Goal: Task Accomplishment & Management: Use online tool/utility

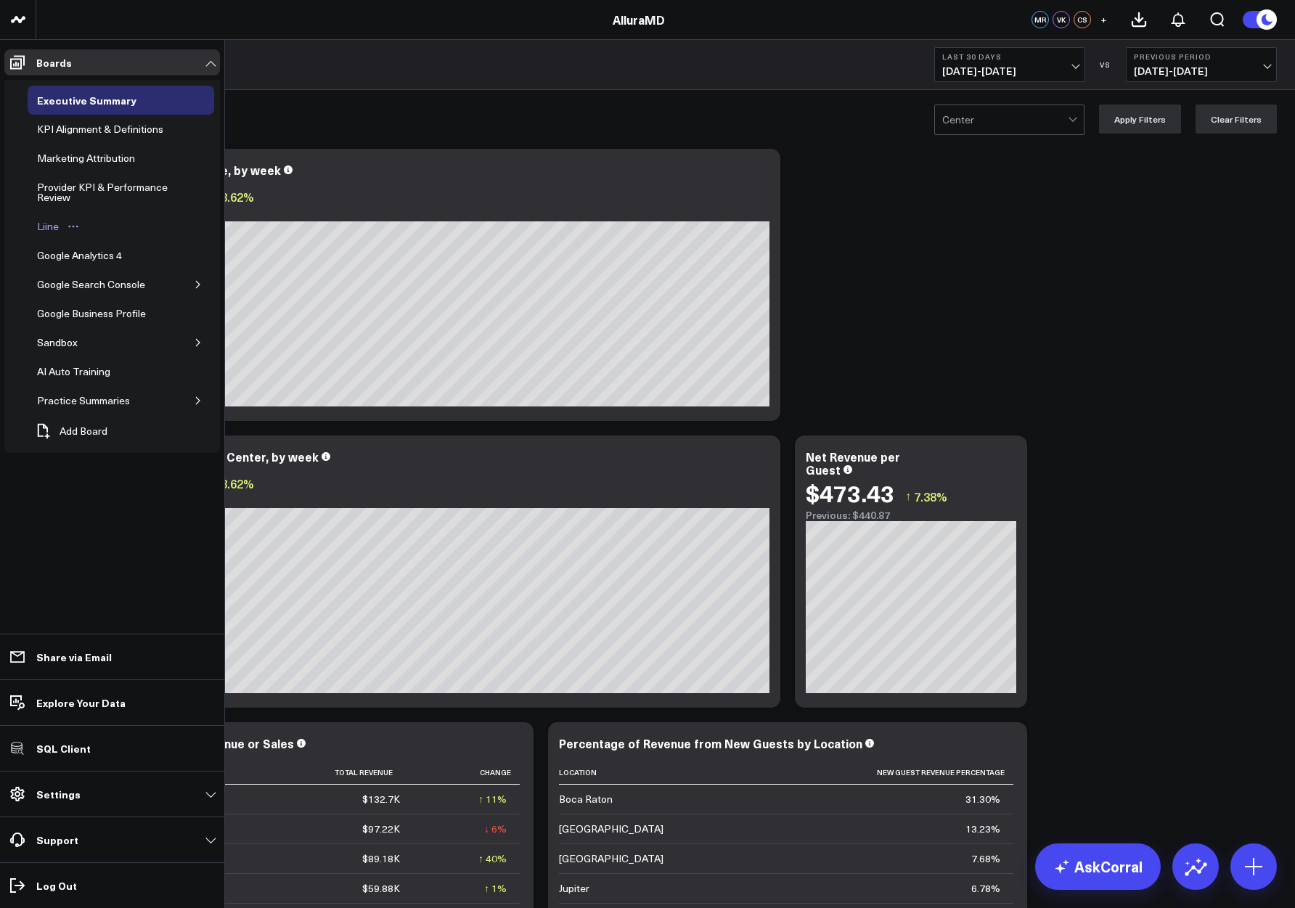
click at [45, 228] on div "Liine" at bounding box center [47, 226] width 29 height 17
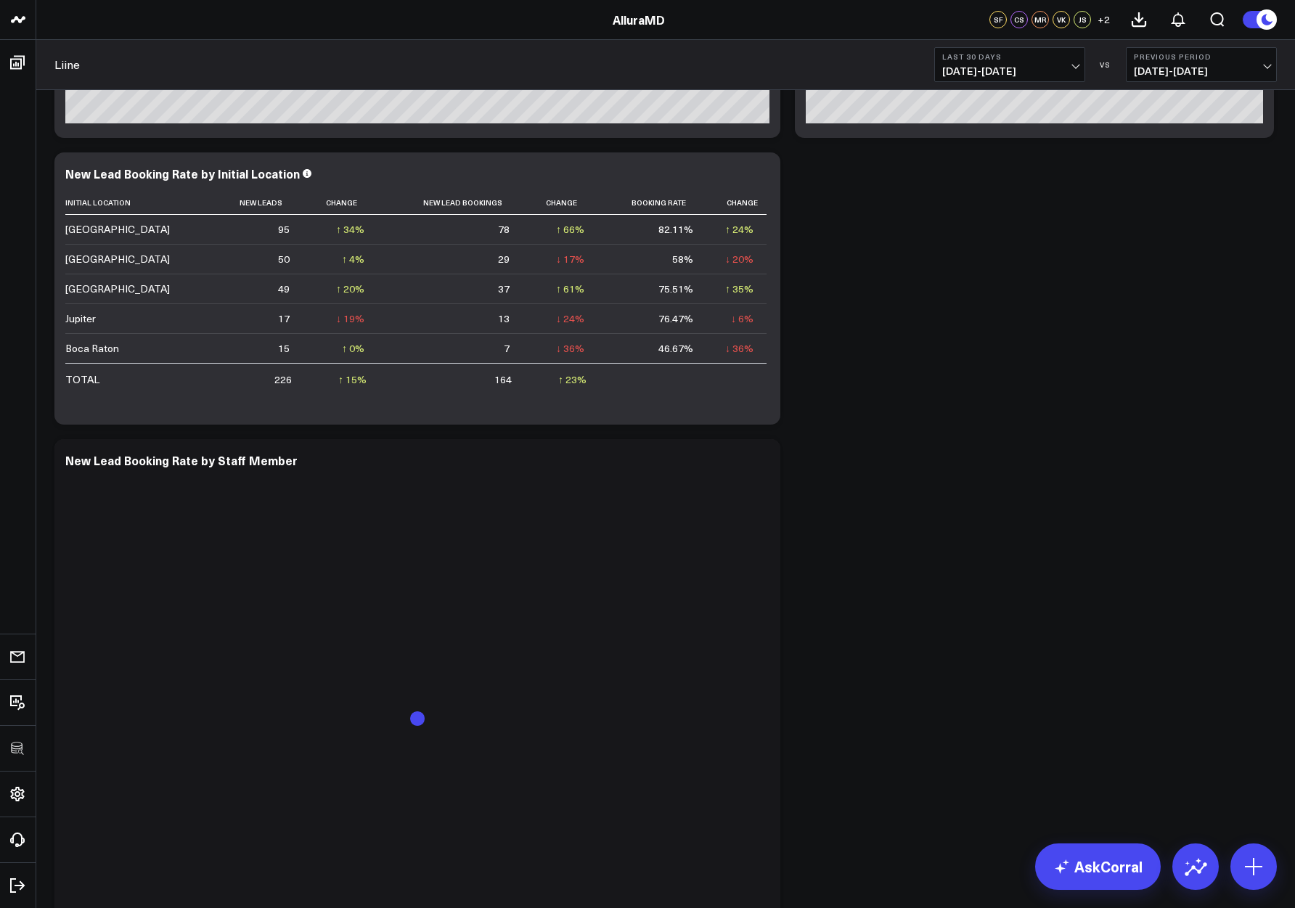
scroll to position [714, 0]
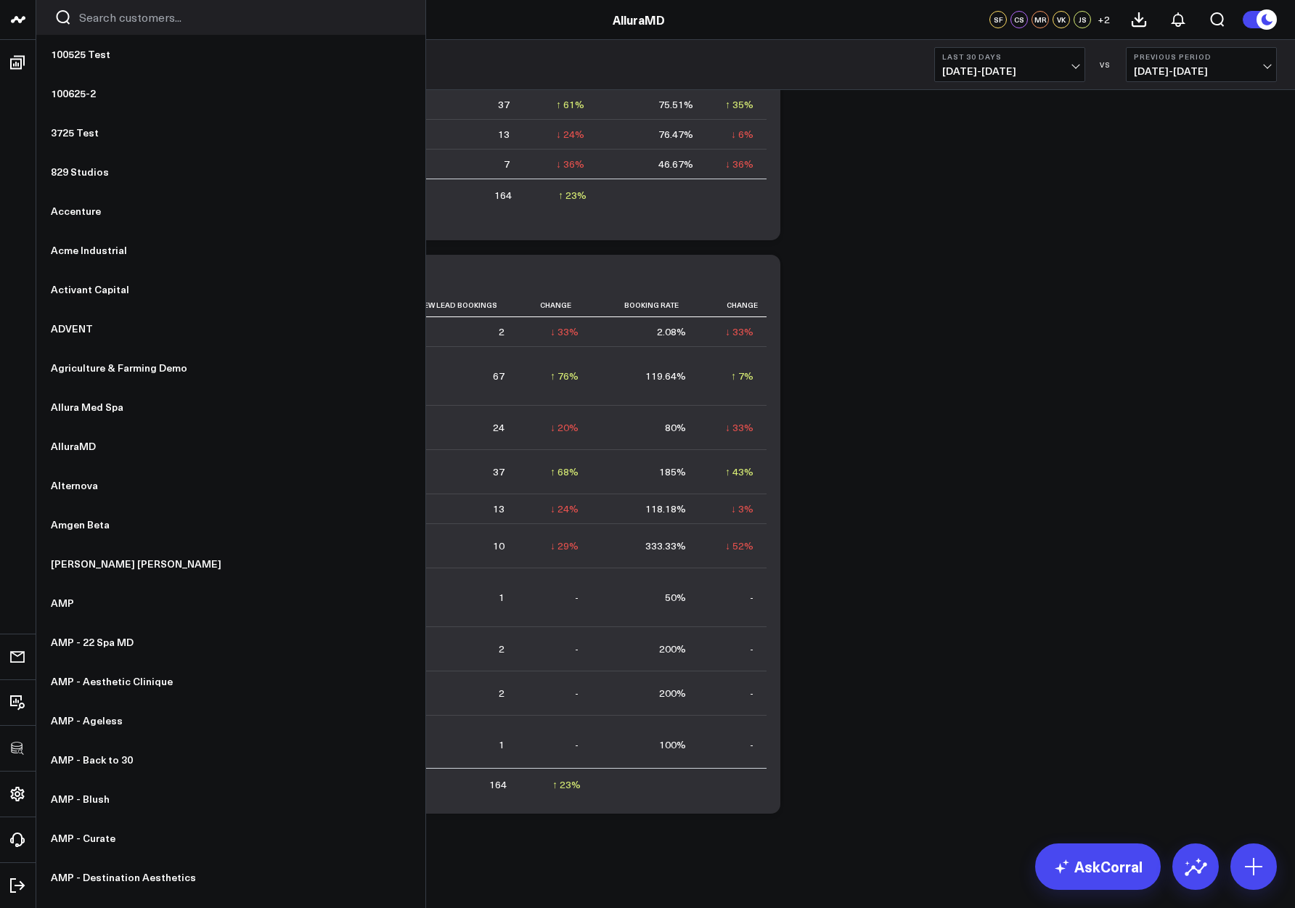
click at [112, 20] on input "Search customers input" at bounding box center [243, 17] width 328 height 16
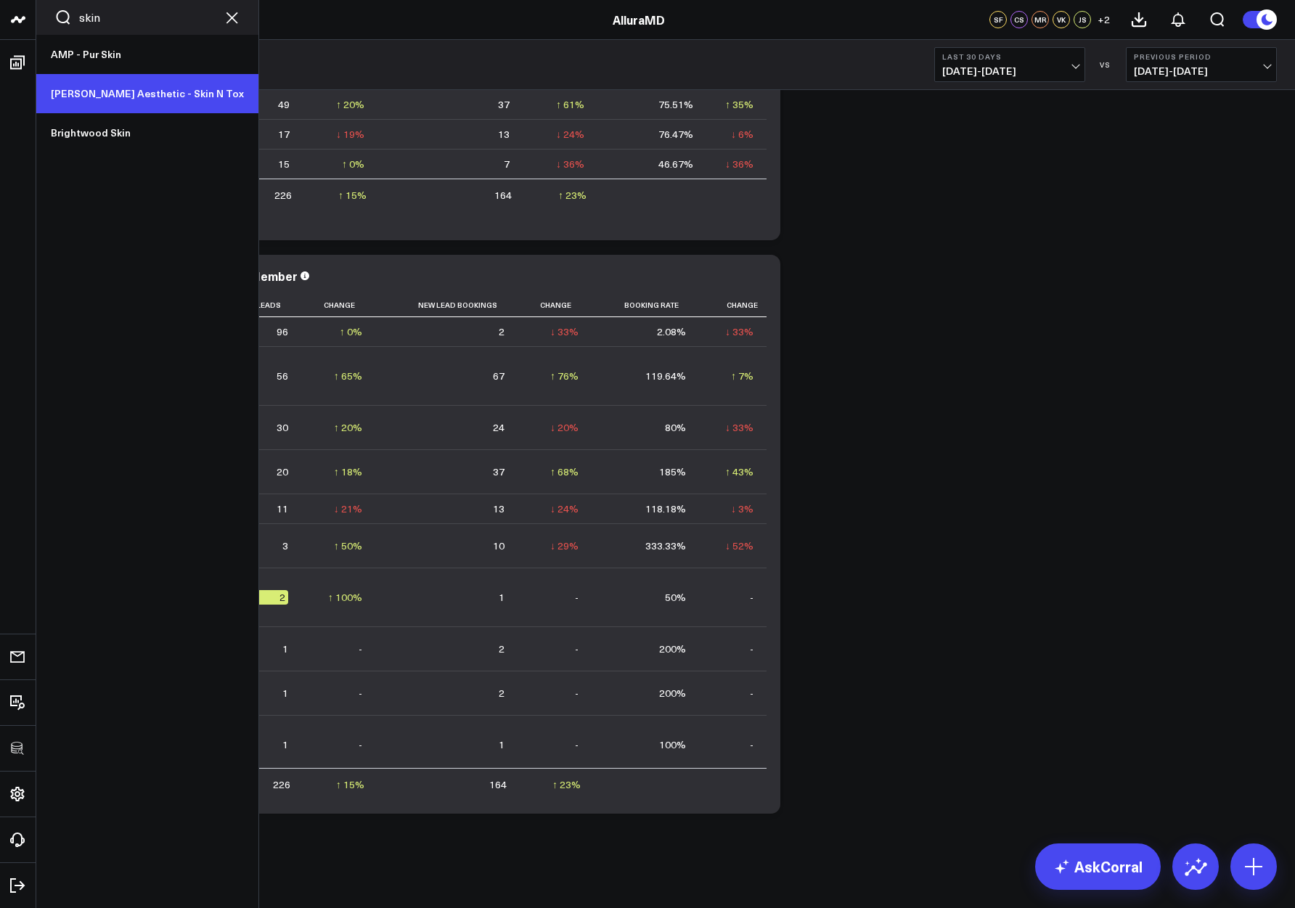
type input "skin"
click at [80, 93] on link "[PERSON_NAME] Aesthetic - Skin N Tox" at bounding box center [147, 93] width 222 height 39
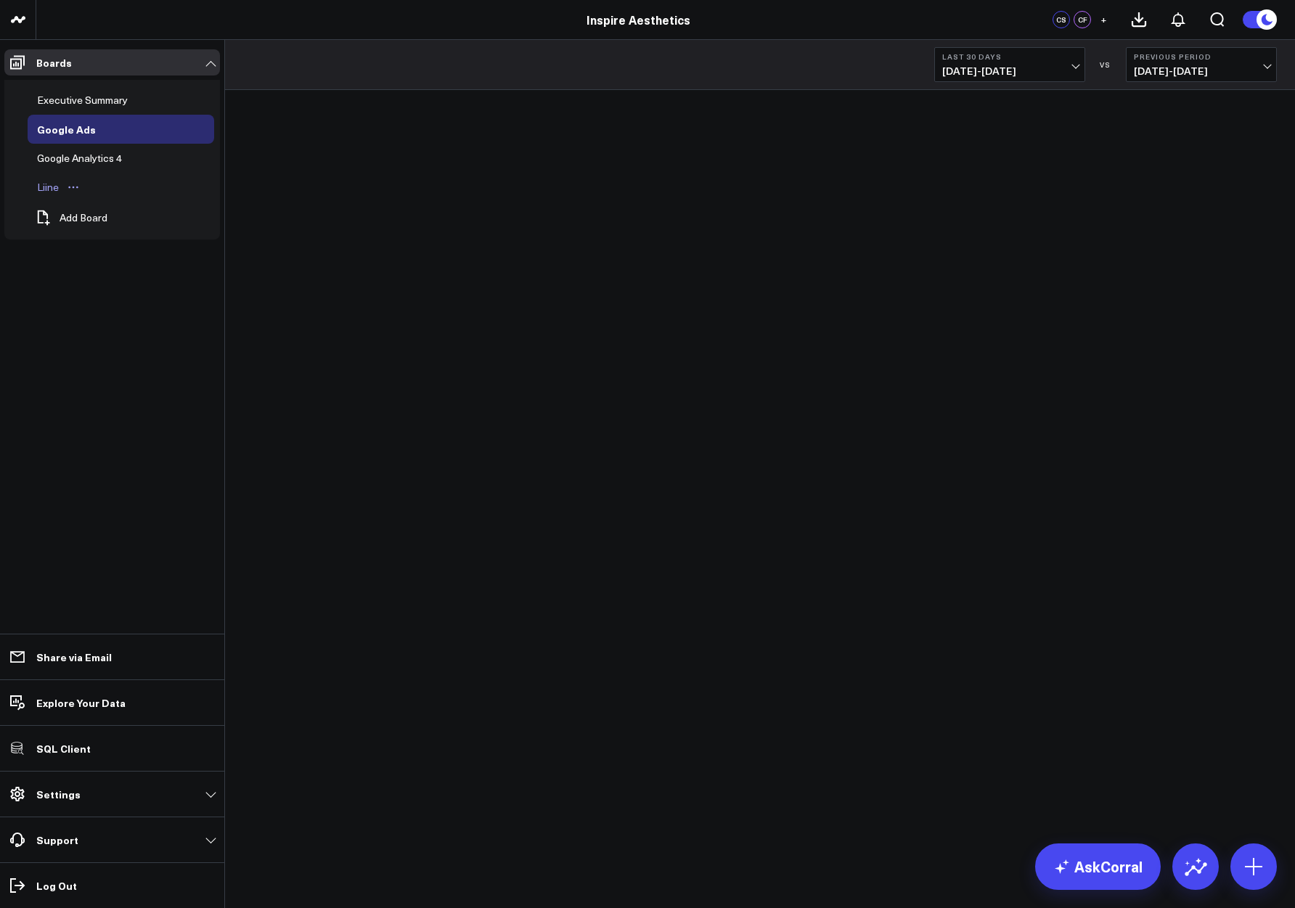
click at [46, 187] on div "Liine" at bounding box center [47, 187] width 29 height 17
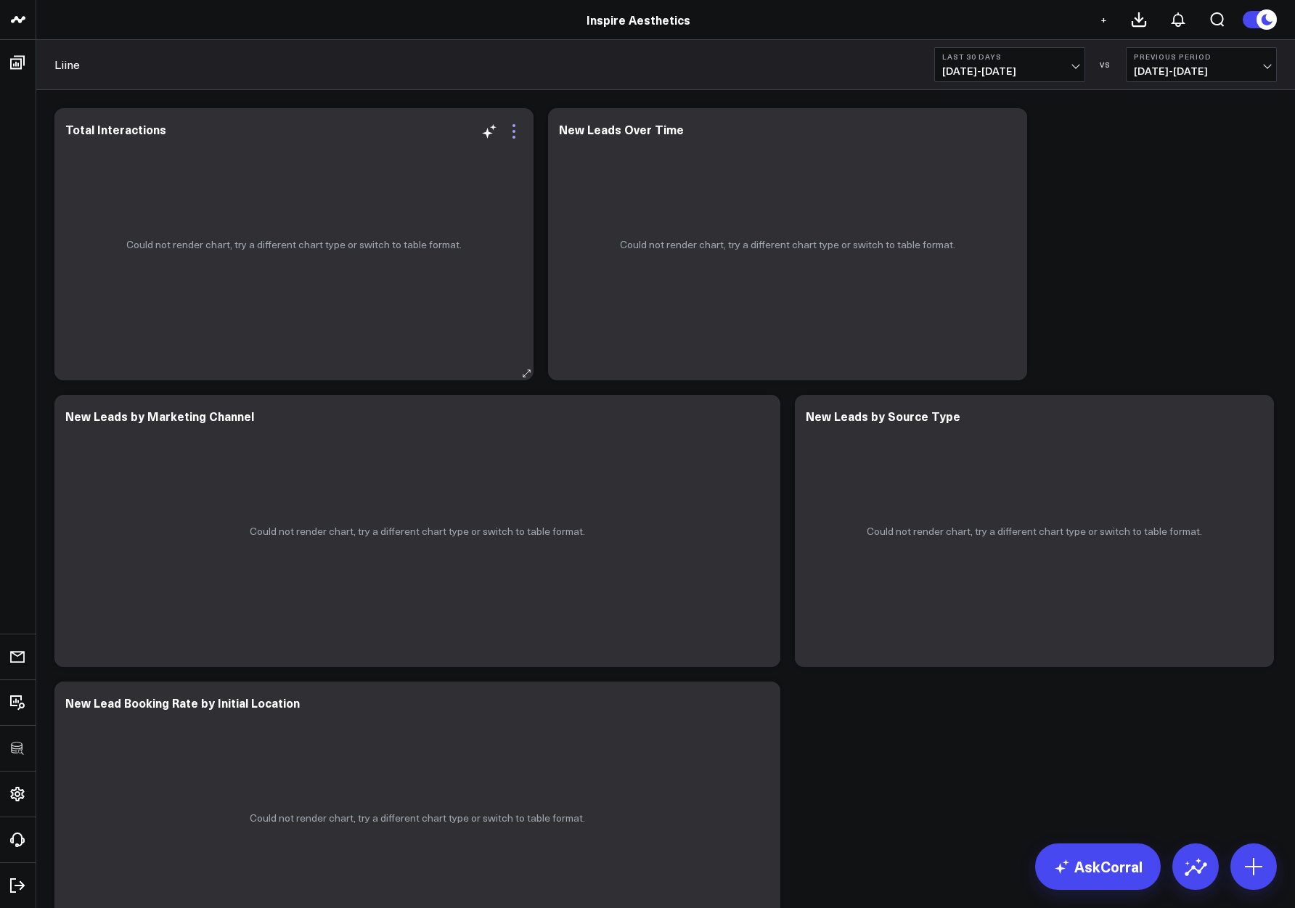
click at [508, 136] on icon at bounding box center [513, 131] width 17 height 17
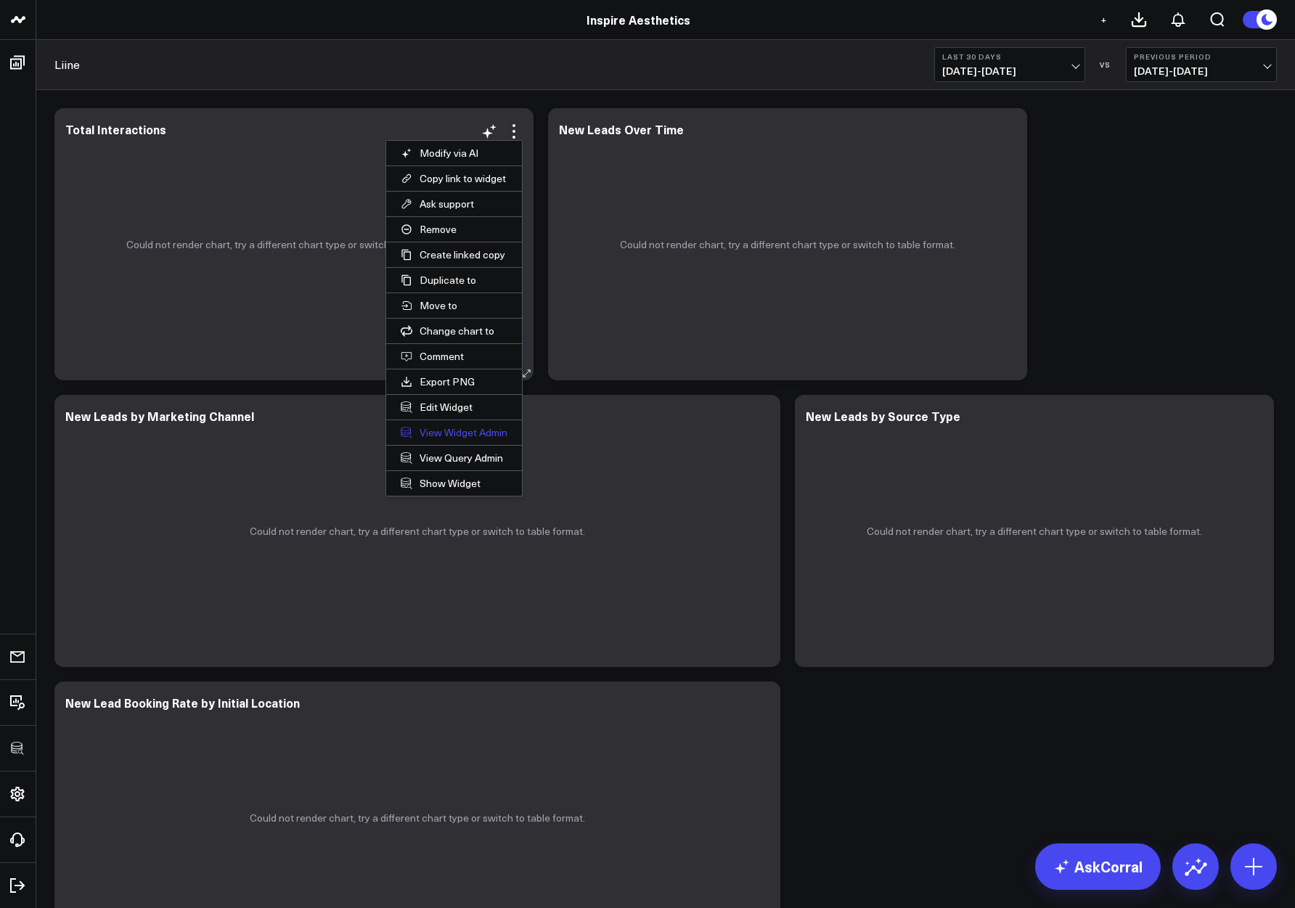
click at [441, 425] on link "View Widget Admin" at bounding box center [454, 432] width 136 height 25
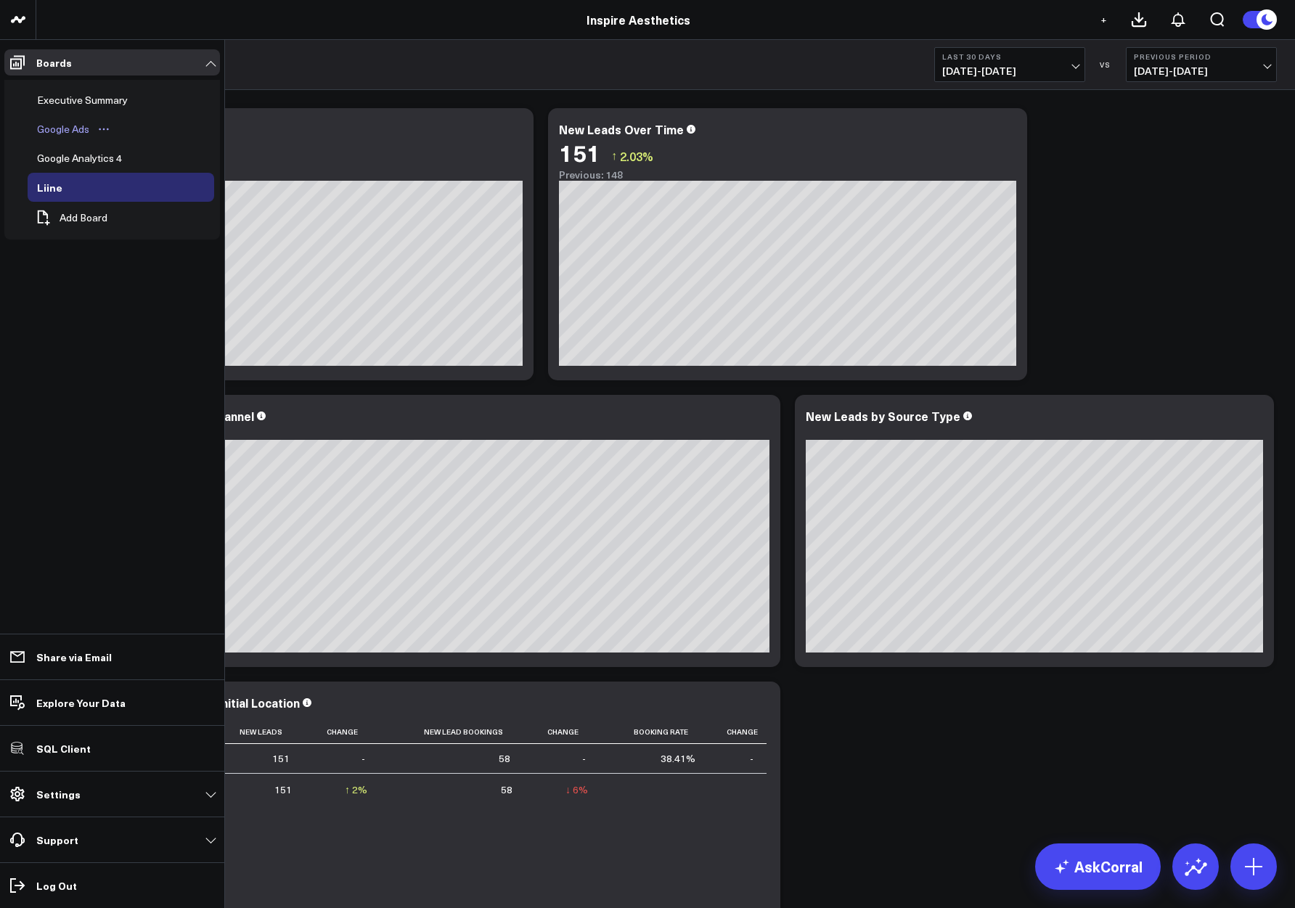
click at [102, 130] on icon "Open board menu" at bounding box center [104, 129] width 12 height 12
click at [62, 132] on div "Google Ads" at bounding box center [63, 129] width 60 height 17
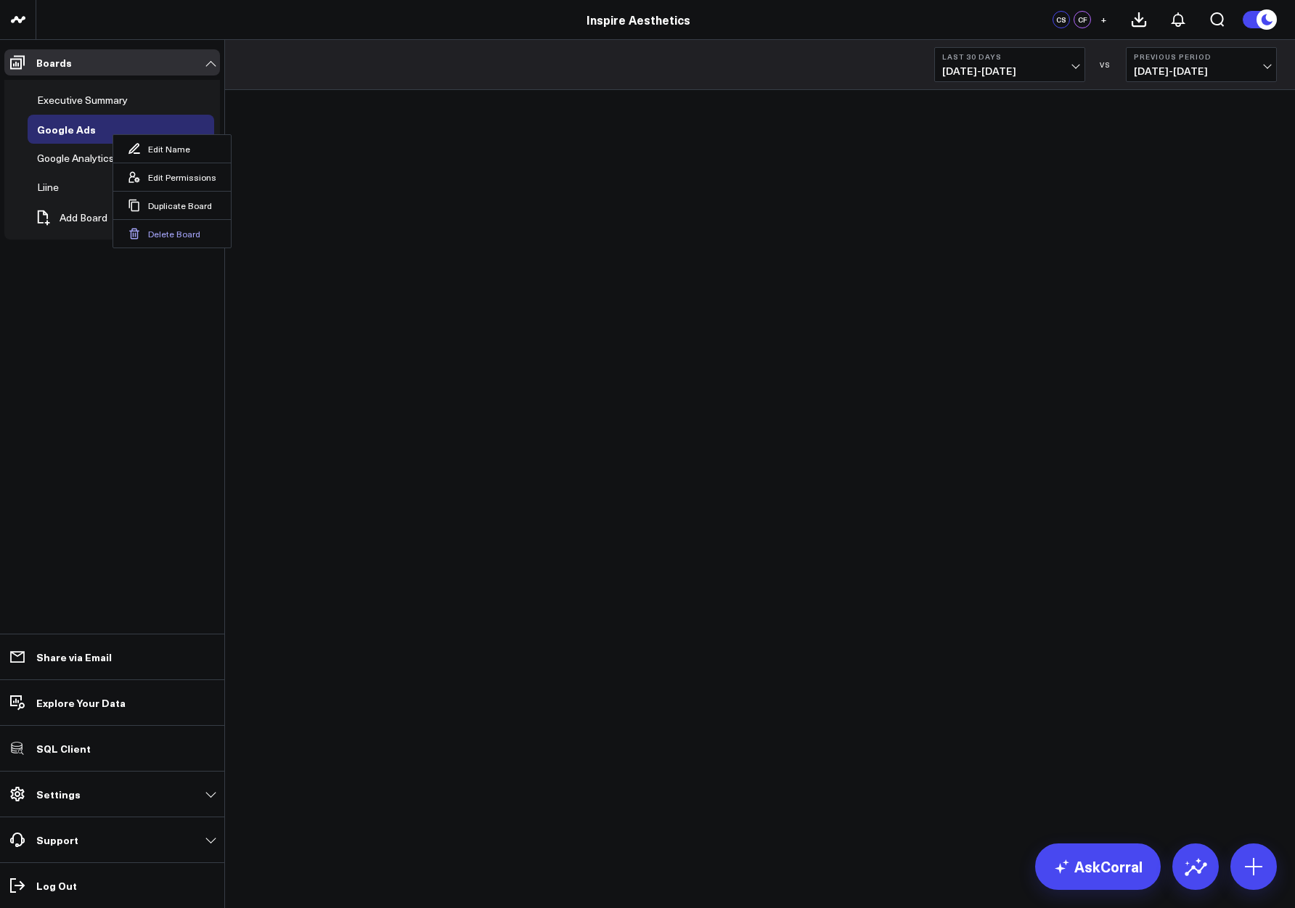
click at [169, 237] on button "Delete Board" at bounding box center [172, 233] width 118 height 28
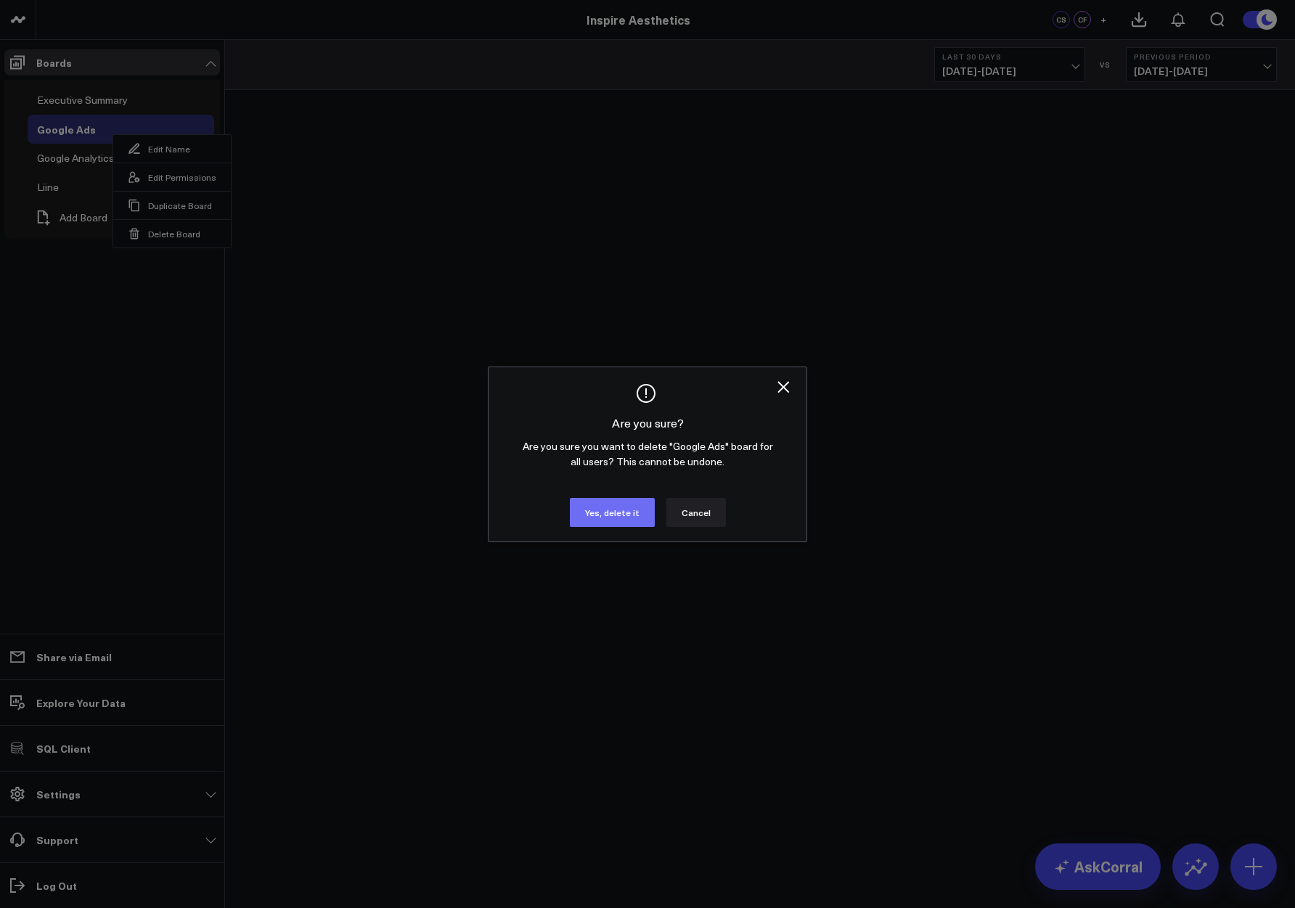
click at [592, 508] on button "Yes, delete it" at bounding box center [612, 512] width 85 height 29
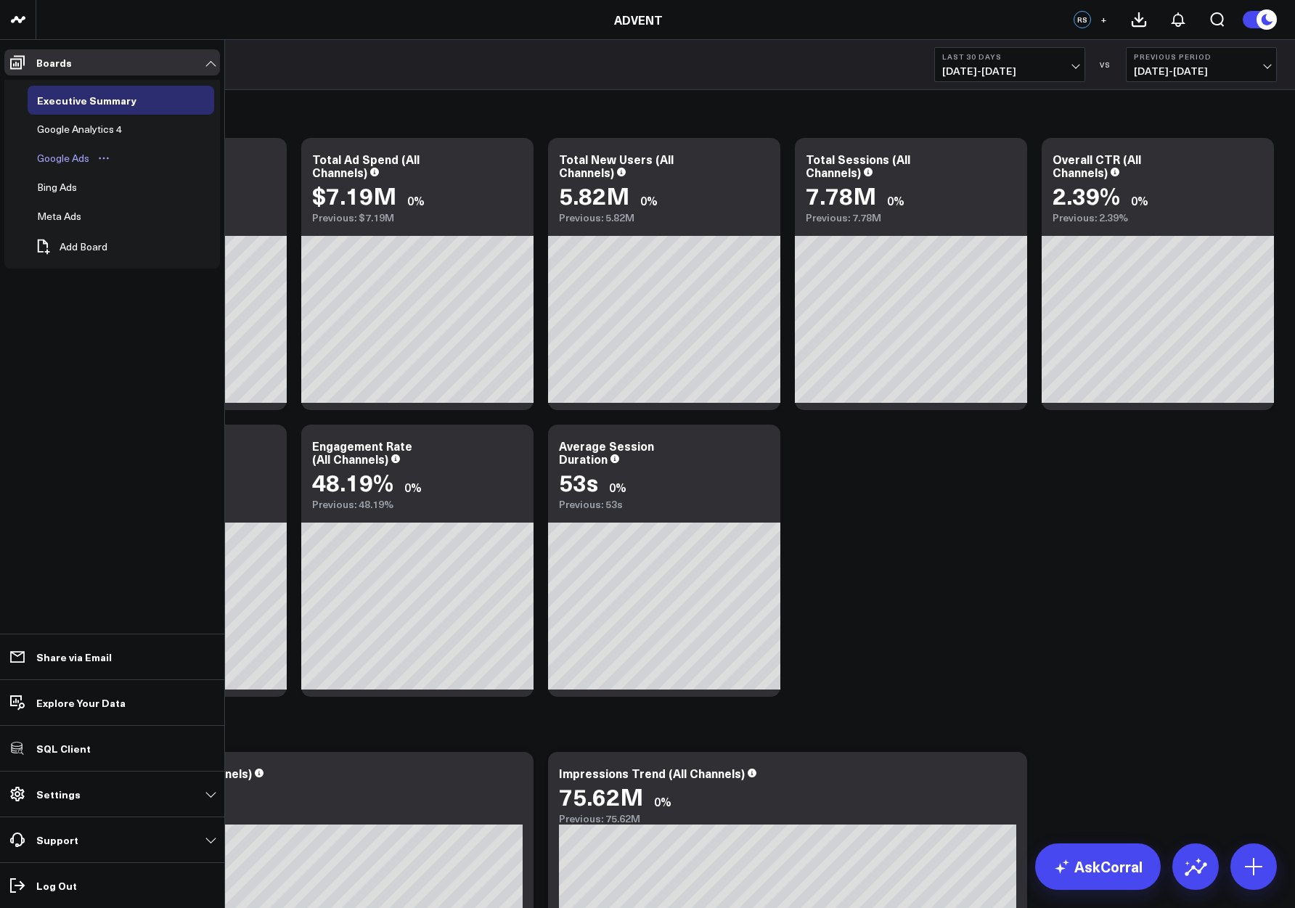
click at [54, 154] on div "Google Ads" at bounding box center [63, 158] width 60 height 17
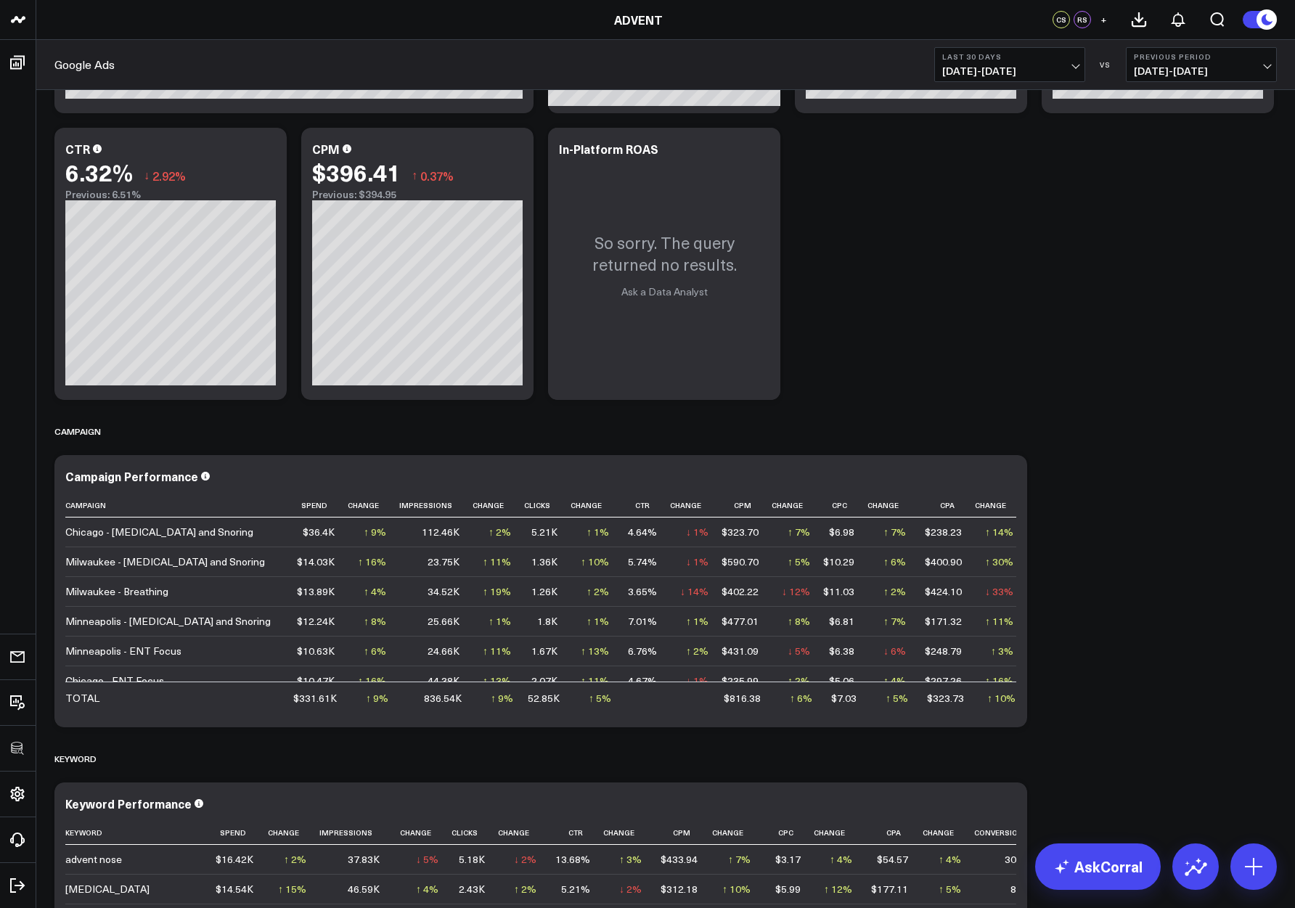
scroll to position [1112, 0]
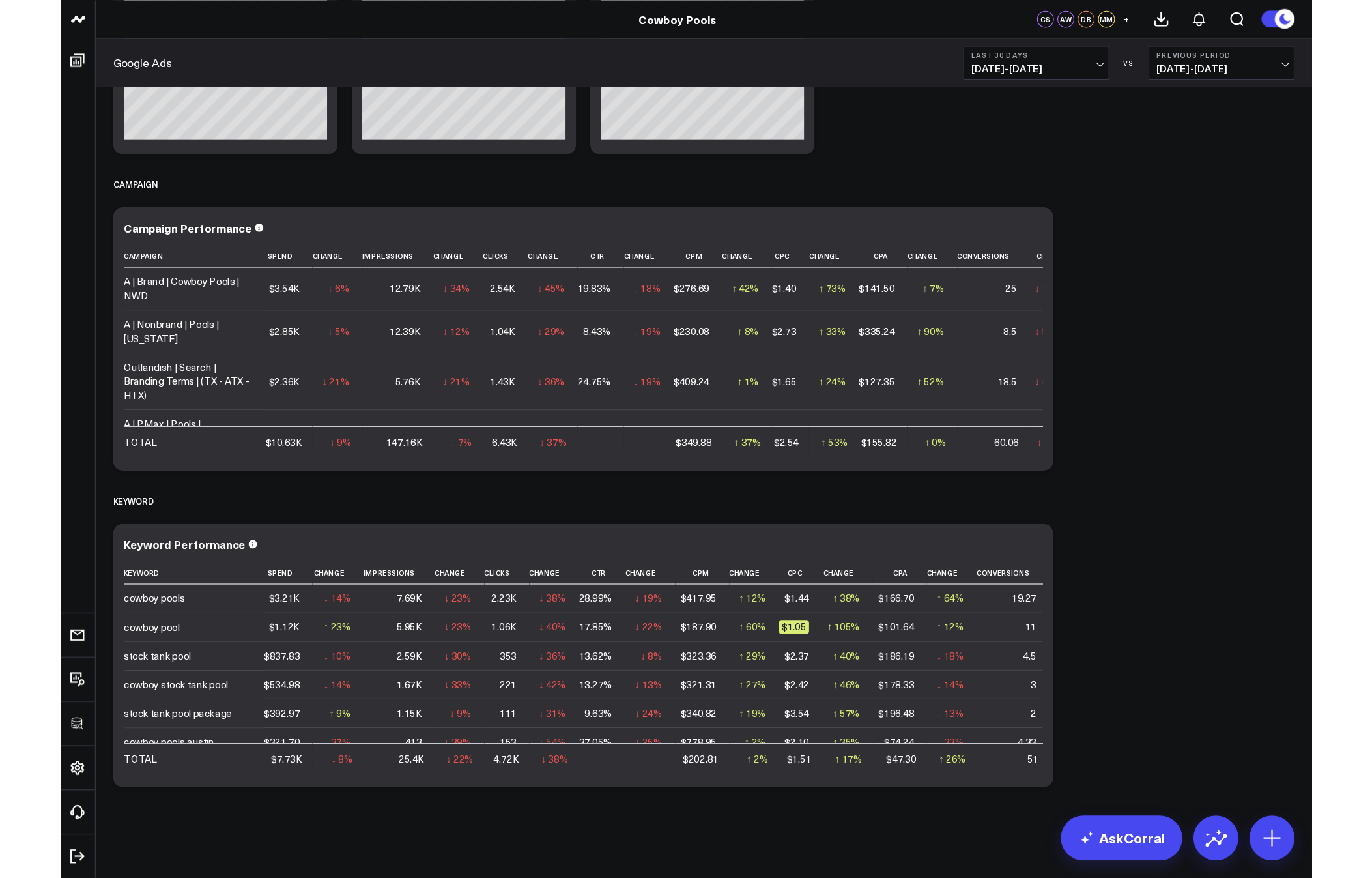
scroll to position [935, 0]
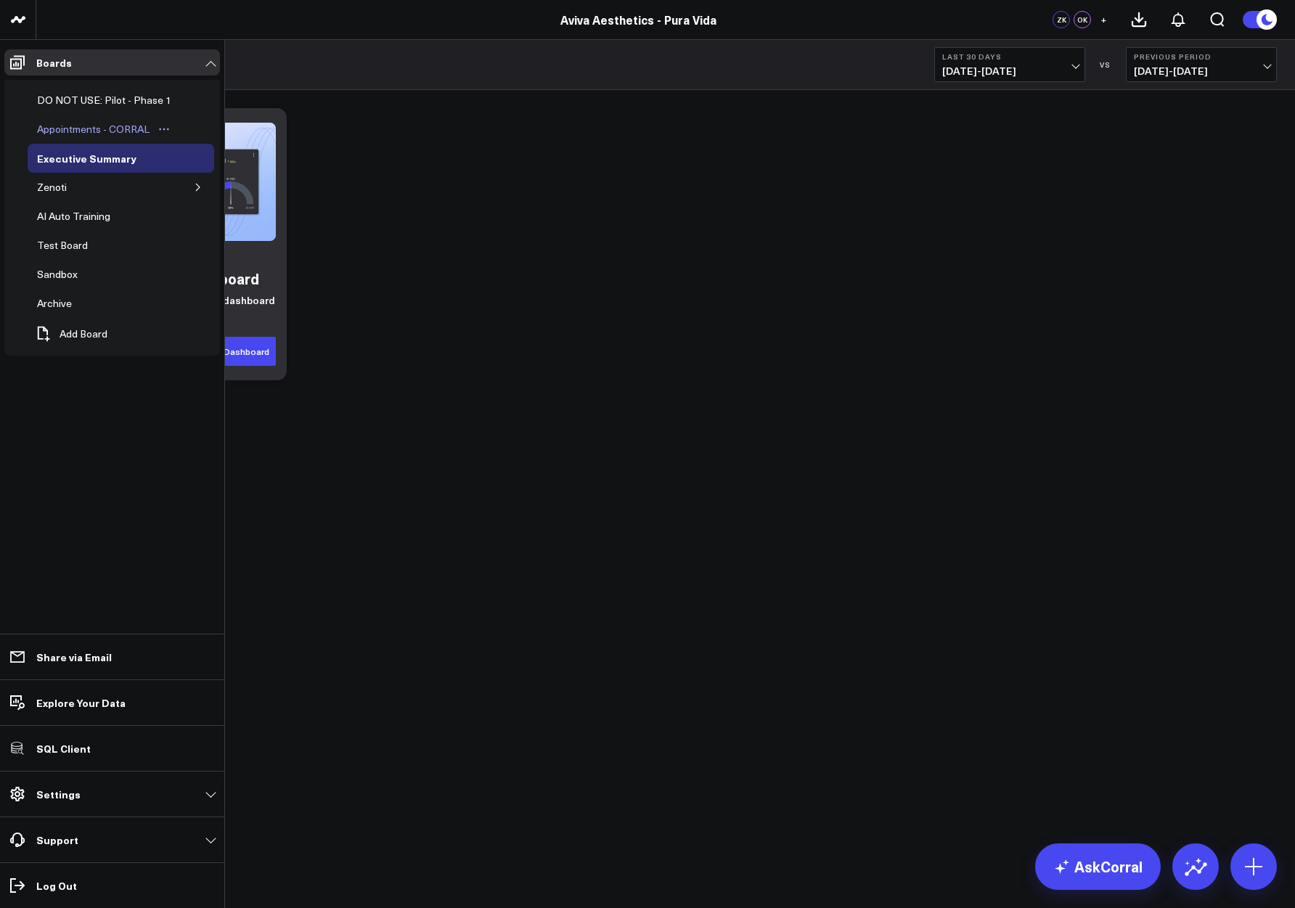
click at [68, 137] on div "Appointments - CORRAL" at bounding box center [93, 129] width 120 height 17
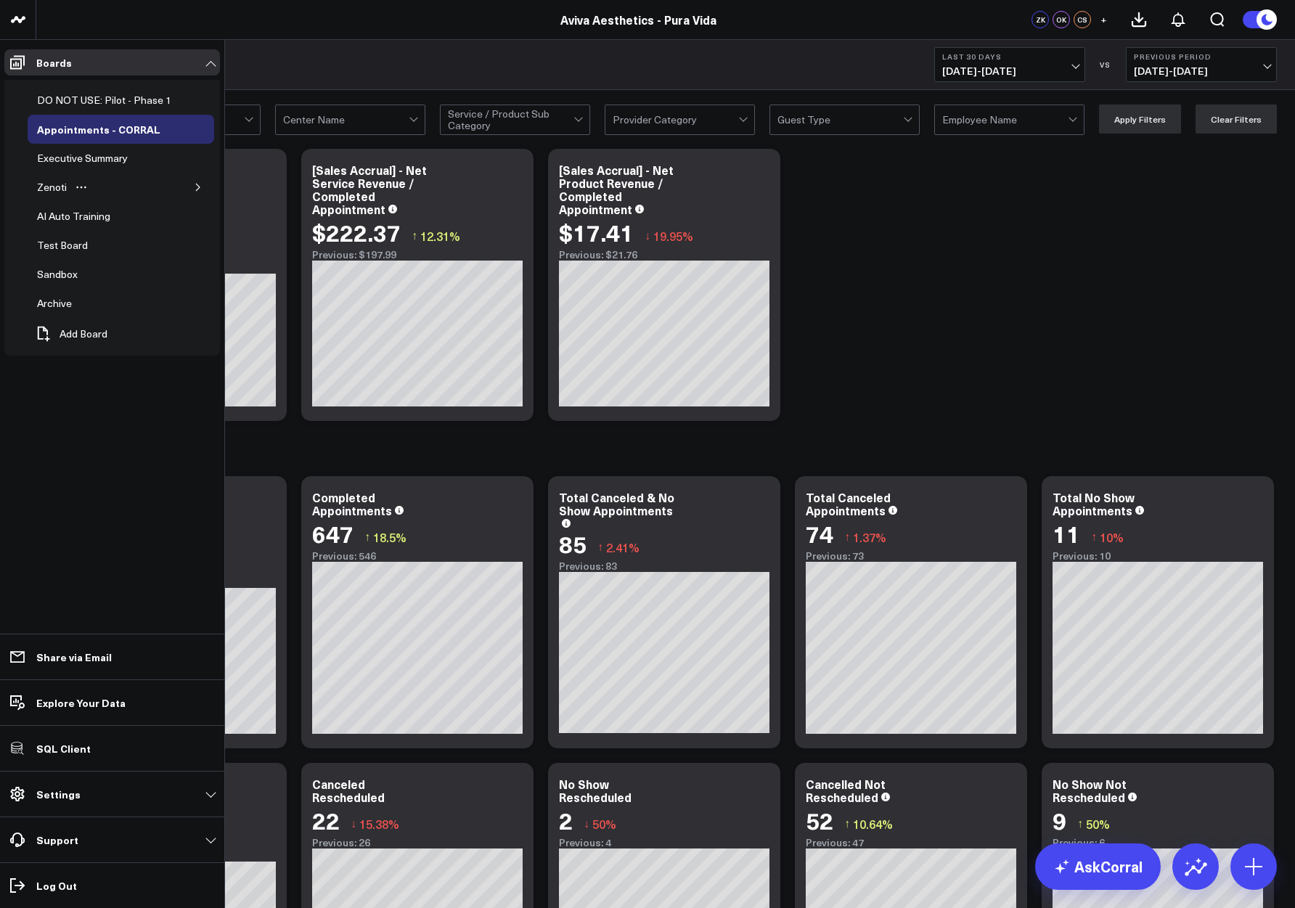
click at [195, 187] on icon "button" at bounding box center [198, 187] width 9 height 9
click at [76, 250] on div "Appointments" at bounding box center [79, 245] width 71 height 17
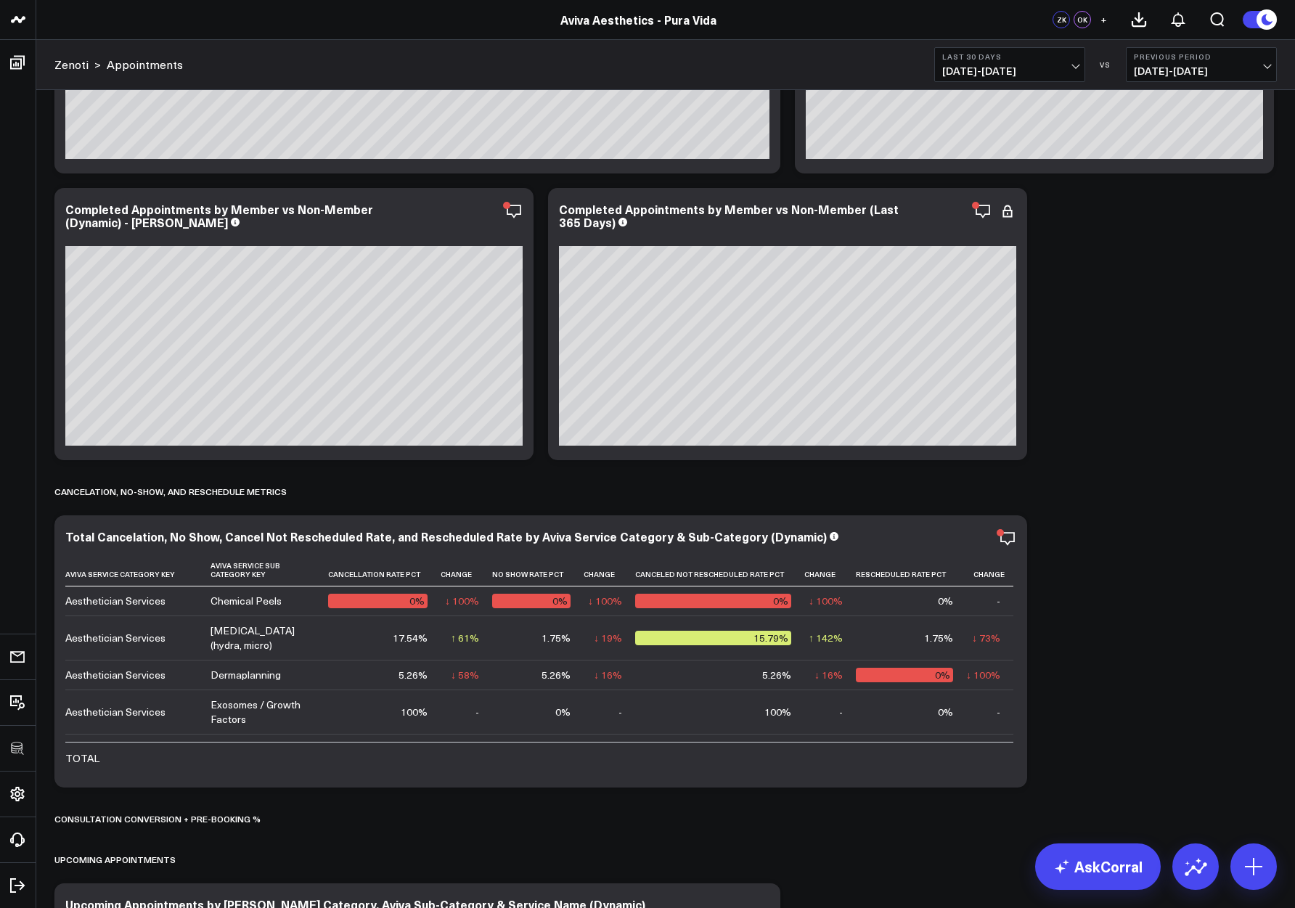
scroll to position [4692, 0]
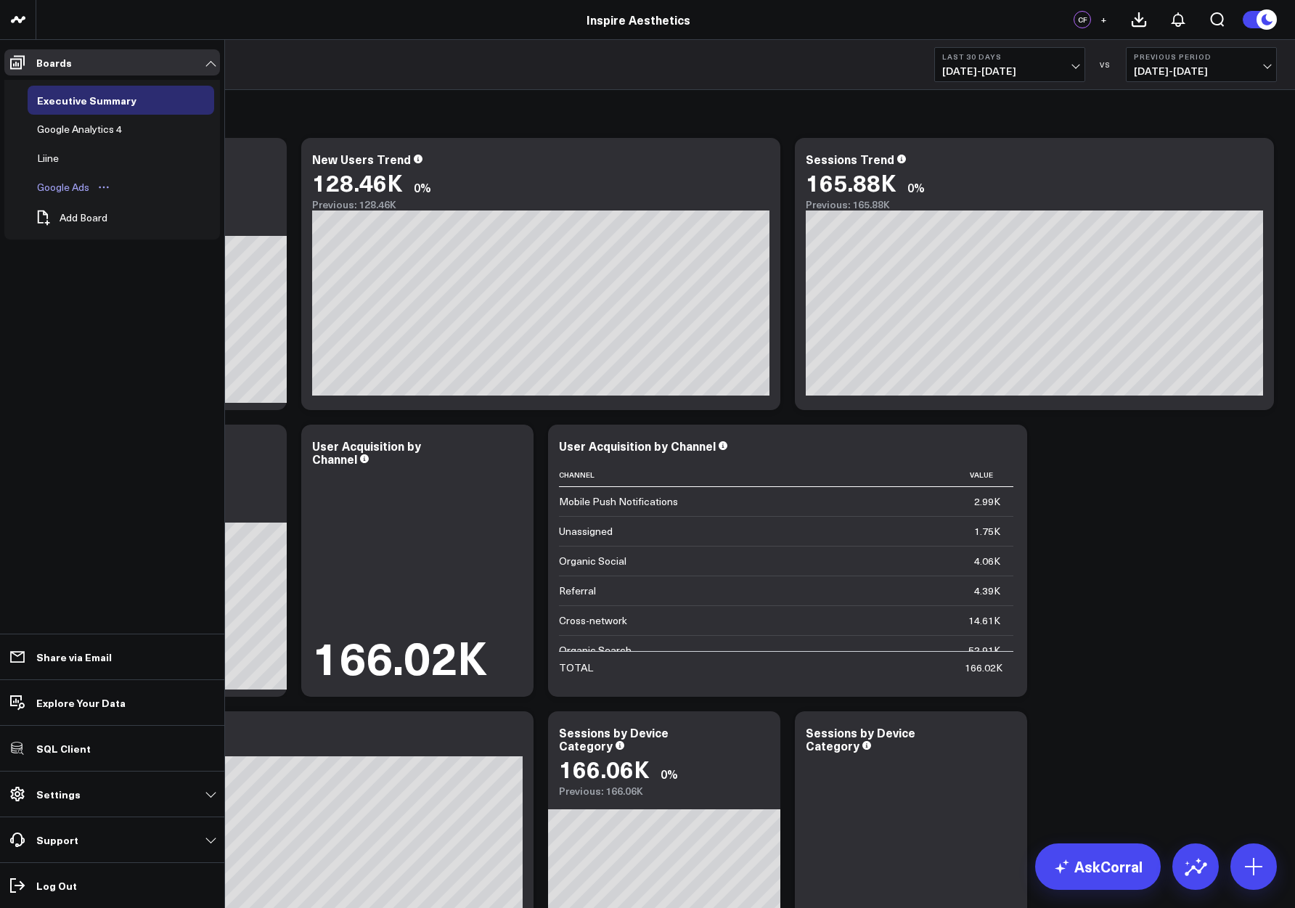
click at [60, 180] on div "Google Ads" at bounding box center [63, 187] width 60 height 17
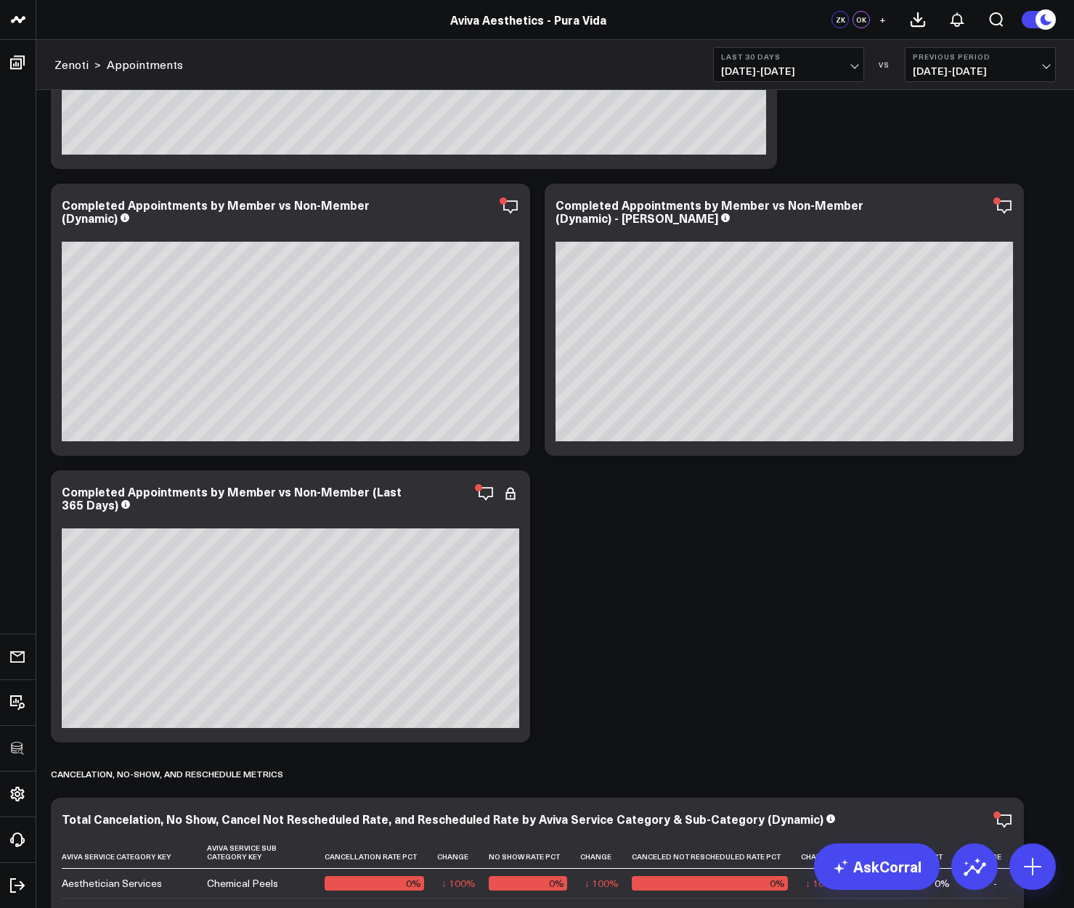
scroll to position [5252, 0]
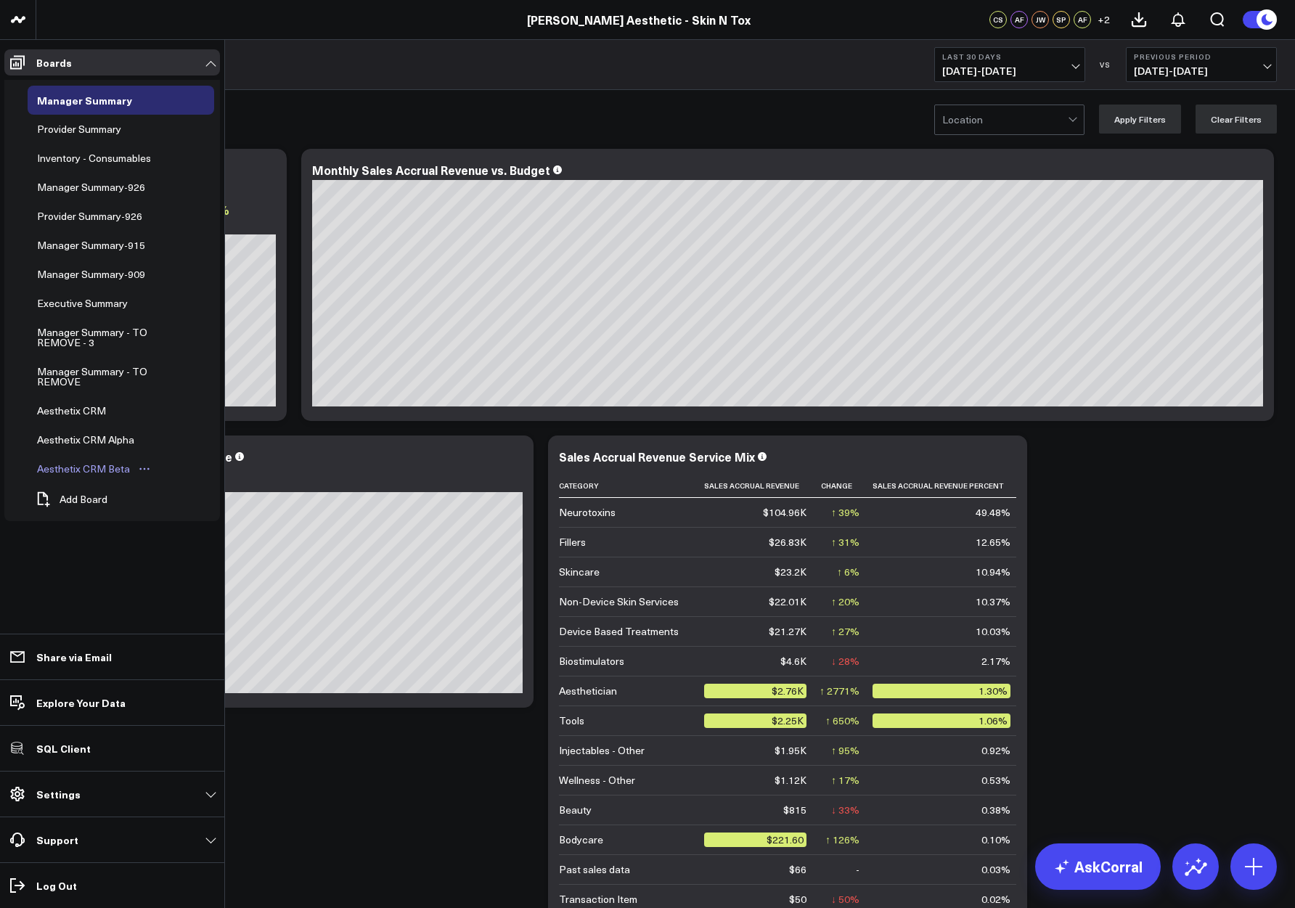
click at [65, 466] on div "Aesthetix CRM Beta" at bounding box center [83, 468] width 100 height 17
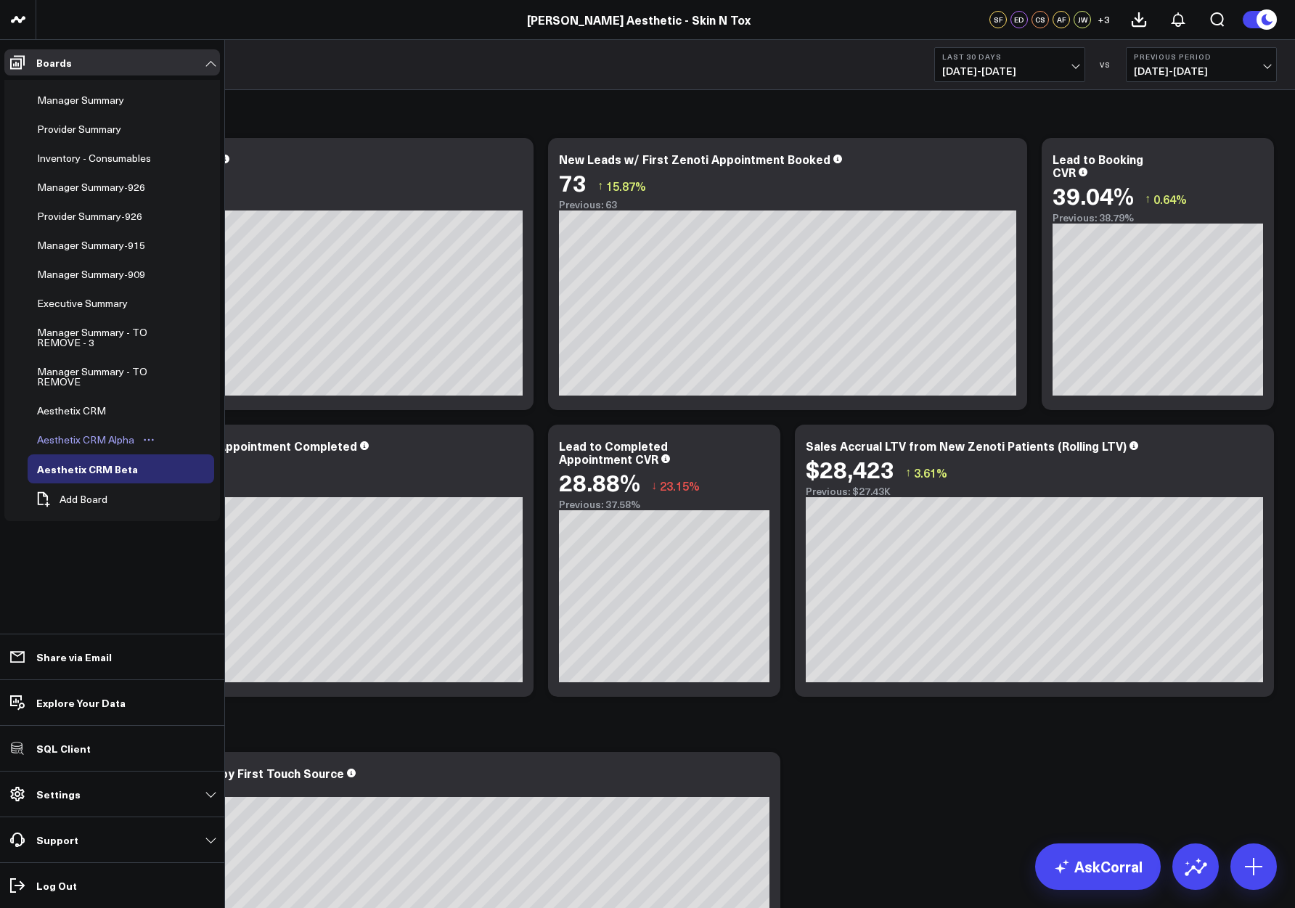
click at [79, 447] on div "Aesthetix CRM Alpha" at bounding box center [85, 439] width 105 height 17
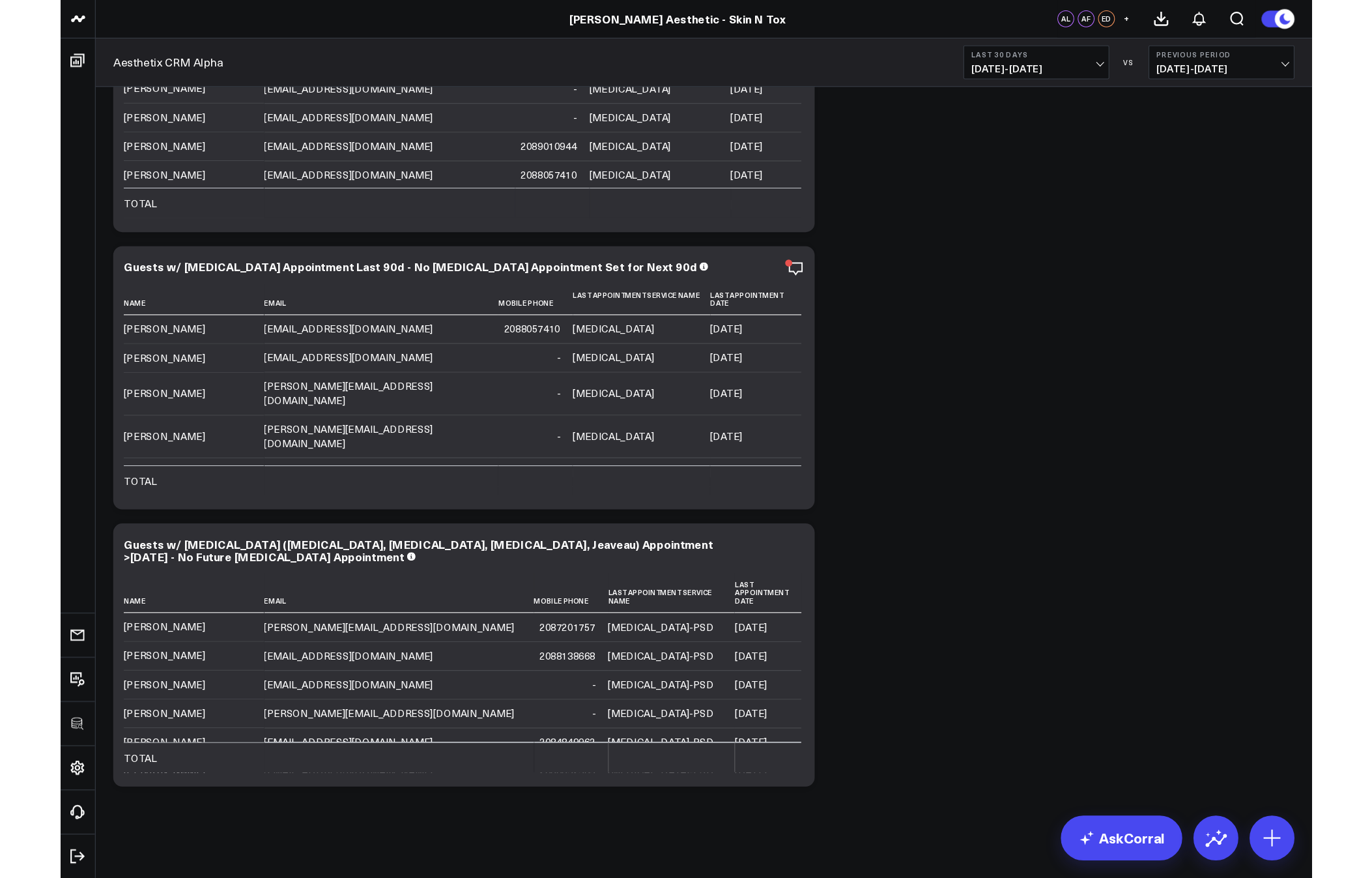
scroll to position [3682, 0]
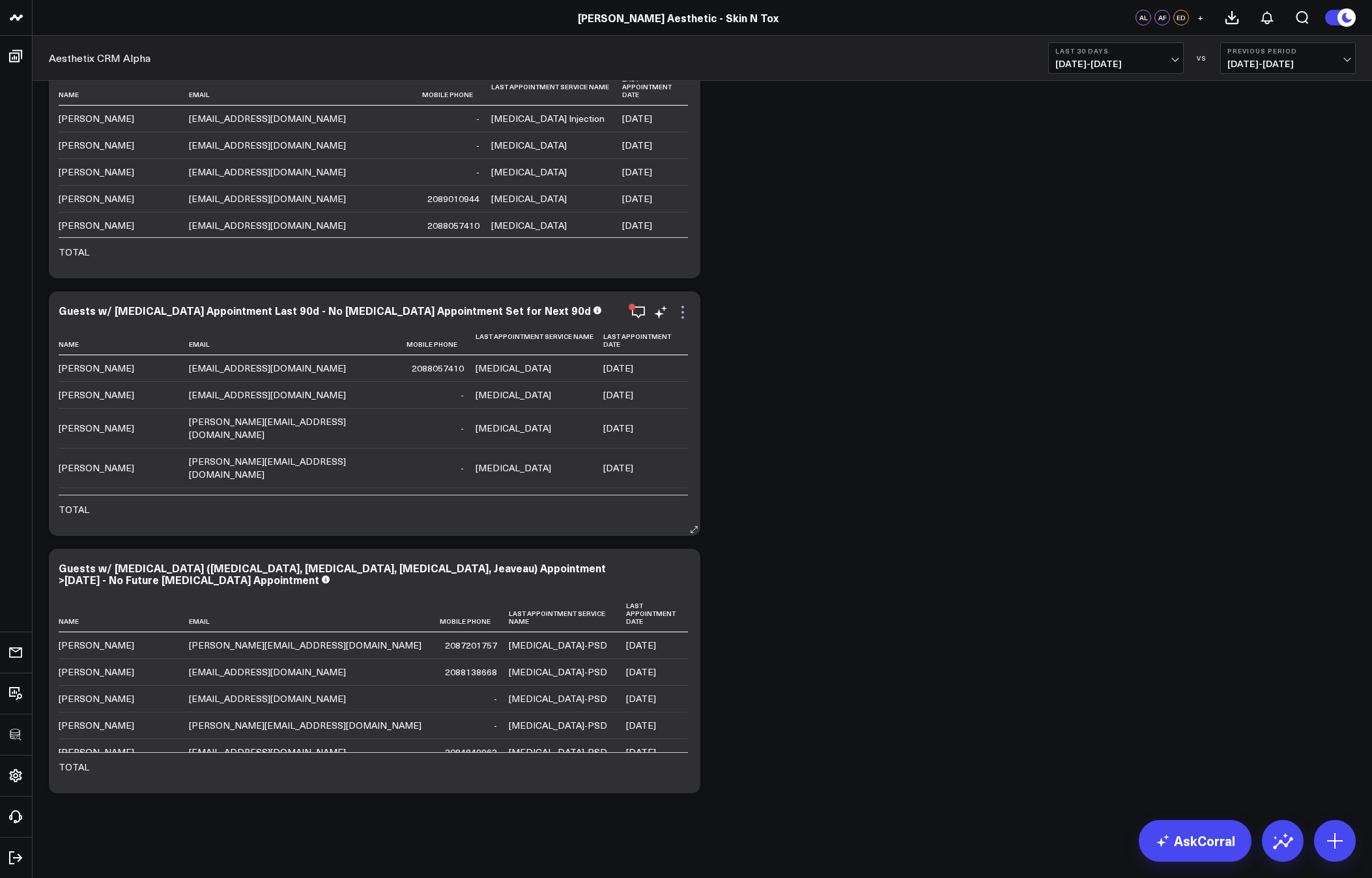
click at [684, 316] on icon at bounding box center [682, 312] width 15 height 15
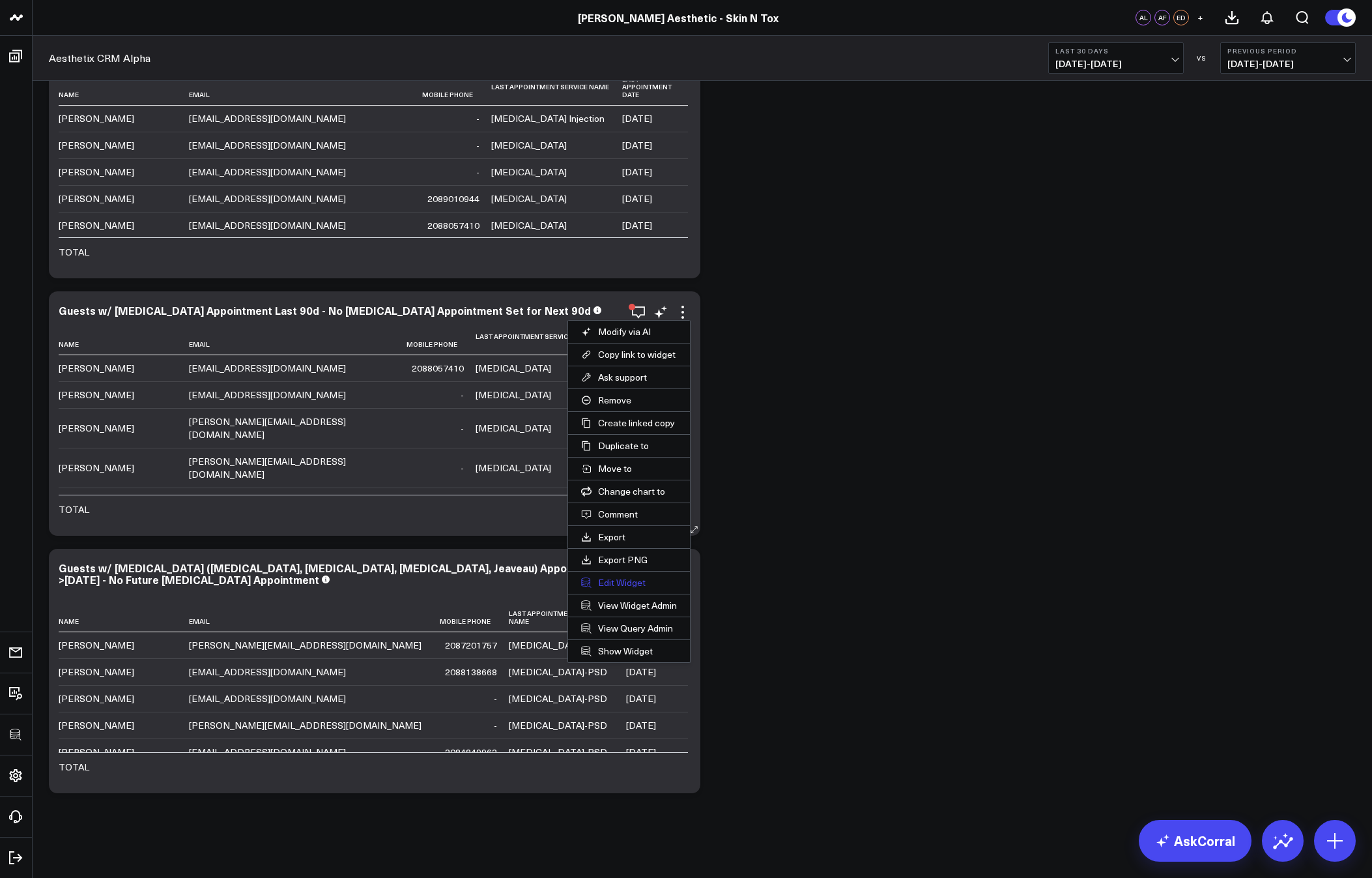
click at [629, 577] on button "Edit Widget" at bounding box center [629, 583] width 122 height 22
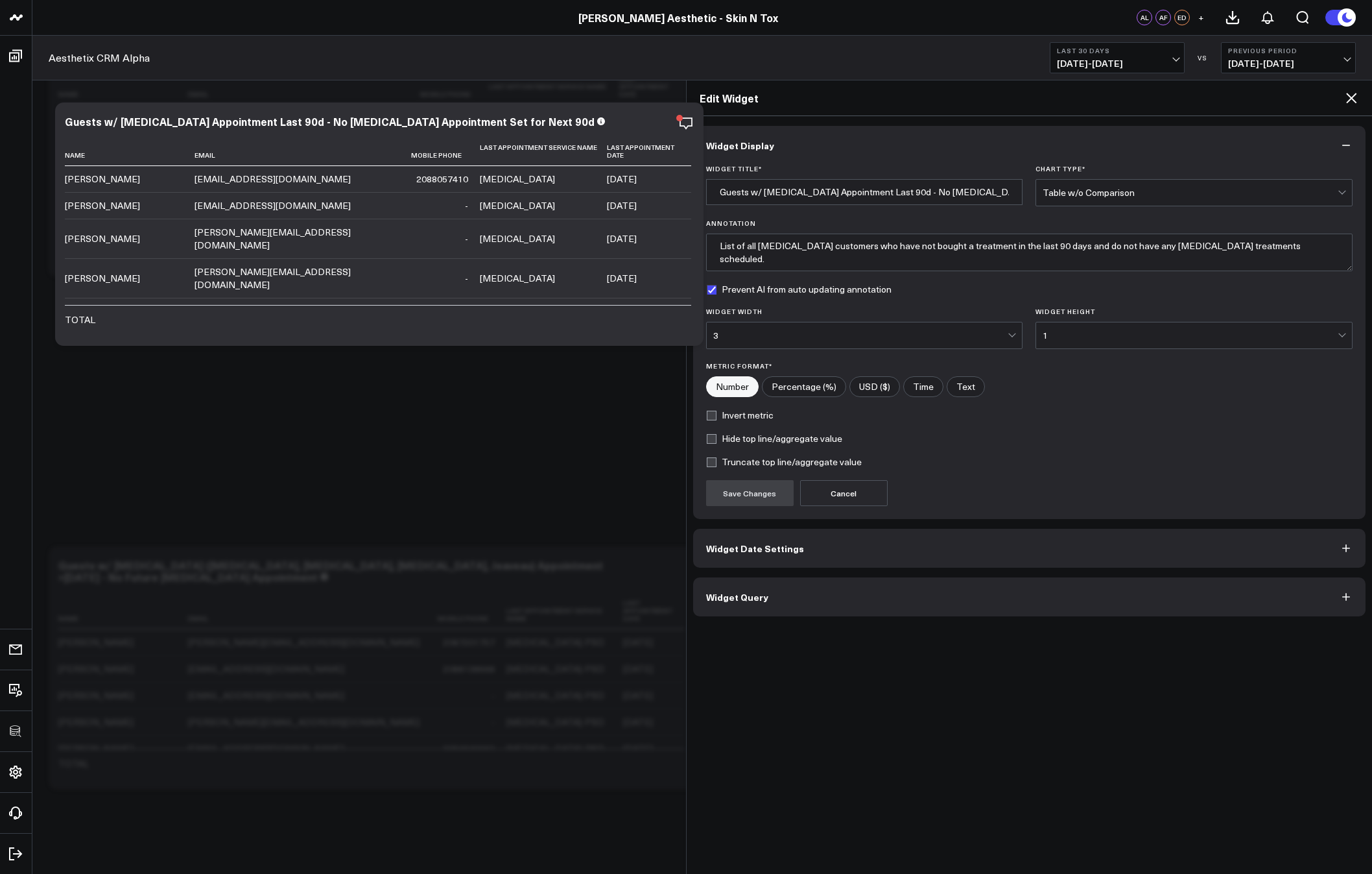
click at [742, 603] on button "Widget Query" at bounding box center [1030, 597] width 673 height 39
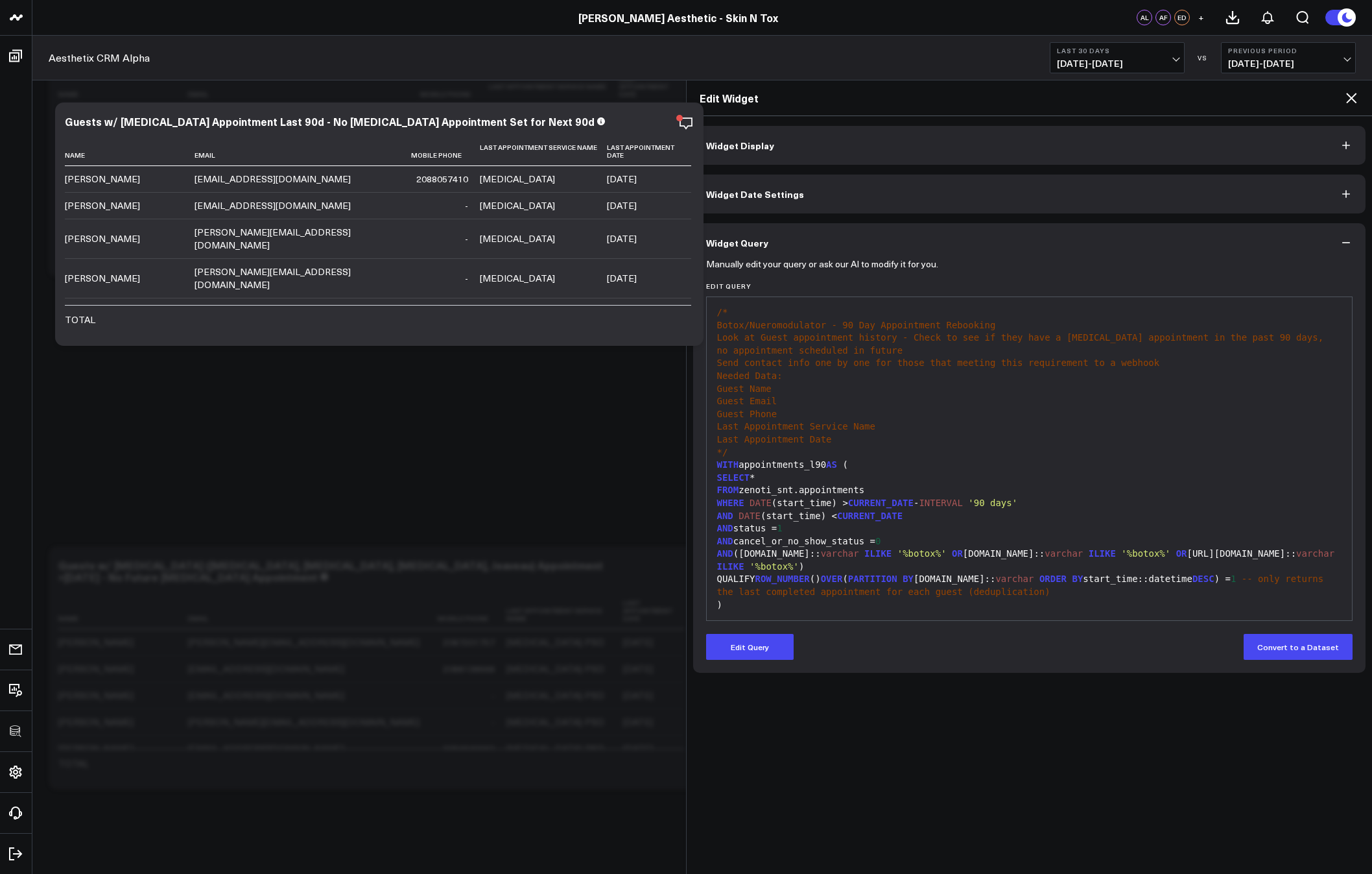
click at [1157, 97] on icon at bounding box center [1351, 97] width 15 height 15
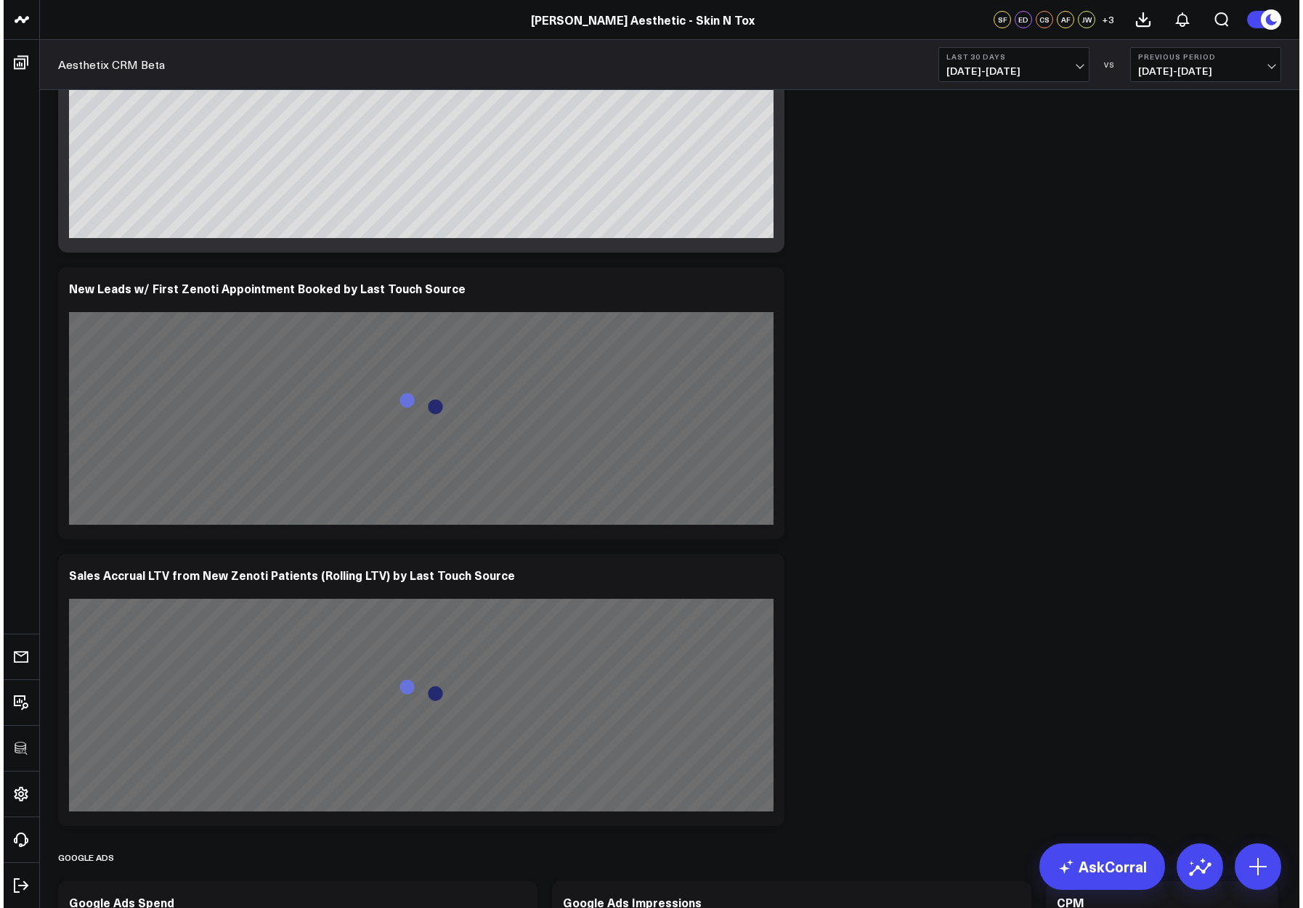
scroll to position [2252, 0]
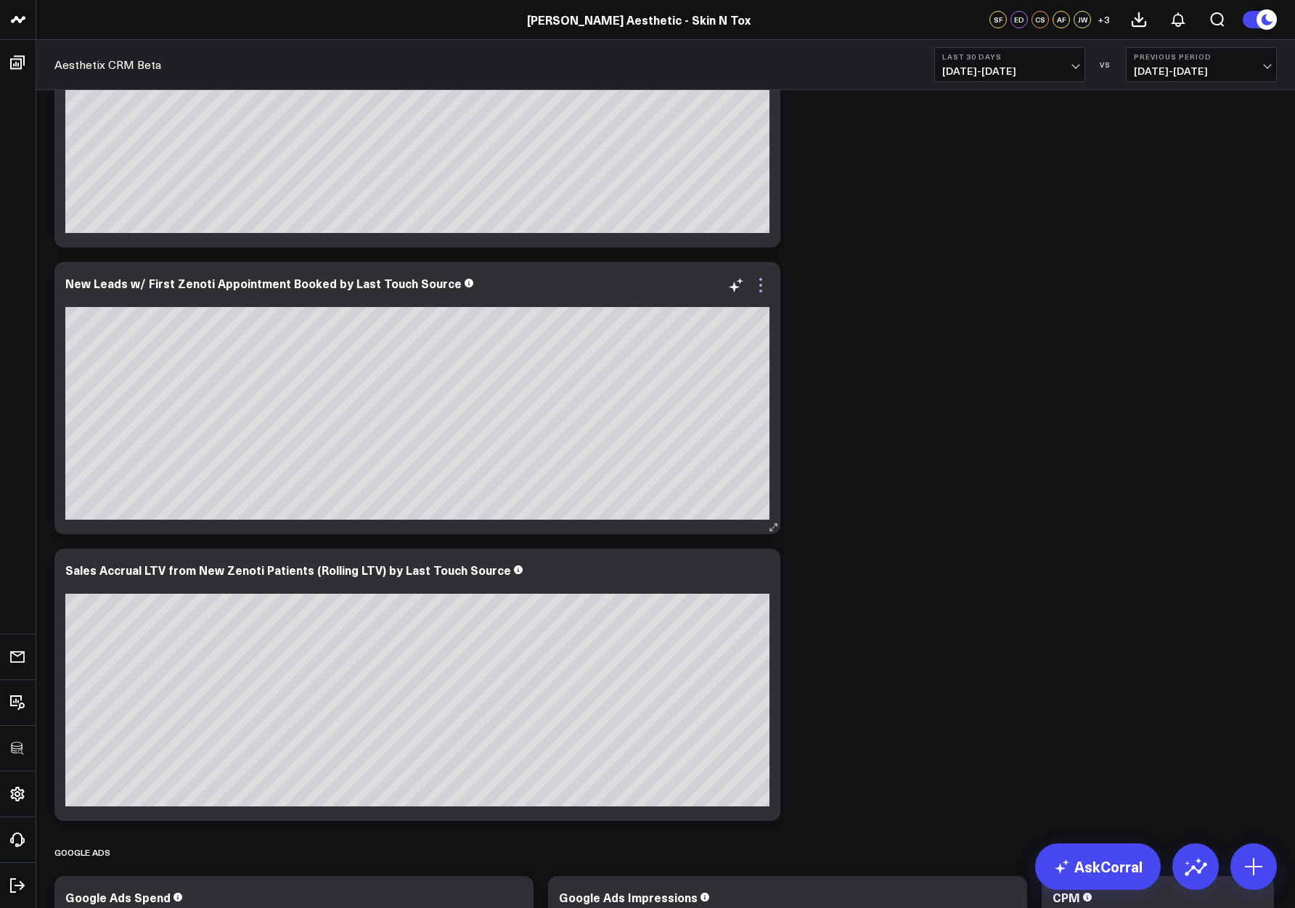
click at [759, 282] on icon at bounding box center [760, 285] width 17 height 17
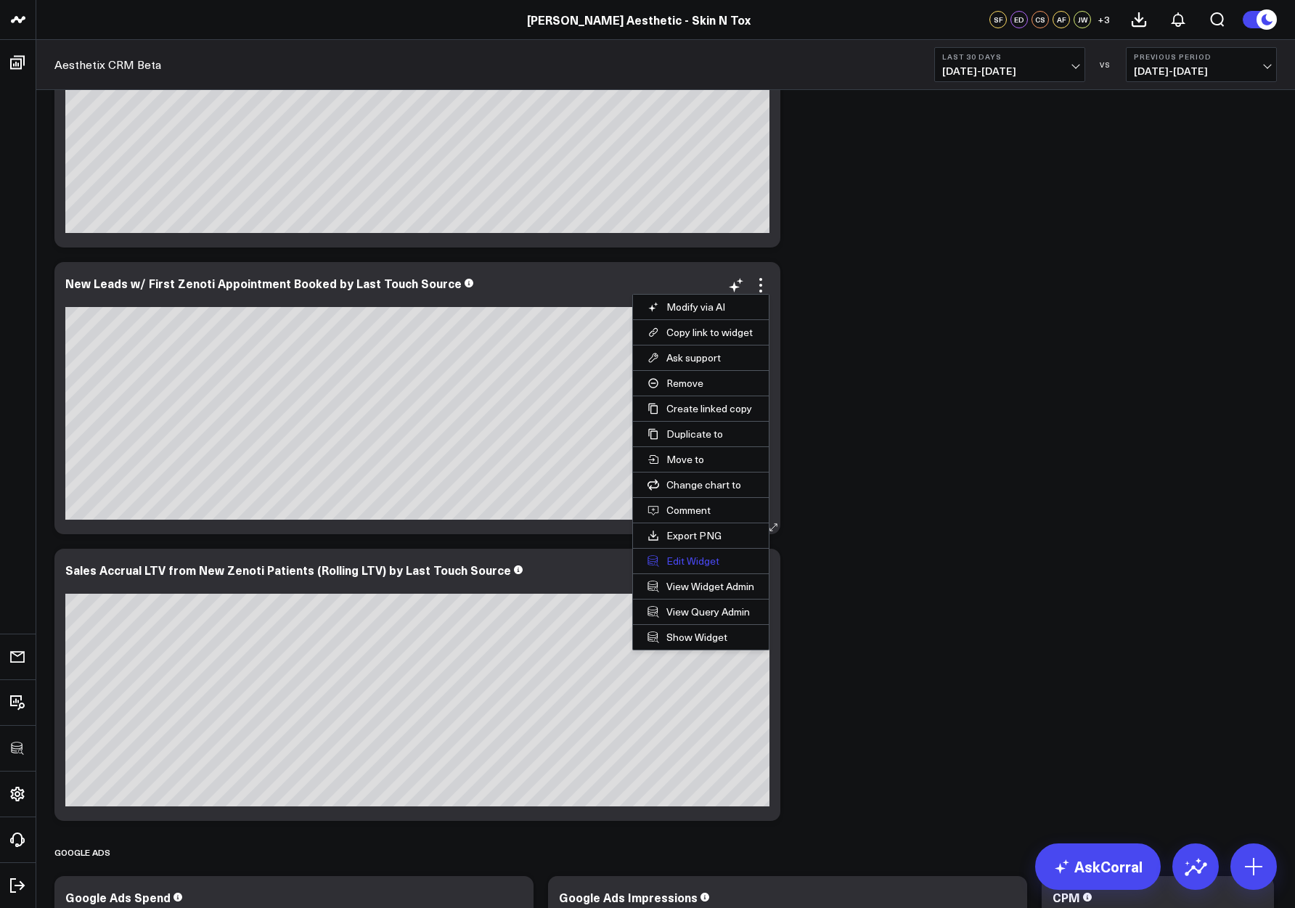
click at [681, 562] on button "Edit Widget" at bounding box center [701, 561] width 136 height 25
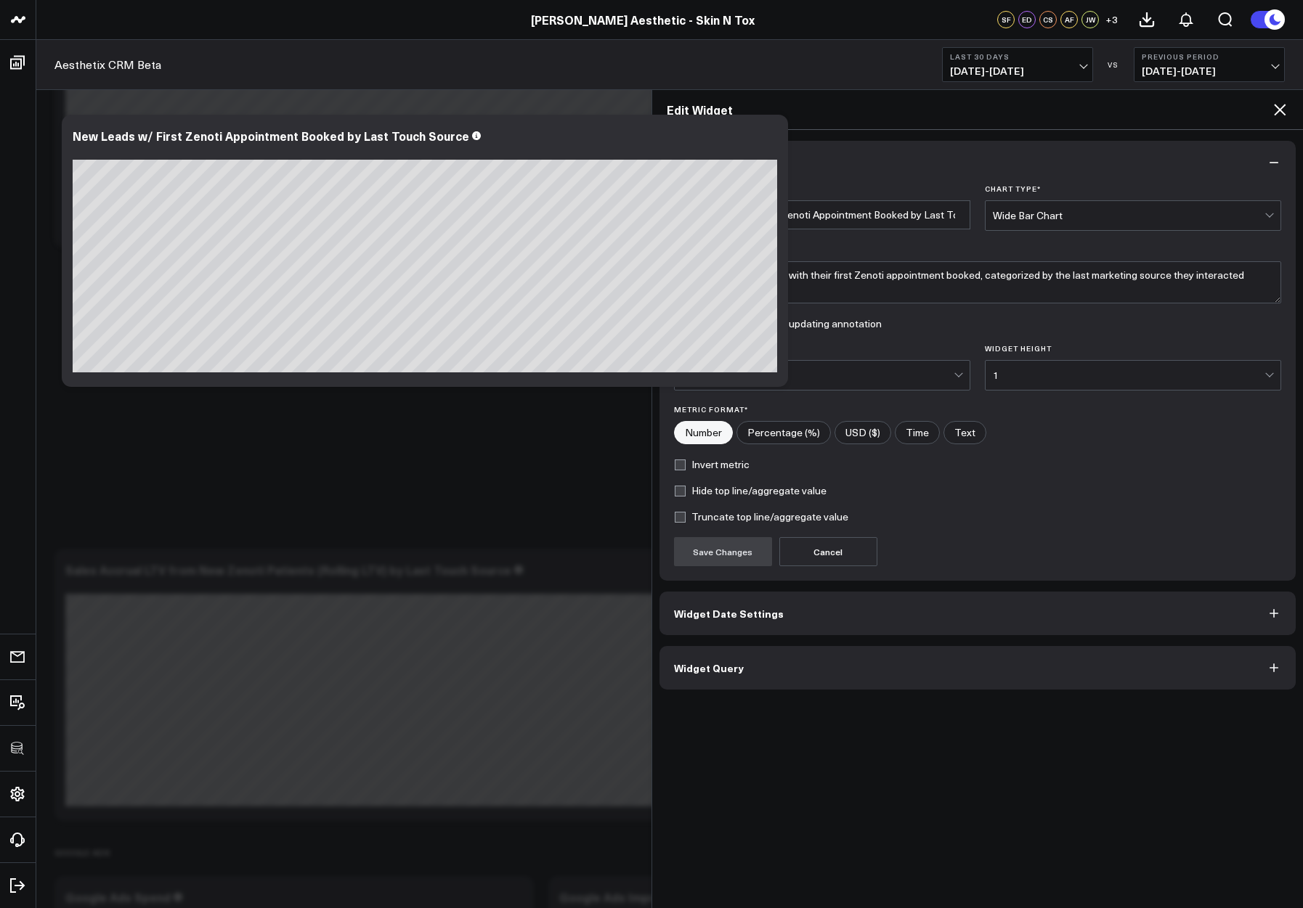
click at [730, 681] on button "Widget Query" at bounding box center [977, 668] width 637 height 44
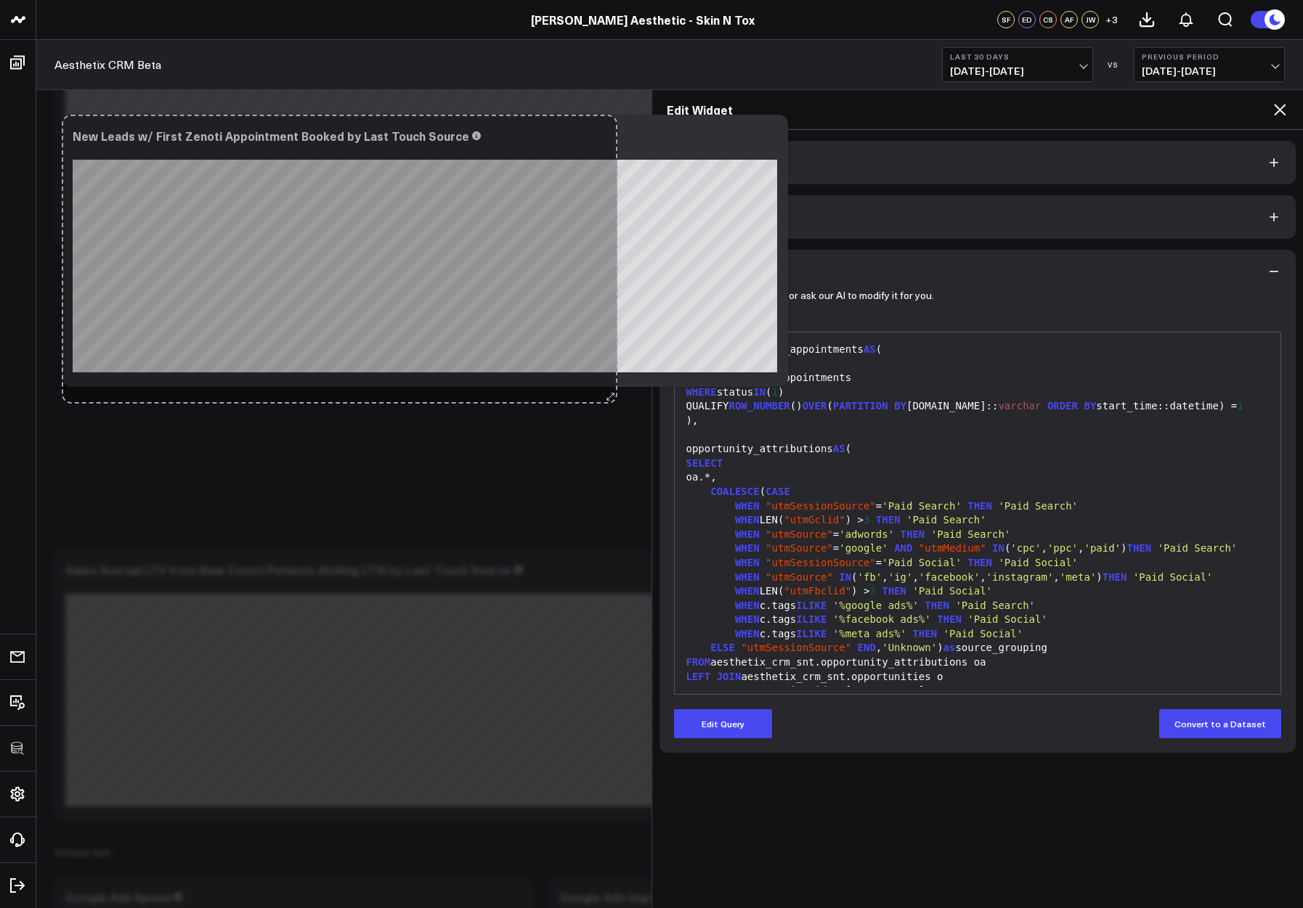
drag, startPoint x: 778, startPoint y: 380, endPoint x: 608, endPoint y: 396, distance: 171.4
click at [608, 396] on div "Overview Modify via AI Copy link to widget Ask support Remove Create linked cop…" at bounding box center [665, 521] width 1237 height 5366
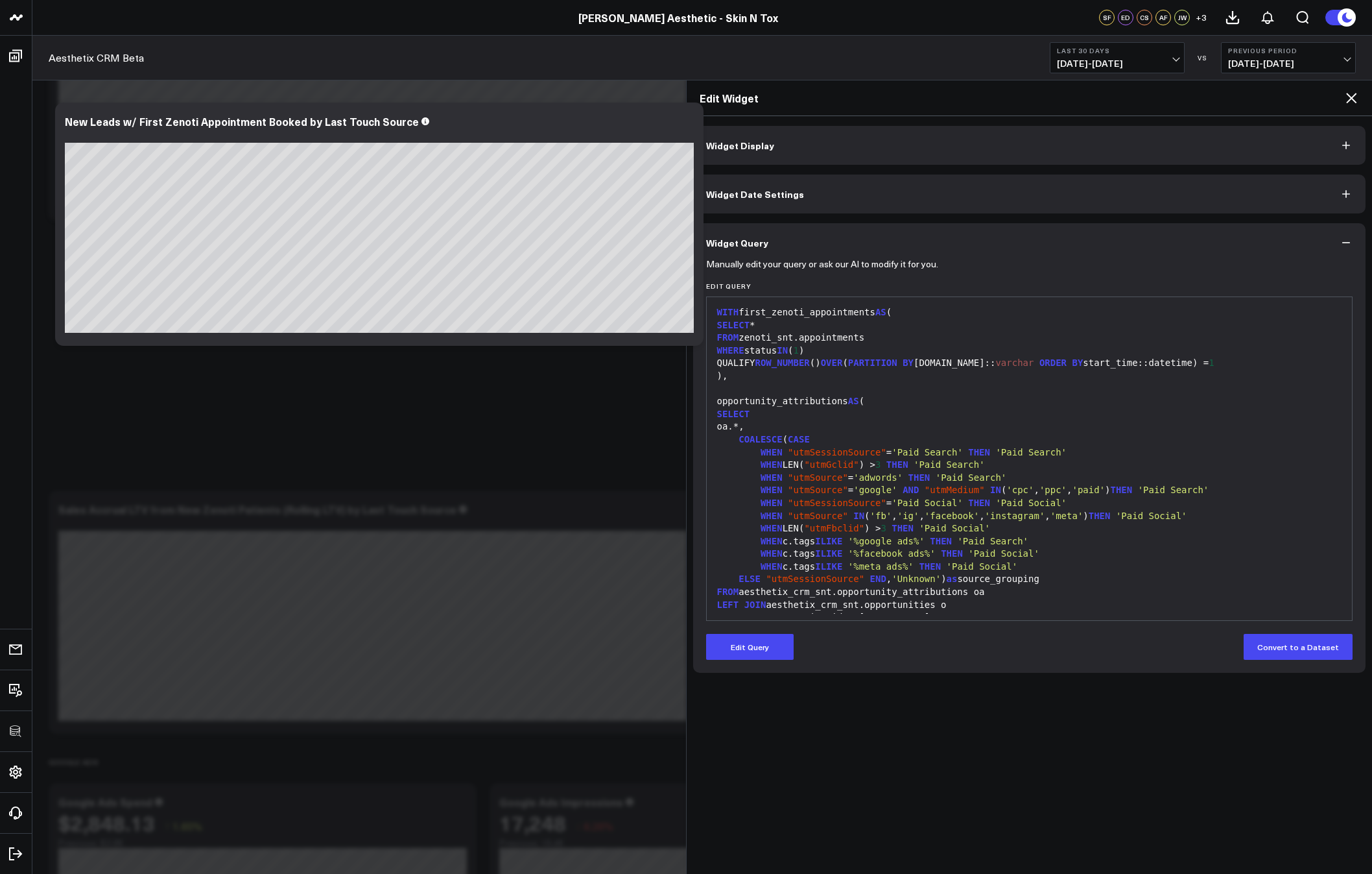
click at [1157, 101] on icon at bounding box center [1351, 97] width 15 height 15
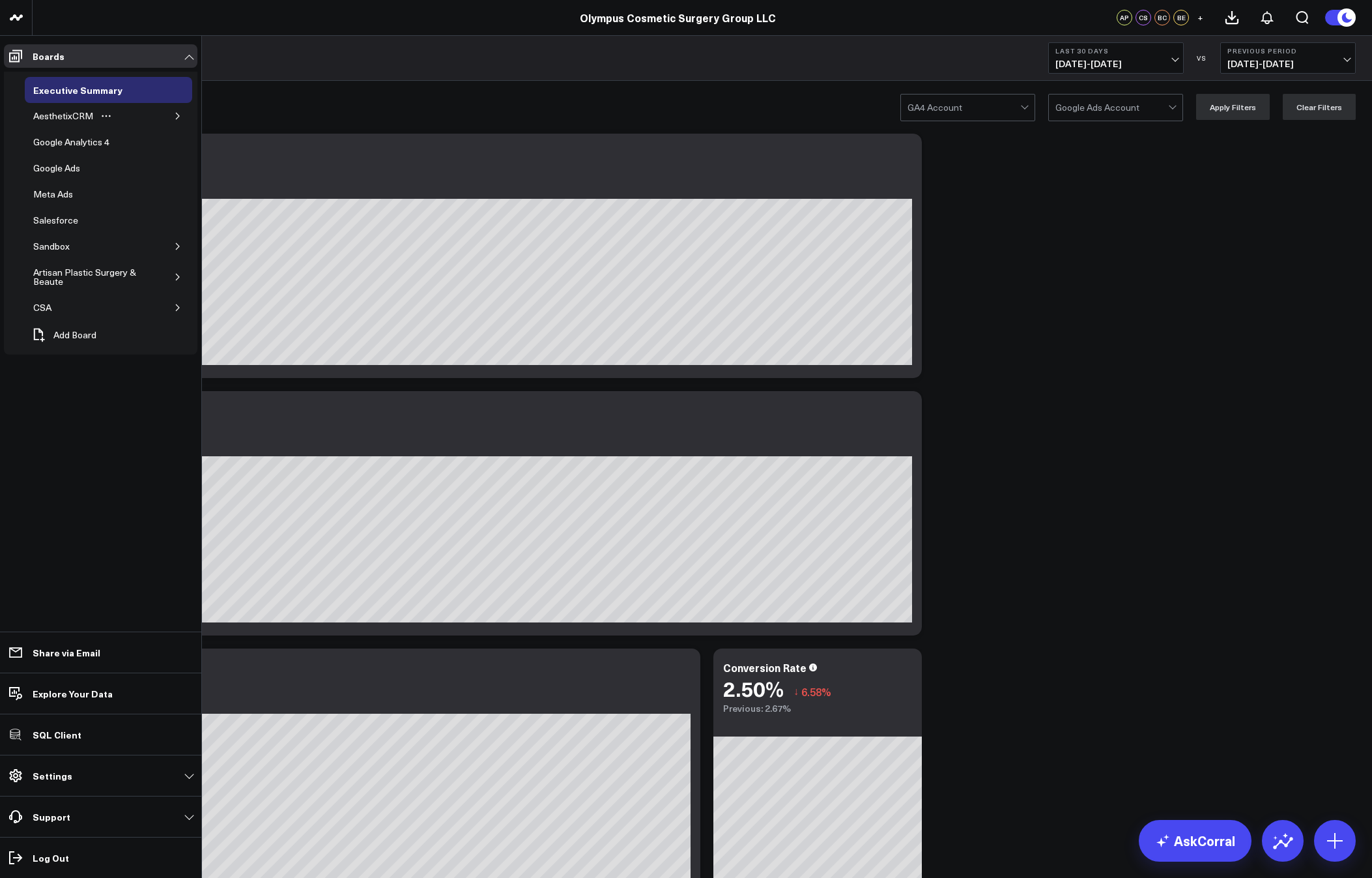
click at [179, 113] on icon "button" at bounding box center [178, 116] width 8 height 8
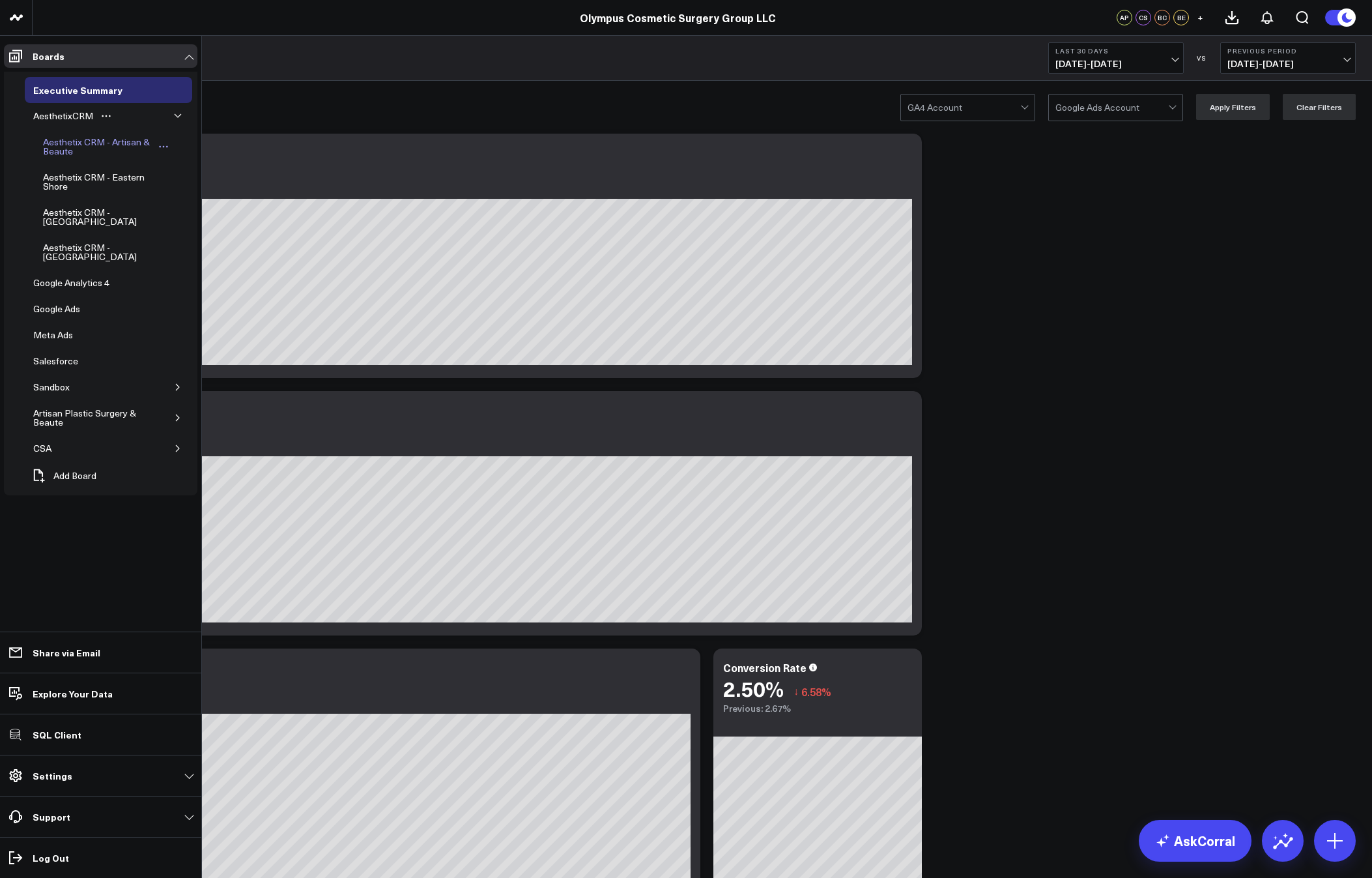
click at [66, 143] on div "Aesthetix CRM - Artisan & Beaute" at bounding box center [97, 147] width 116 height 25
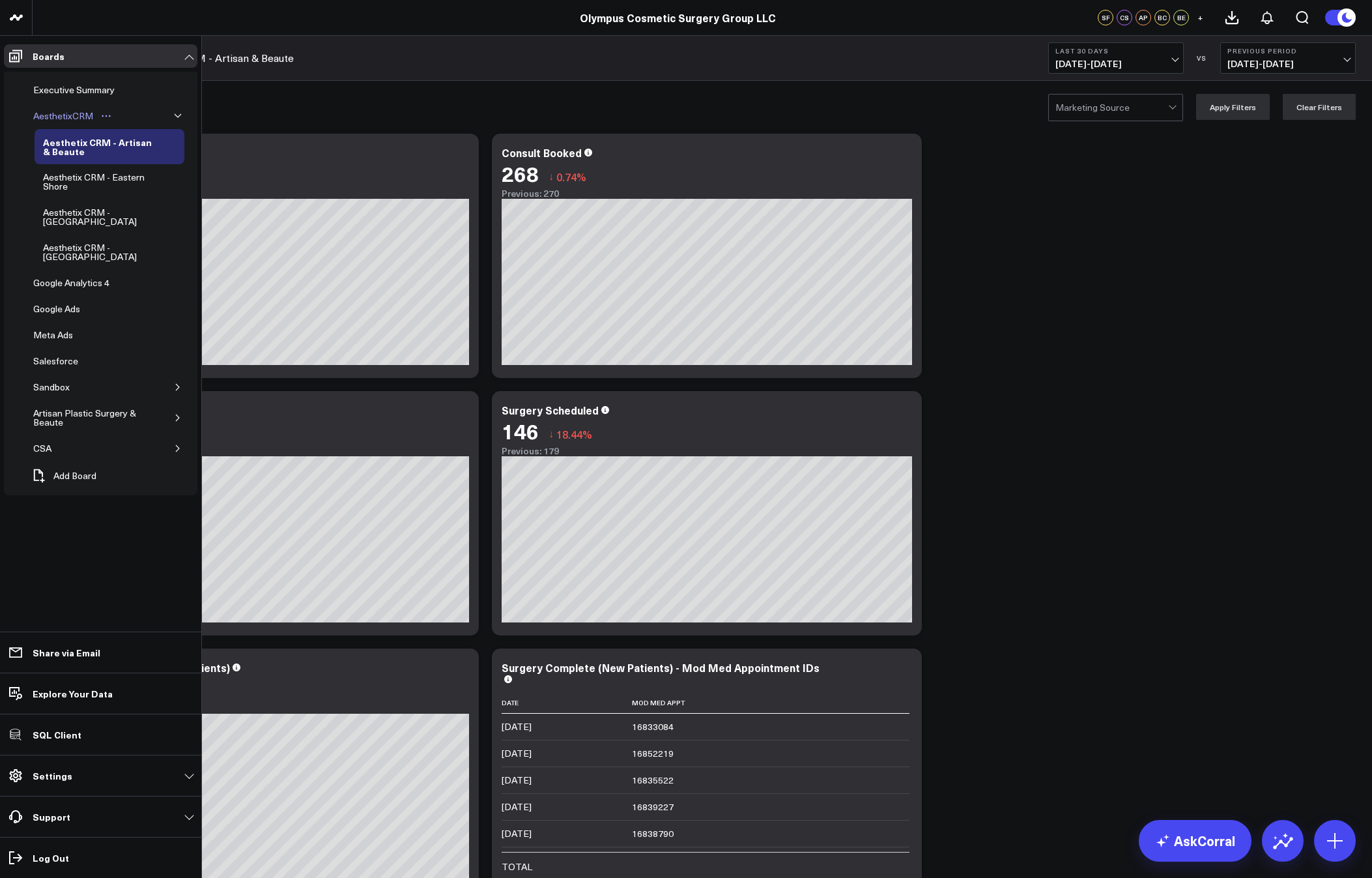
click at [65, 119] on div "AesthetixCRM" at bounding box center [63, 116] width 66 height 15
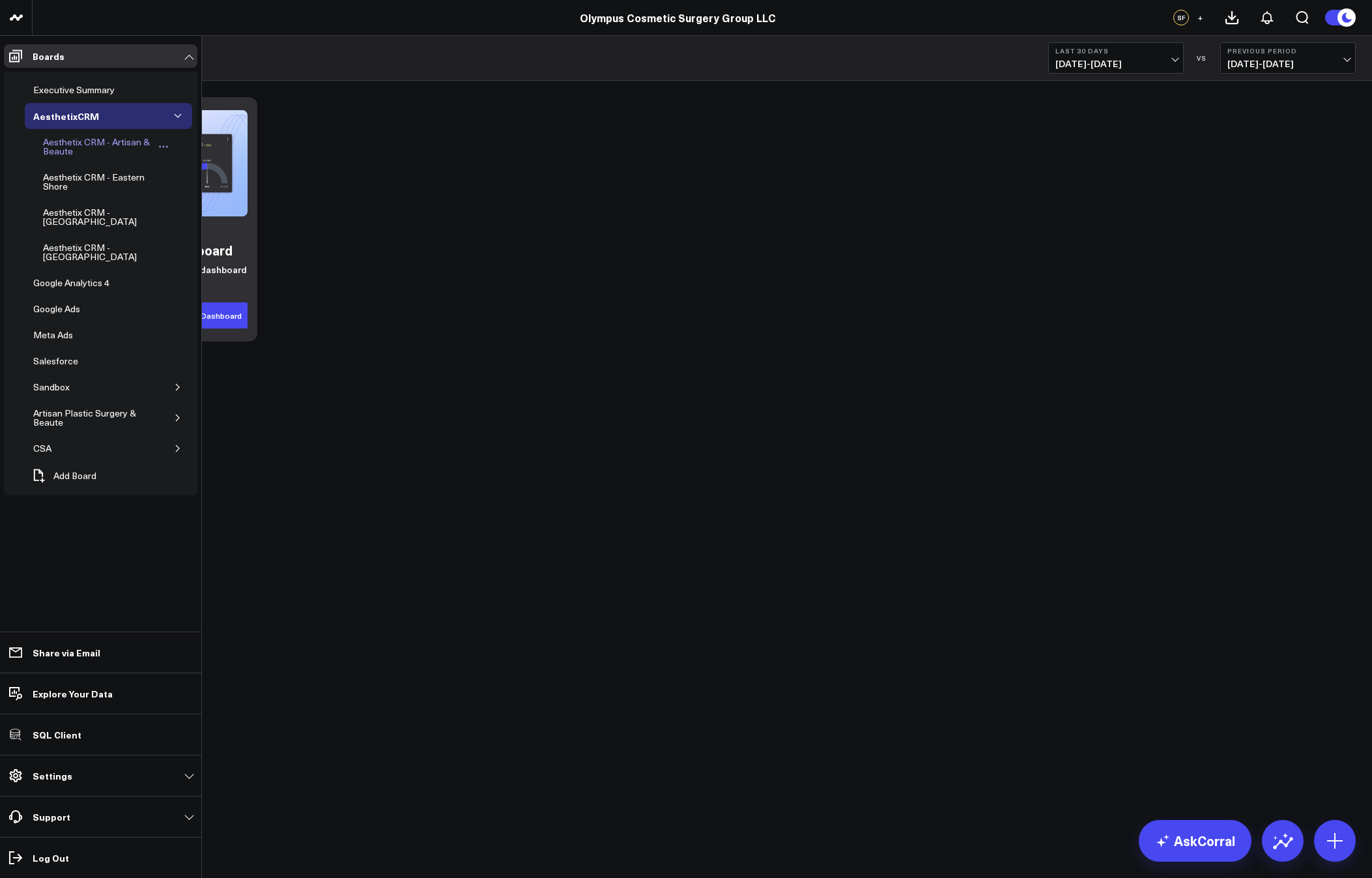
click at [57, 146] on div "Aesthetix CRM - Artisan & Beaute" at bounding box center [97, 147] width 116 height 25
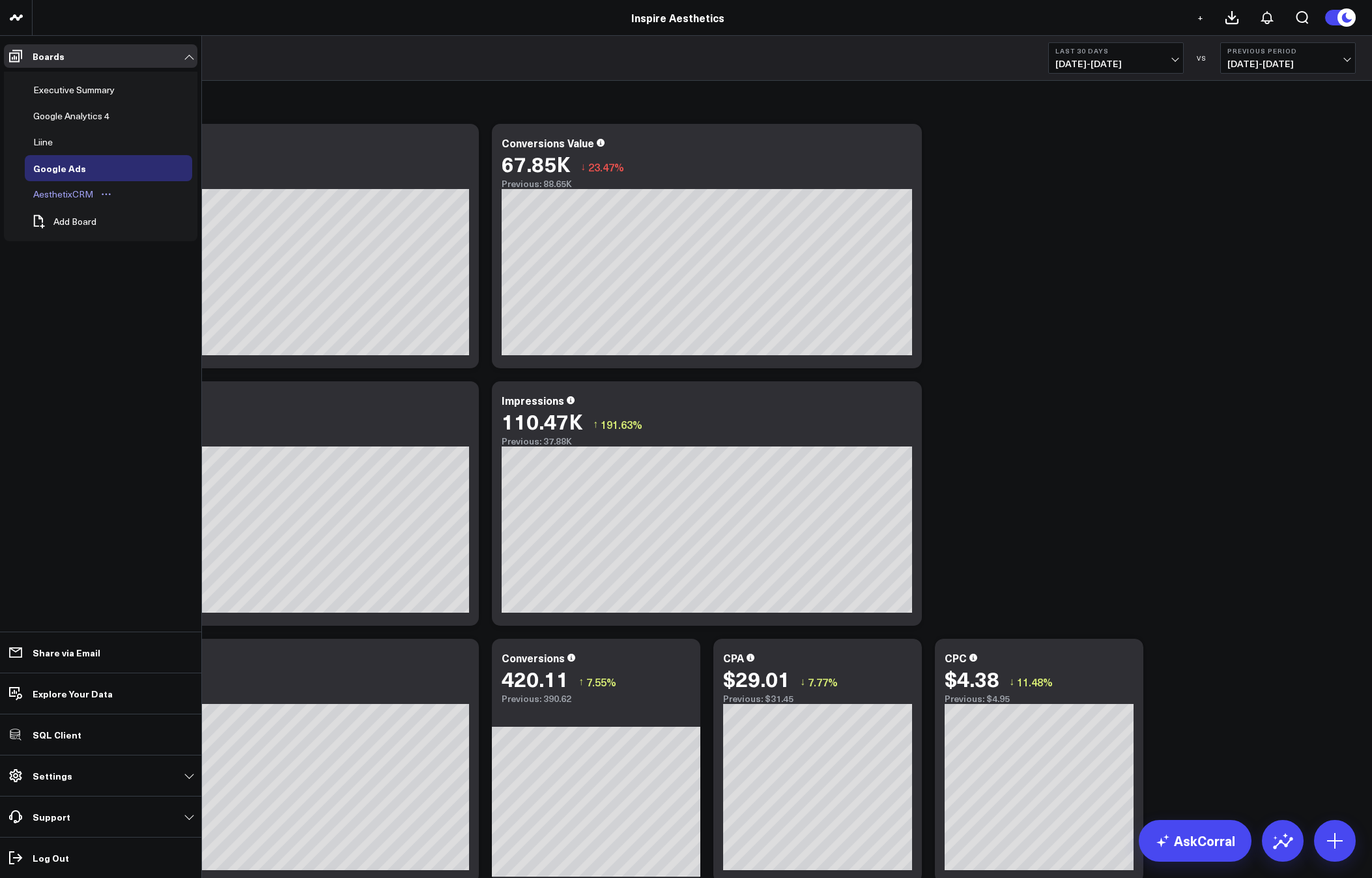
click at [52, 194] on div "AesthetixCRM" at bounding box center [63, 194] width 66 height 15
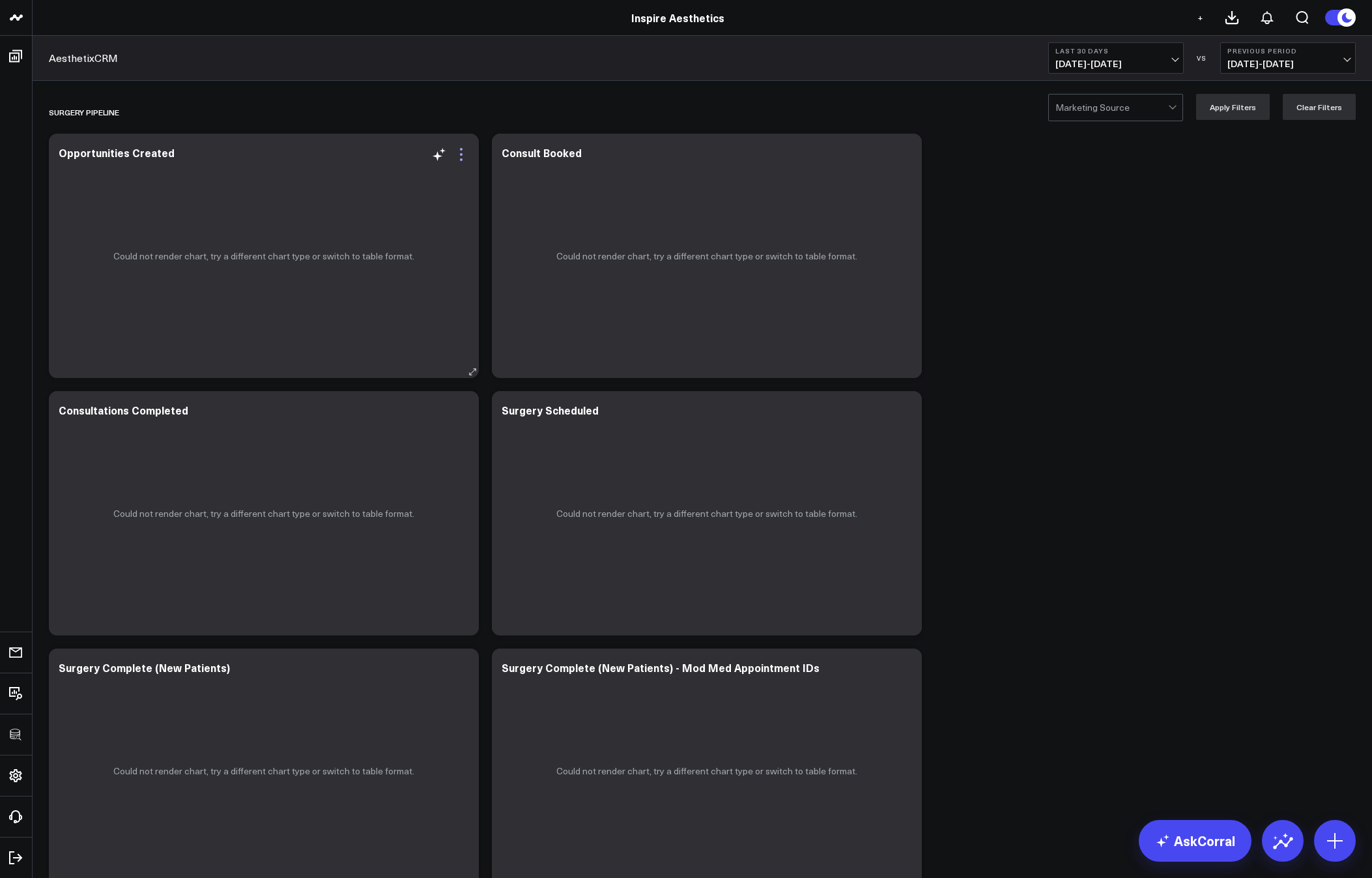
click at [465, 158] on icon at bounding box center [460, 154] width 15 height 15
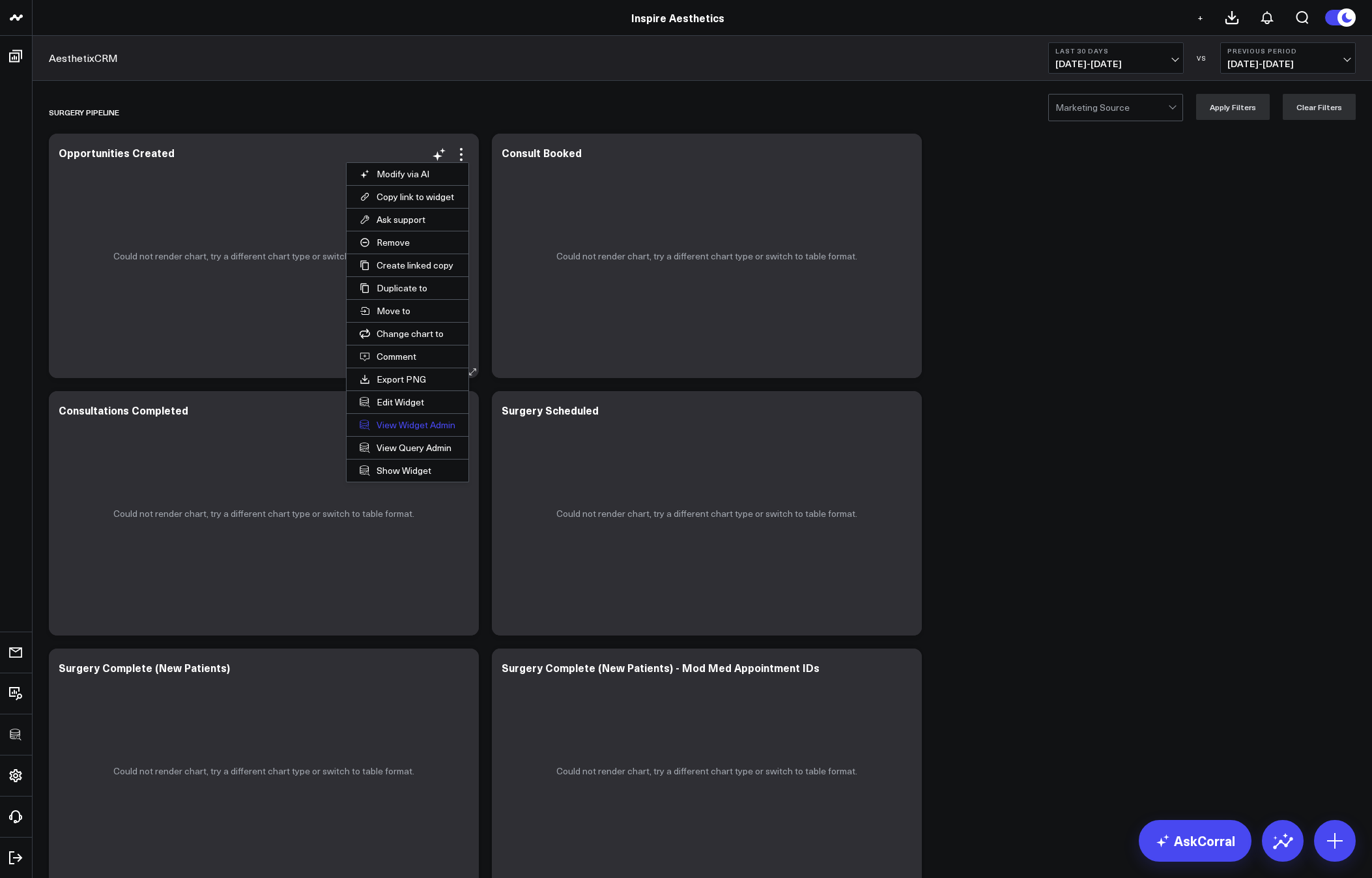
click at [397, 426] on link "View Widget Admin" at bounding box center [407, 425] width 122 height 22
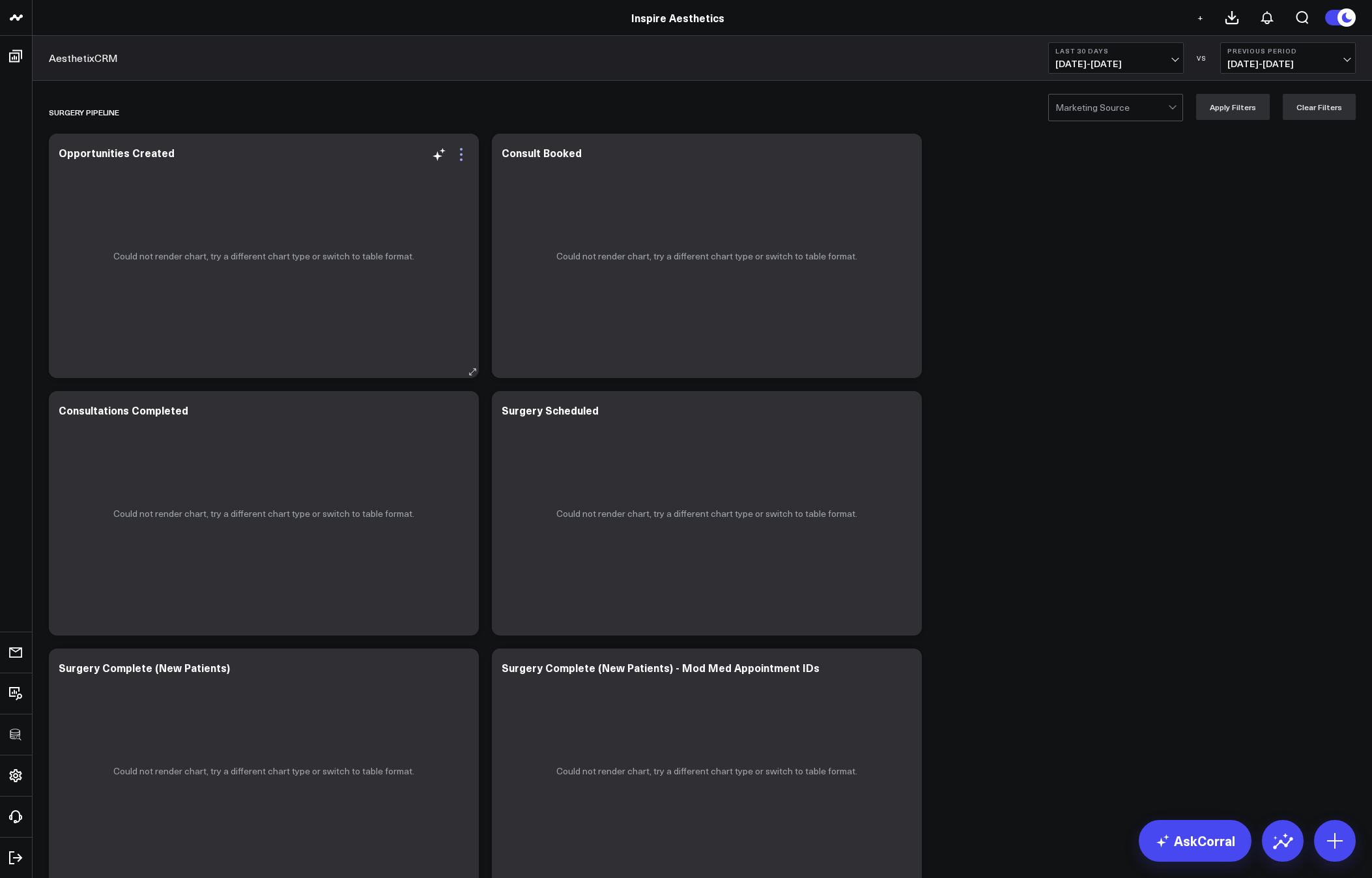
click at [459, 157] on icon at bounding box center [460, 154] width 15 height 15
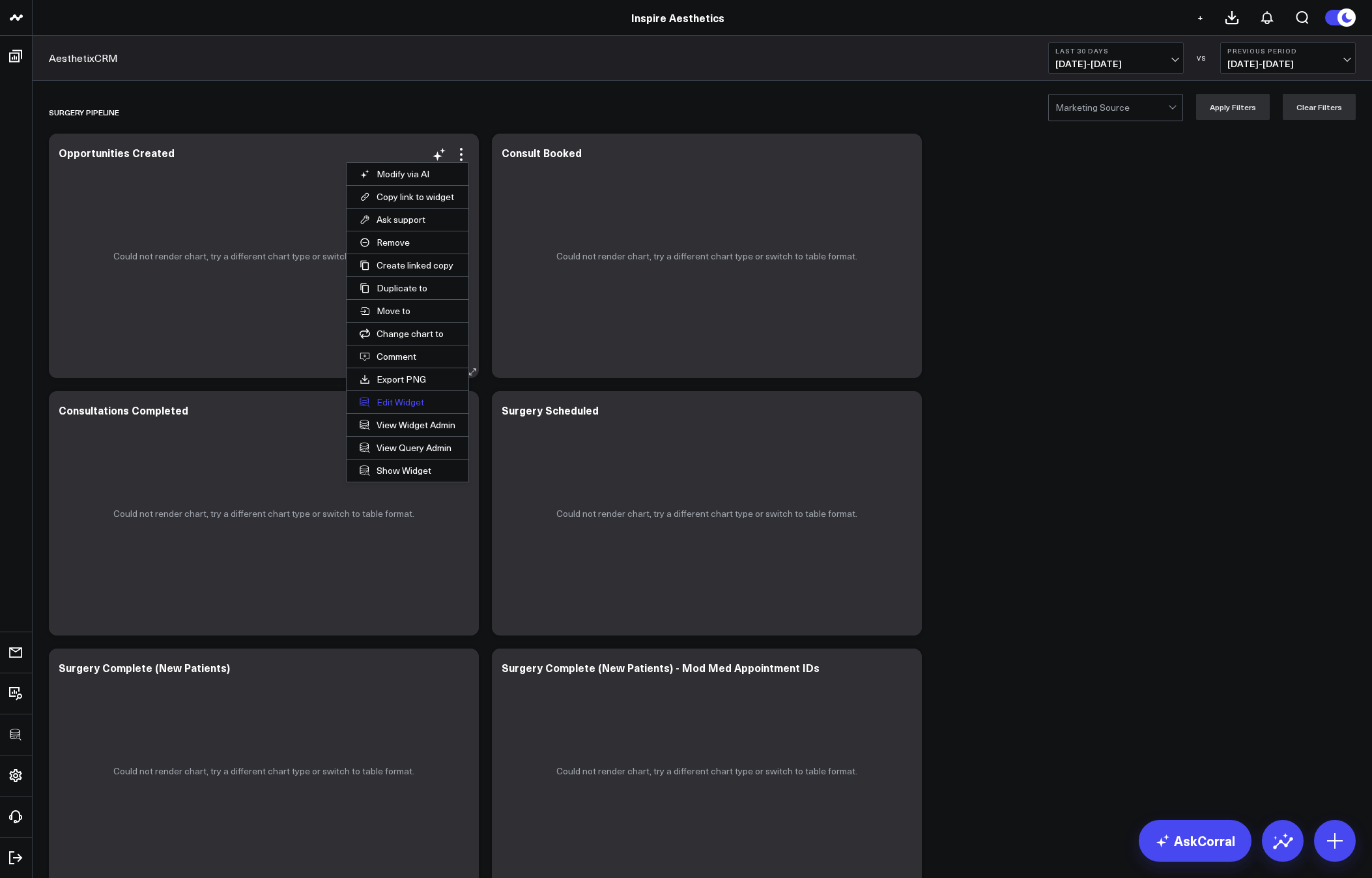
click at [391, 408] on button "Edit Widget" at bounding box center [407, 402] width 122 height 22
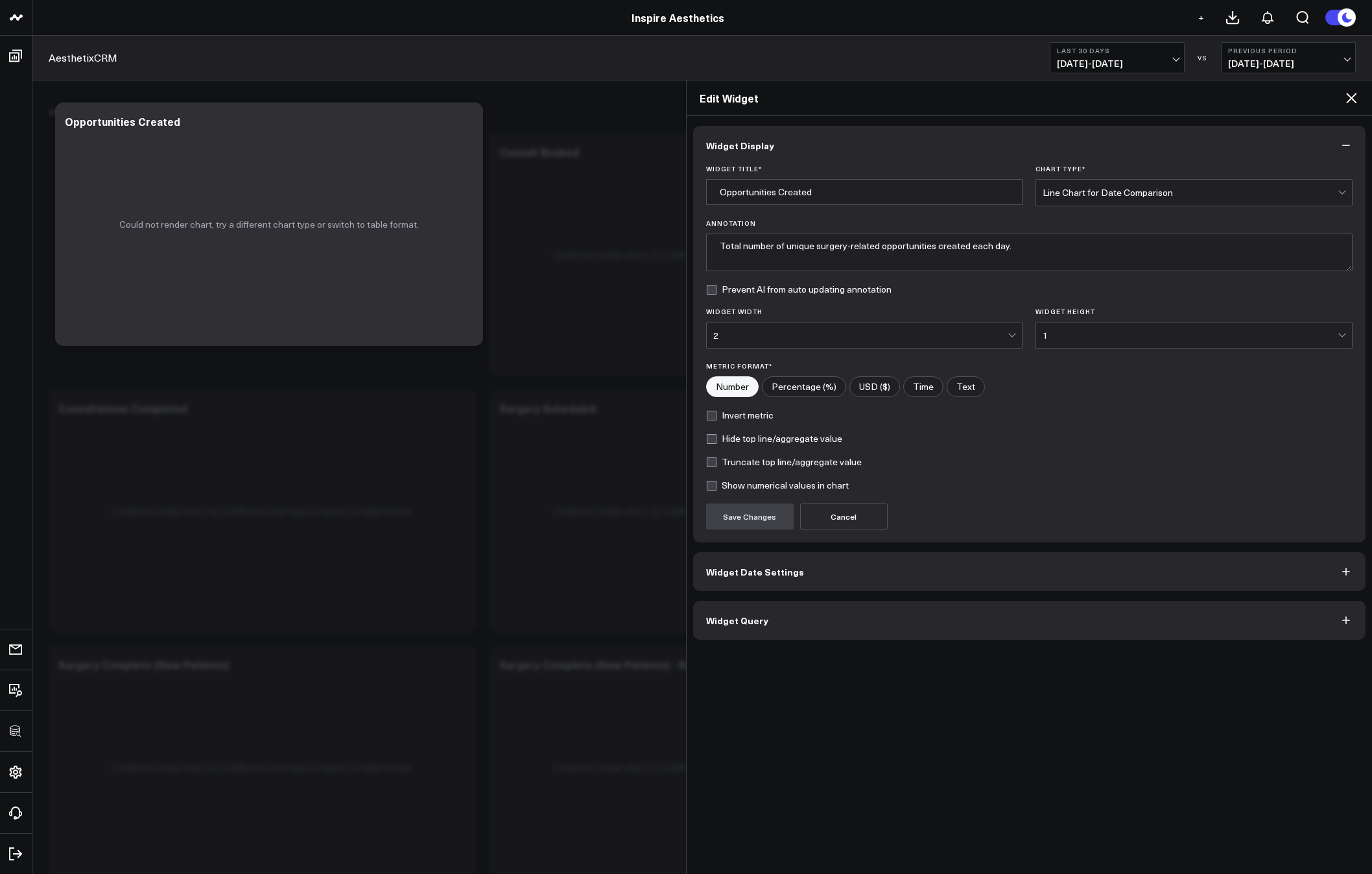
click at [766, 620] on button "Widget Query" at bounding box center [1030, 620] width 673 height 39
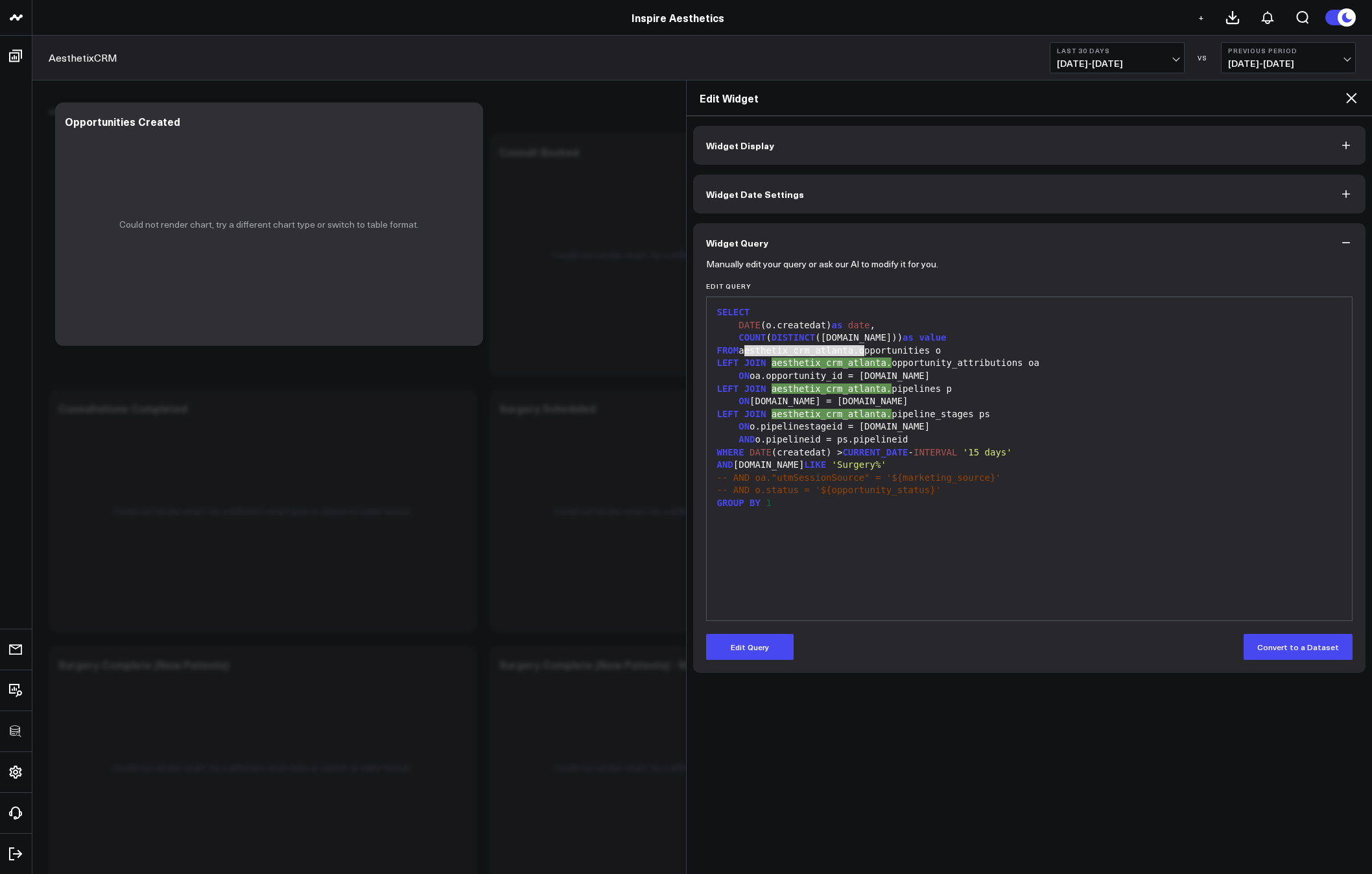
drag, startPoint x: 745, startPoint y: 352, endPoint x: 865, endPoint y: 353, distance: 120.0
click at [865, 353] on div "FROM aesthetix_crm_atlanta.opportunities o" at bounding box center [1030, 351] width 633 height 13
copy div "aesthetix_crm_atlanta."
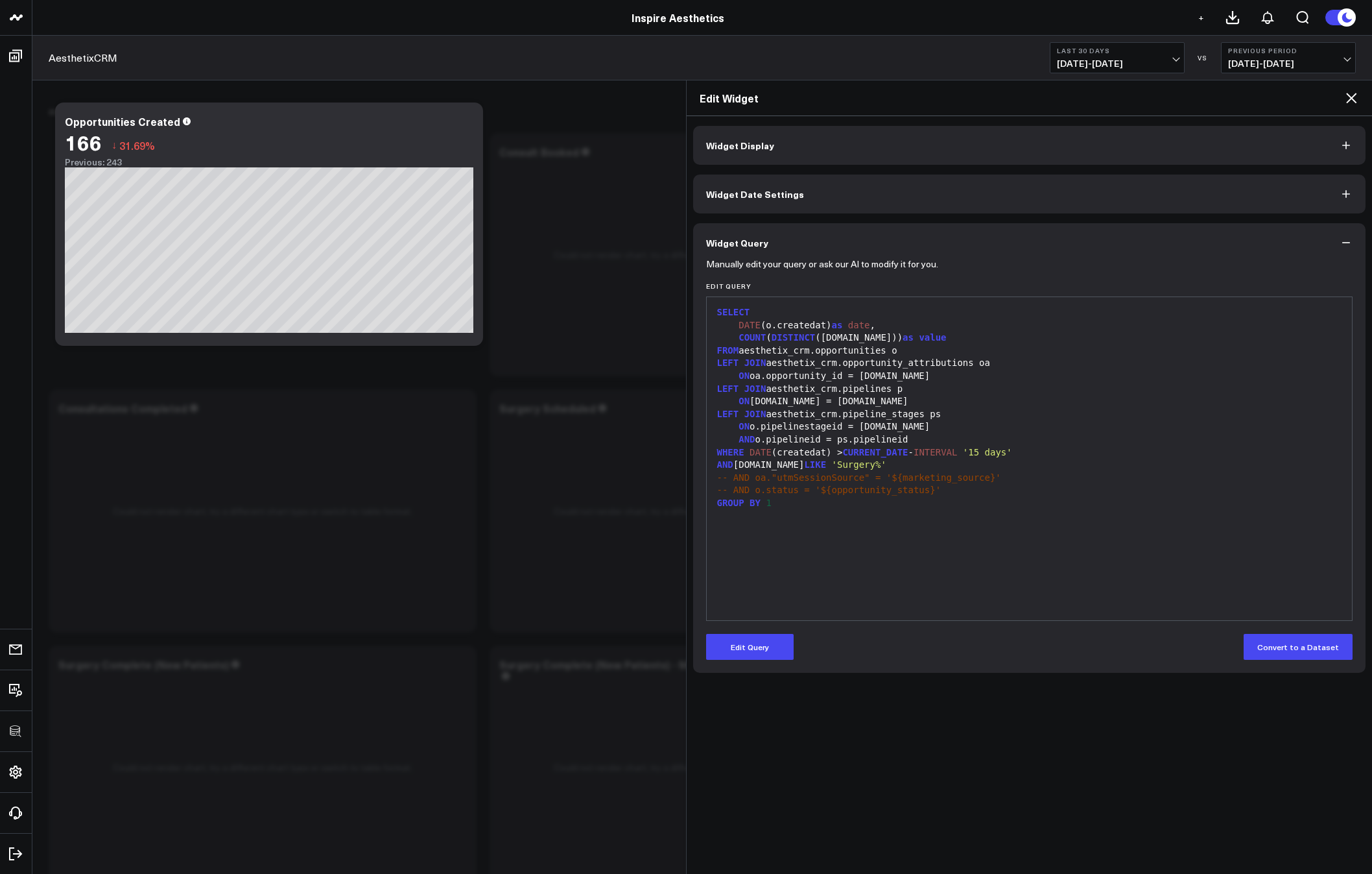
click at [1354, 97] on icon at bounding box center [1351, 97] width 15 height 15
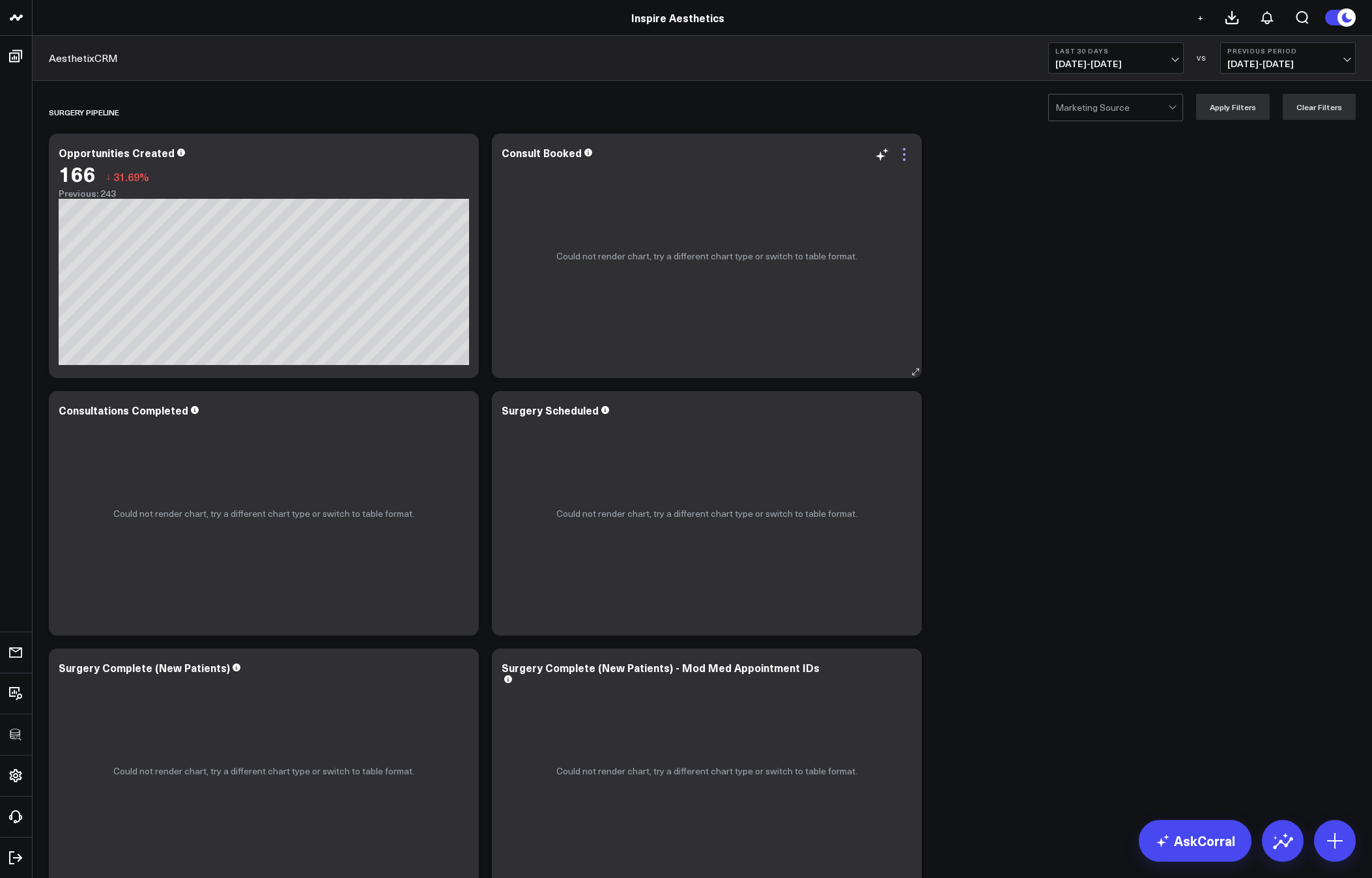
click at [905, 150] on icon at bounding box center [904, 154] width 15 height 15
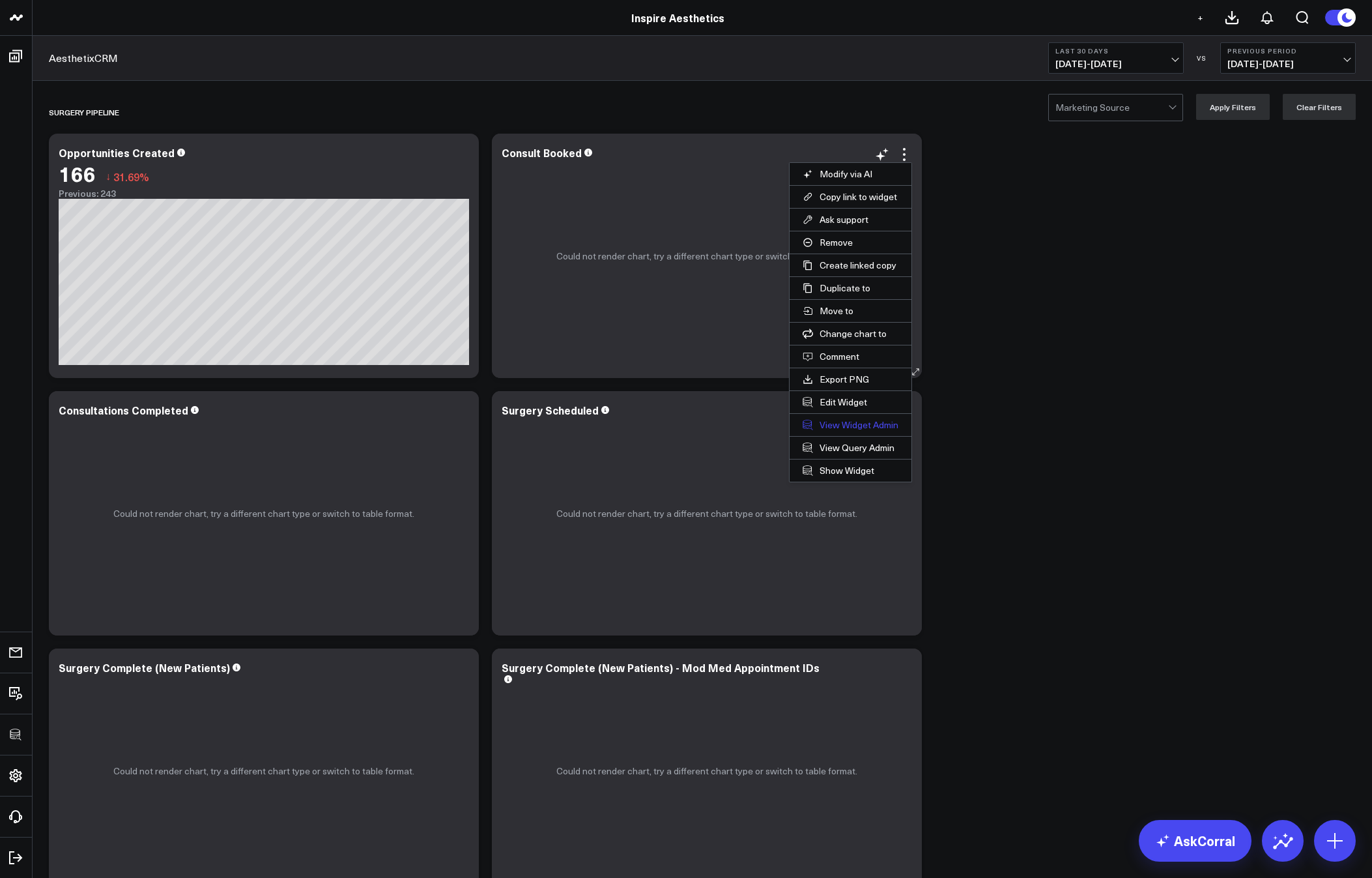
click at [840, 425] on link "View Widget Admin" at bounding box center [851, 425] width 122 height 22
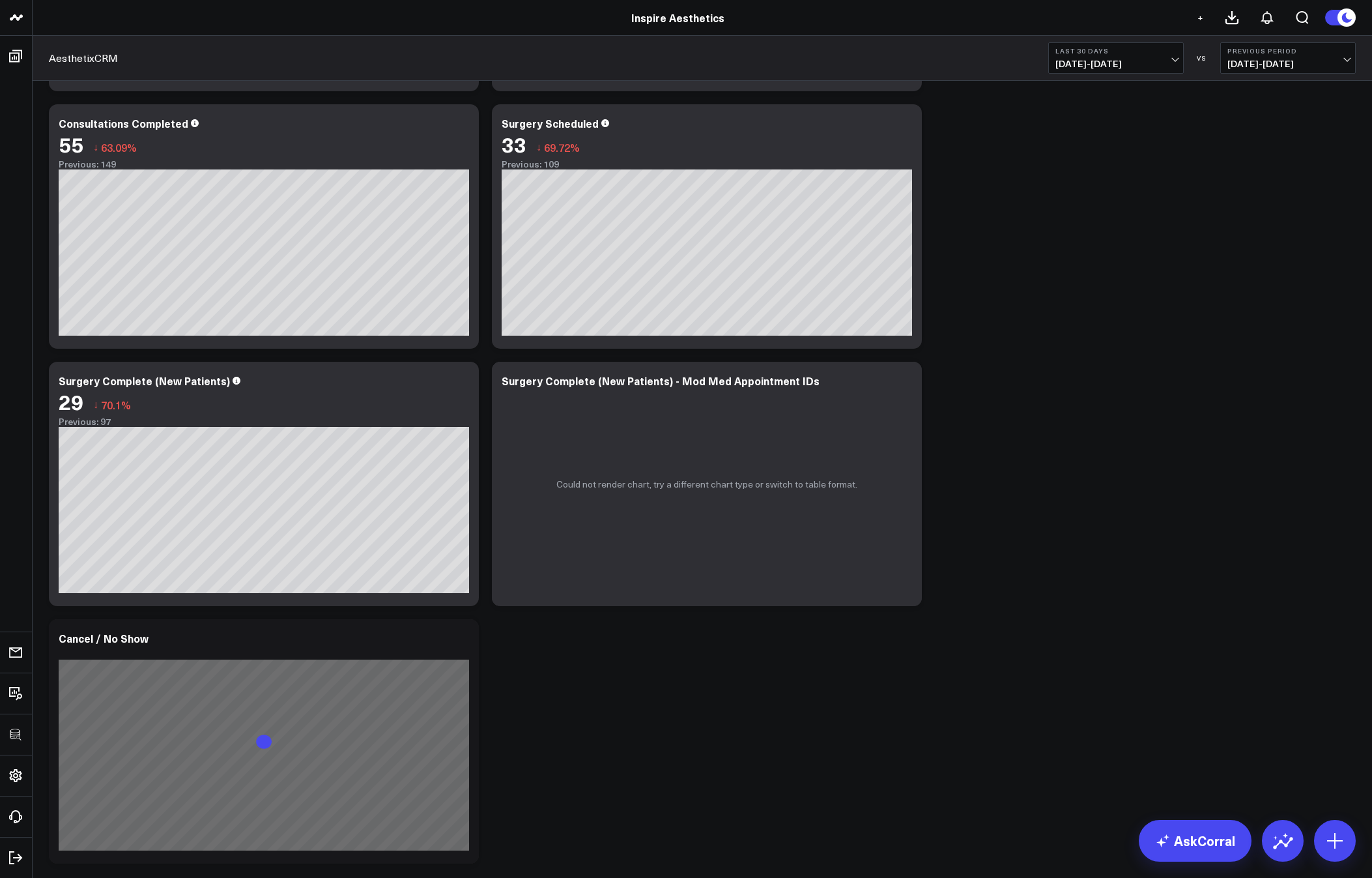
scroll to position [289, 0]
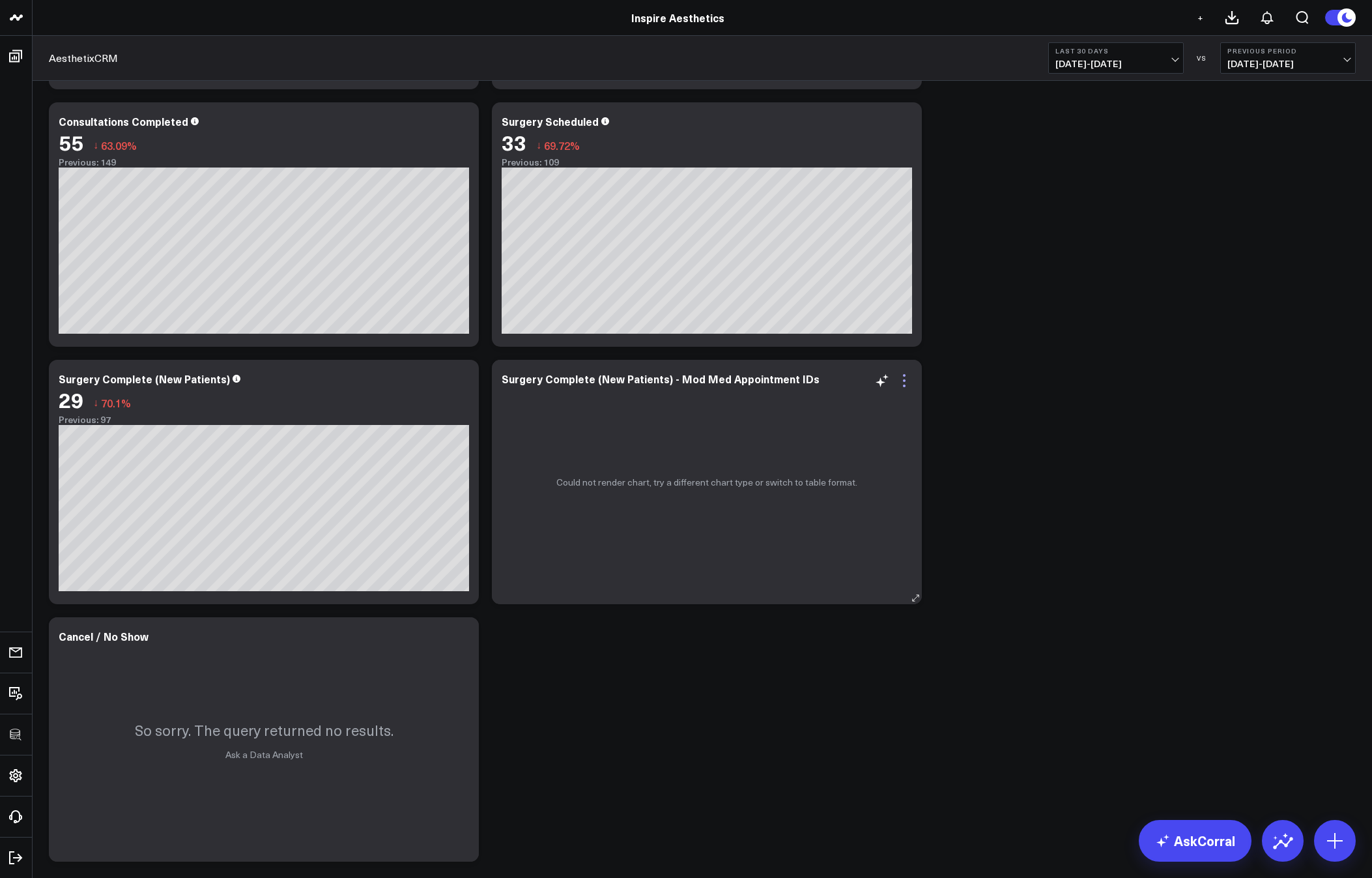
click at [908, 377] on icon at bounding box center [904, 380] width 15 height 15
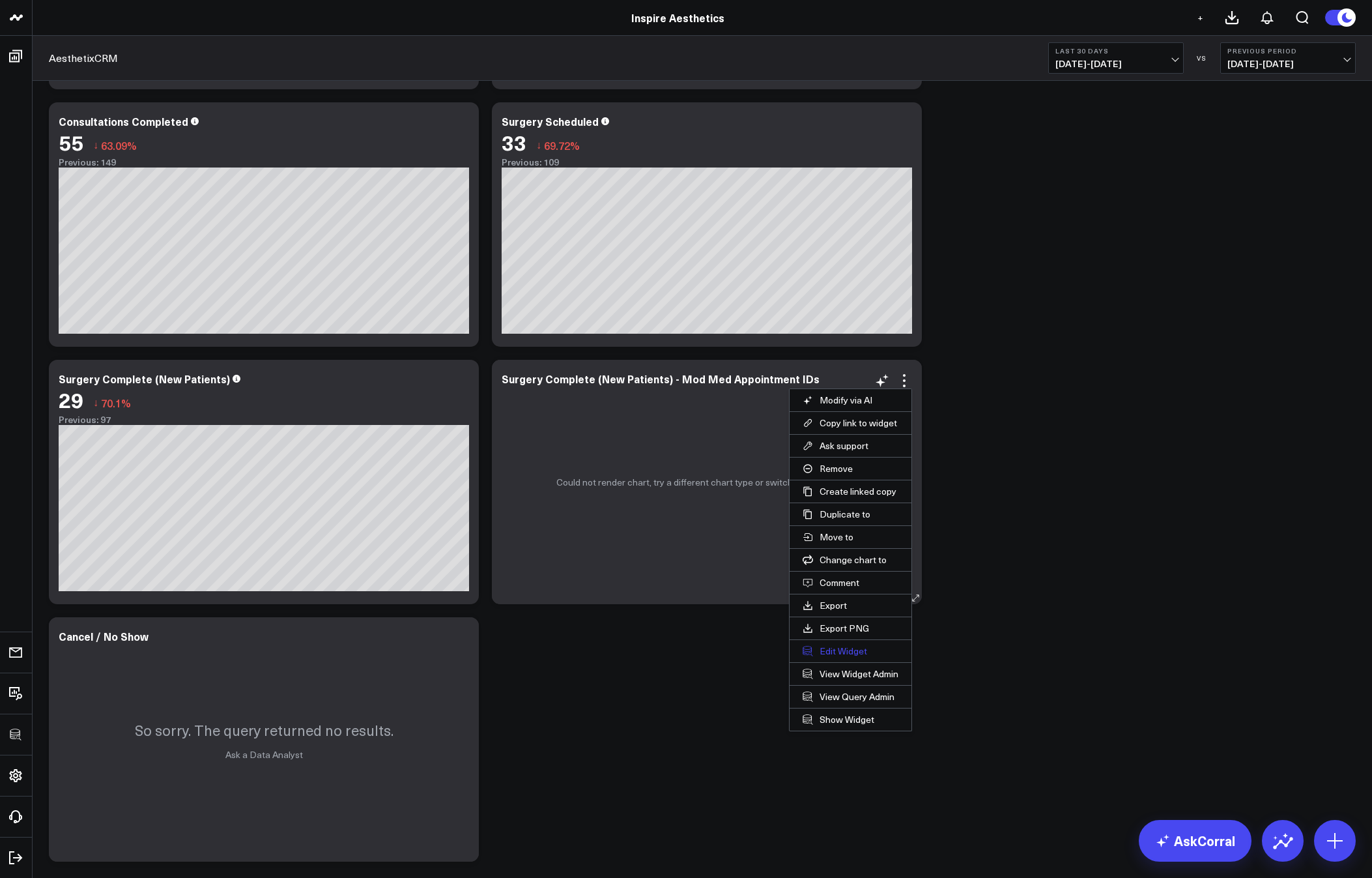
click at [831, 652] on button "Edit Widget" at bounding box center [851, 651] width 122 height 22
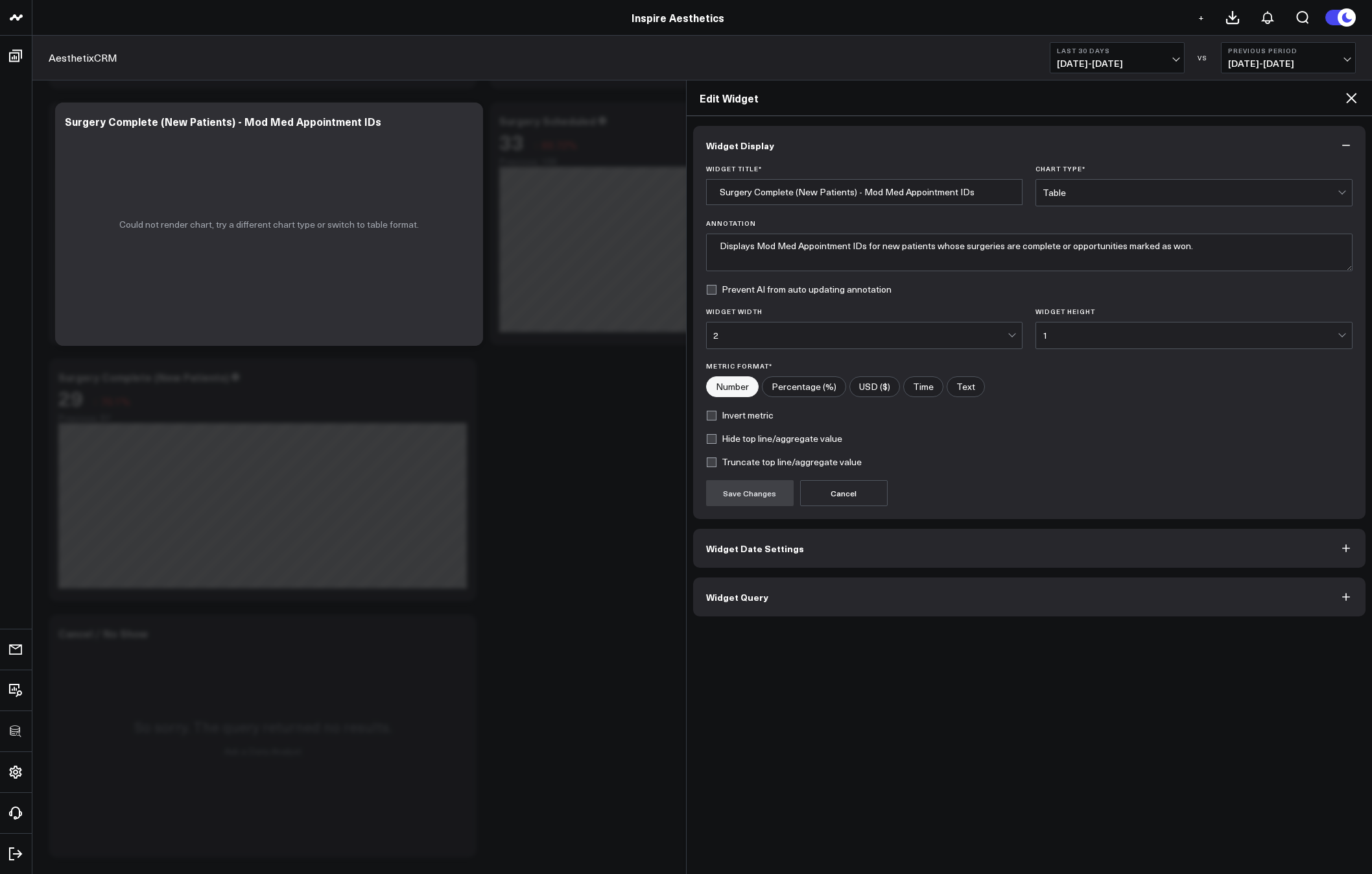
click at [782, 594] on button "Widget Query" at bounding box center [1030, 597] width 673 height 39
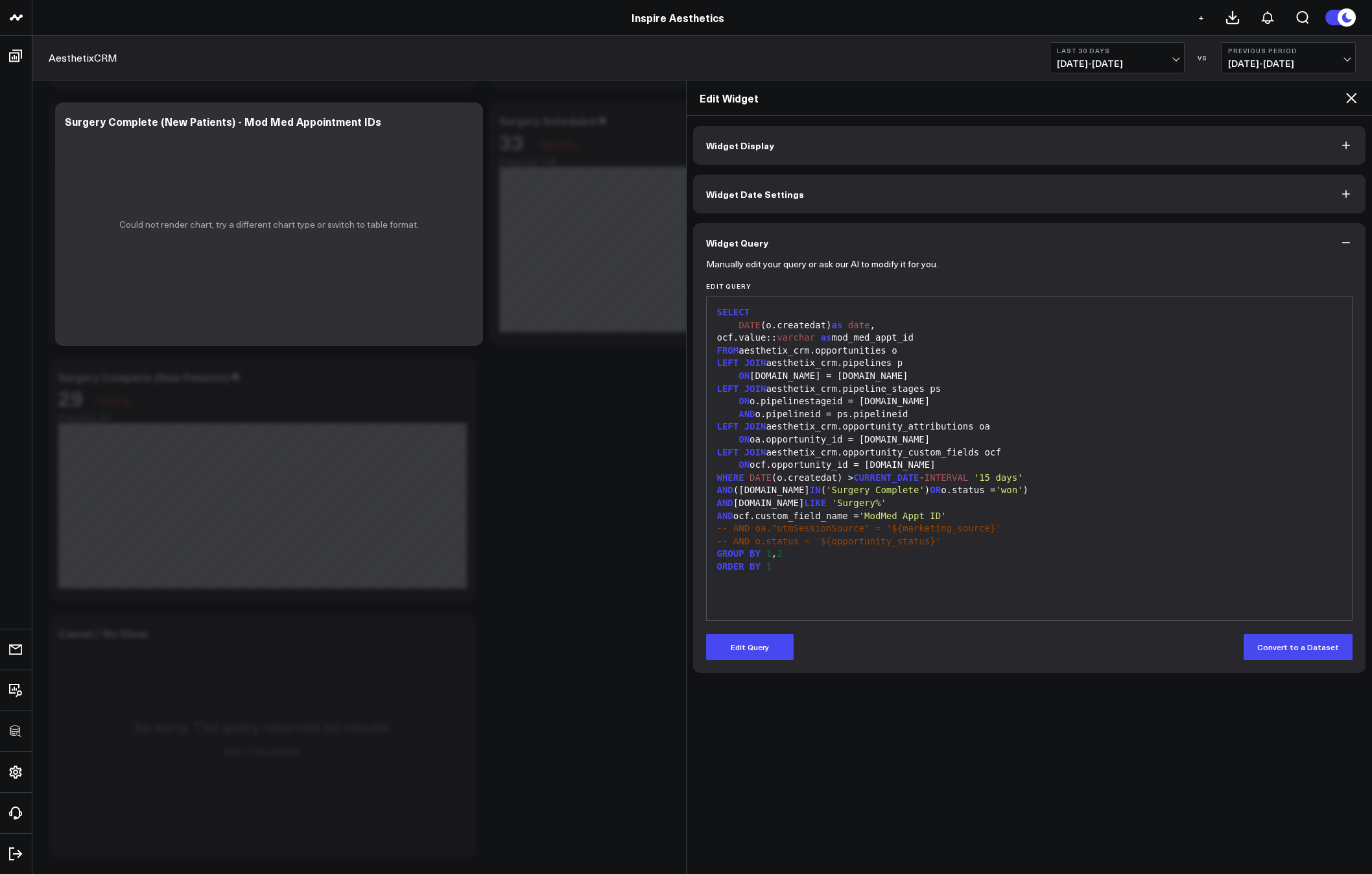
click at [1355, 103] on icon at bounding box center [1351, 97] width 15 height 15
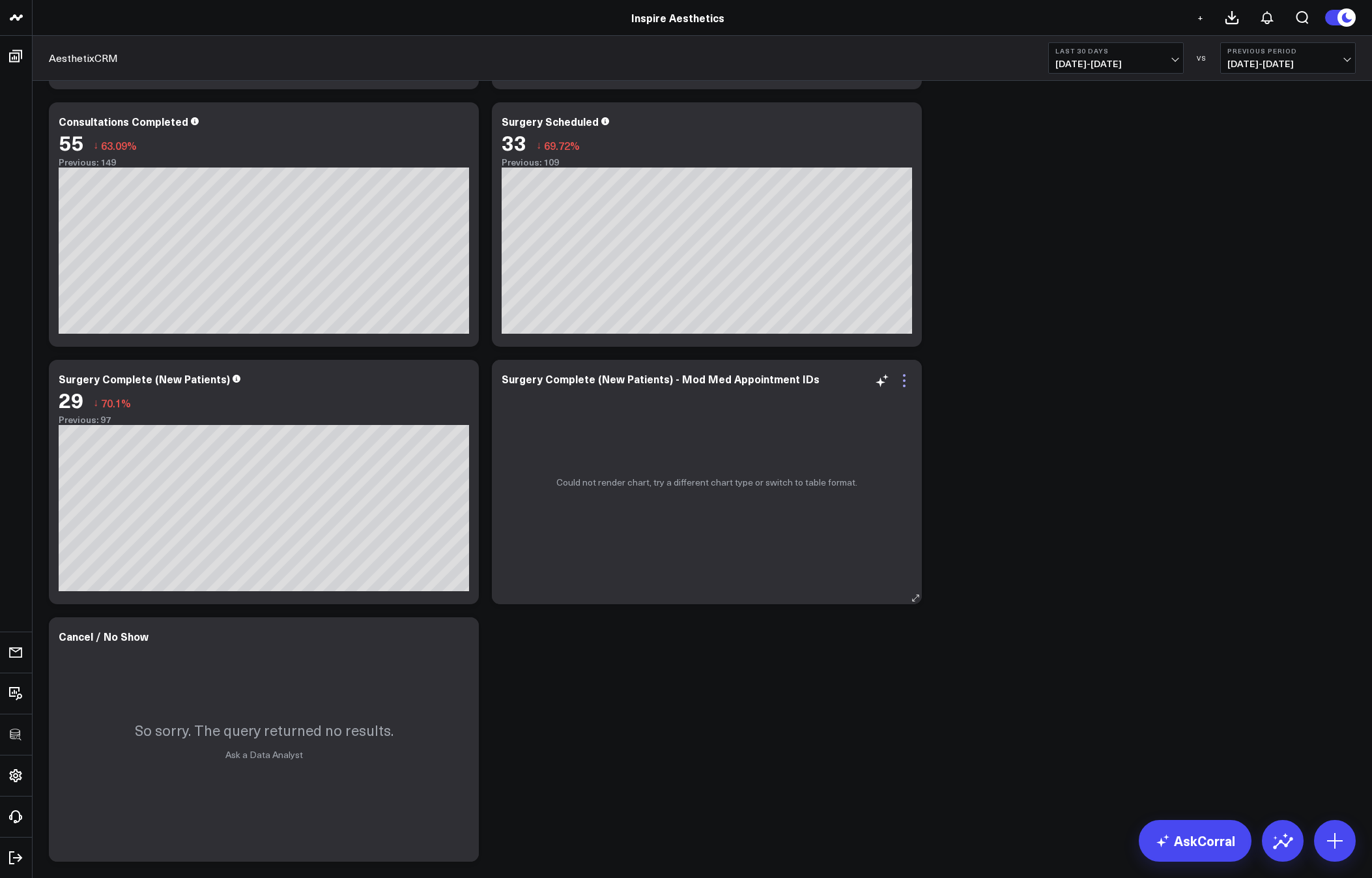
click at [907, 383] on icon at bounding box center [904, 380] width 15 height 15
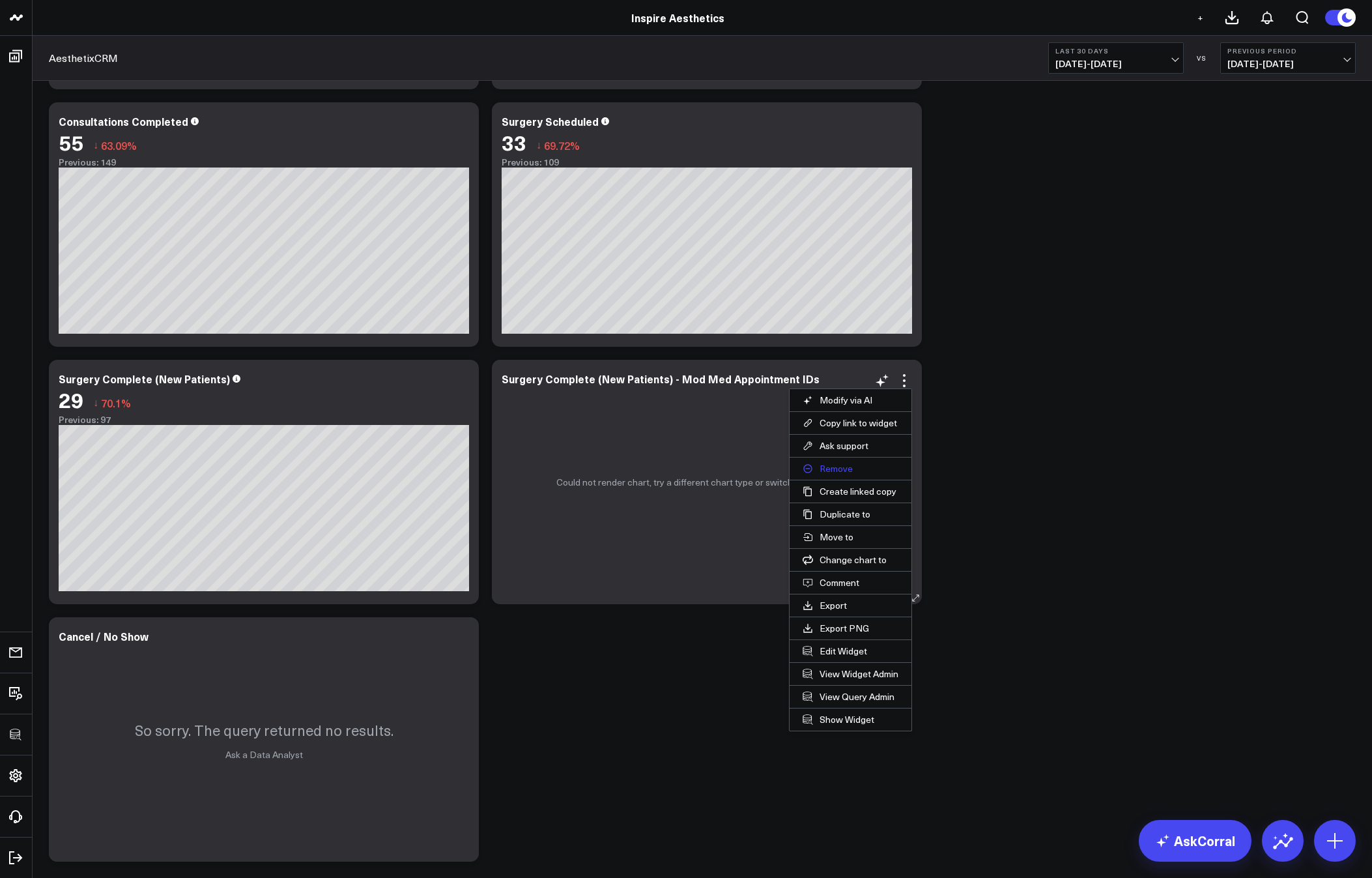
click at [836, 472] on button "Remove" at bounding box center [851, 469] width 122 height 22
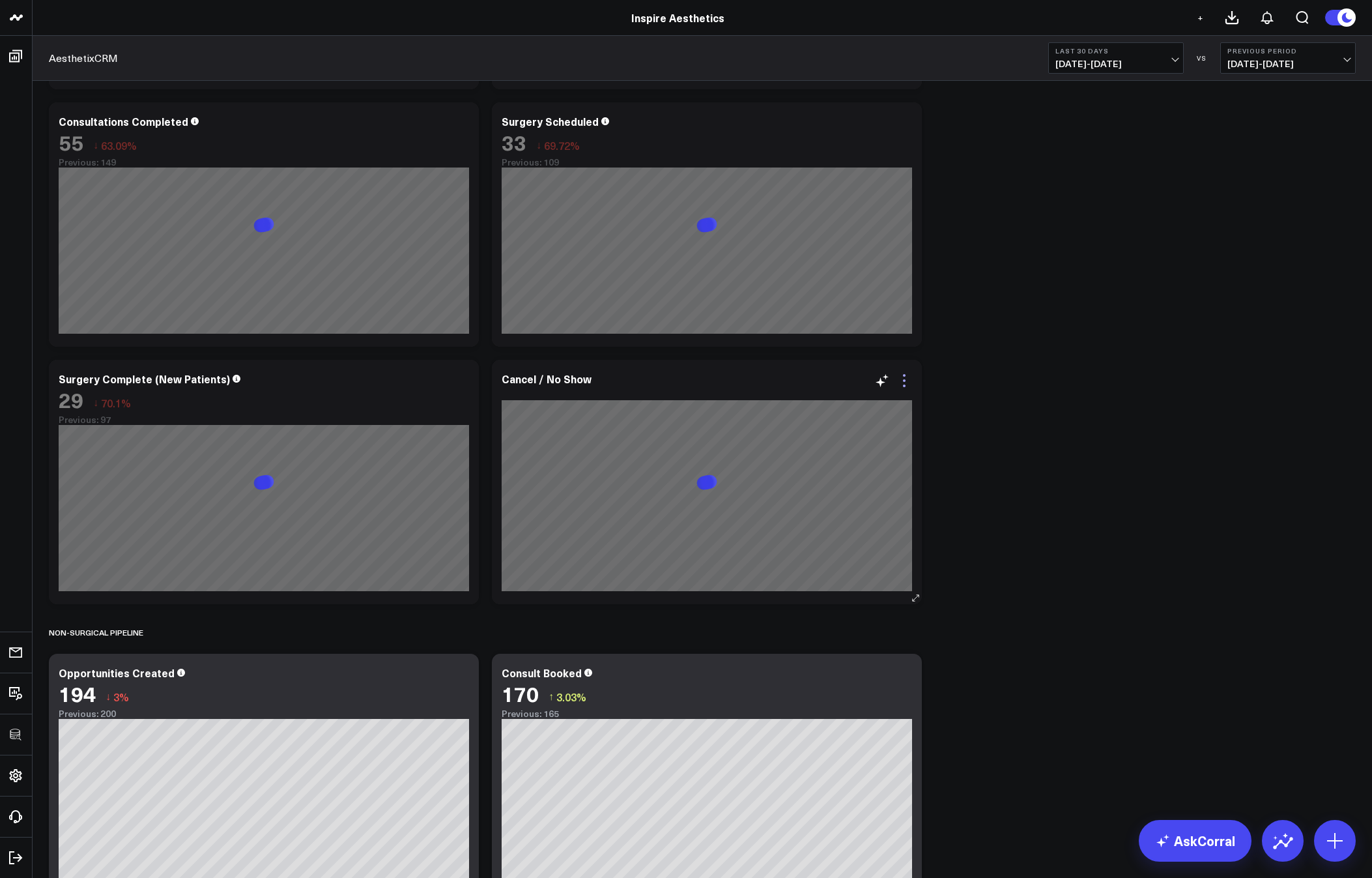
click at [905, 380] on icon at bounding box center [904, 380] width 15 height 15
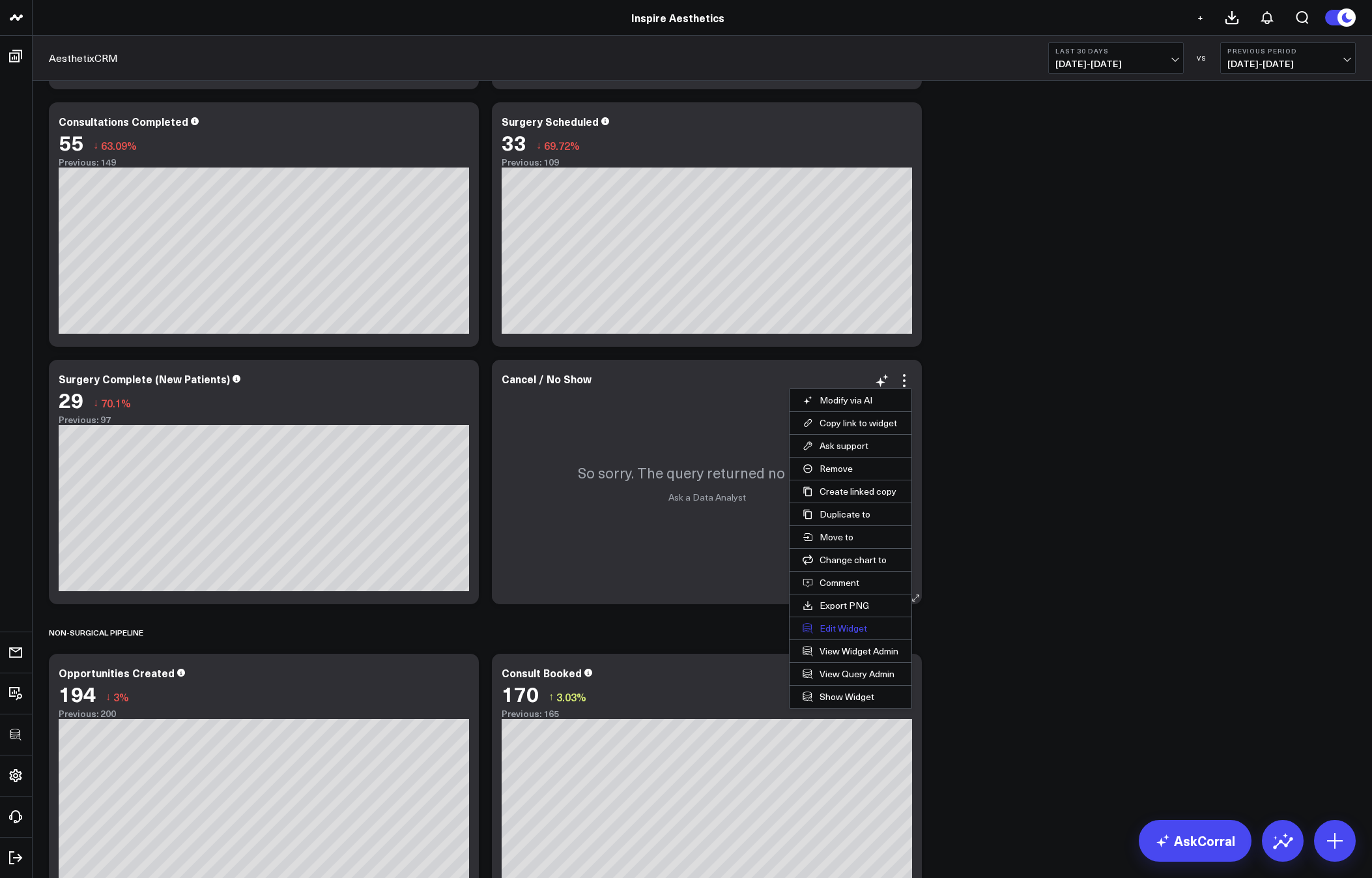
click at [835, 629] on button "Edit Widget" at bounding box center [851, 628] width 122 height 22
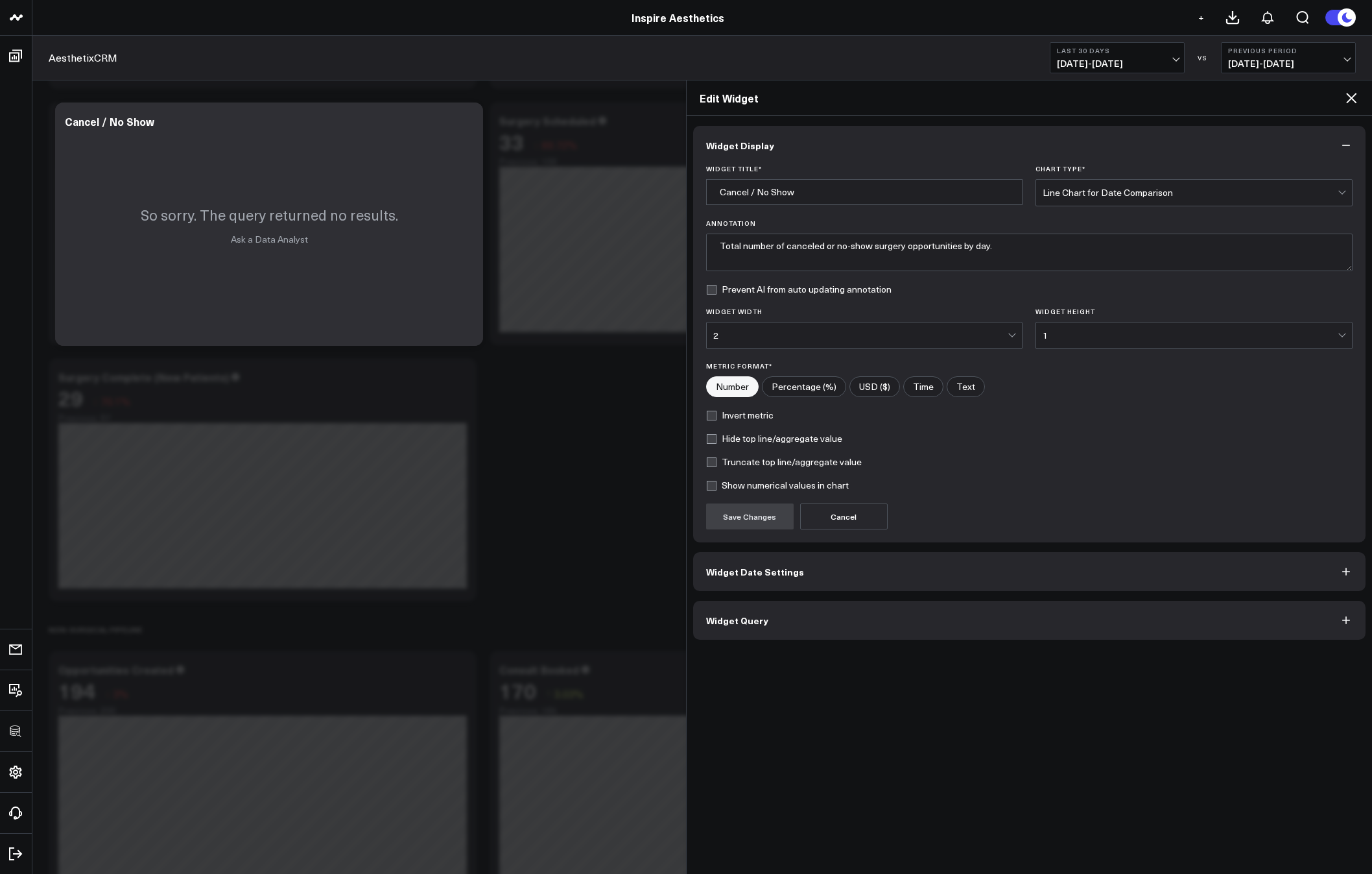
click at [724, 621] on span "Widget Query" at bounding box center [738, 620] width 63 height 11
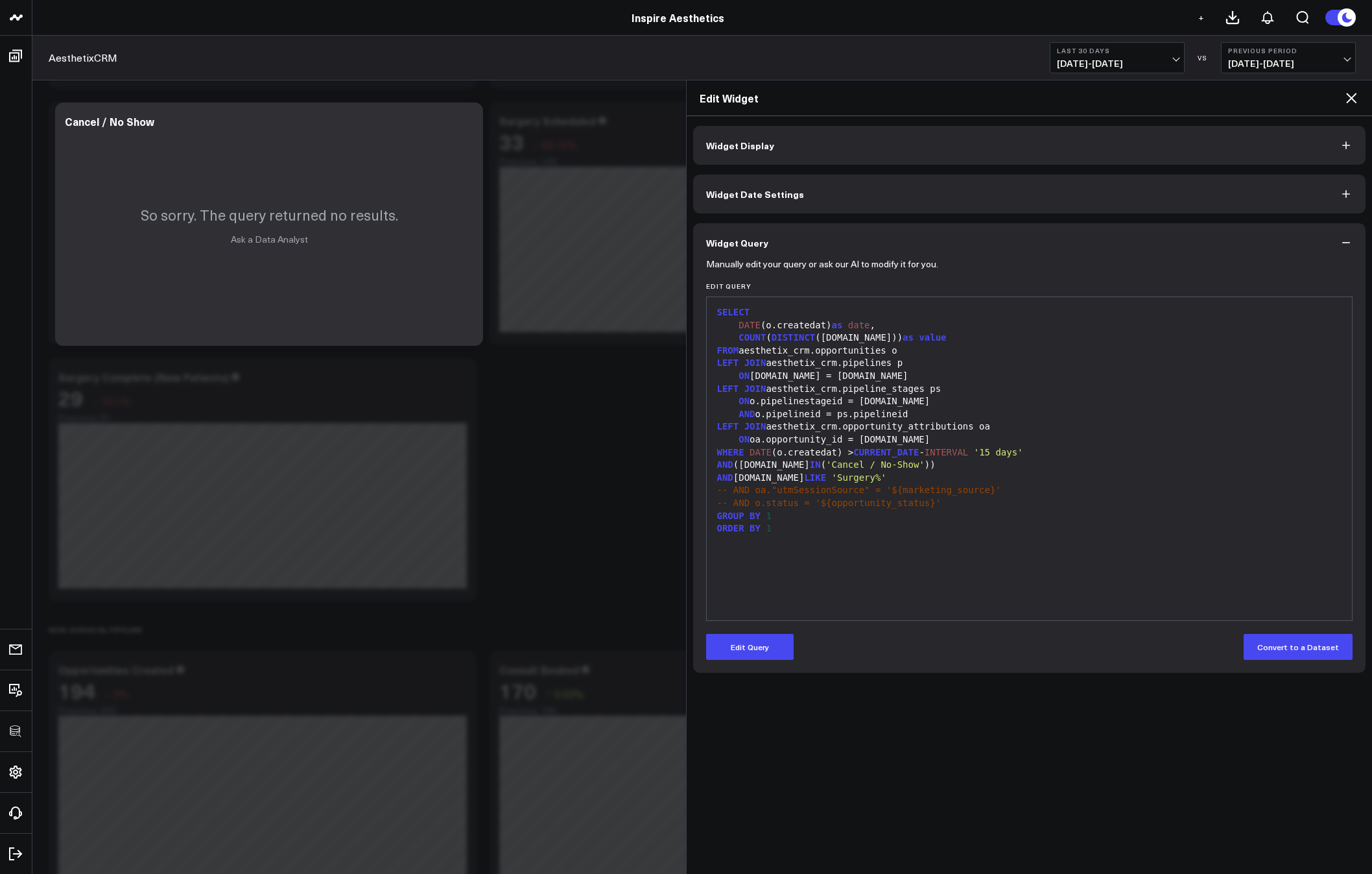
click at [762, 618] on div "99 1 2 3 4 5 6 7 8 9 10 11 12 13 14 15 16 17 18 › ⌄ SELECT DATE (o.createdat) a…" at bounding box center [1030, 458] width 648 height 324
click at [1353, 94] on icon at bounding box center [1351, 97] width 15 height 15
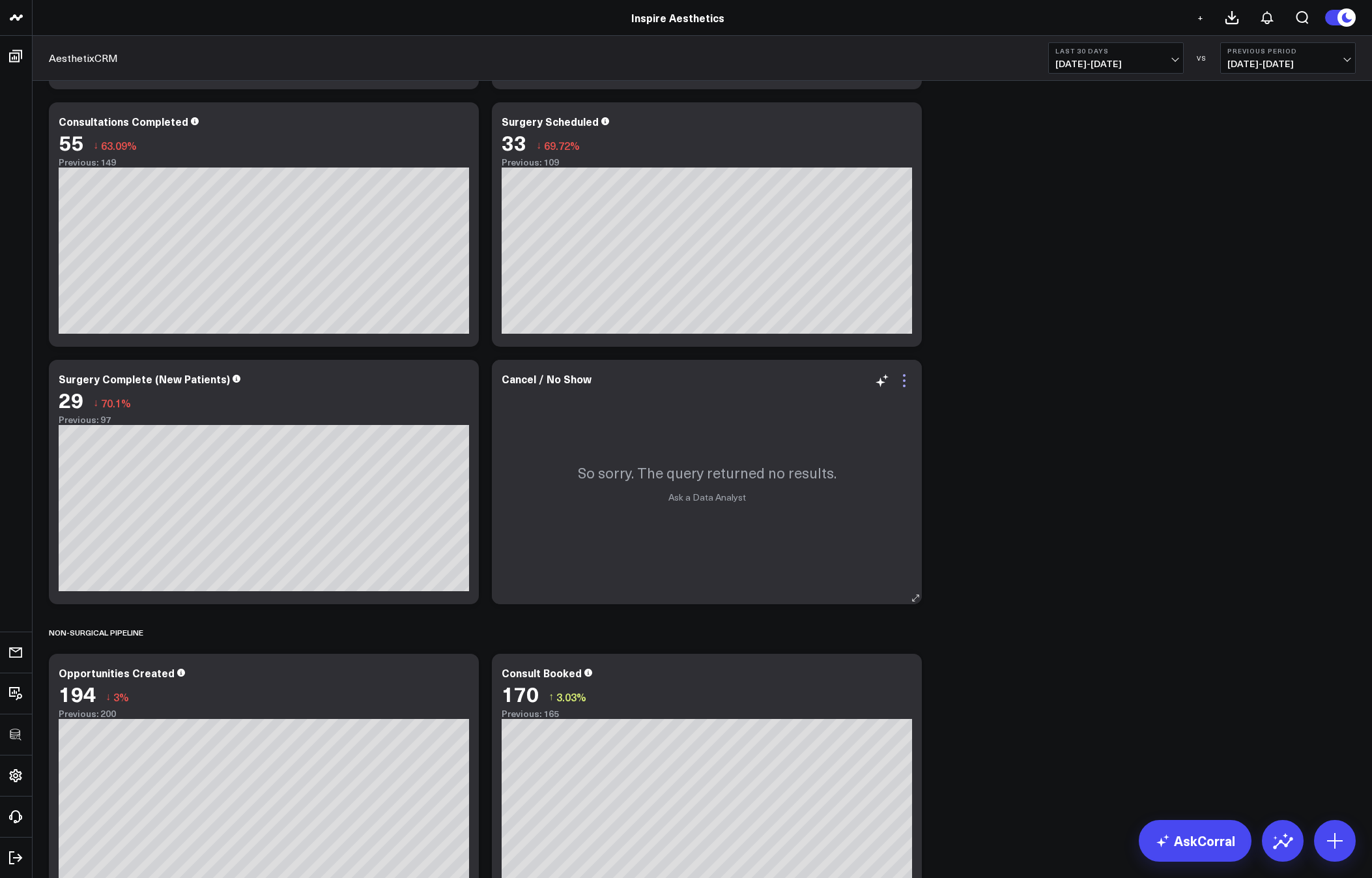
click at [907, 383] on icon at bounding box center [904, 380] width 15 height 15
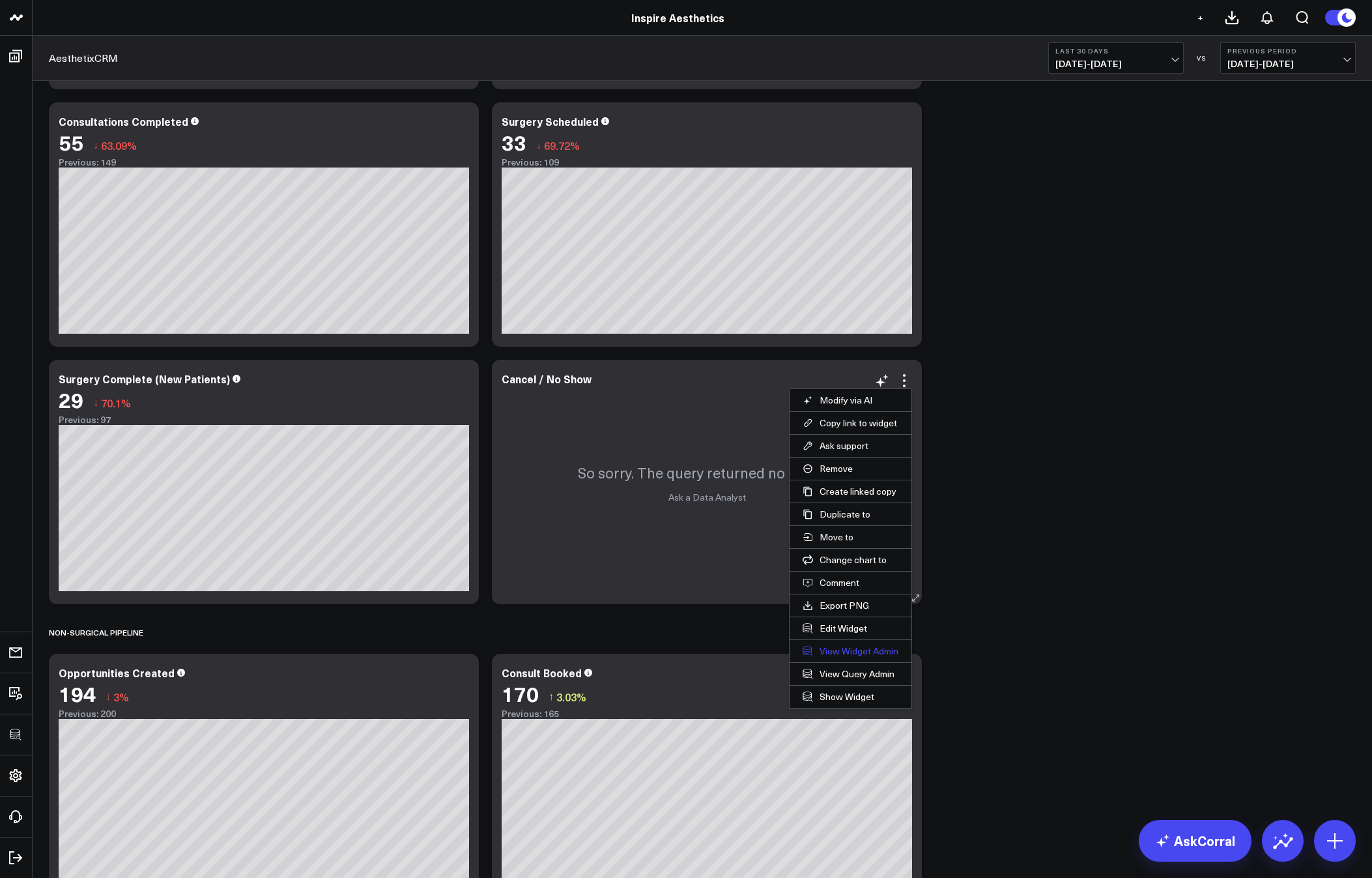
click at [831, 654] on link "View Widget Admin" at bounding box center [851, 651] width 122 height 22
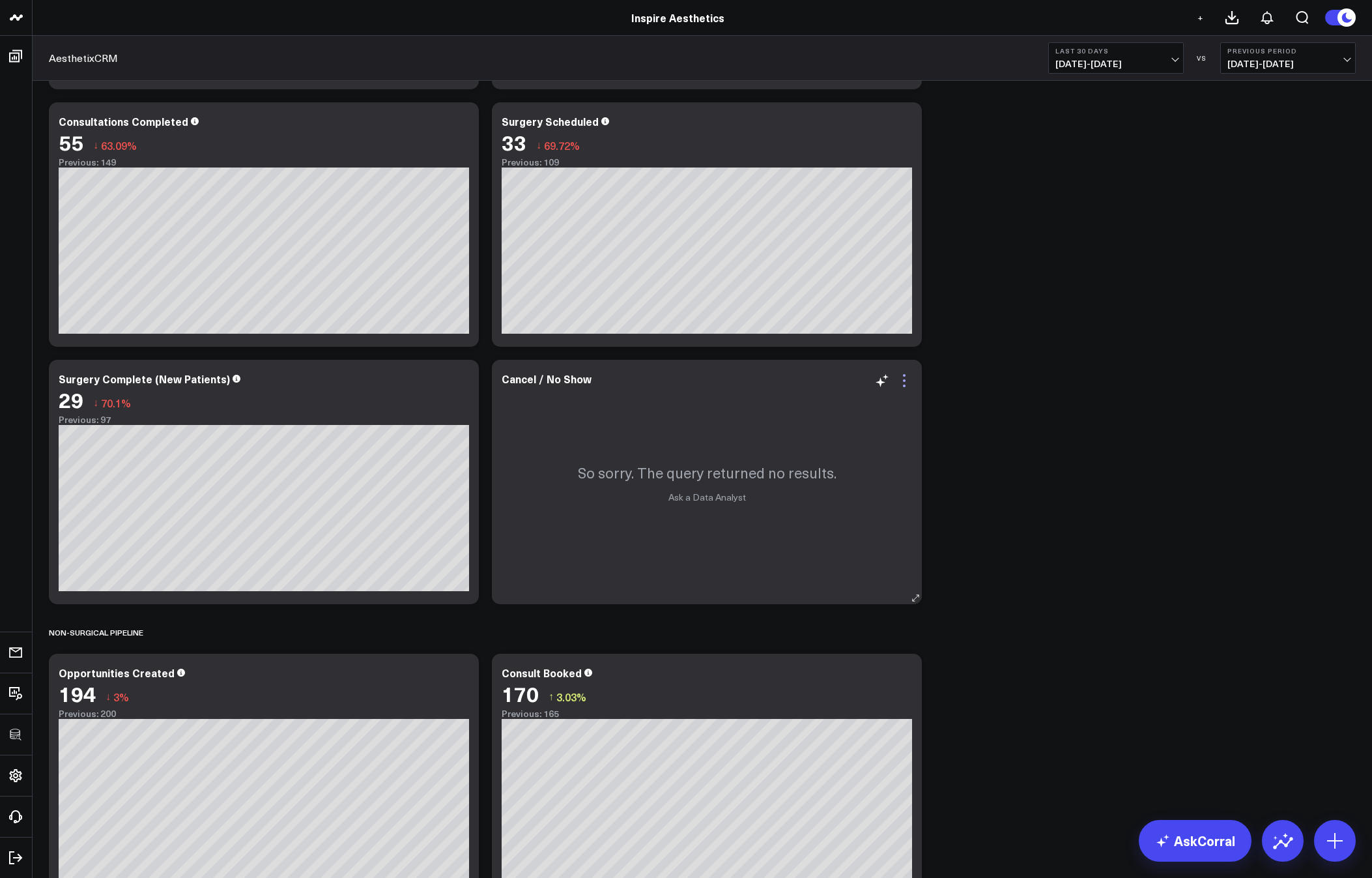
click at [907, 383] on icon at bounding box center [904, 380] width 15 height 15
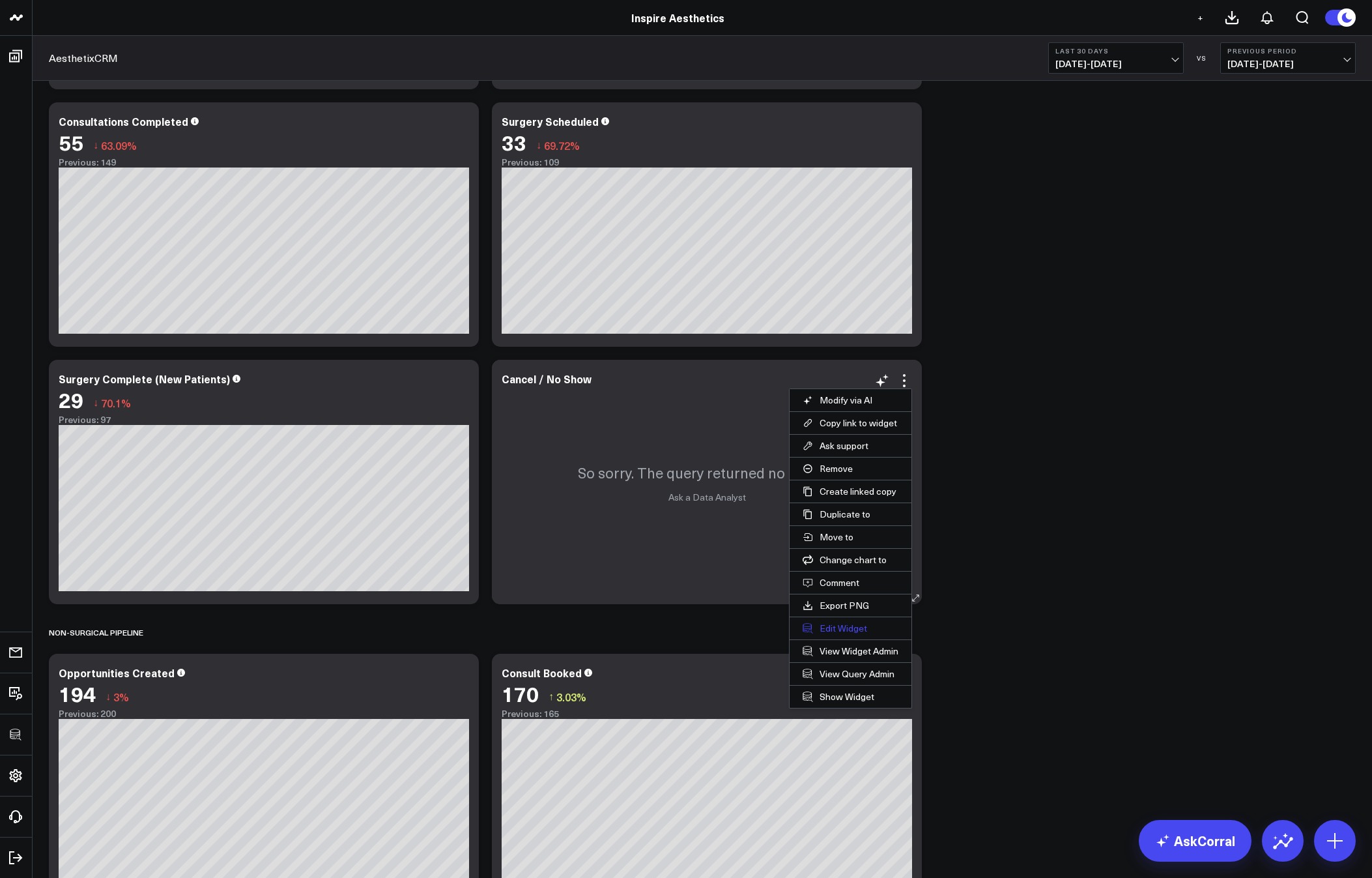
click at [831, 627] on button "Edit Widget" at bounding box center [851, 628] width 122 height 22
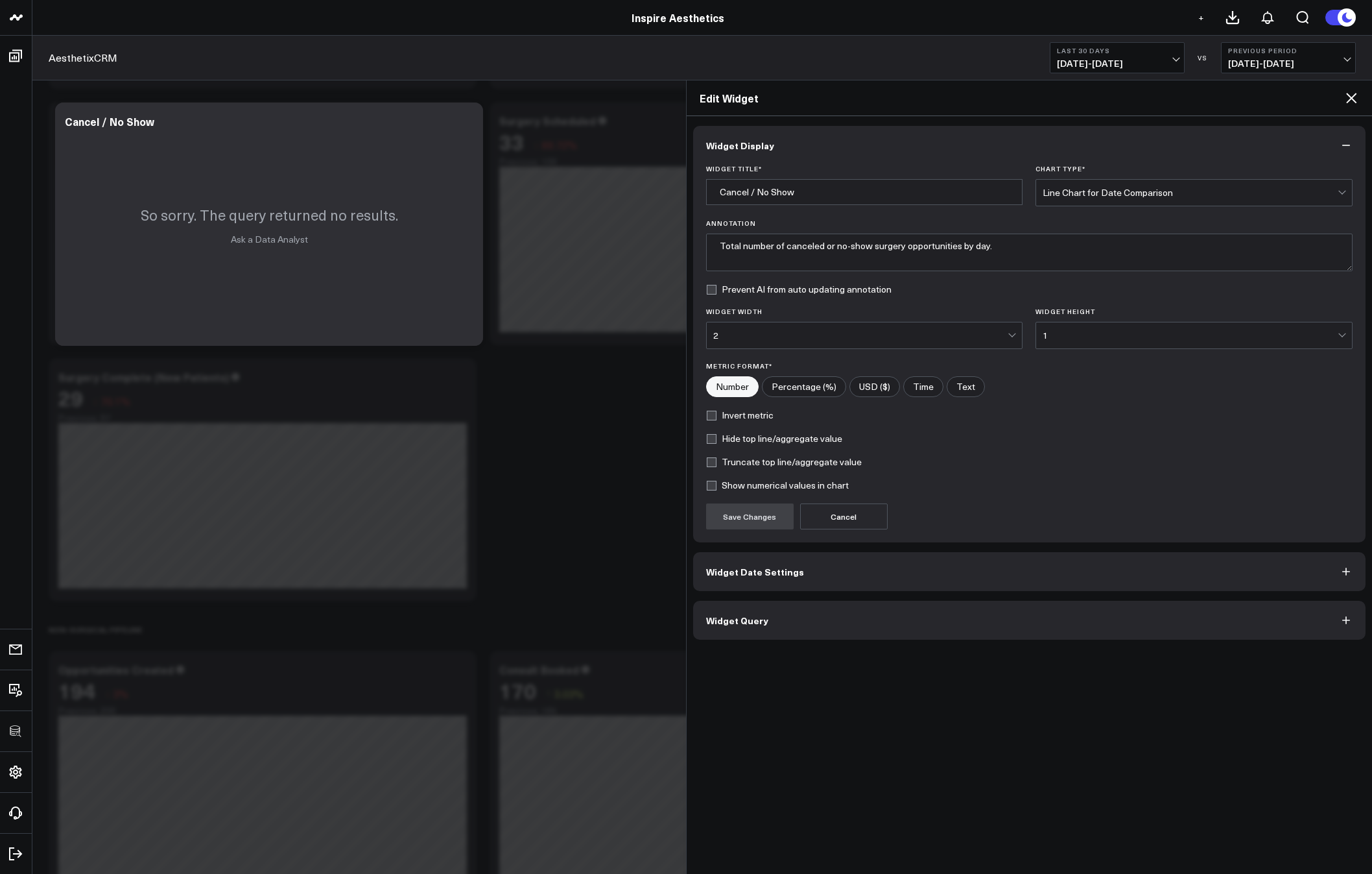
click at [836, 624] on button "Widget Query" at bounding box center [1030, 620] width 673 height 39
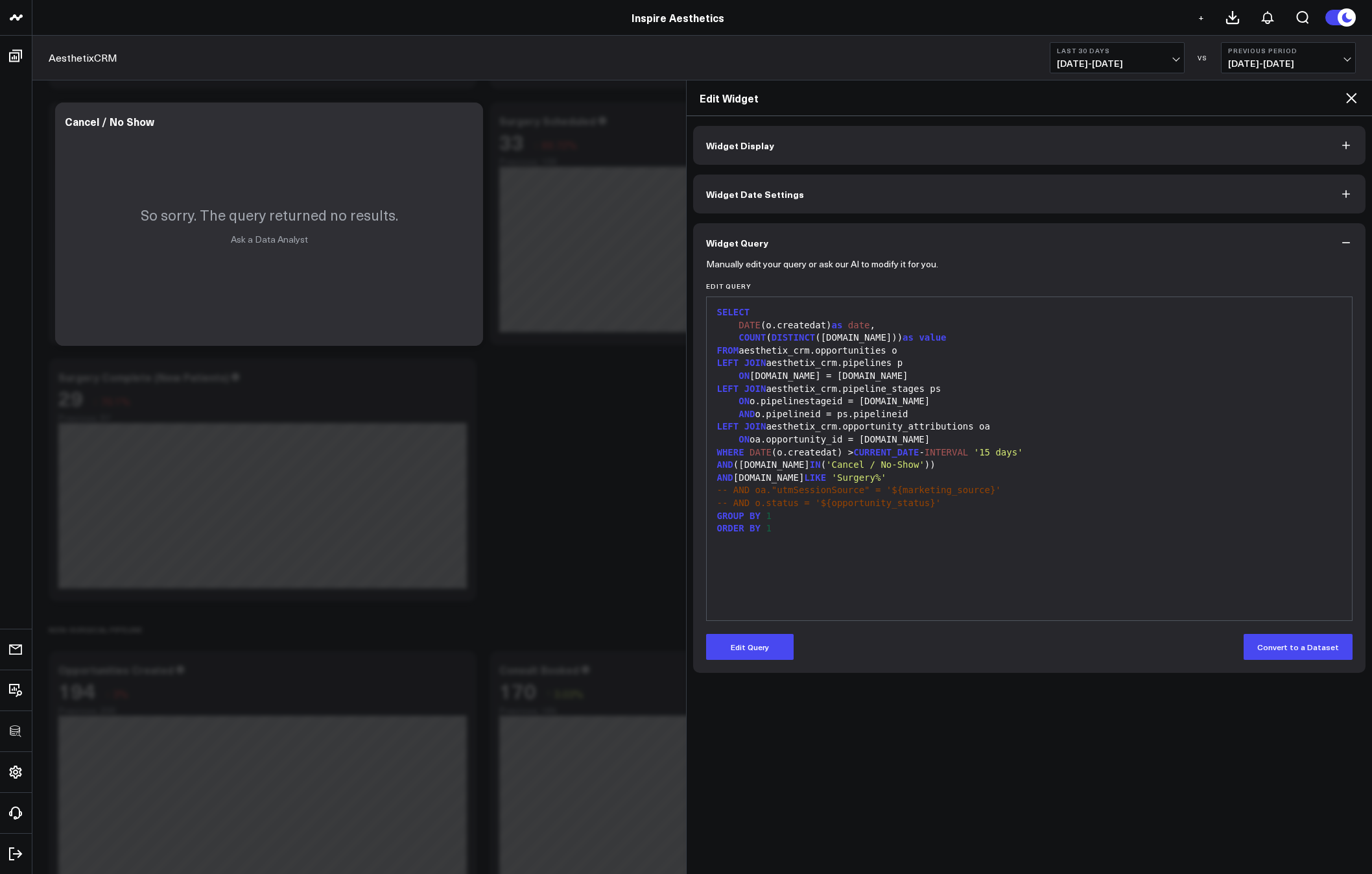
click at [1356, 98] on icon at bounding box center [1351, 97] width 15 height 15
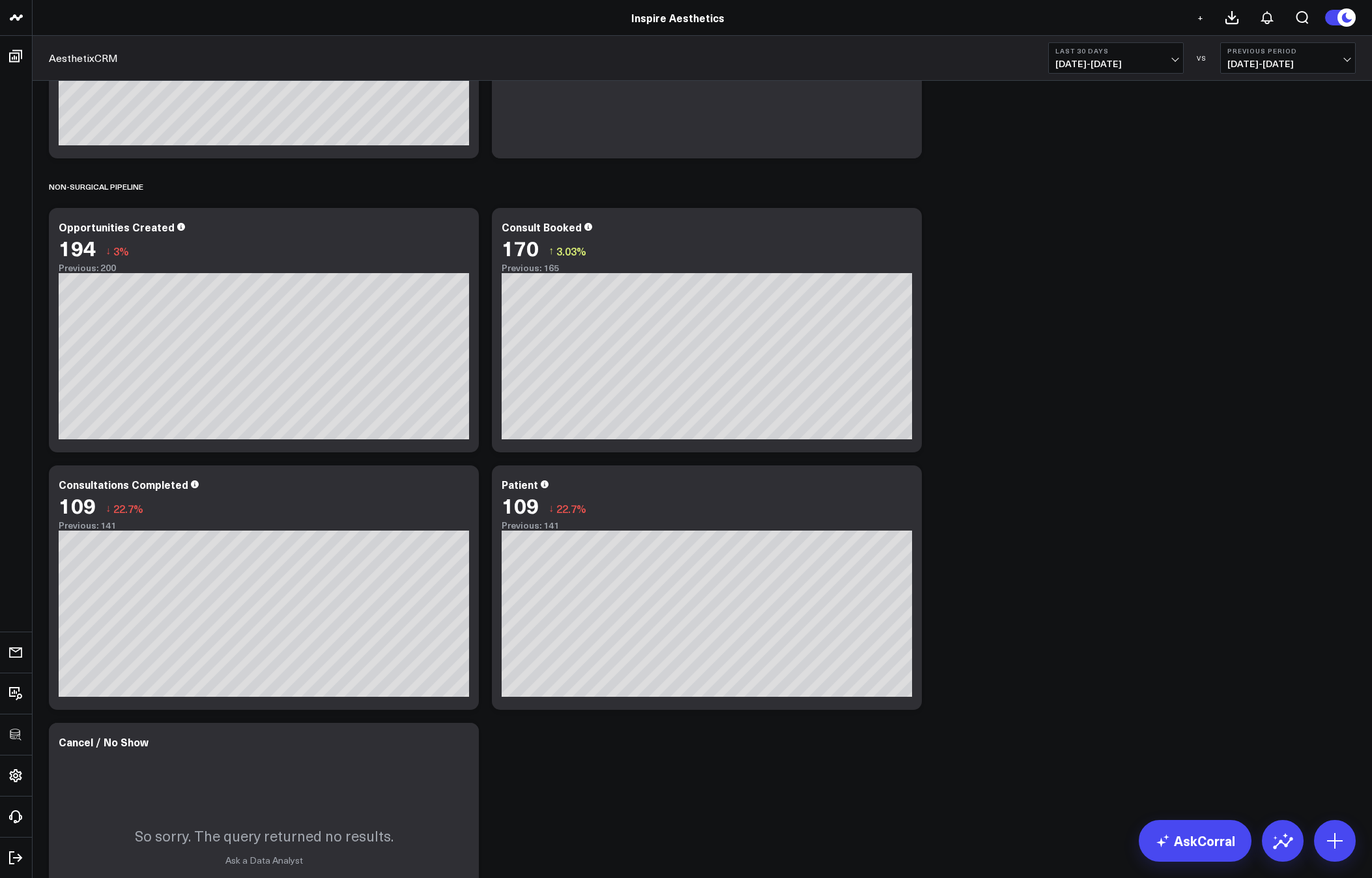
scroll to position [909, 0]
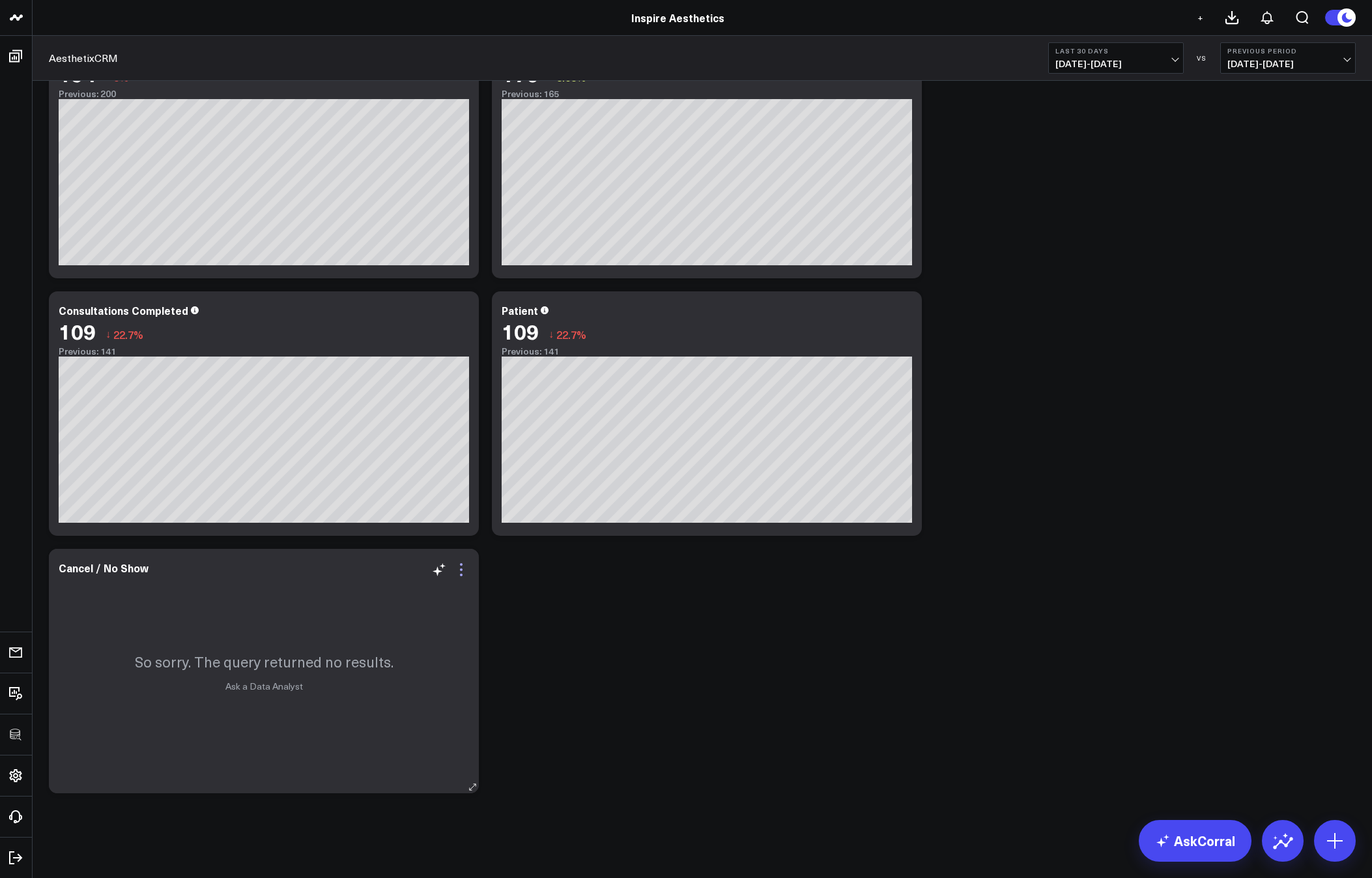
click at [460, 569] on icon at bounding box center [461, 569] width 3 height 3
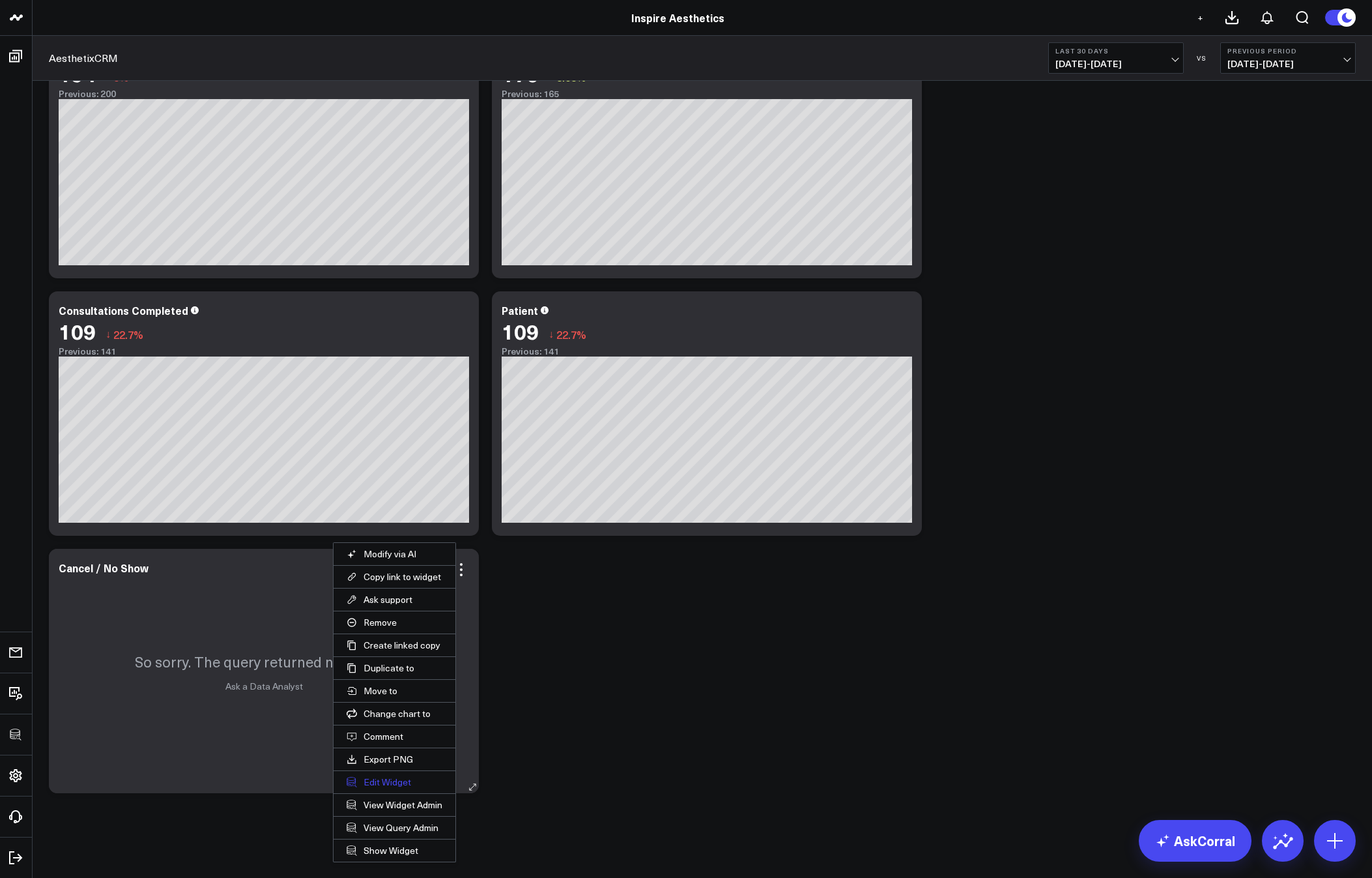
click at [376, 786] on button "Edit Widget" at bounding box center [395, 782] width 122 height 22
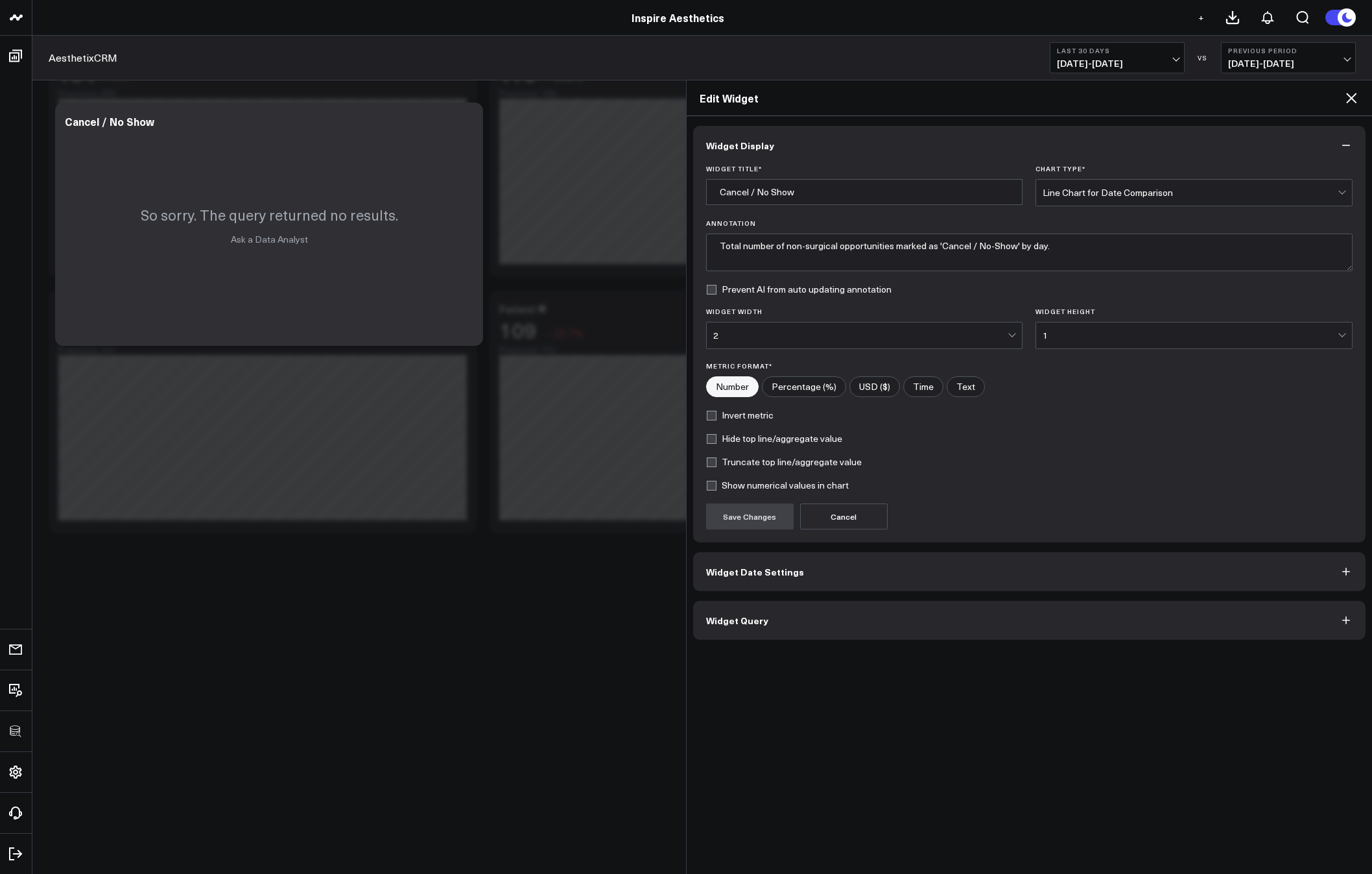
click at [738, 634] on button "Widget Query" at bounding box center [1030, 620] width 673 height 39
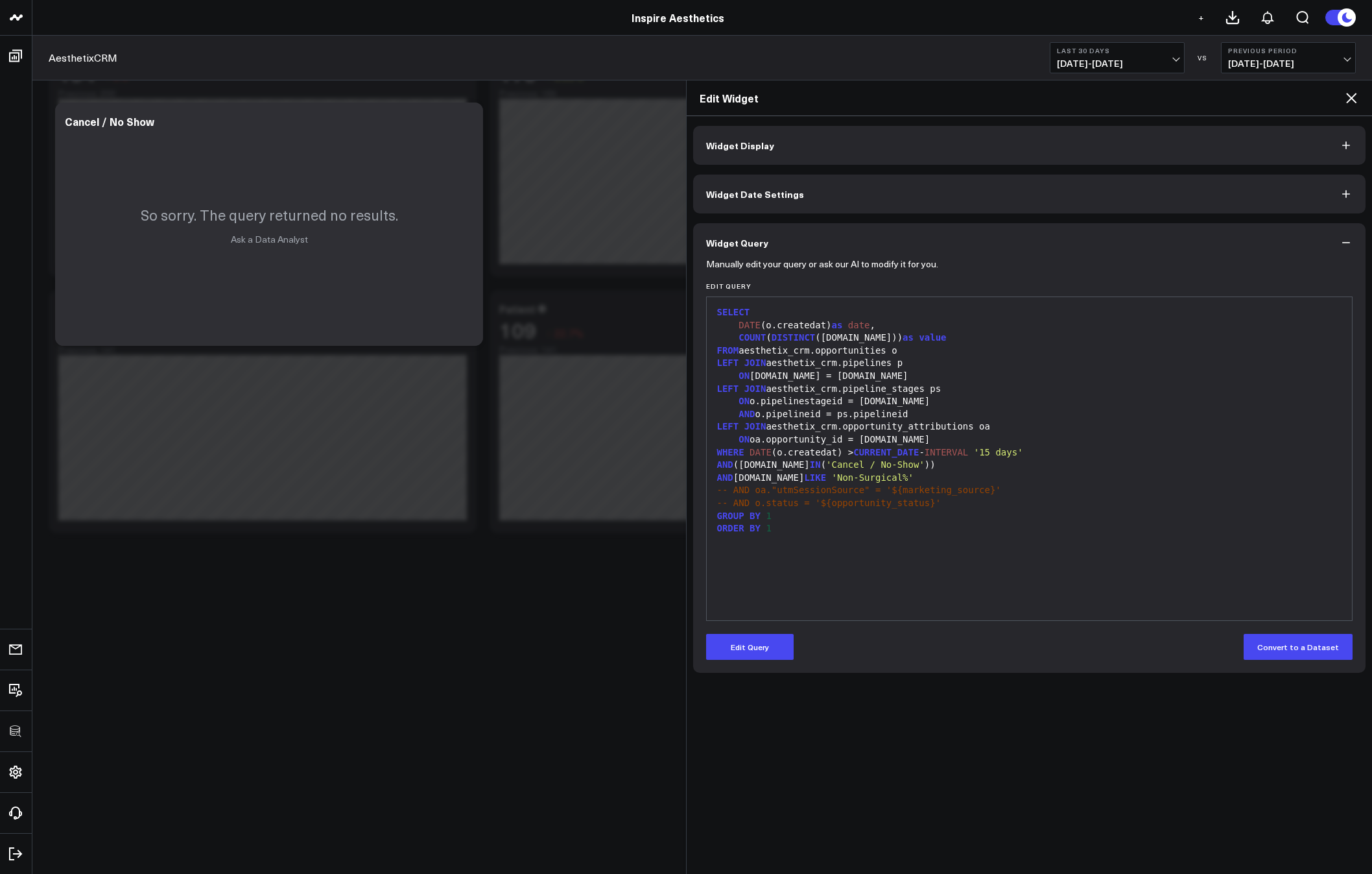
click at [1353, 94] on icon at bounding box center [1351, 97] width 15 height 15
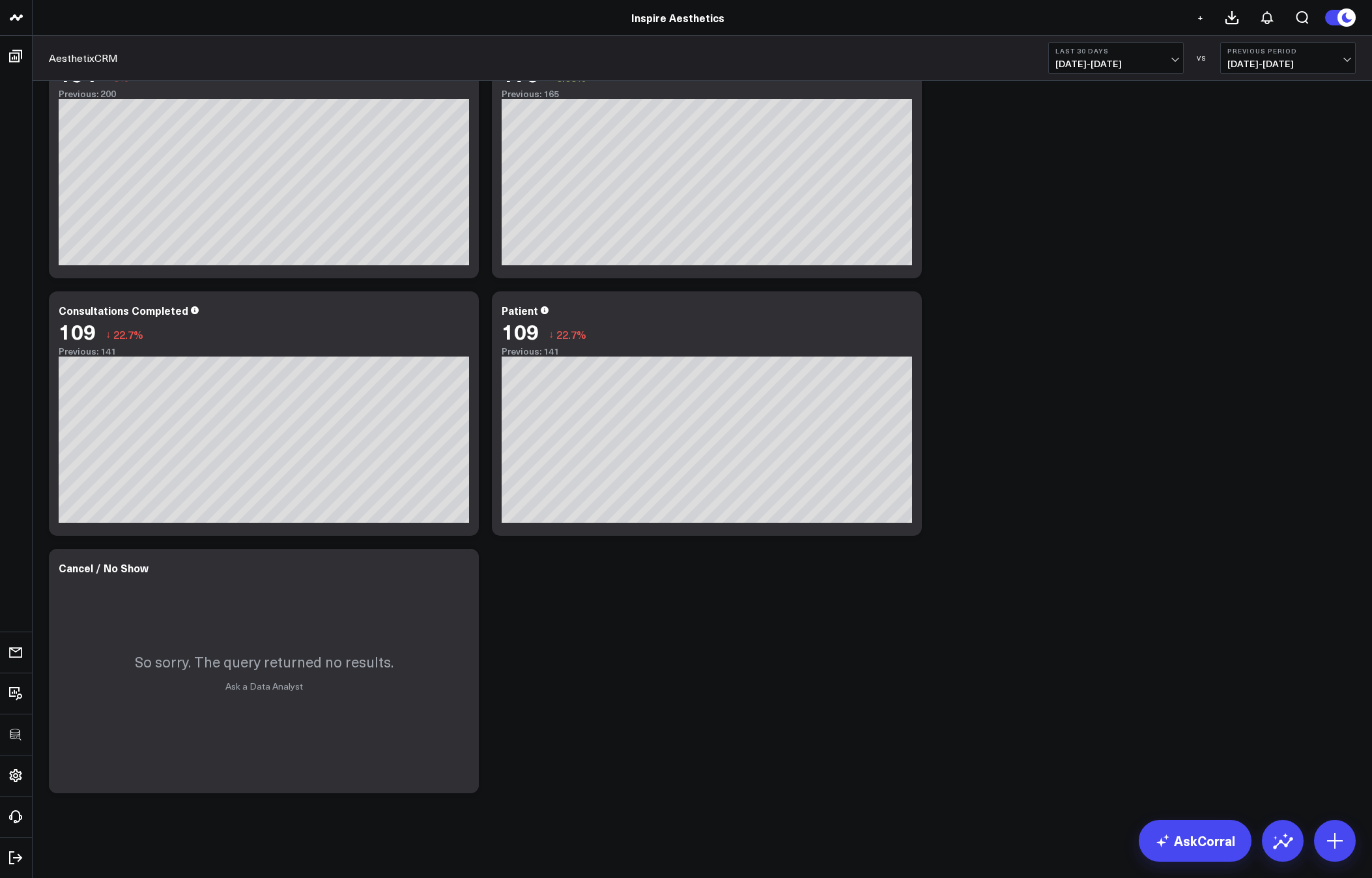
click at [1160, 54] on b "Last 30 Days" at bounding box center [1115, 50] width 121 height 8
click at [1103, 215] on link "Last 365 Days" at bounding box center [1116, 214] width 135 height 25
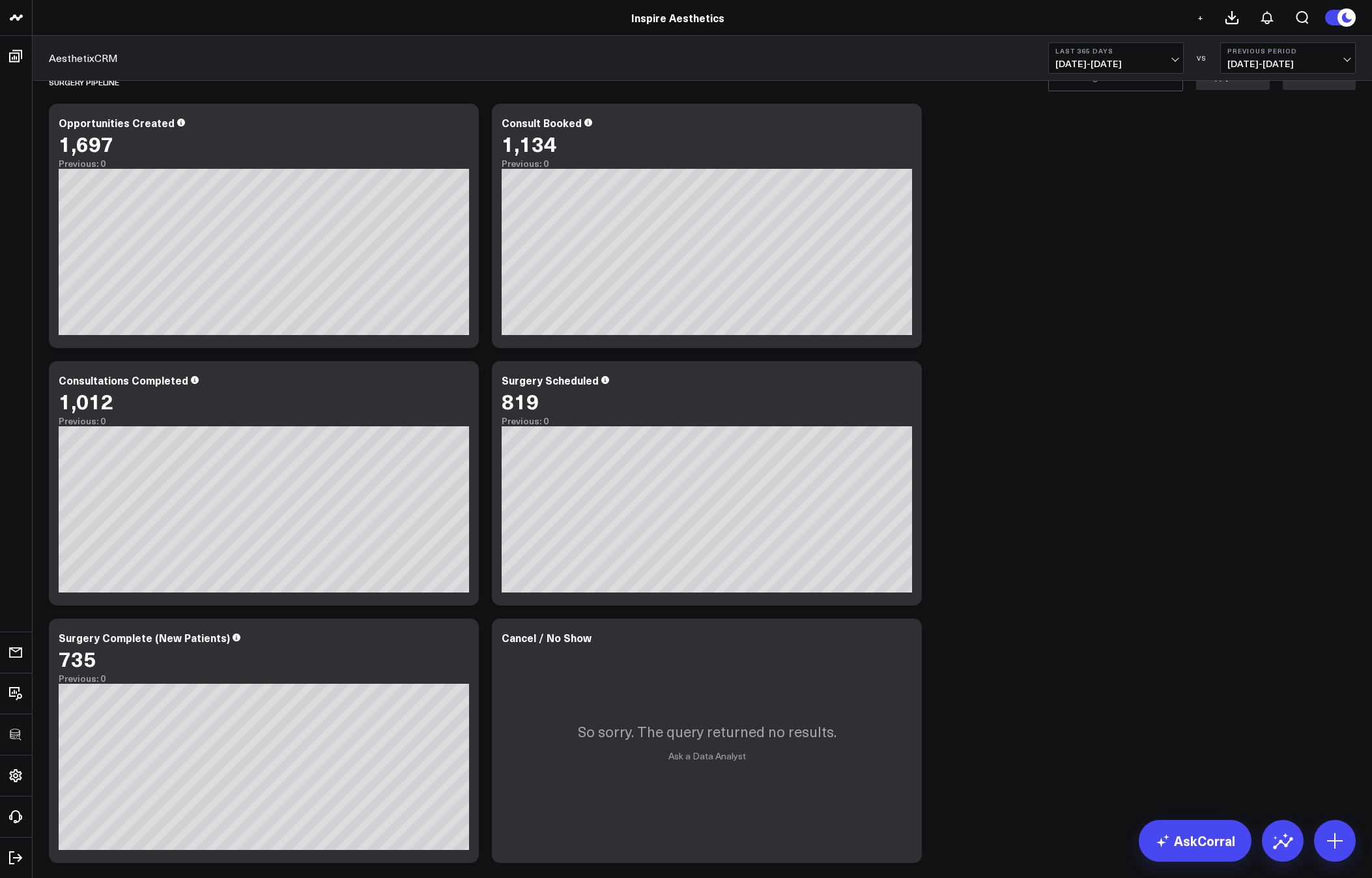
scroll to position [145, 0]
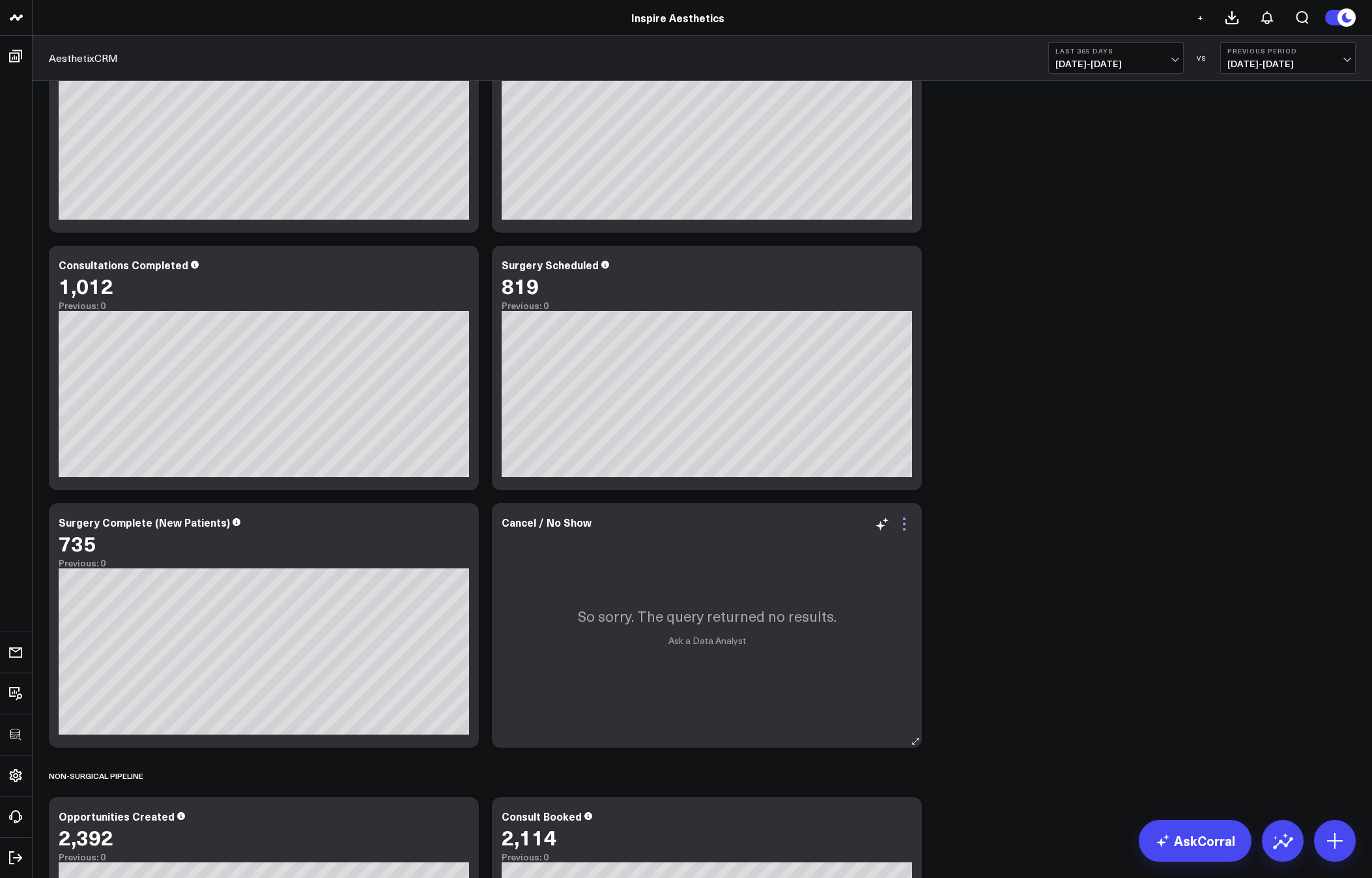
click at [907, 526] on icon at bounding box center [904, 523] width 15 height 15
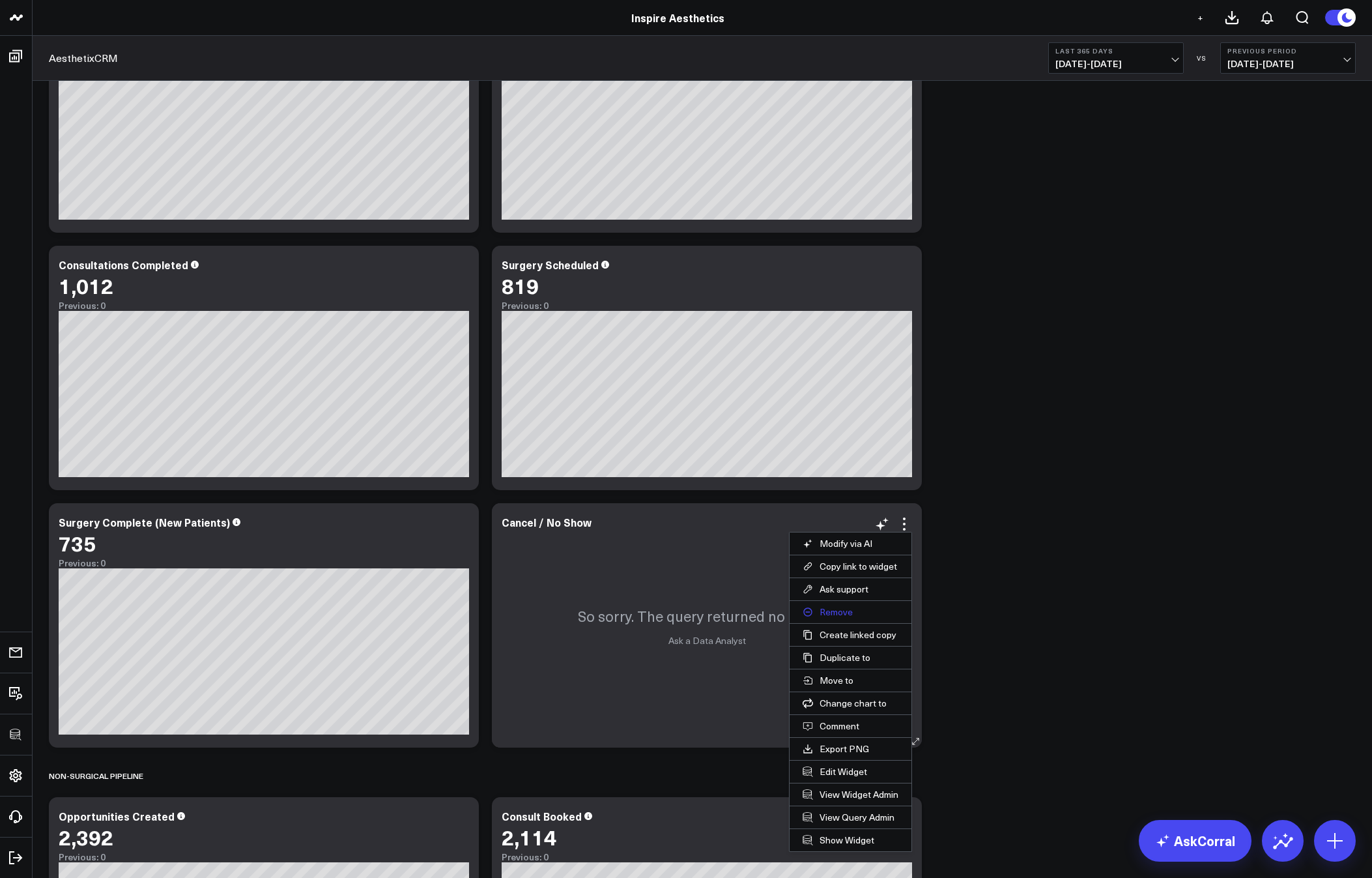
click at [826, 612] on button "Remove" at bounding box center [851, 611] width 122 height 22
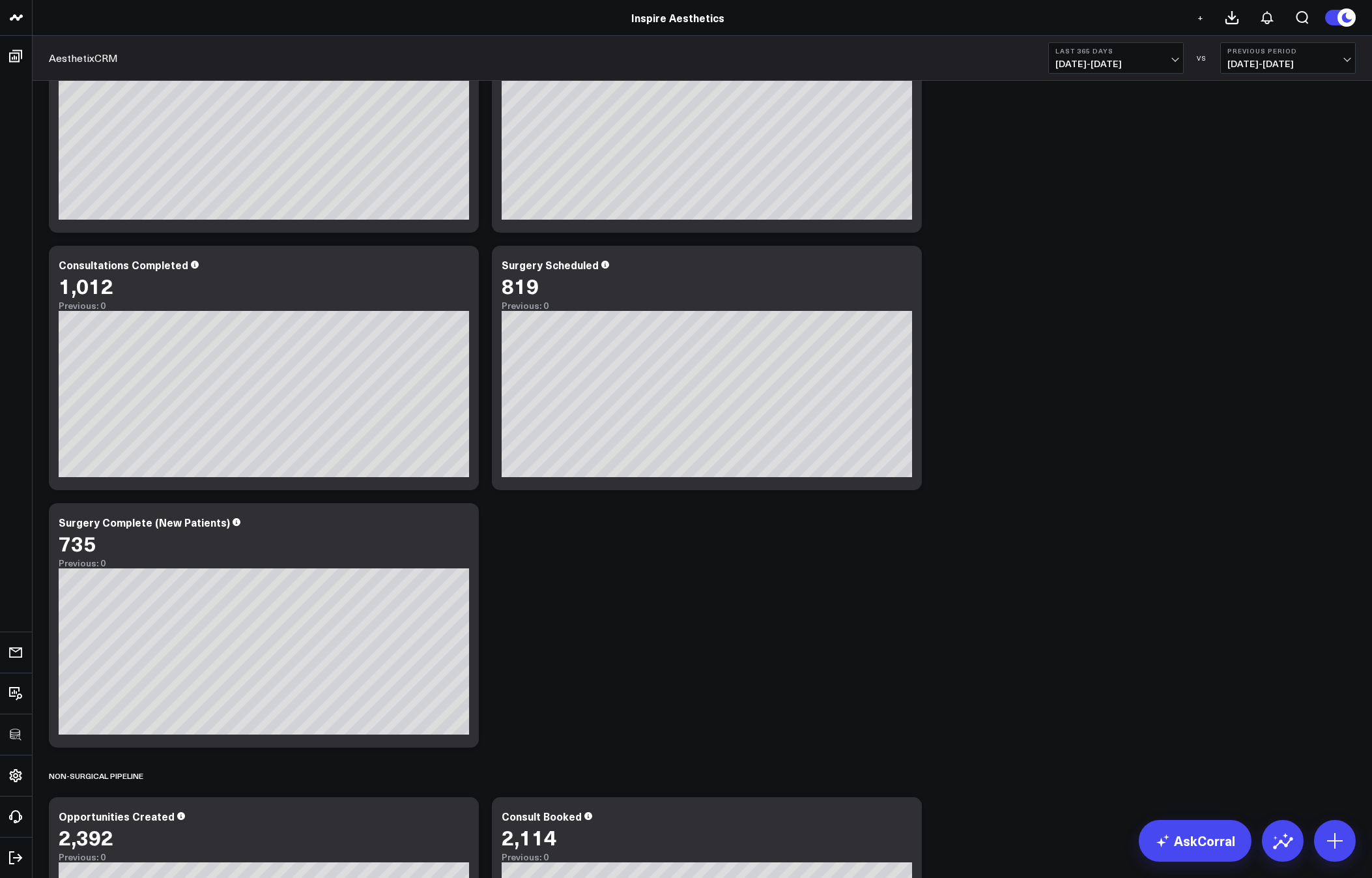
scroll to position [909, 0]
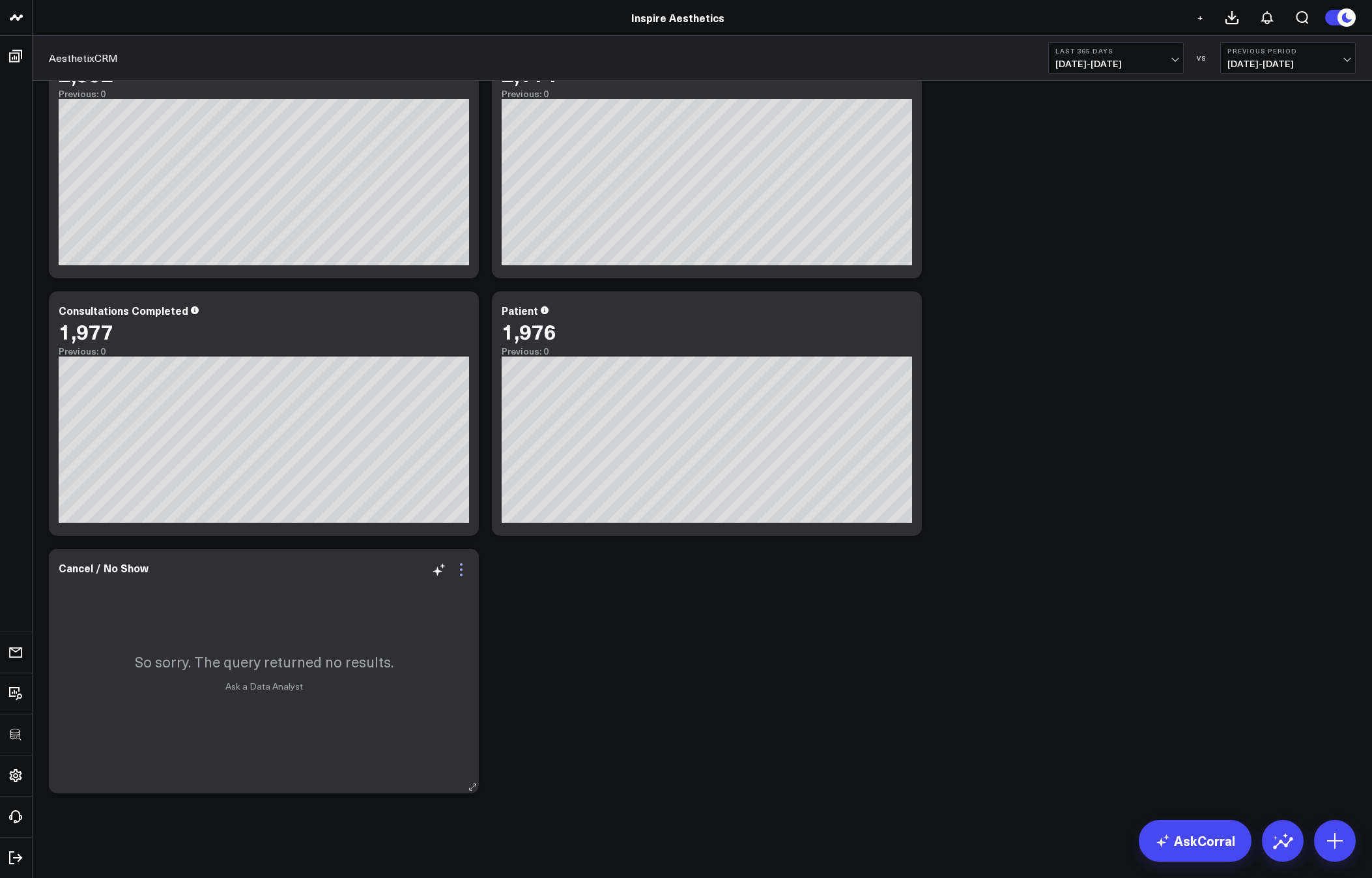
click at [462, 566] on icon at bounding box center [460, 569] width 15 height 15
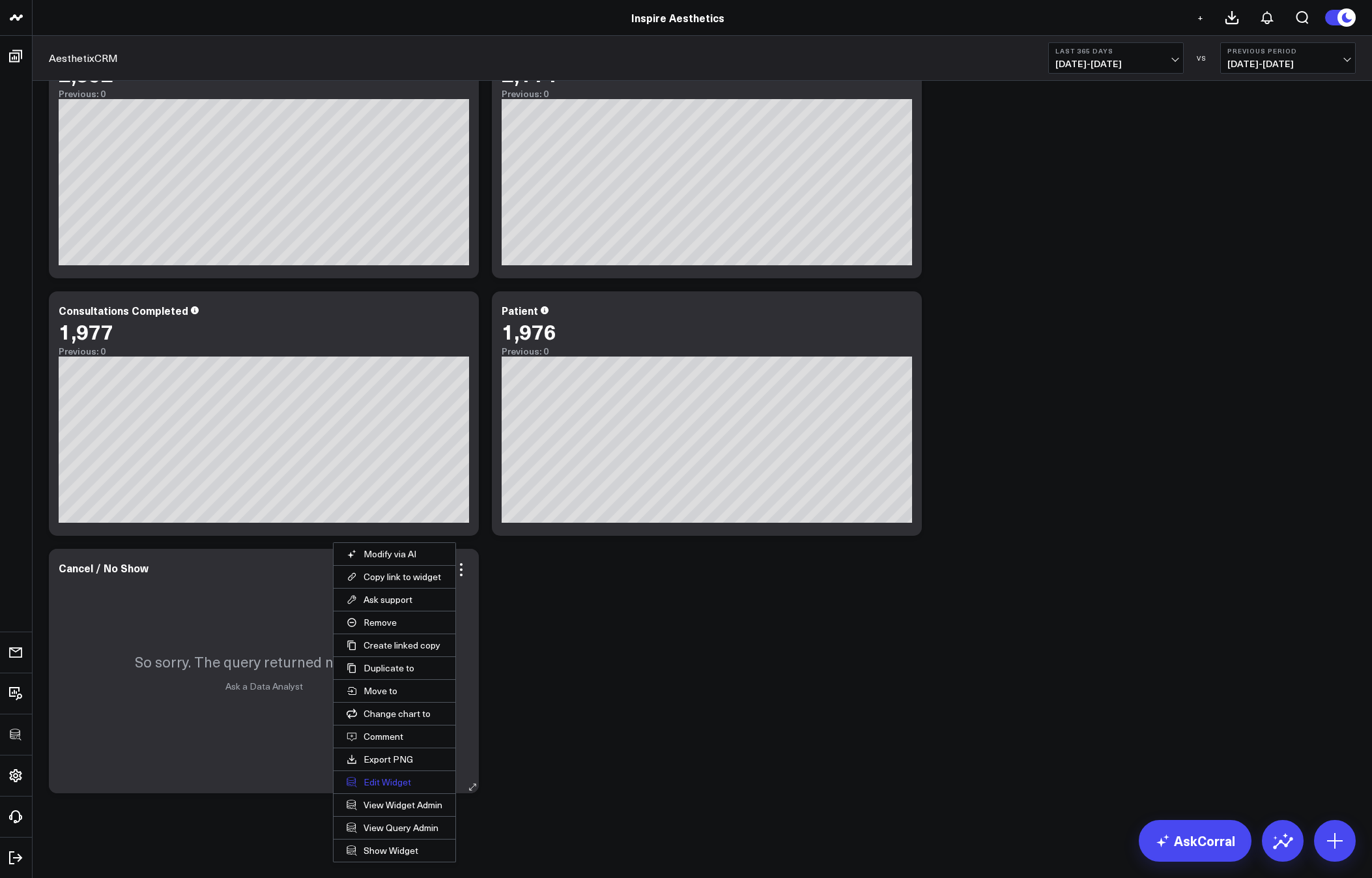
click at [376, 782] on button "Edit Widget" at bounding box center [395, 782] width 122 height 22
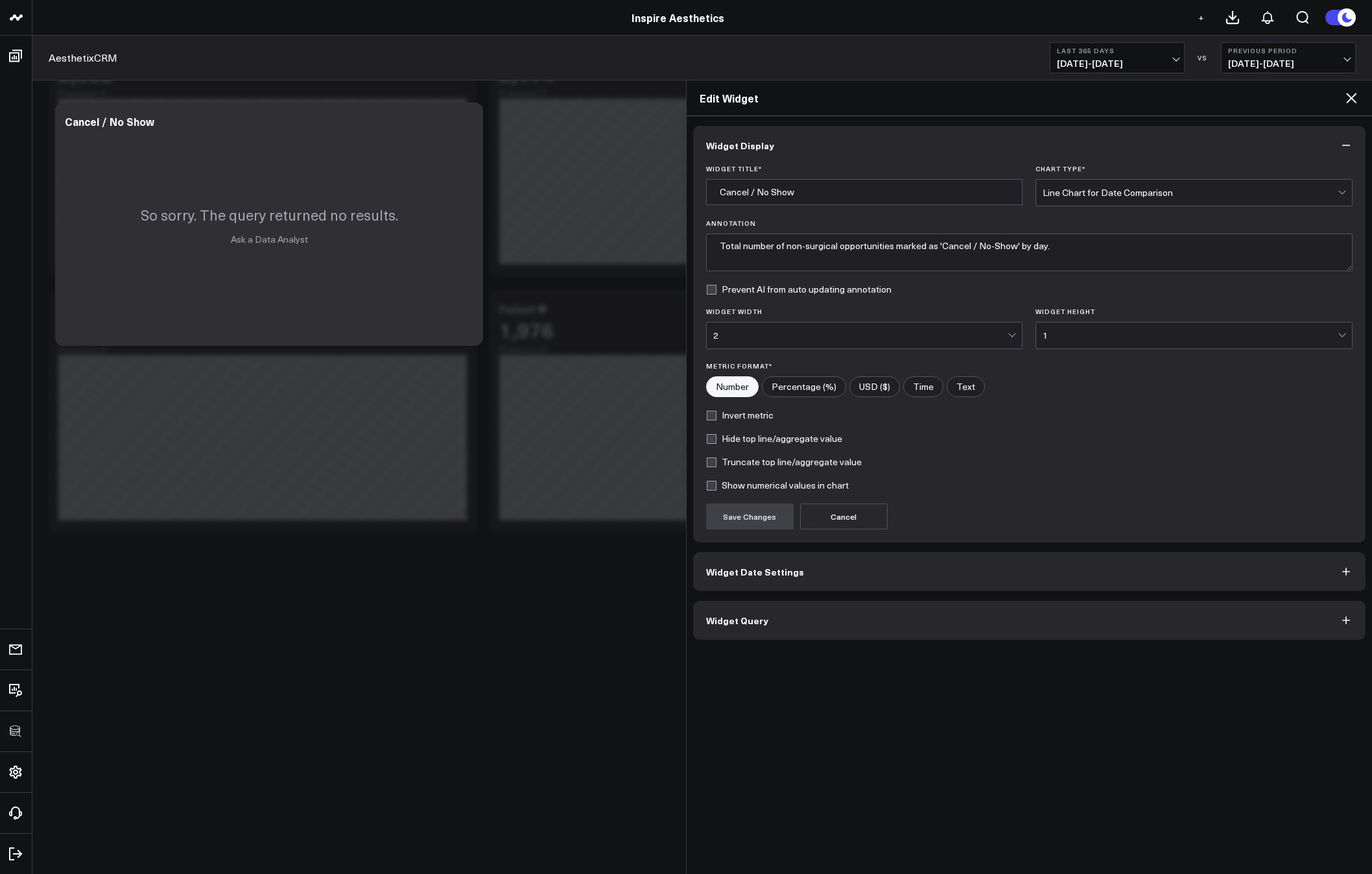
click at [787, 629] on button "Widget Query" at bounding box center [1030, 620] width 673 height 39
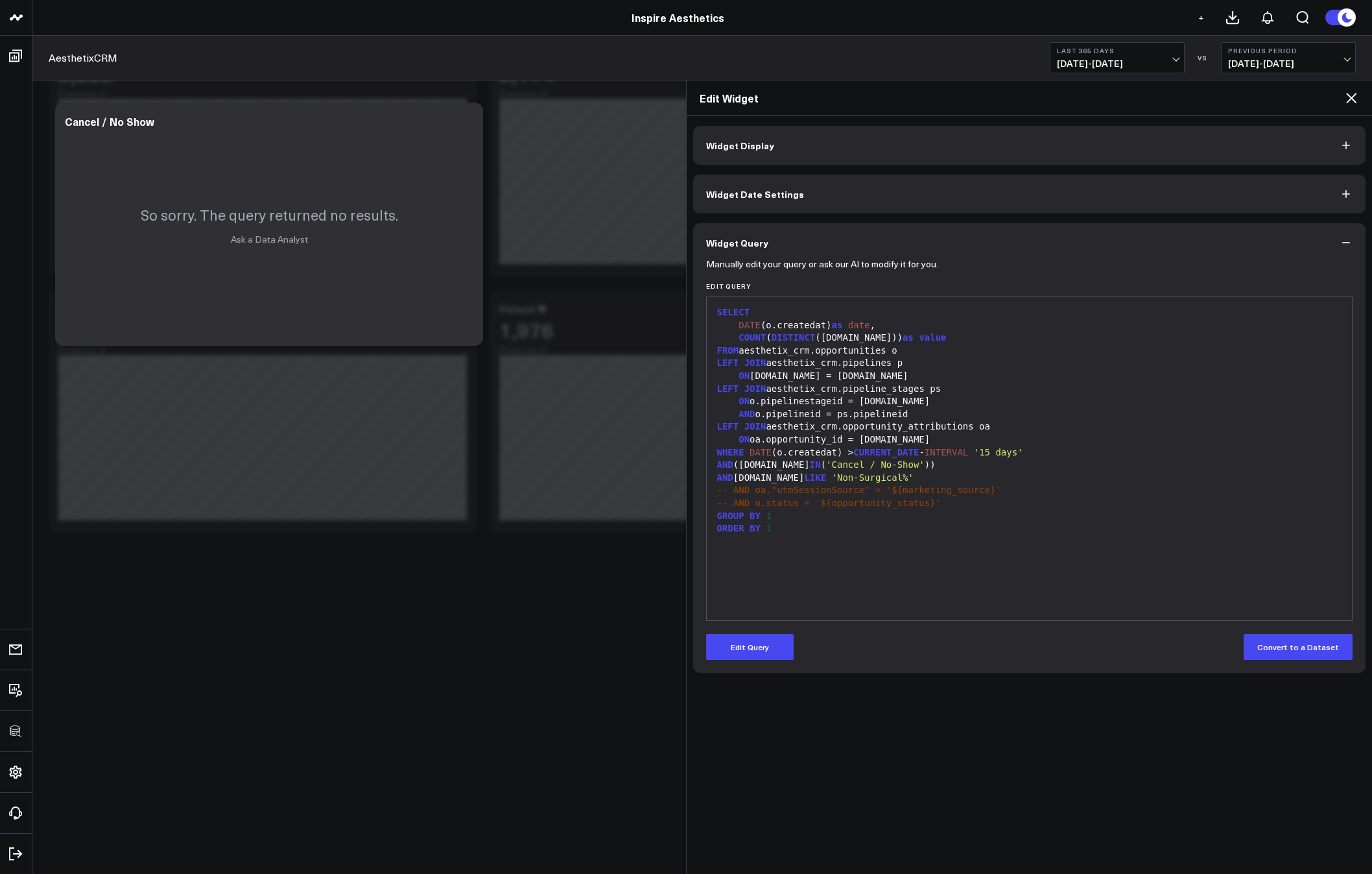
click at [755, 624] on form "Manually edit your query or ask our AI to modify it for you. Edit Query 99 1 2 …" at bounding box center [1030, 460] width 648 height 398
click at [1351, 97] on icon at bounding box center [1351, 97] width 15 height 15
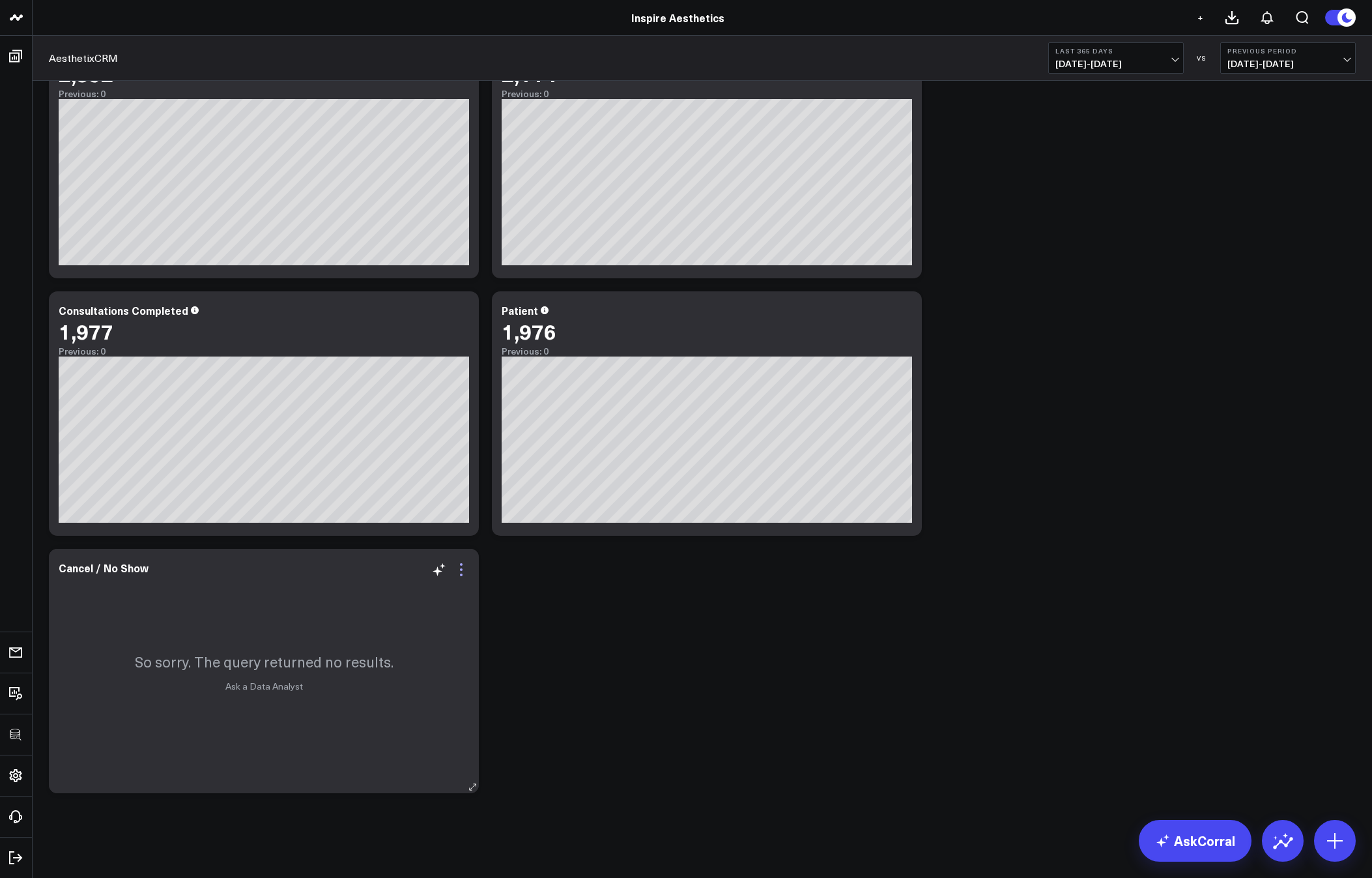
click at [463, 575] on icon at bounding box center [460, 569] width 15 height 15
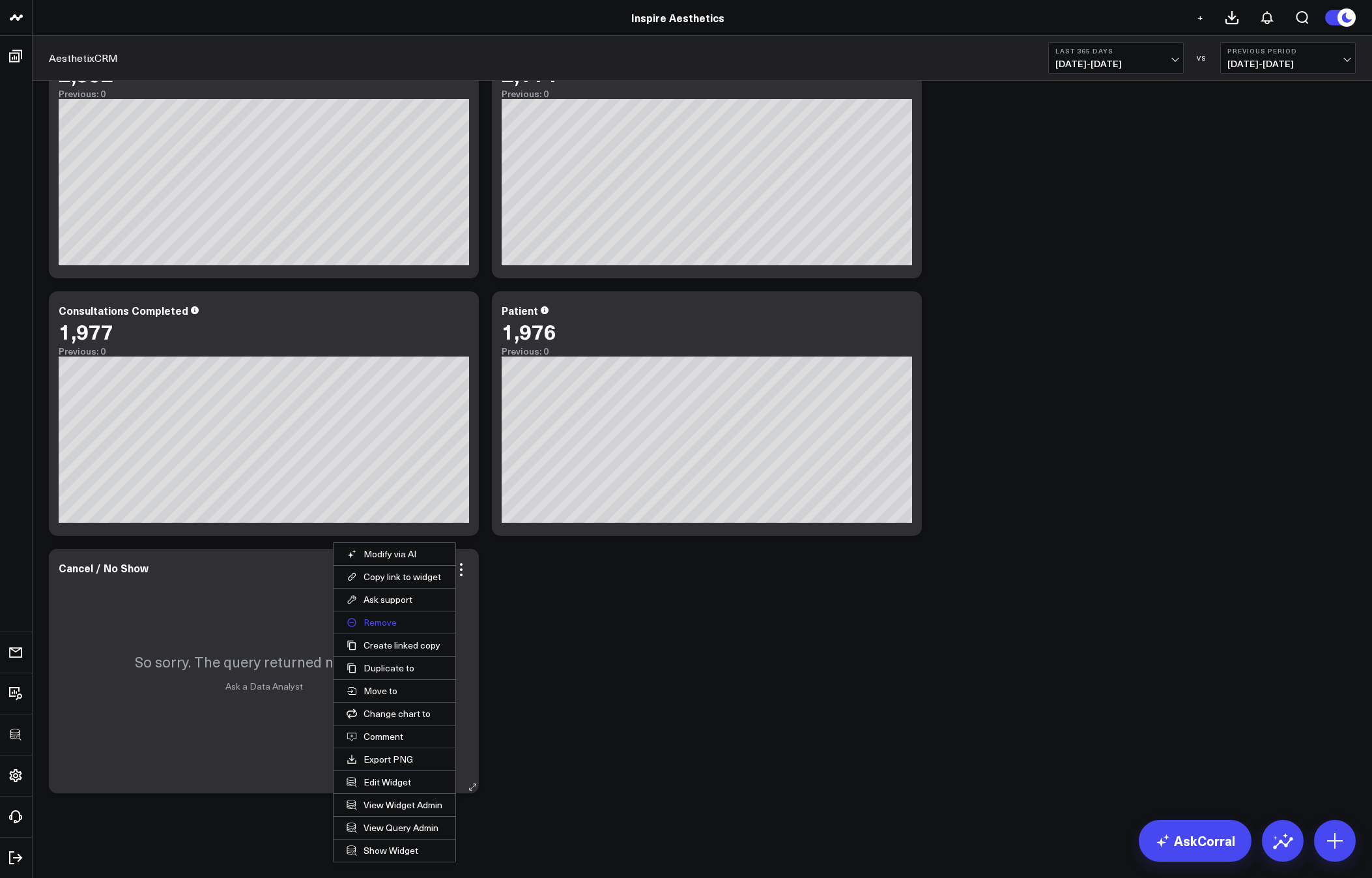
click at [374, 625] on button "Remove" at bounding box center [395, 622] width 122 height 22
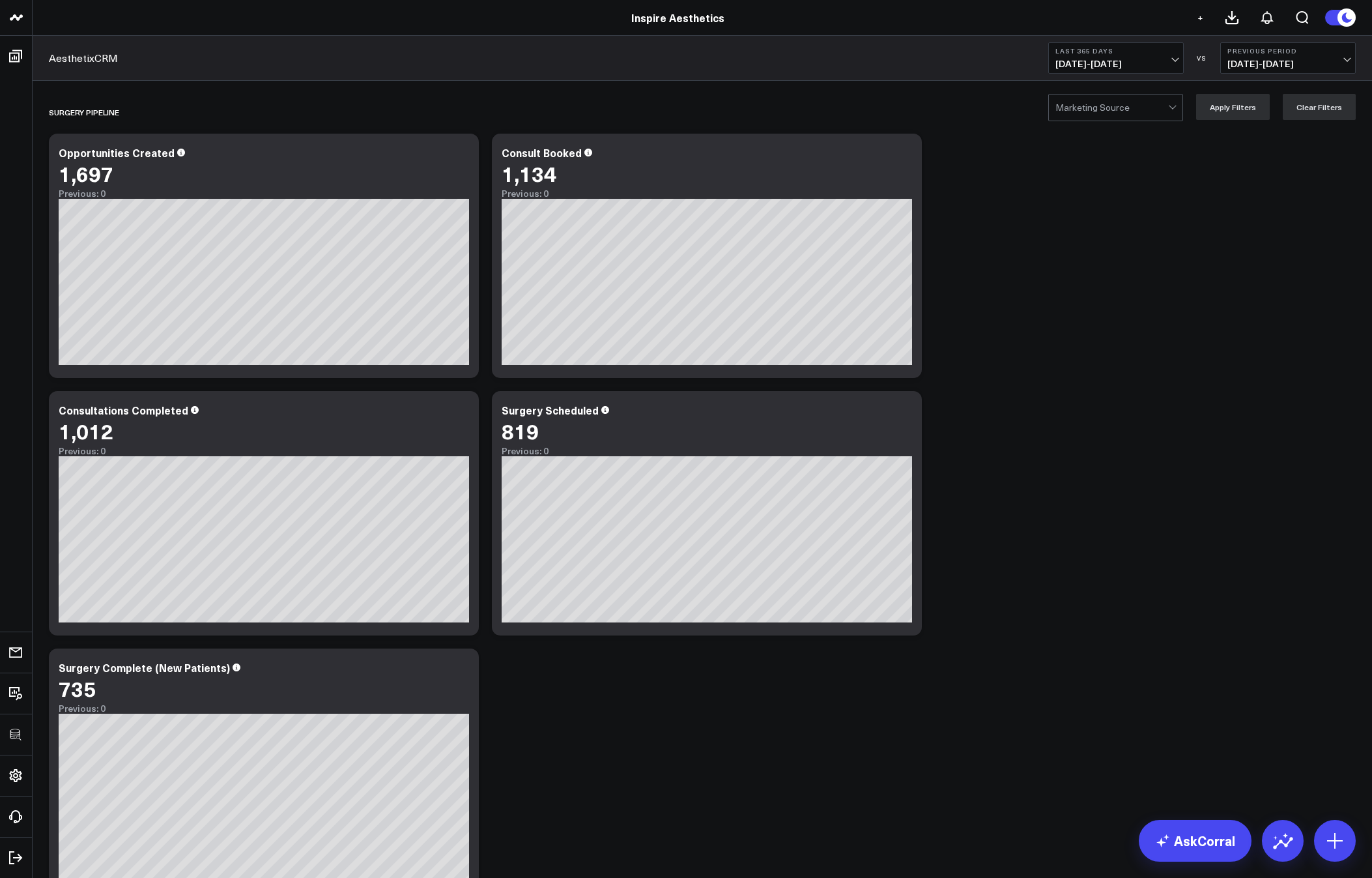
click at [392, 44] on div "AesthetixCRM Last 365 Days 10/09/24 - 10/08/25 VS Previous Period 10/10/23 - 10…" at bounding box center [702, 58] width 1340 height 45
click at [379, 46] on div "AesthetixCRM Last 365 Days 10/09/24 - 10/08/25 VS Previous Period 10/10/23 - 10…" at bounding box center [702, 58] width 1340 height 45
click at [296, 87] on div "Marketing Source Apply Filters Clear Filters" at bounding box center [702, 107] width 1340 height 52
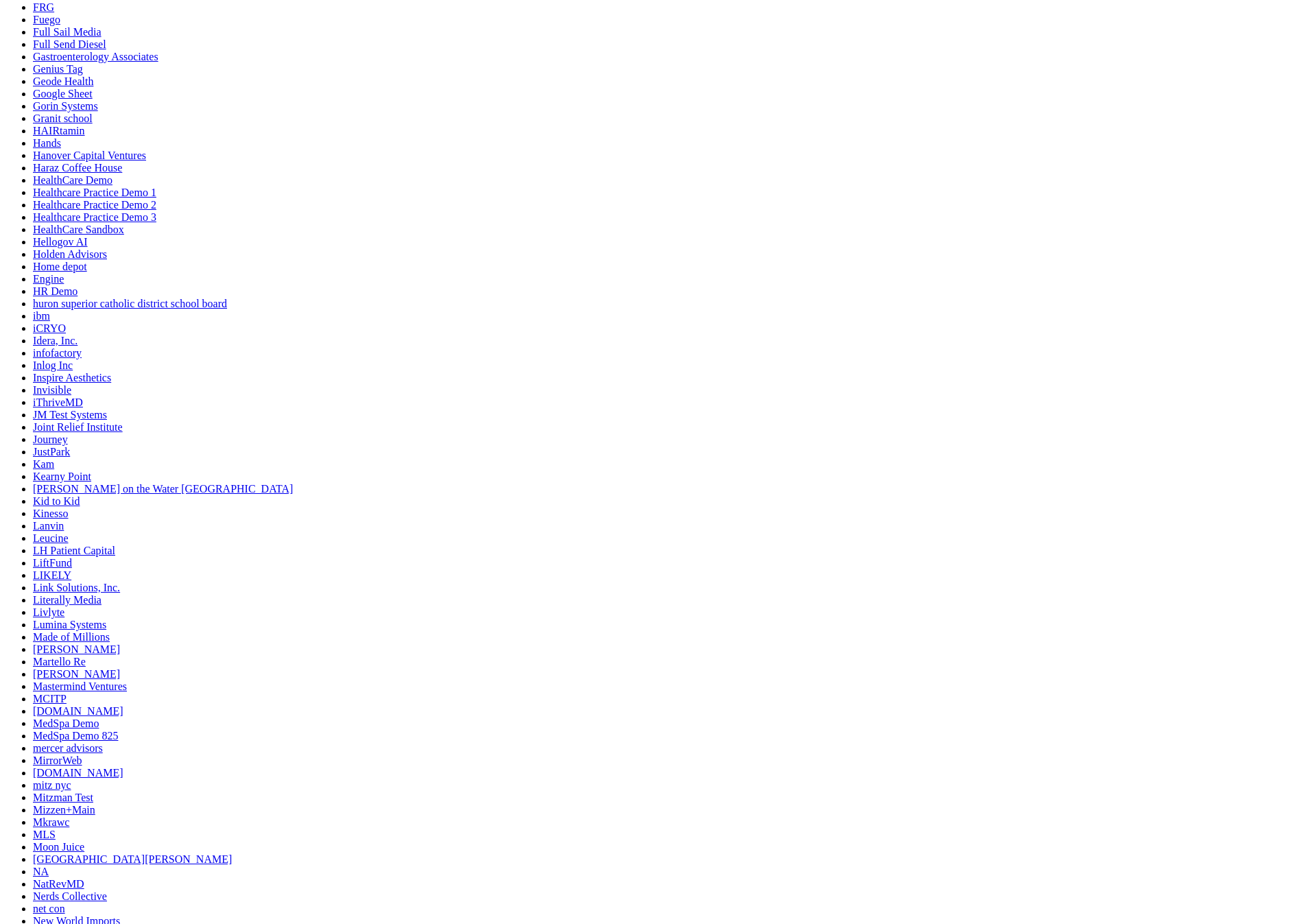
scroll to position [2194, 0]
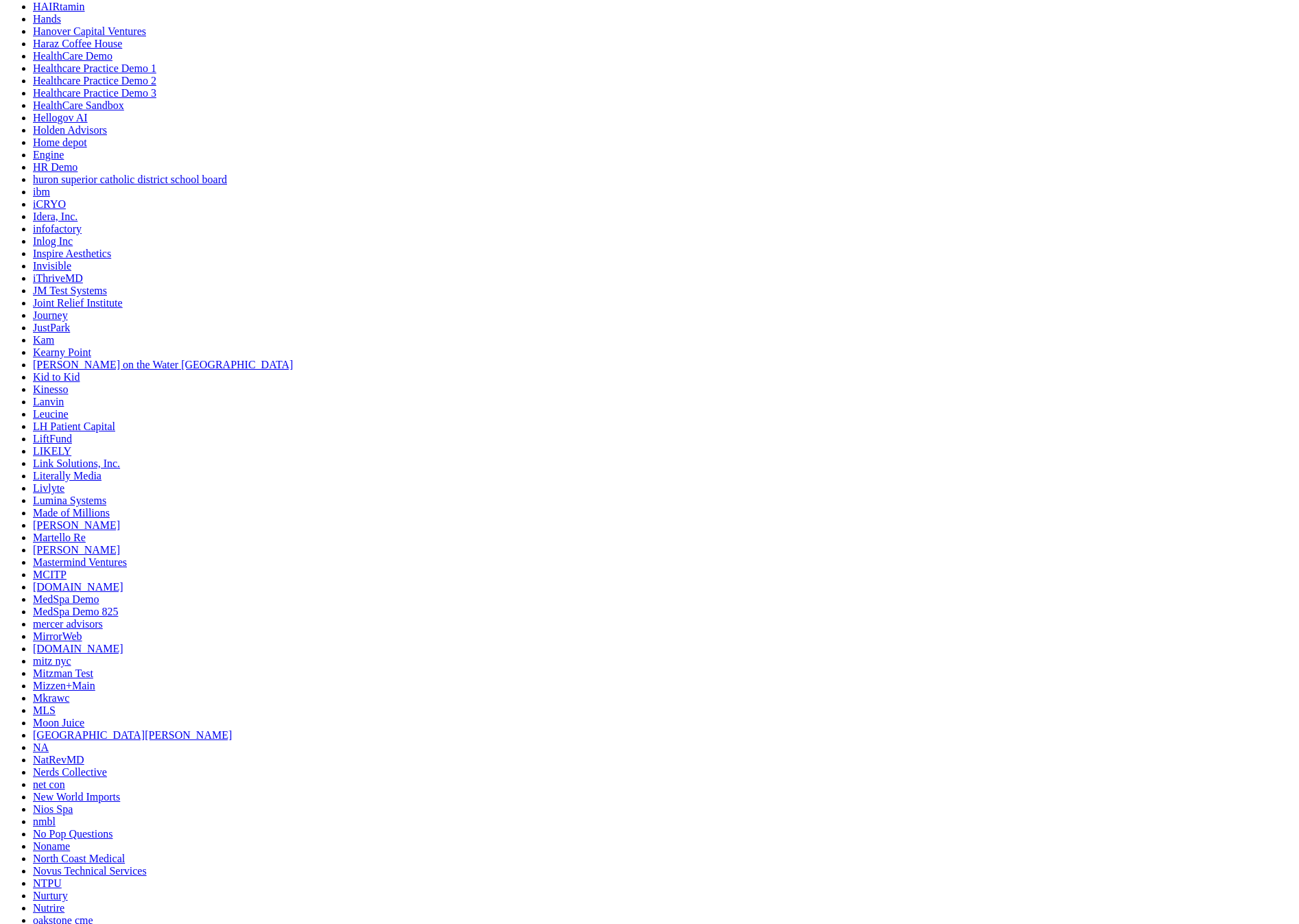
type input "active"
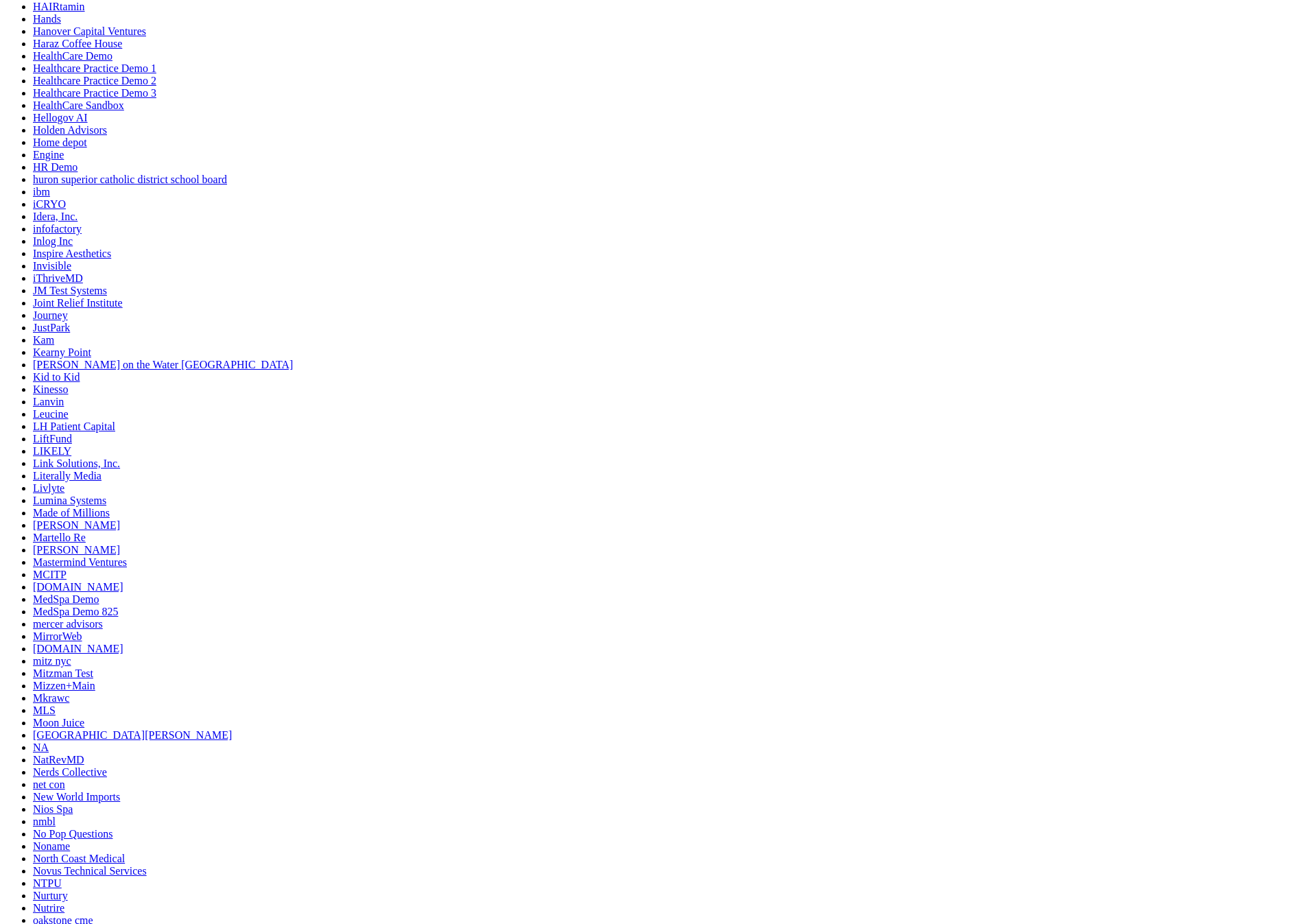
type textarea "Show me a count of unique active patients where an active patient = someone who…"
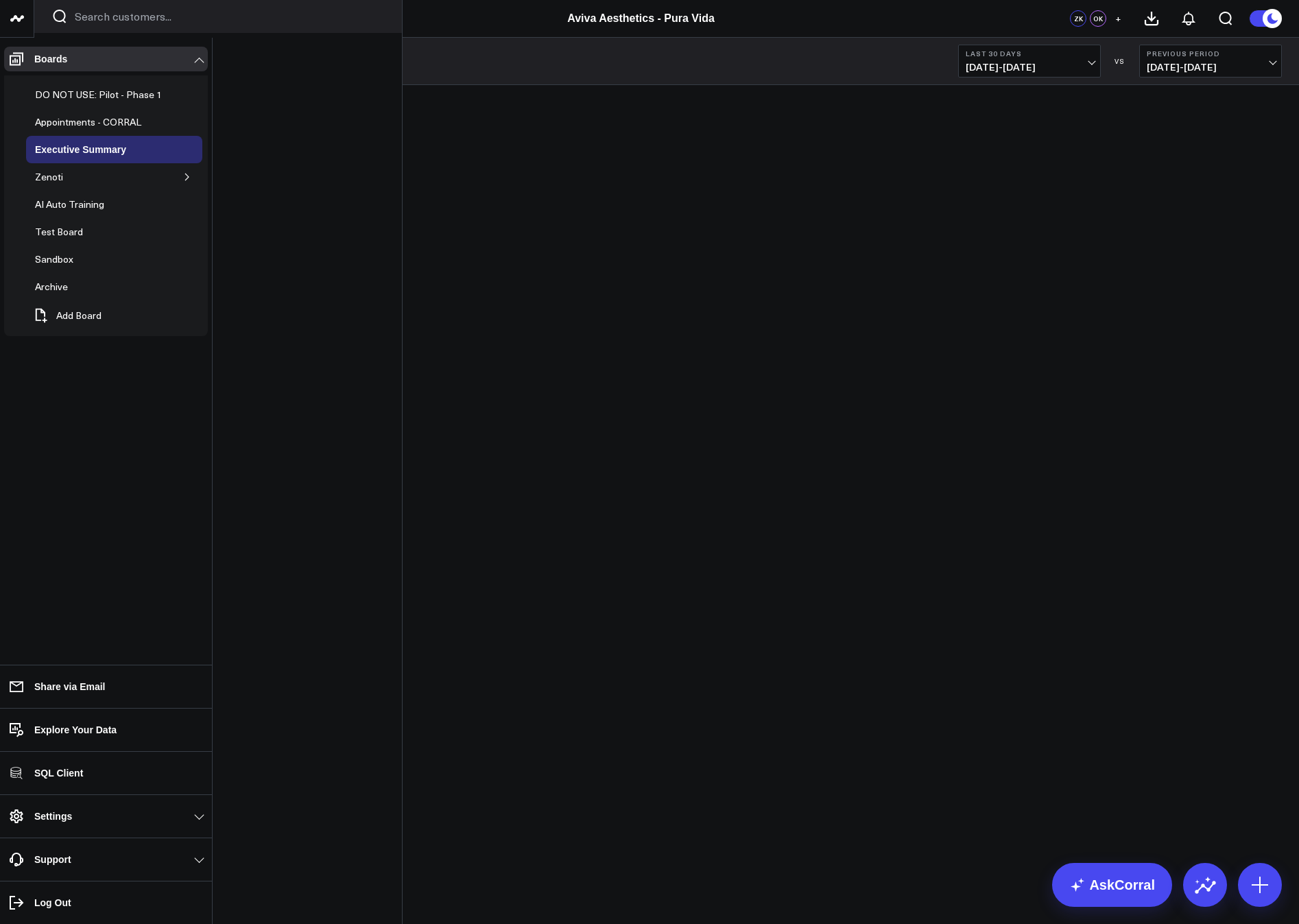
click at [185, 174] on icon "button" at bounding box center [187, 177] width 9 height 9
click at [67, 229] on div "Appointments" at bounding box center [75, 231] width 67 height 16
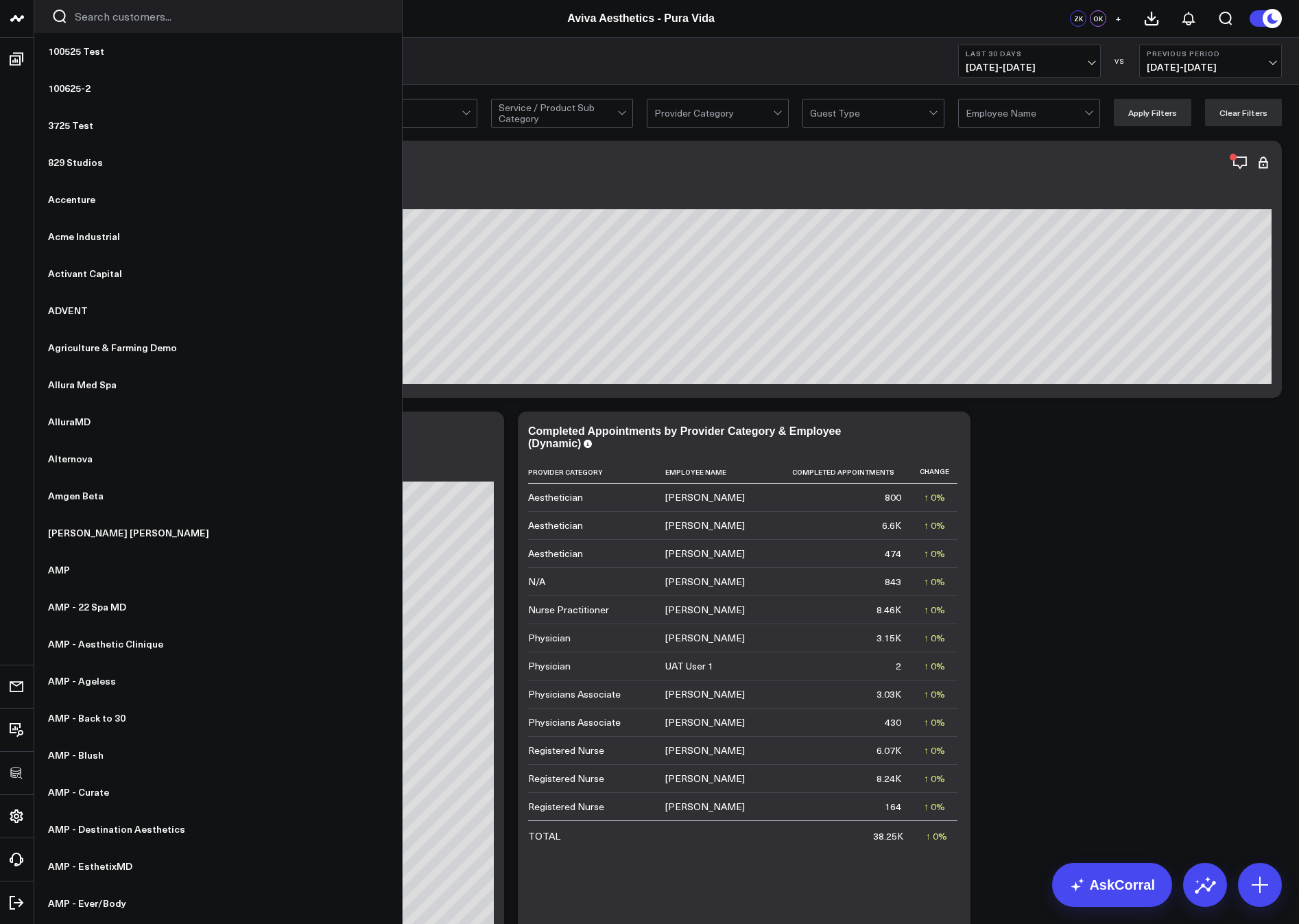
click at [1051, 65] on span "[DATE] - [DATE]" at bounding box center [1029, 67] width 128 height 11
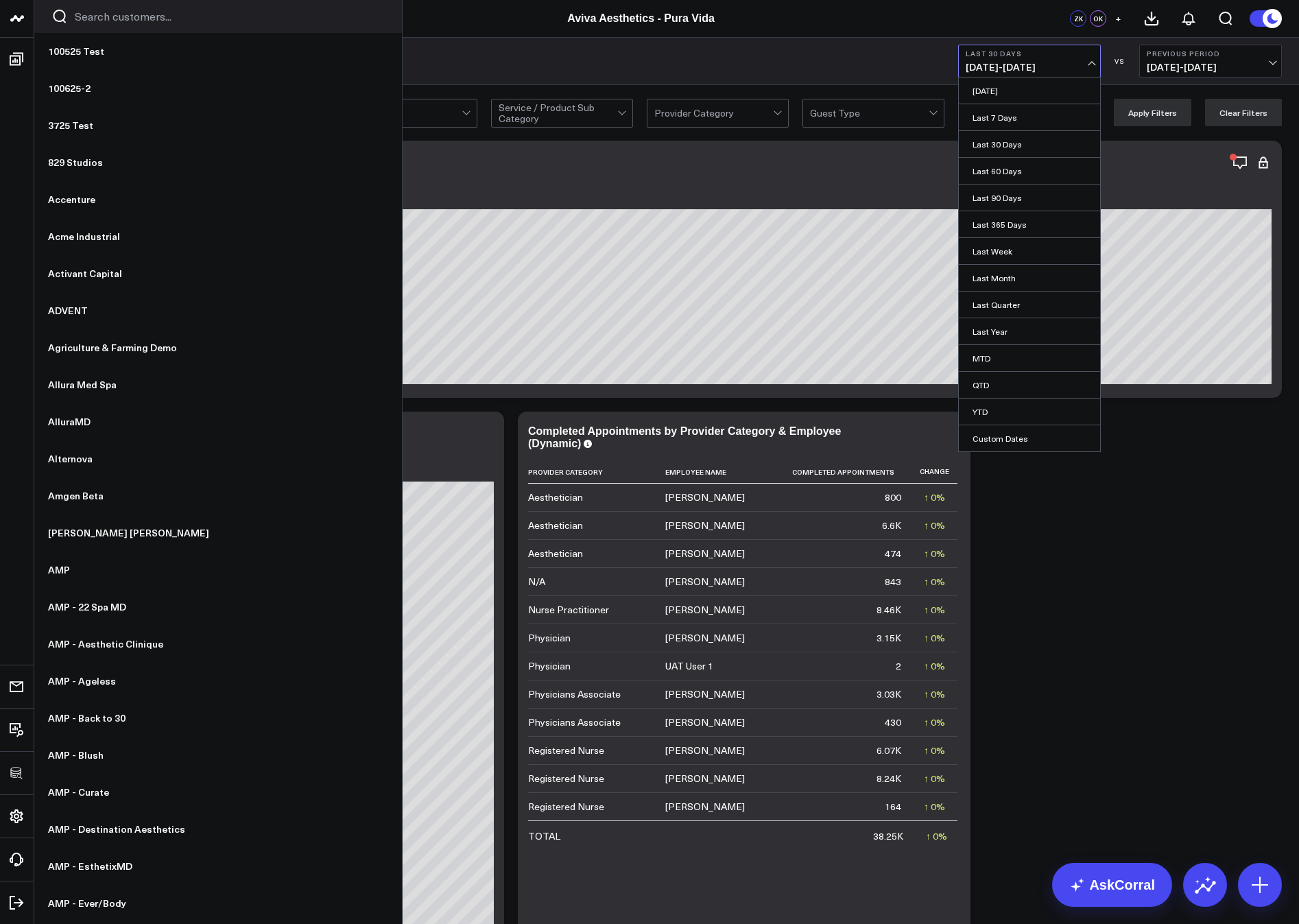
click at [990, 114] on link "Last 7 Days" at bounding box center [1030, 117] width 142 height 26
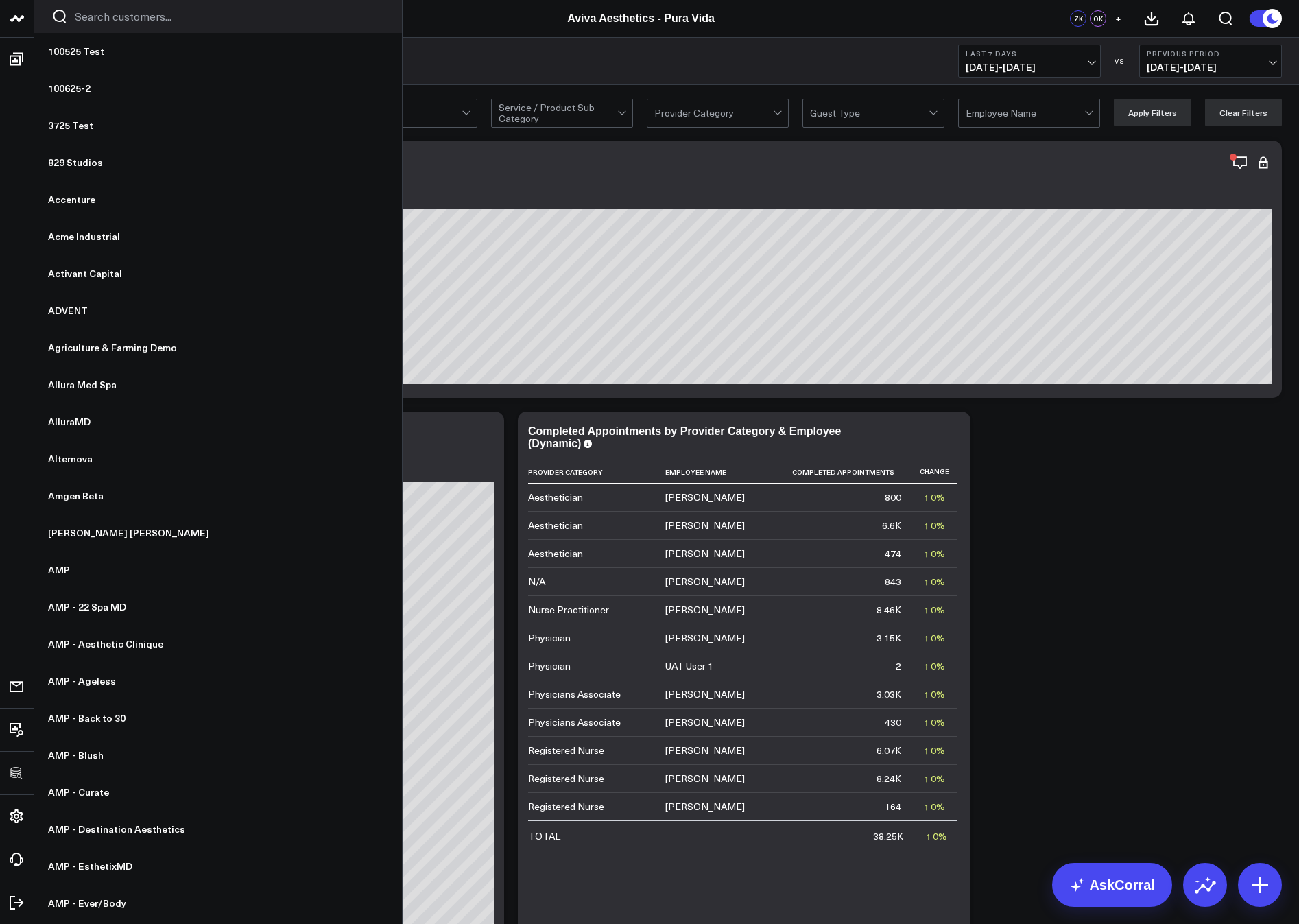
click at [1010, 73] on span "[DATE] - [DATE]" at bounding box center [1029, 67] width 128 height 11
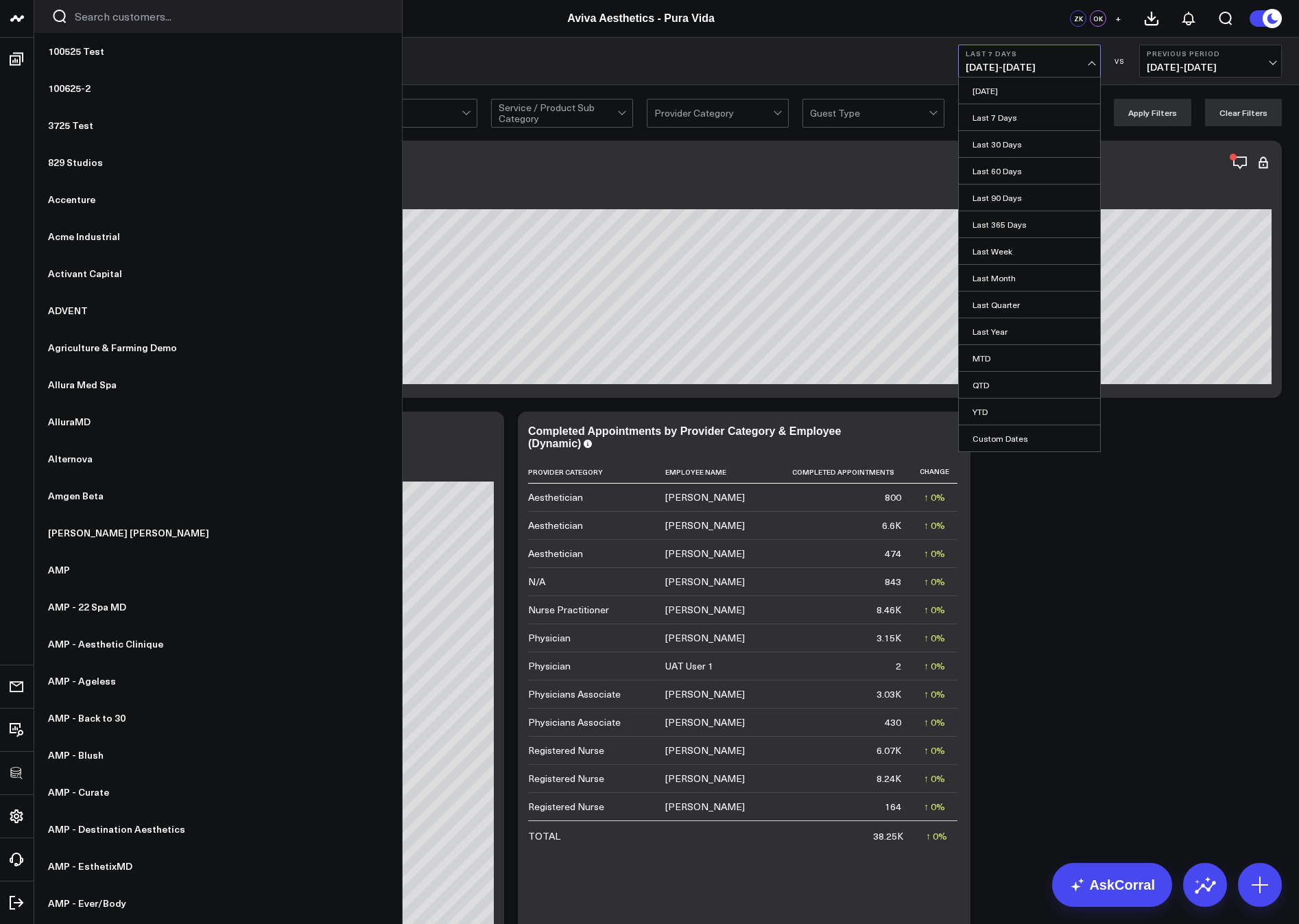
click at [1000, 275] on link "Last Month" at bounding box center [1030, 278] width 142 height 26
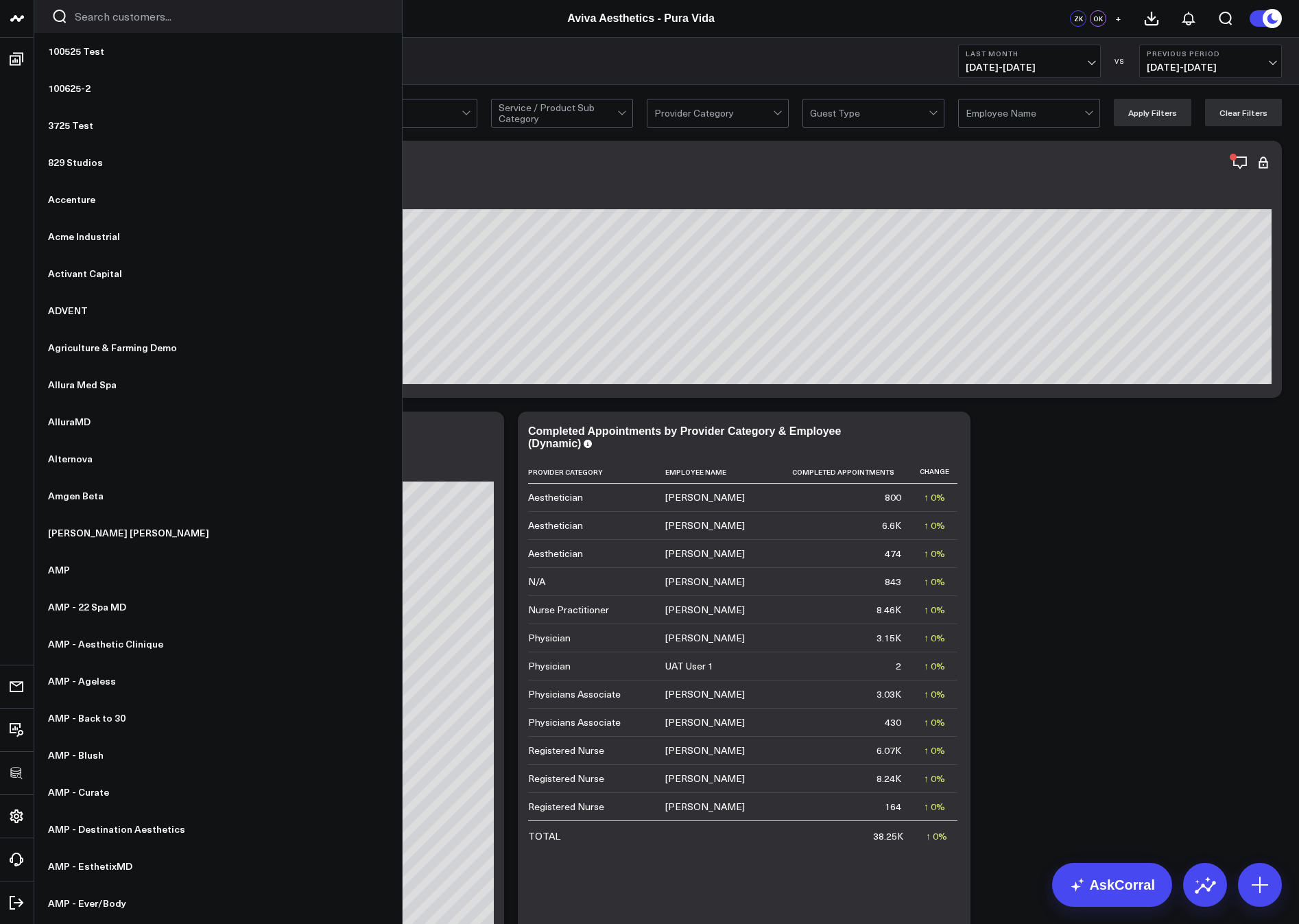
click at [1022, 68] on span "[DATE] - [DATE]" at bounding box center [1029, 67] width 128 height 11
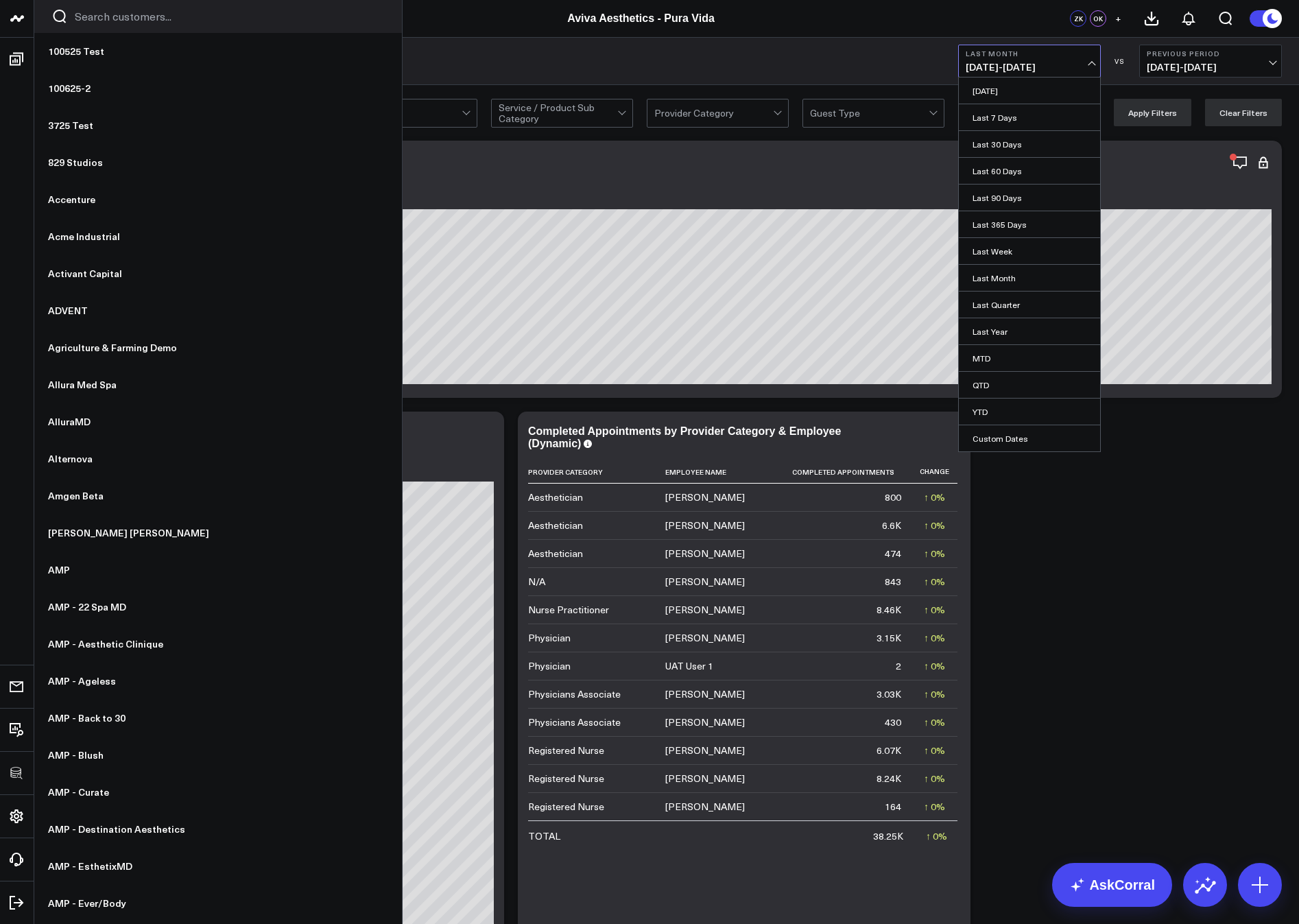
click at [989, 328] on link "Last Year" at bounding box center [1030, 332] width 142 height 26
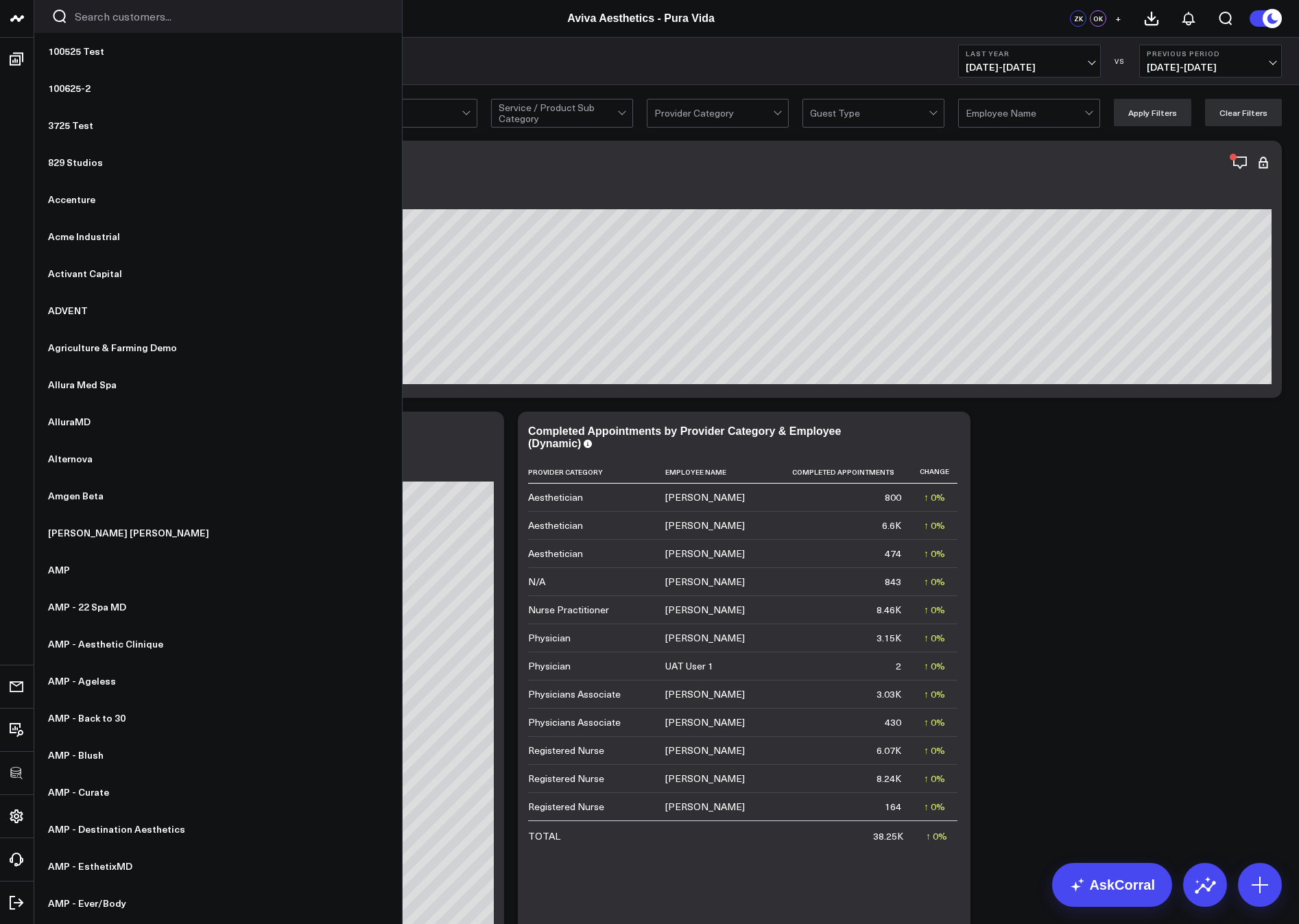
click at [0, 0] on icon at bounding box center [0, 0] width 0 height 0
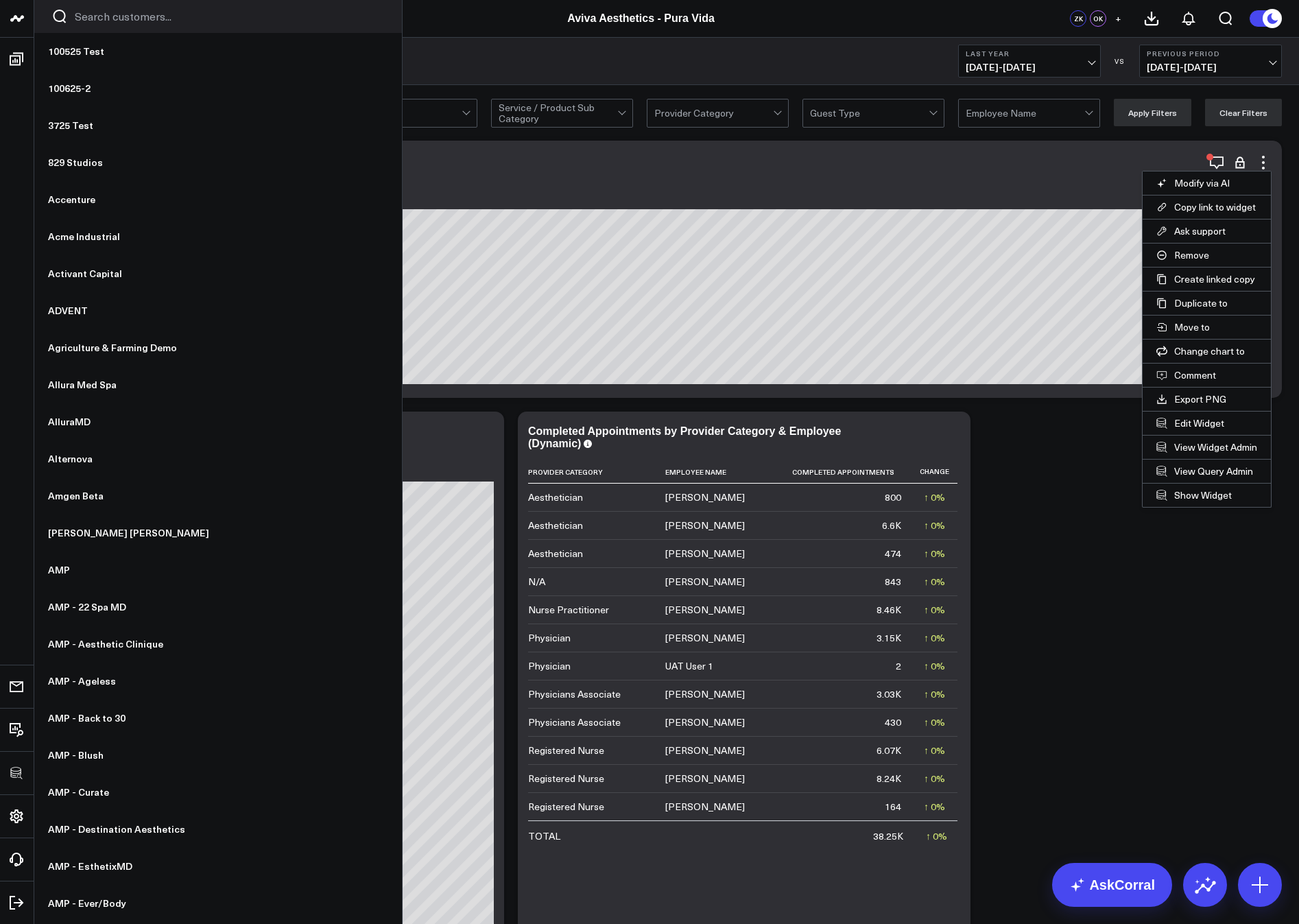
click at [1208, 163] on icon "button" at bounding box center [1216, 162] width 16 height 16
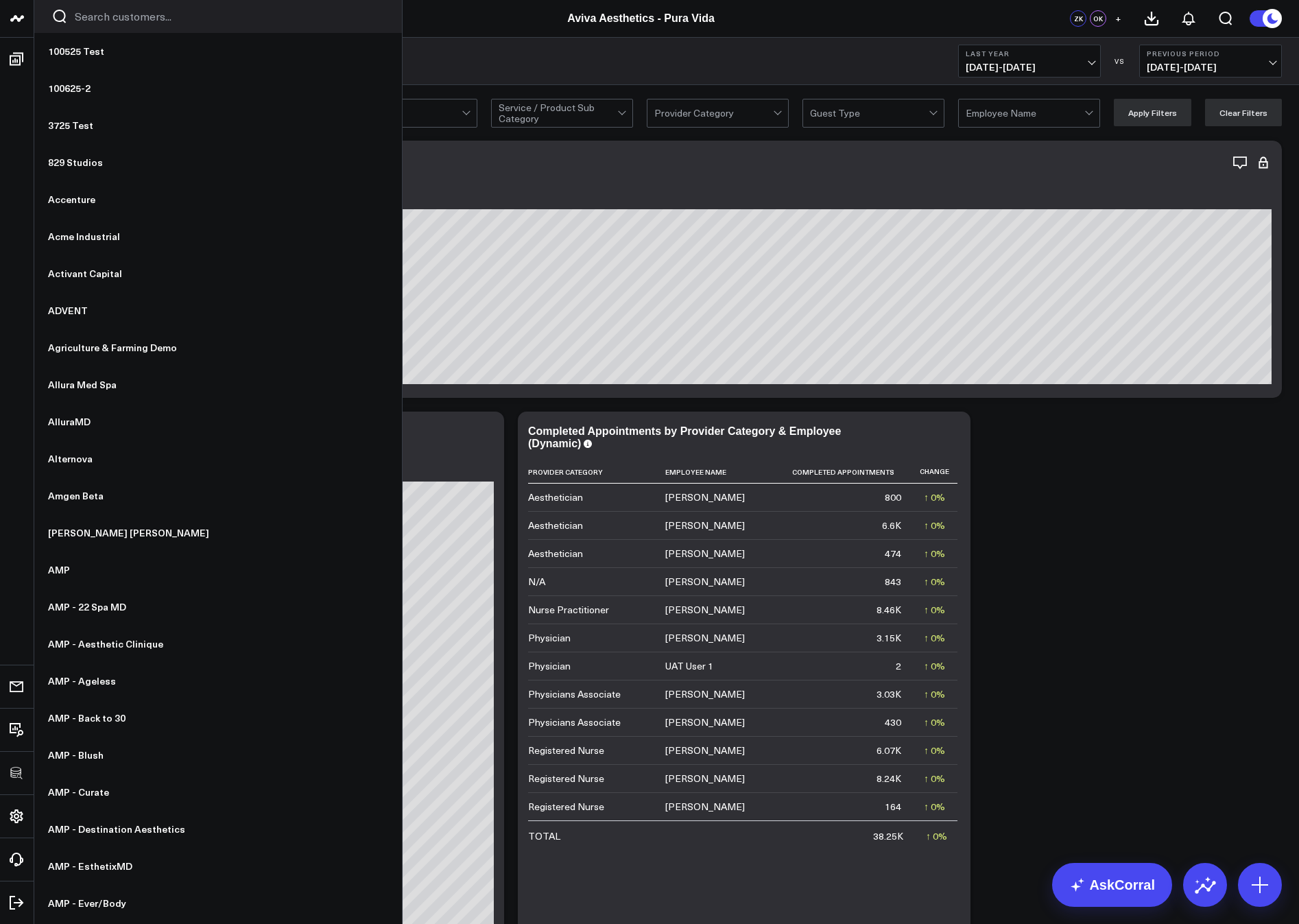
click at [988, 66] on span "[DATE] - [DATE]" at bounding box center [1029, 67] width 128 height 11
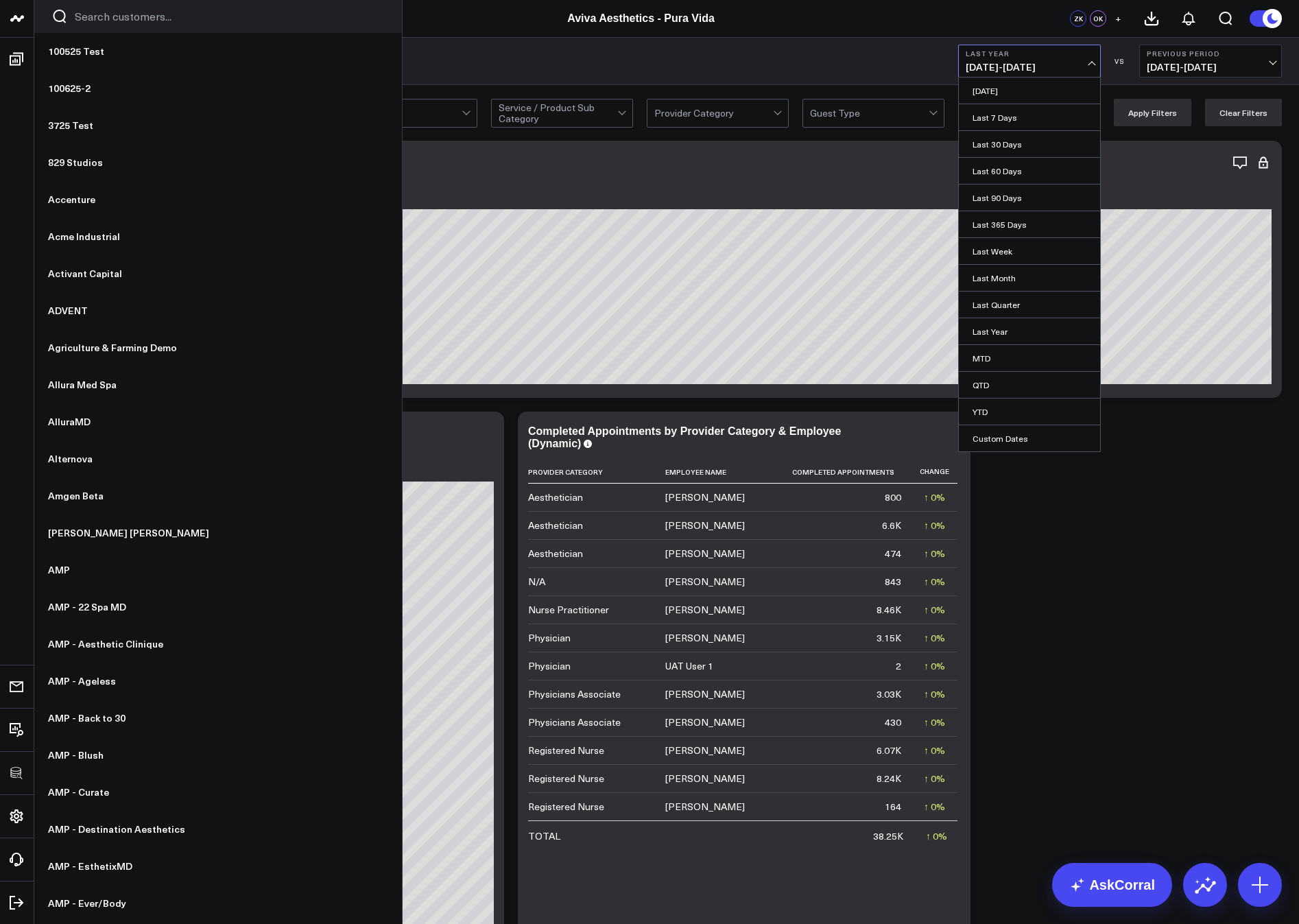
click at [984, 145] on link "Last 30 Days" at bounding box center [1030, 145] width 142 height 26
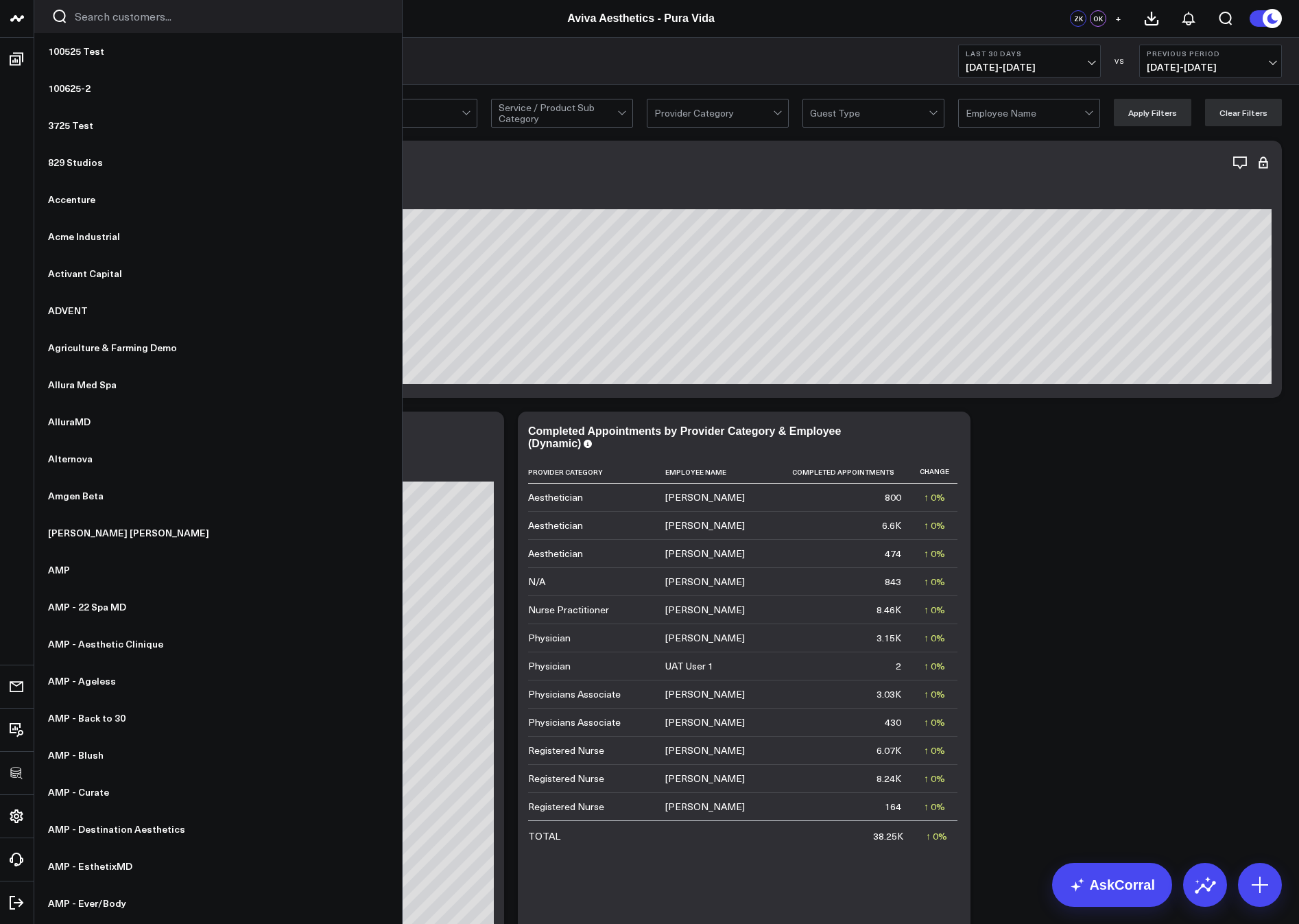
click at [0, 0] on icon at bounding box center [0, 0] width 0 height 0
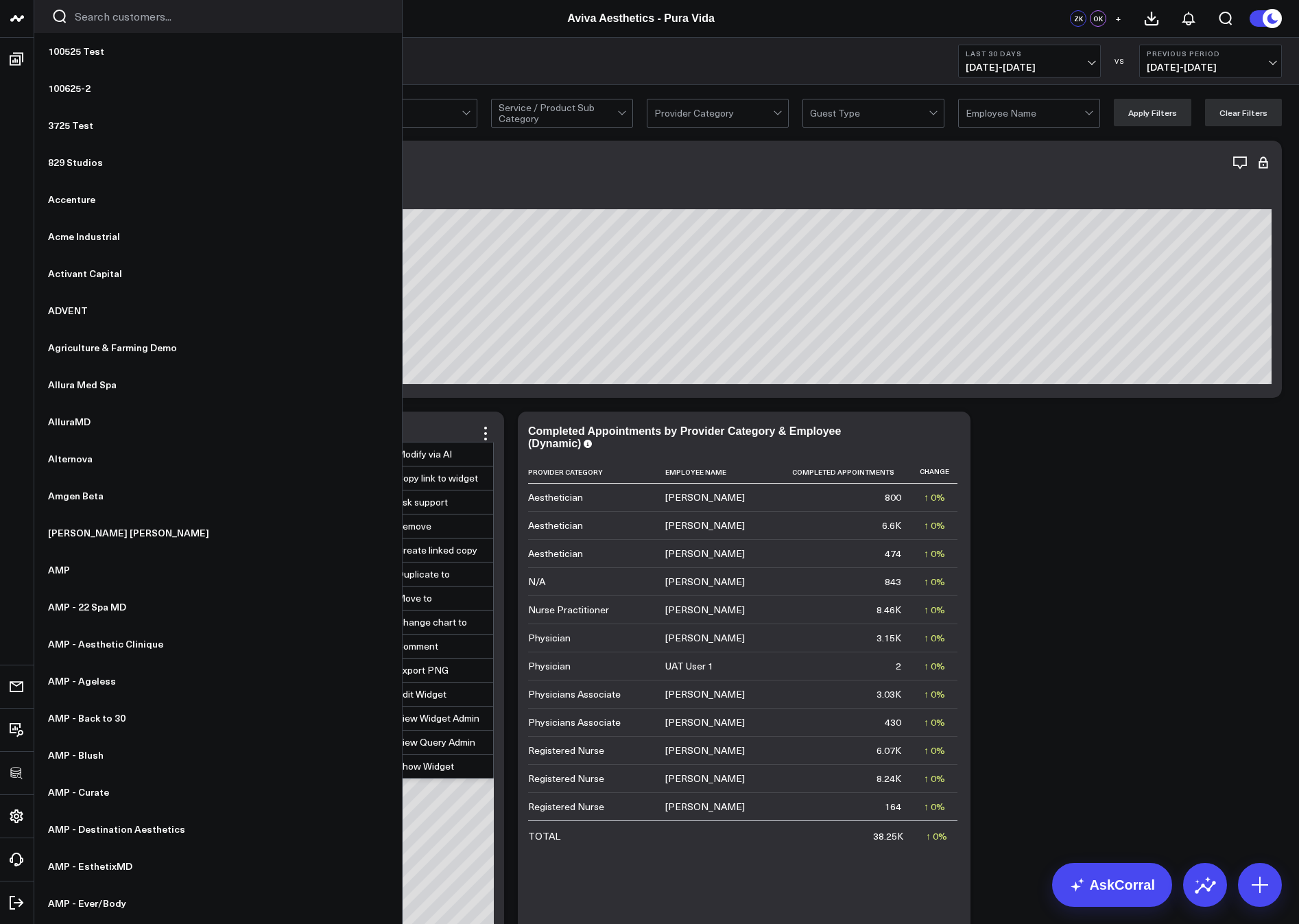
click at [415, 693] on button "Edit Widget" at bounding box center [429, 693] width 128 height 24
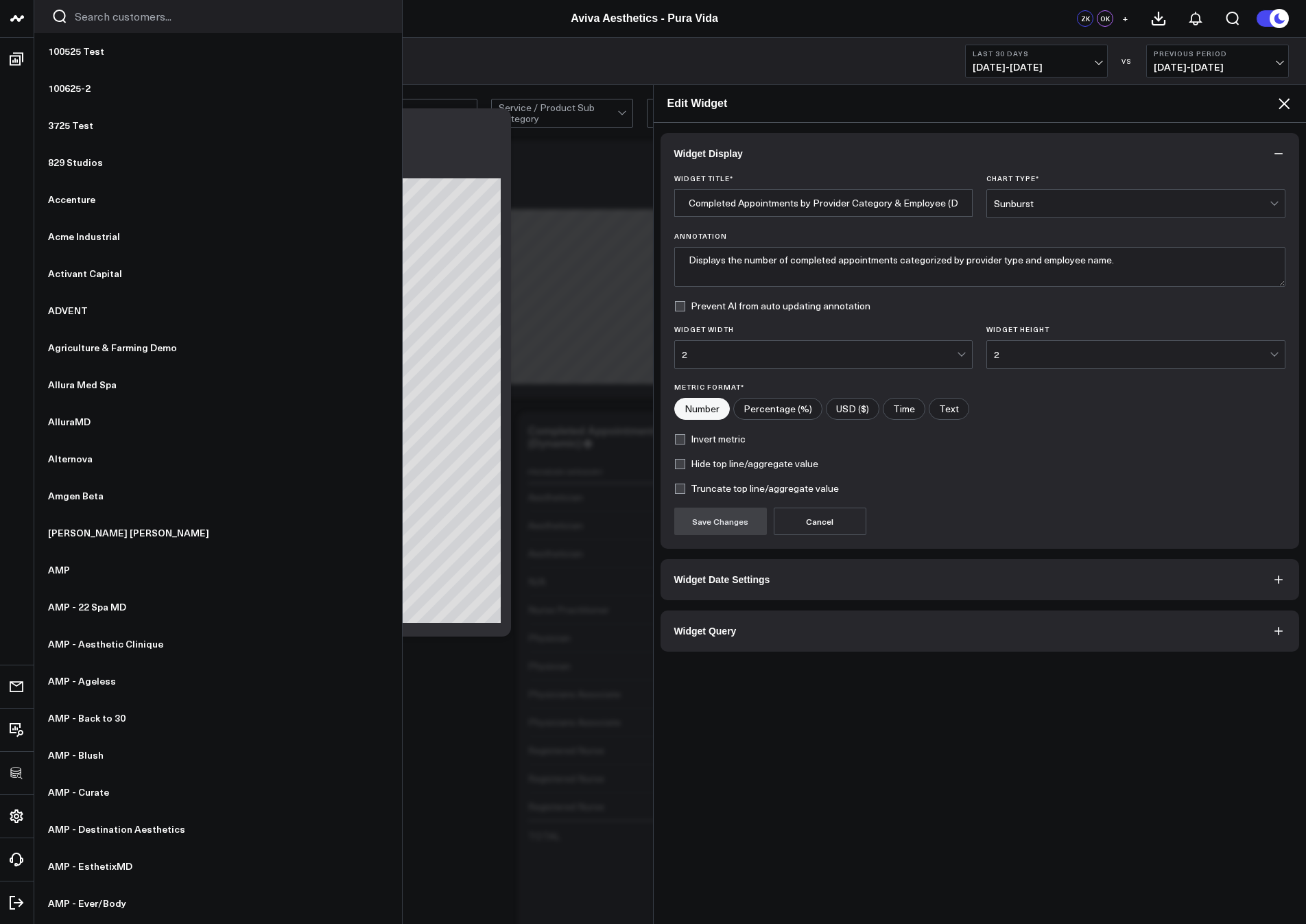
click at [794, 632] on button "Widget Query" at bounding box center [980, 631] width 640 height 42
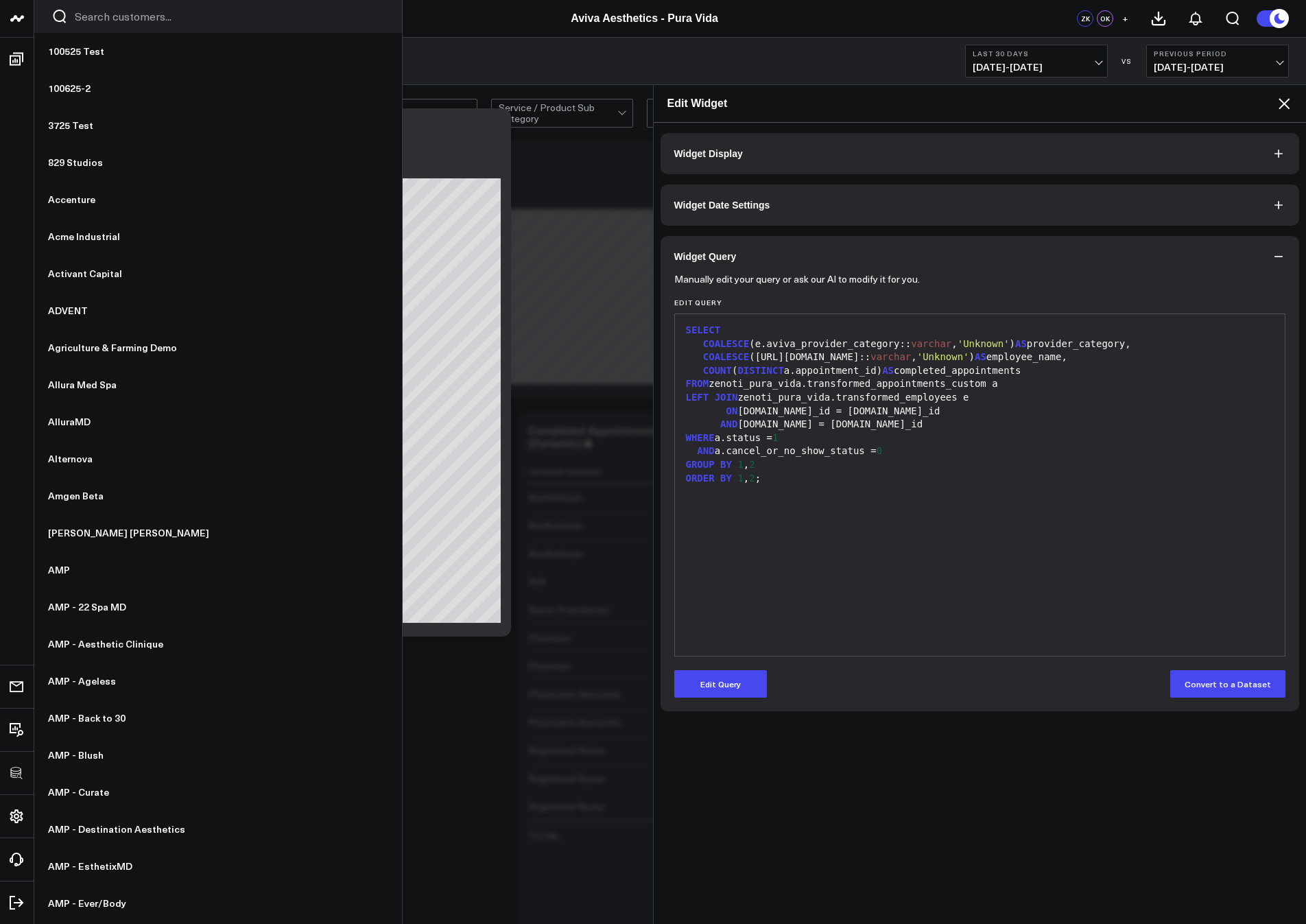
click at [812, 633] on div "SELECT COALESCE (e.aviva_provider_category:: varchar , 'Unknown' ) AS provider_…" at bounding box center [981, 485] width 597 height 328
click at [1280, 104] on icon at bounding box center [1284, 103] width 16 height 16
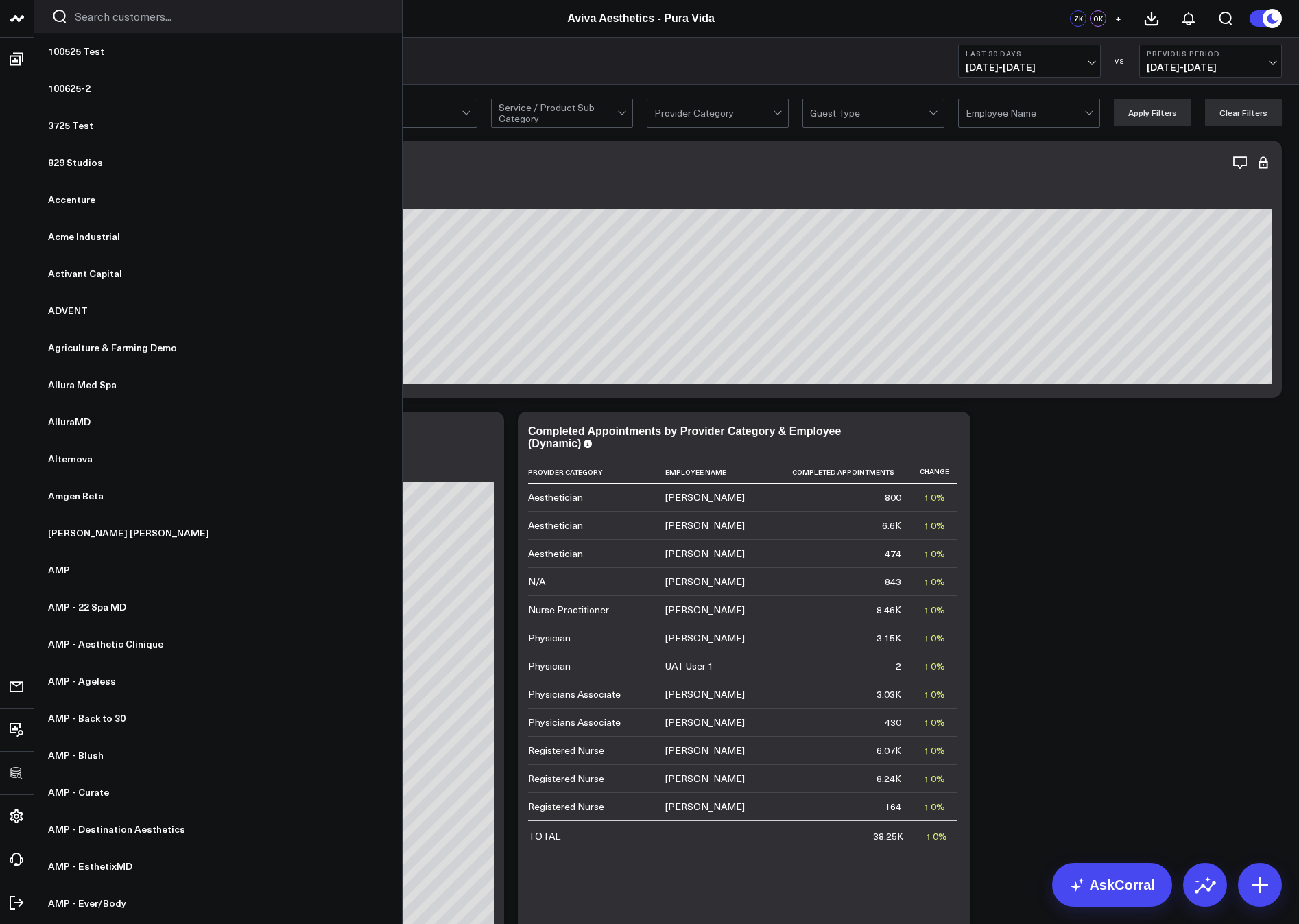
click at [0, 0] on icon at bounding box center [0, 0] width 0 height 0
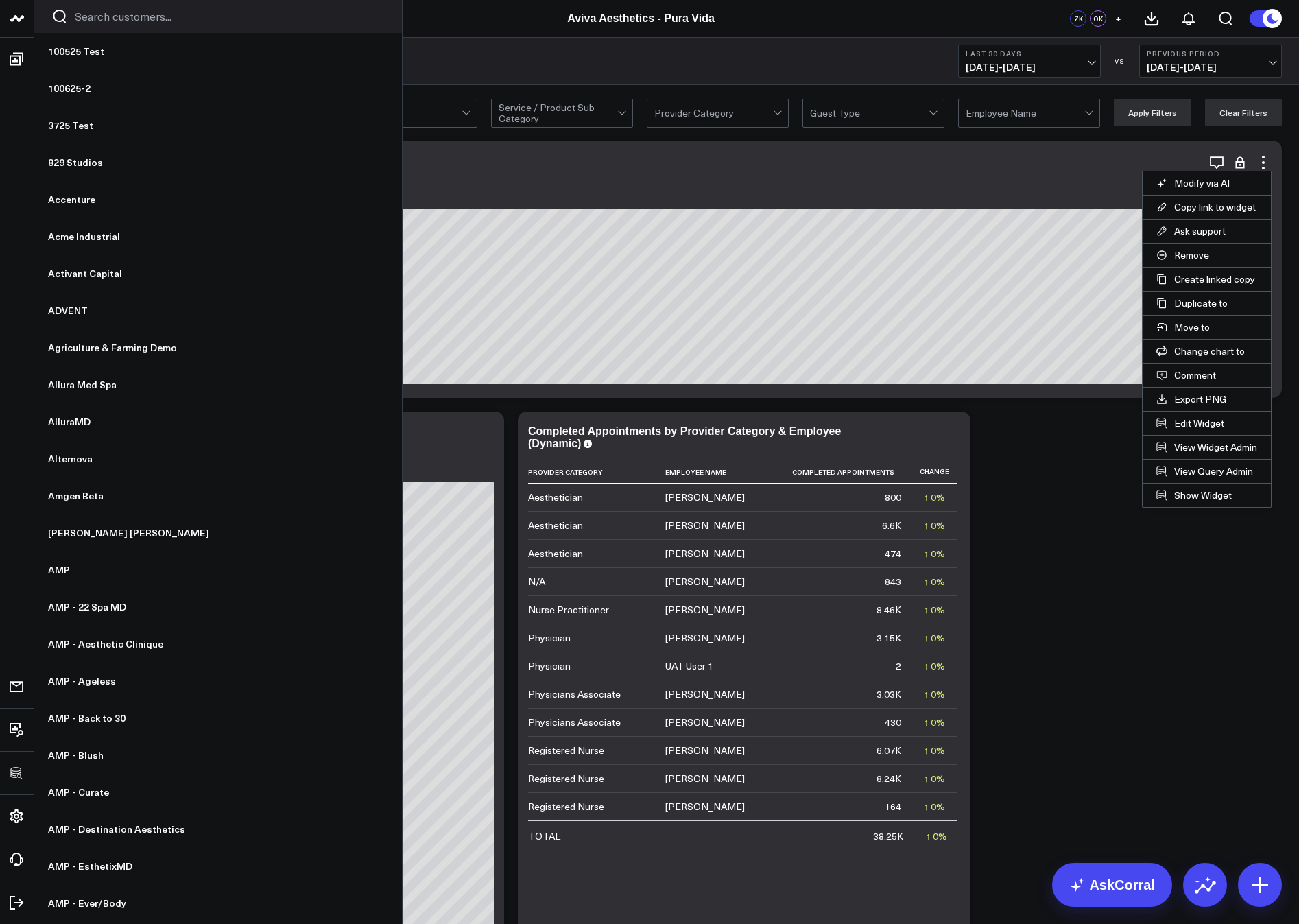
click at [1186, 422] on button "Edit Widget" at bounding box center [1207, 423] width 128 height 24
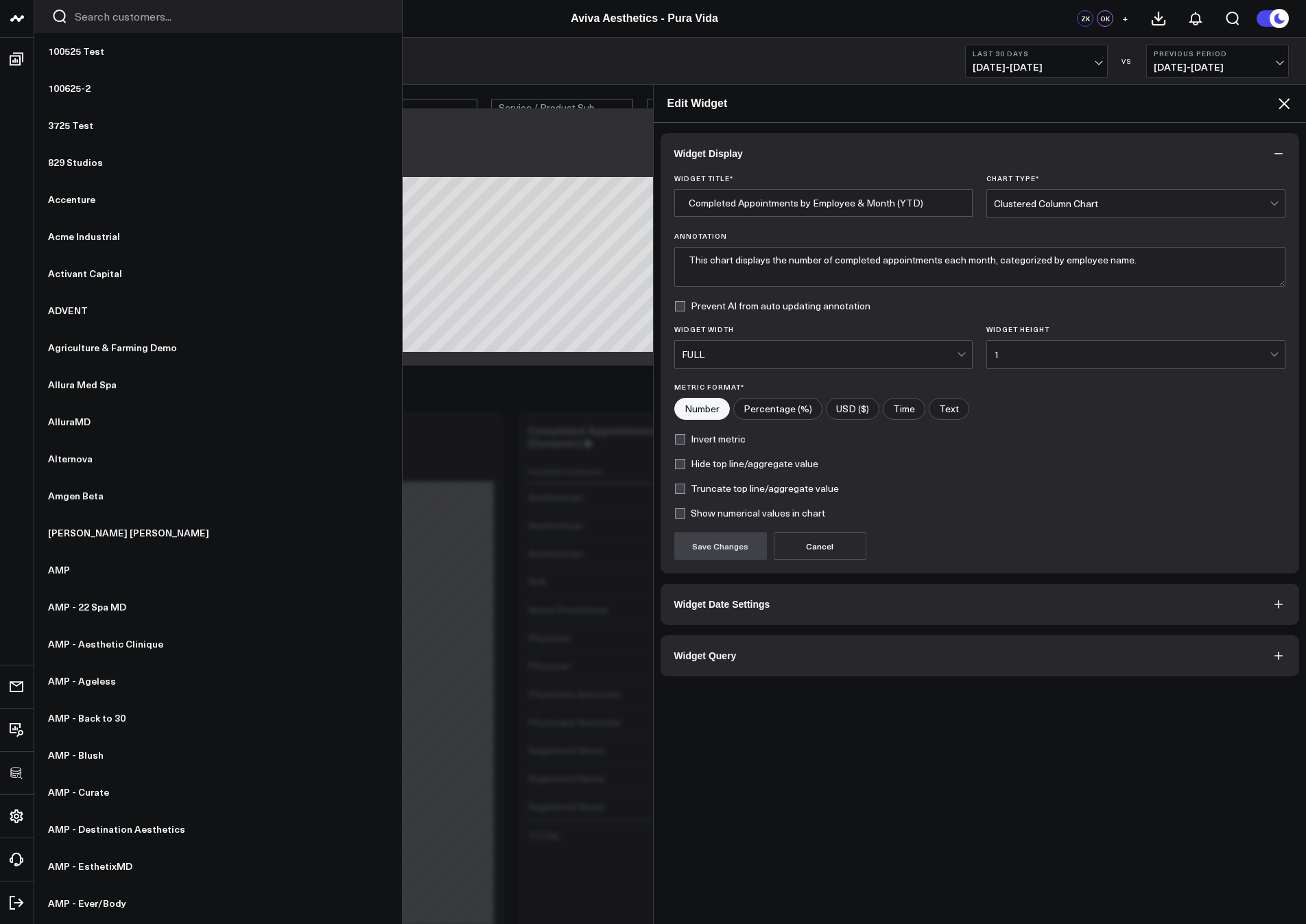
click at [890, 651] on button "Widget Query" at bounding box center [980, 656] width 640 height 42
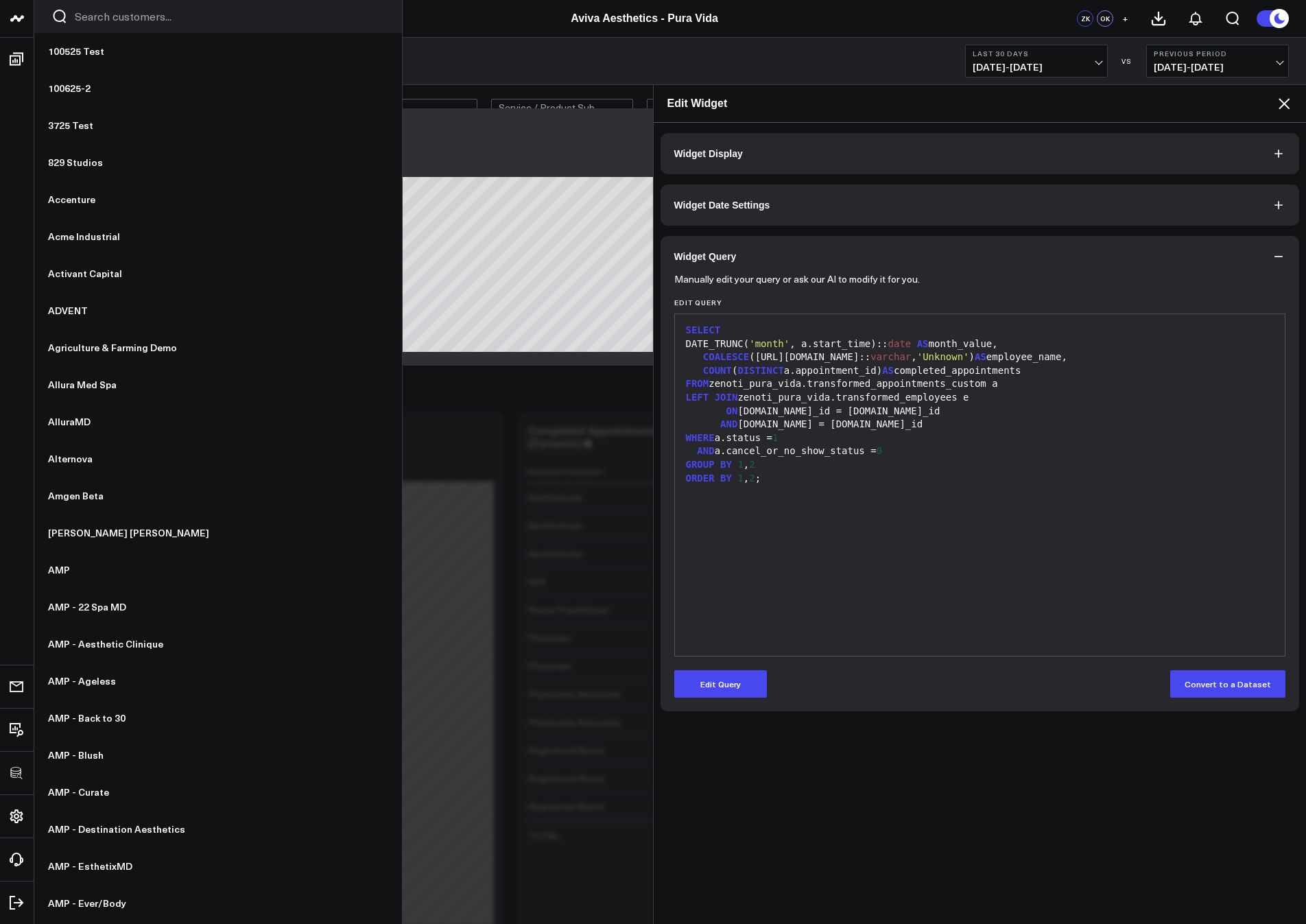
click at [851, 658] on form "Manually edit your query or ask our AI to modify it for you. Edit Query 99 1 2 …" at bounding box center [981, 487] width 612 height 420
click at [942, 582] on div "SELECT DATE_TRUNC( 'month' , a.start_time):: date AS month_value, COALESCE (e.p…" at bounding box center [981, 485] width 597 height 328
click at [1284, 108] on icon at bounding box center [1284, 103] width 16 height 16
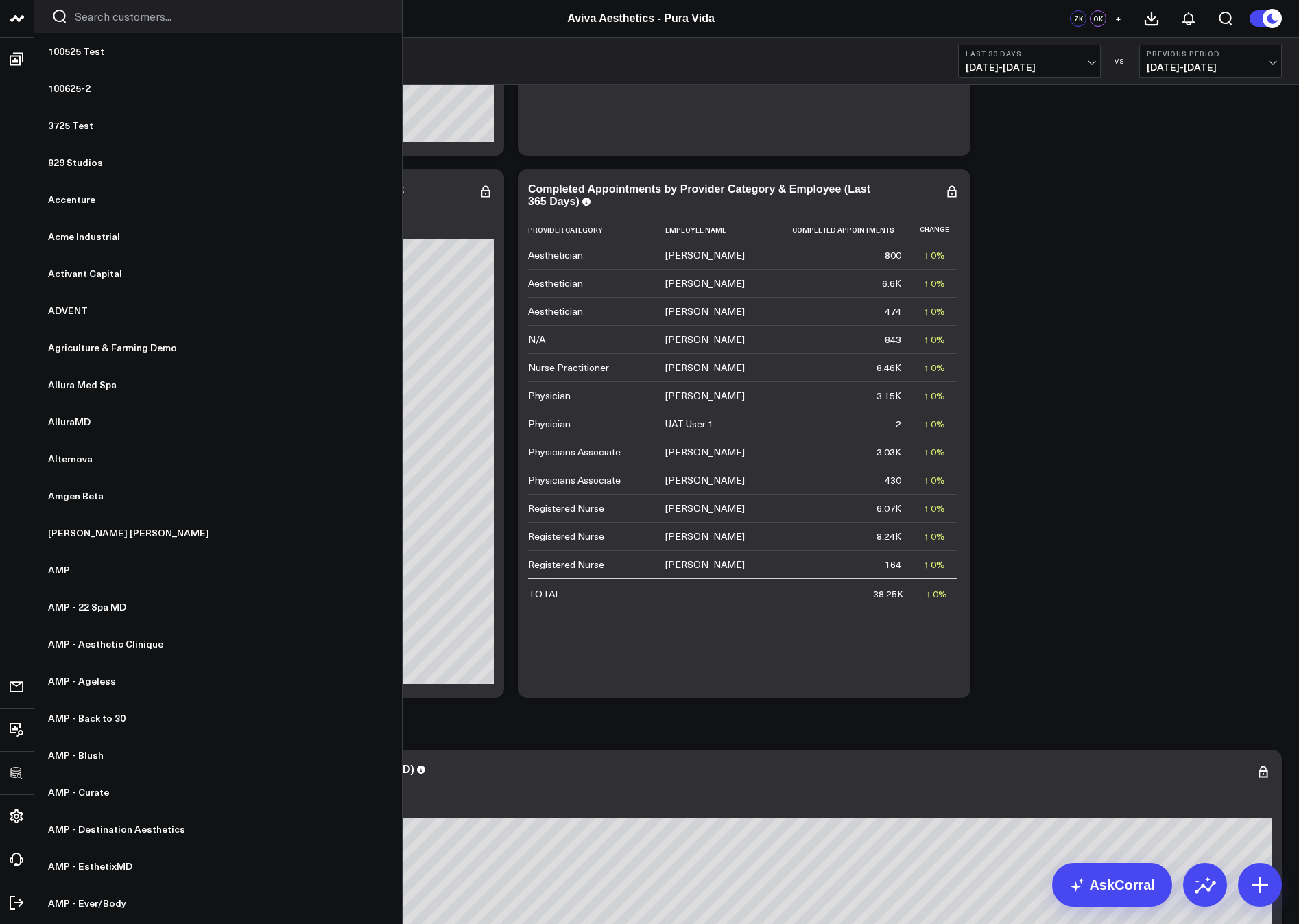
scroll to position [1229, 0]
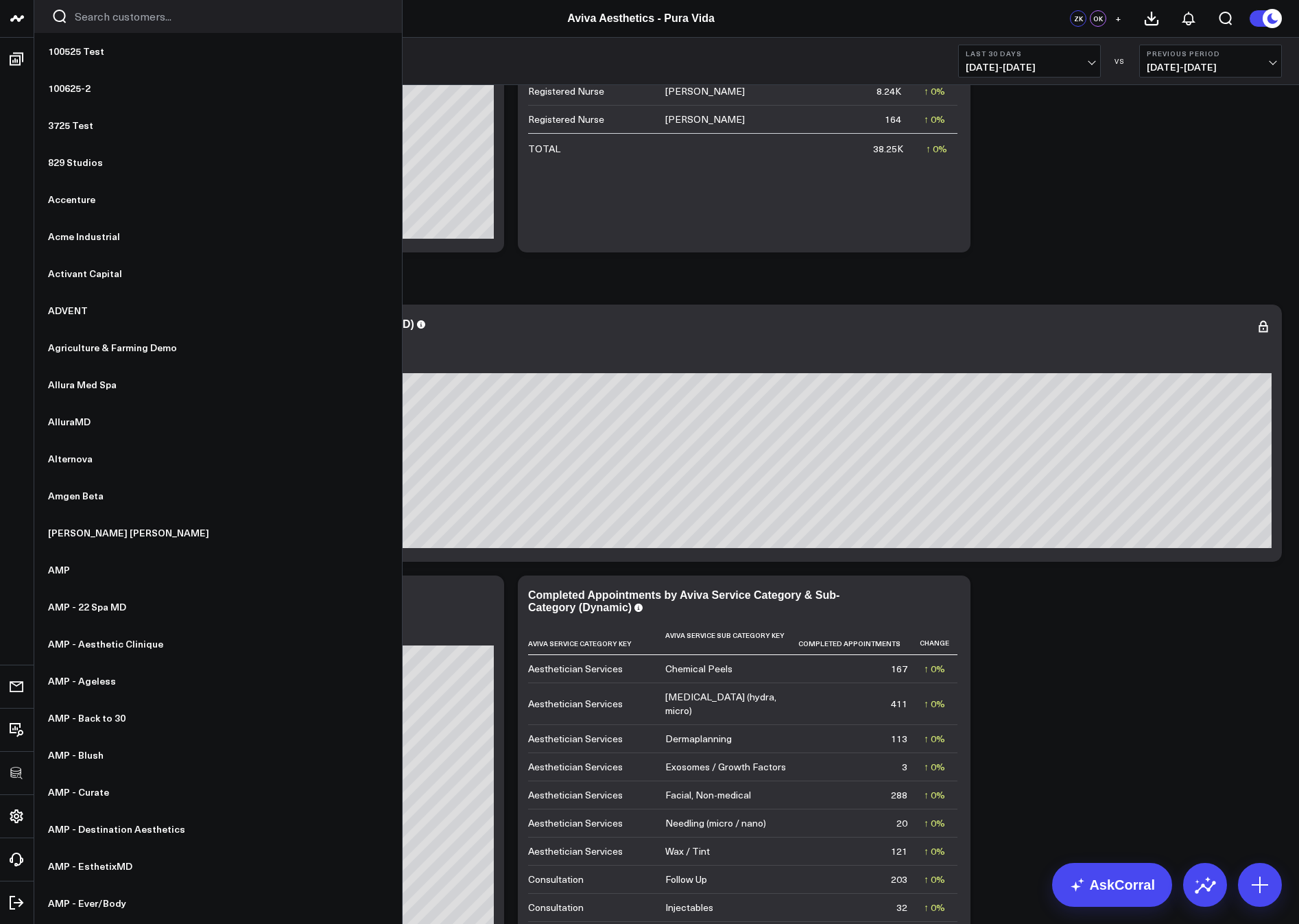
click at [0, 0] on icon at bounding box center [0, 0] width 0 height 0
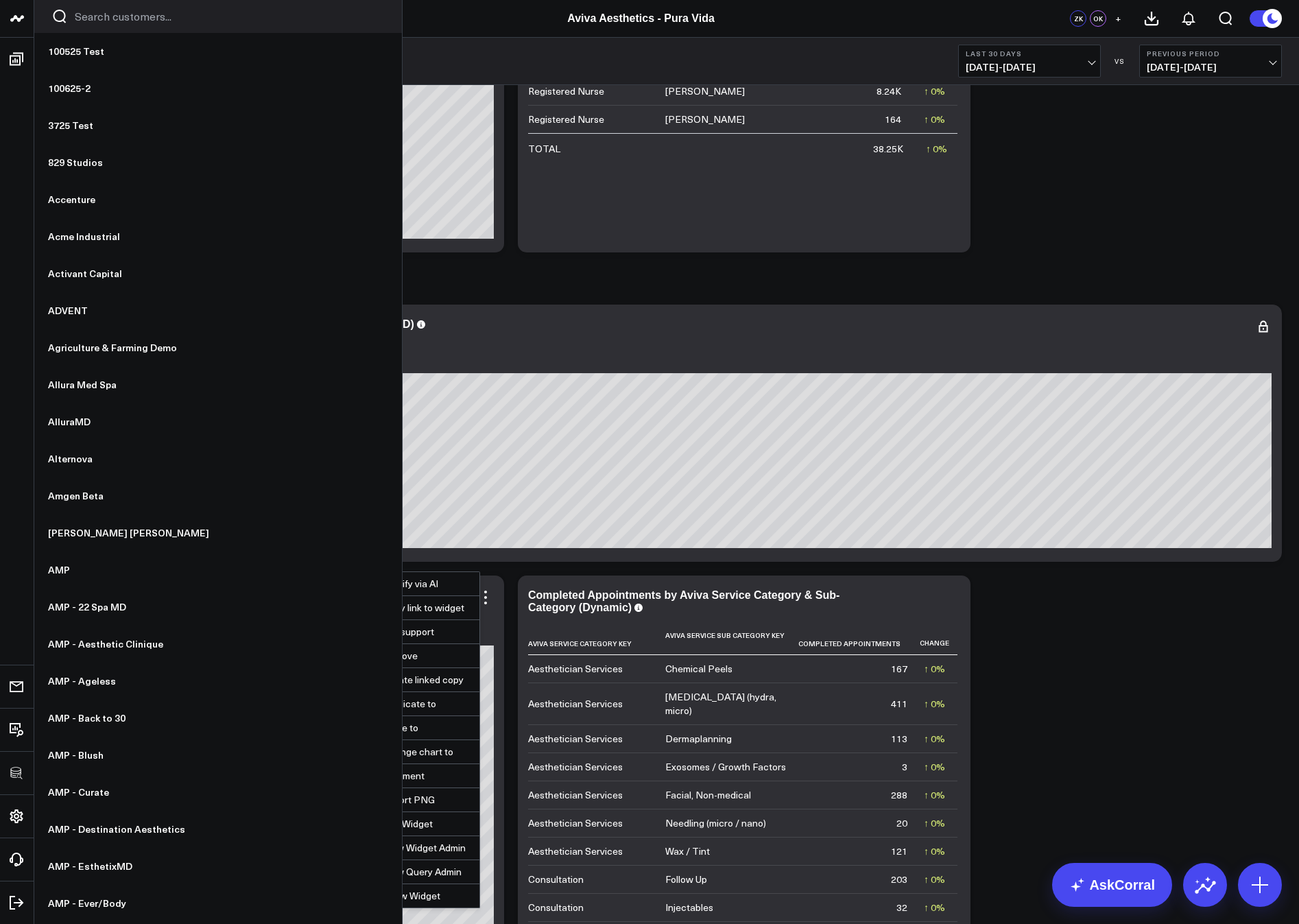
click at [409, 816] on button "Edit Widget" at bounding box center [416, 824] width 128 height 24
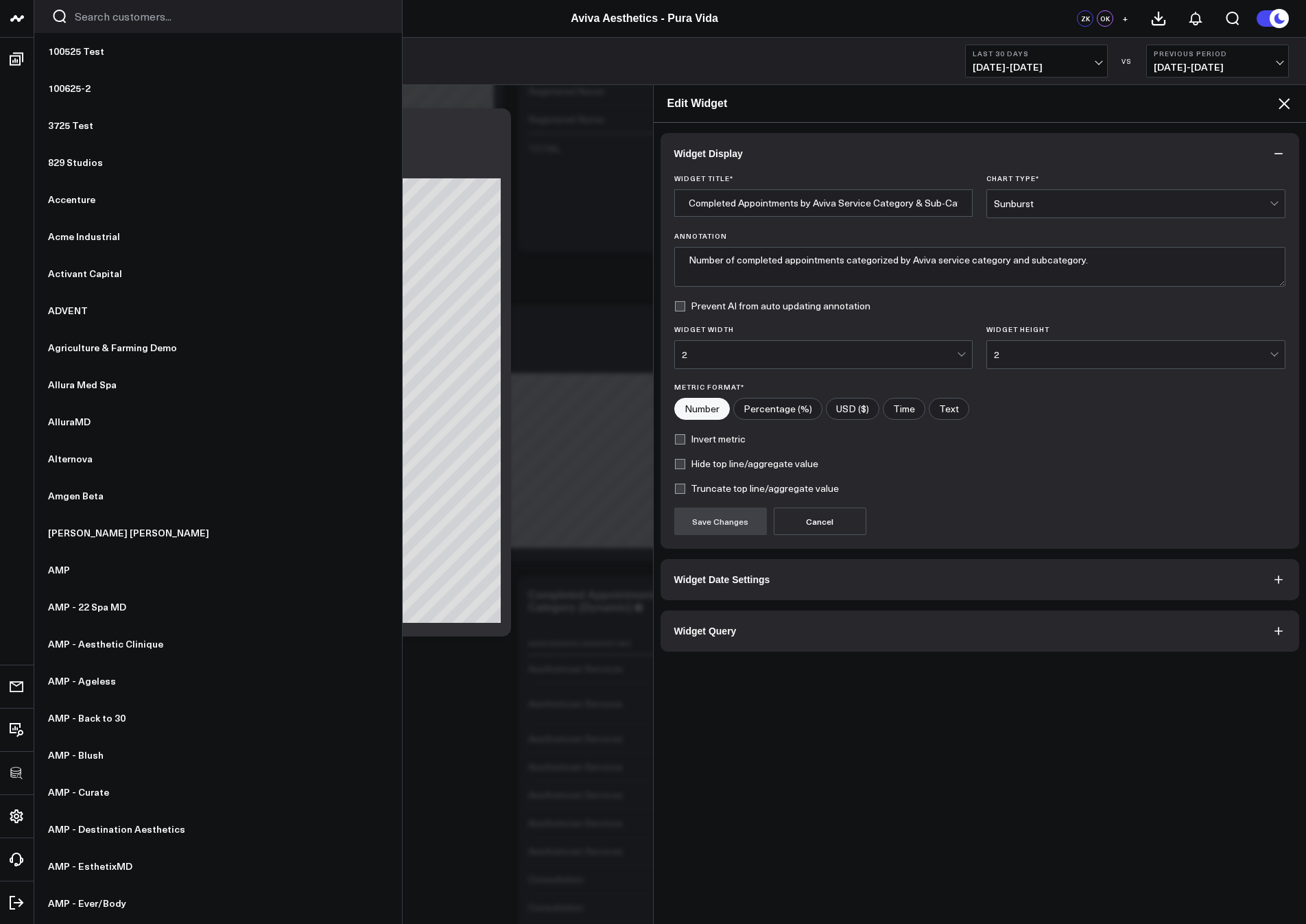
click at [796, 632] on button "Widget Query" at bounding box center [980, 631] width 640 height 42
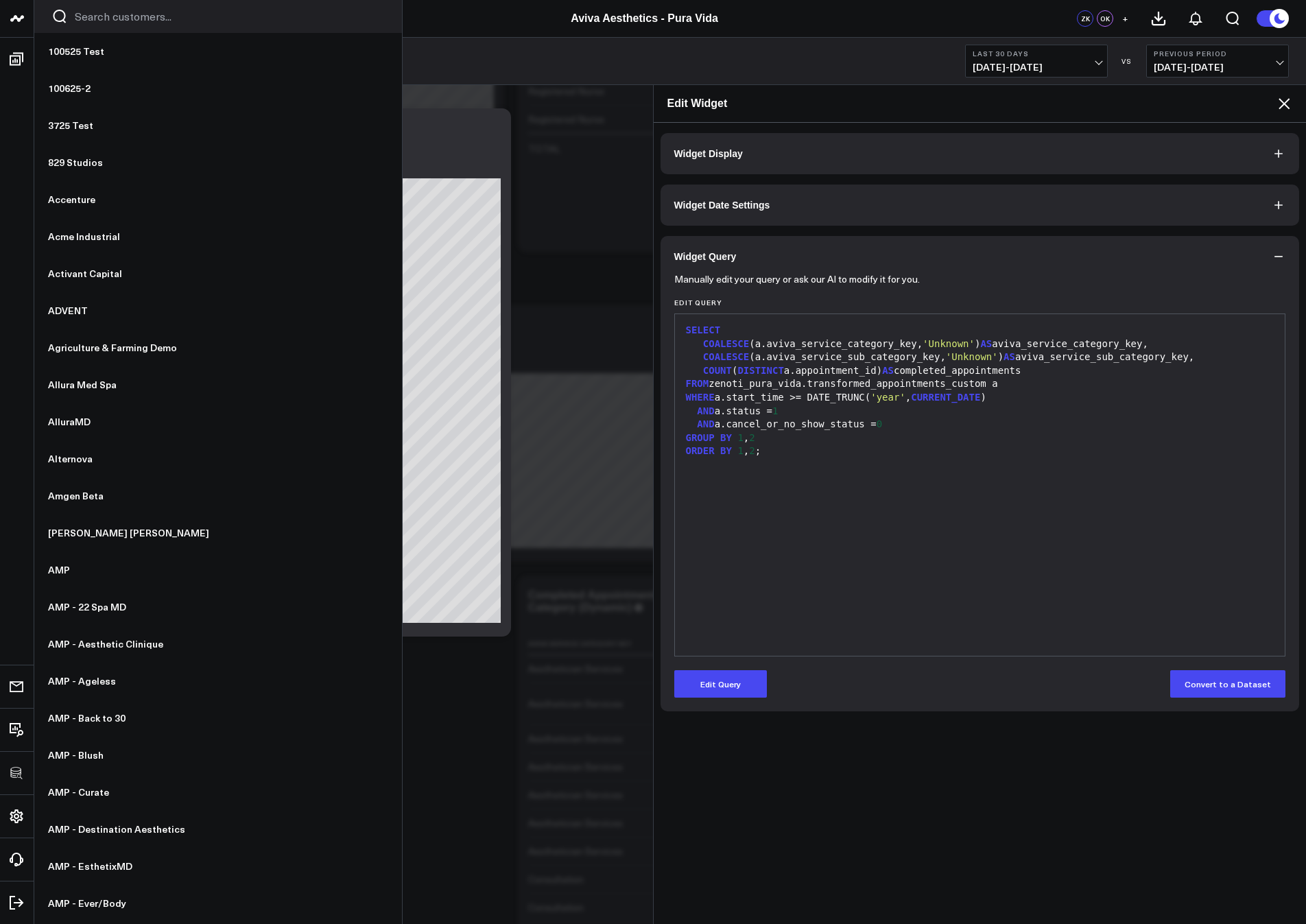
click at [1064, 436] on div "GROUP BY 1 , 2" at bounding box center [981, 438] width 597 height 14
click at [1284, 101] on icon at bounding box center [1284, 103] width 16 height 16
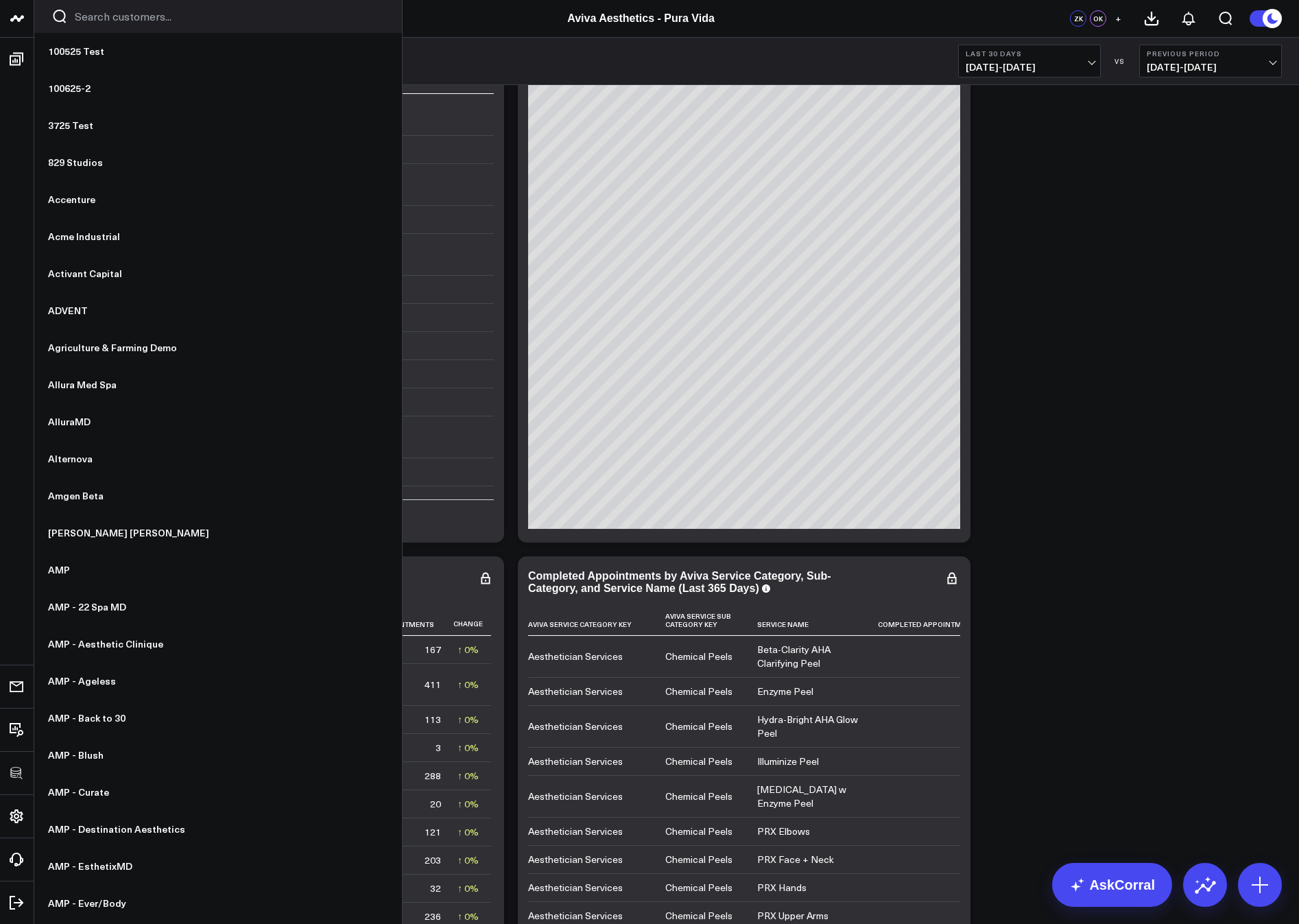
scroll to position [3340, 0]
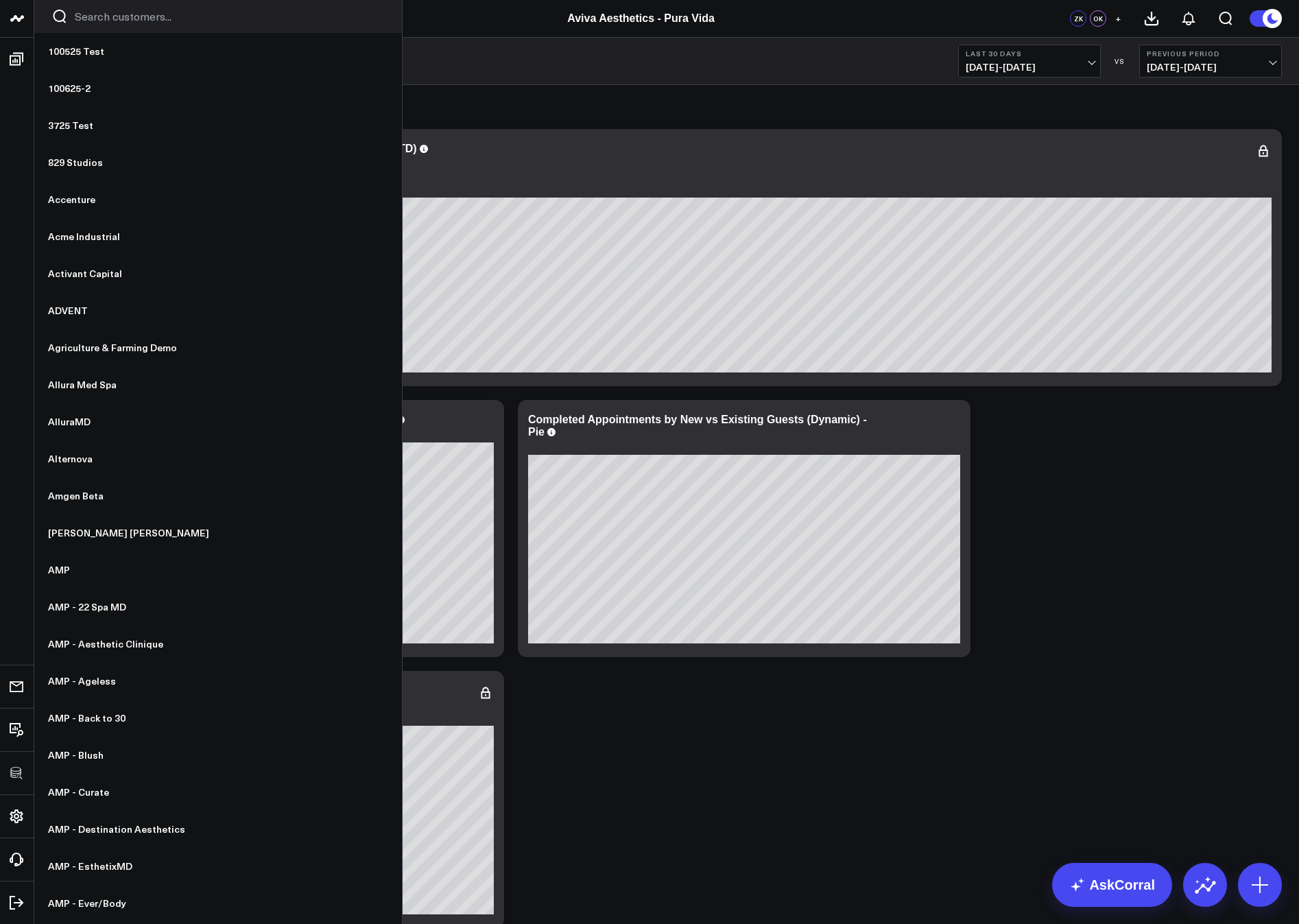
click at [0, 0] on icon at bounding box center [0, 0] width 0 height 0
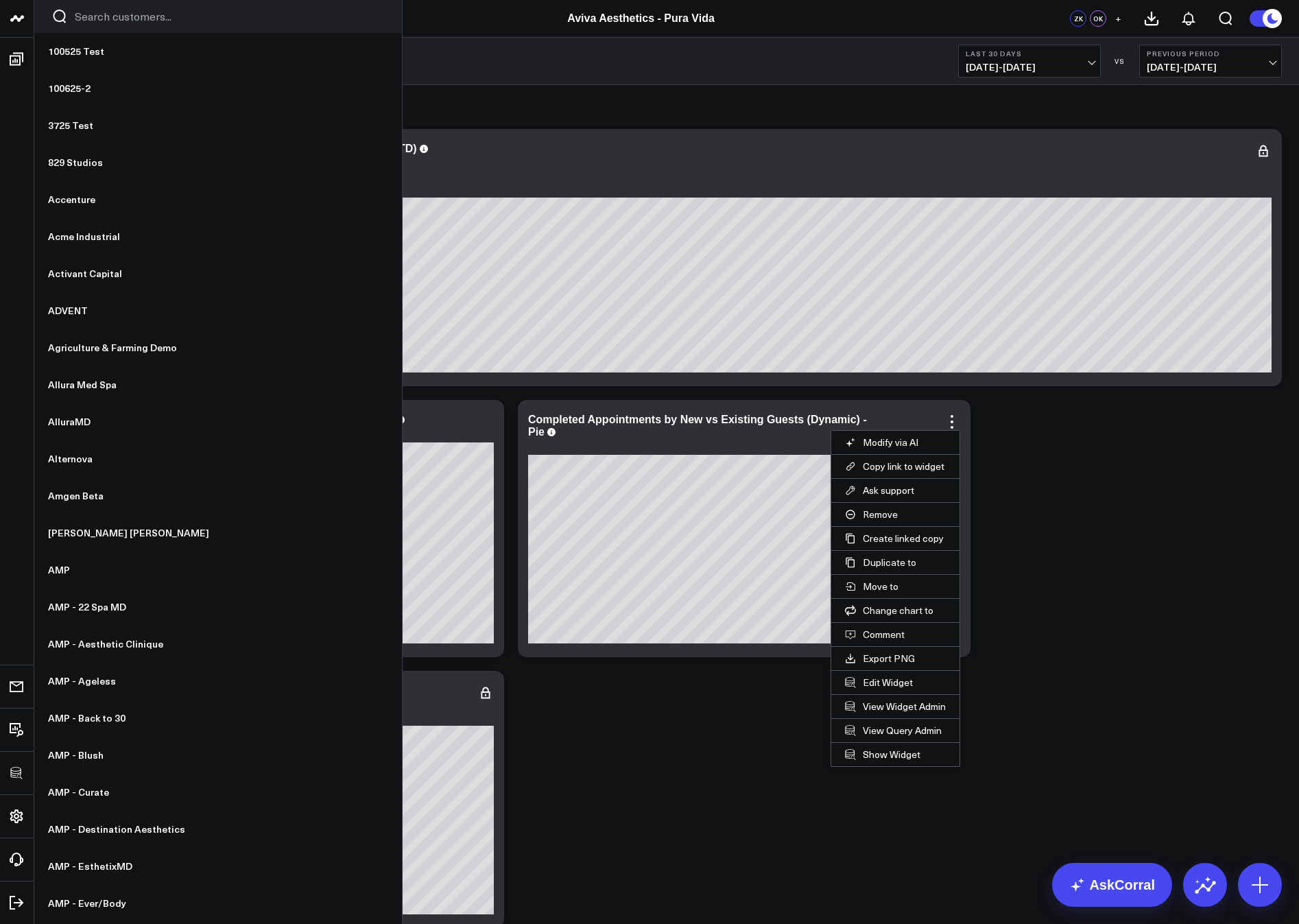
click at [879, 682] on button "Edit Widget" at bounding box center [896, 682] width 128 height 24
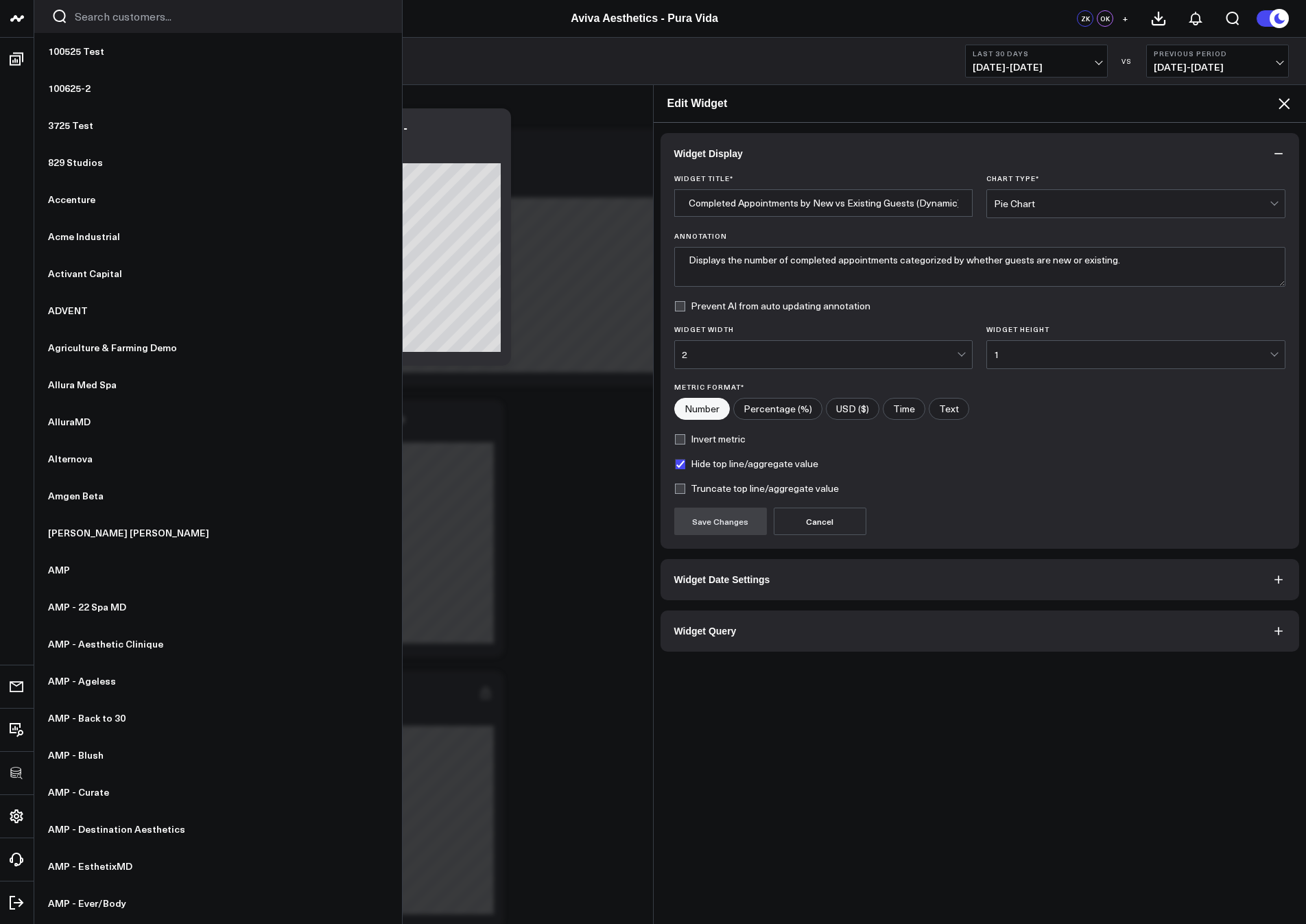
click at [799, 636] on button "Widget Query" at bounding box center [980, 631] width 640 height 42
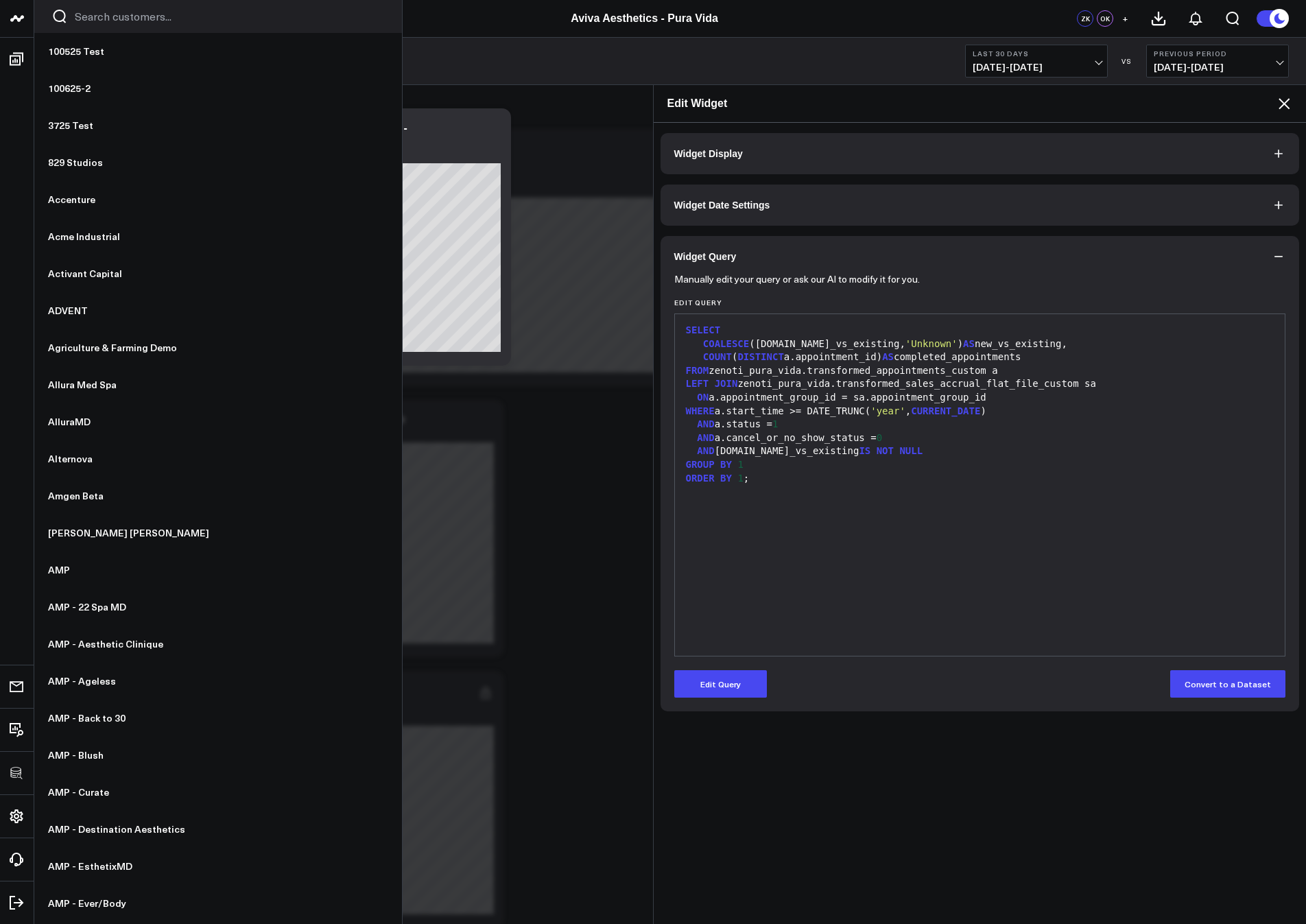
click at [1288, 101] on icon at bounding box center [1284, 104] width 11 height 11
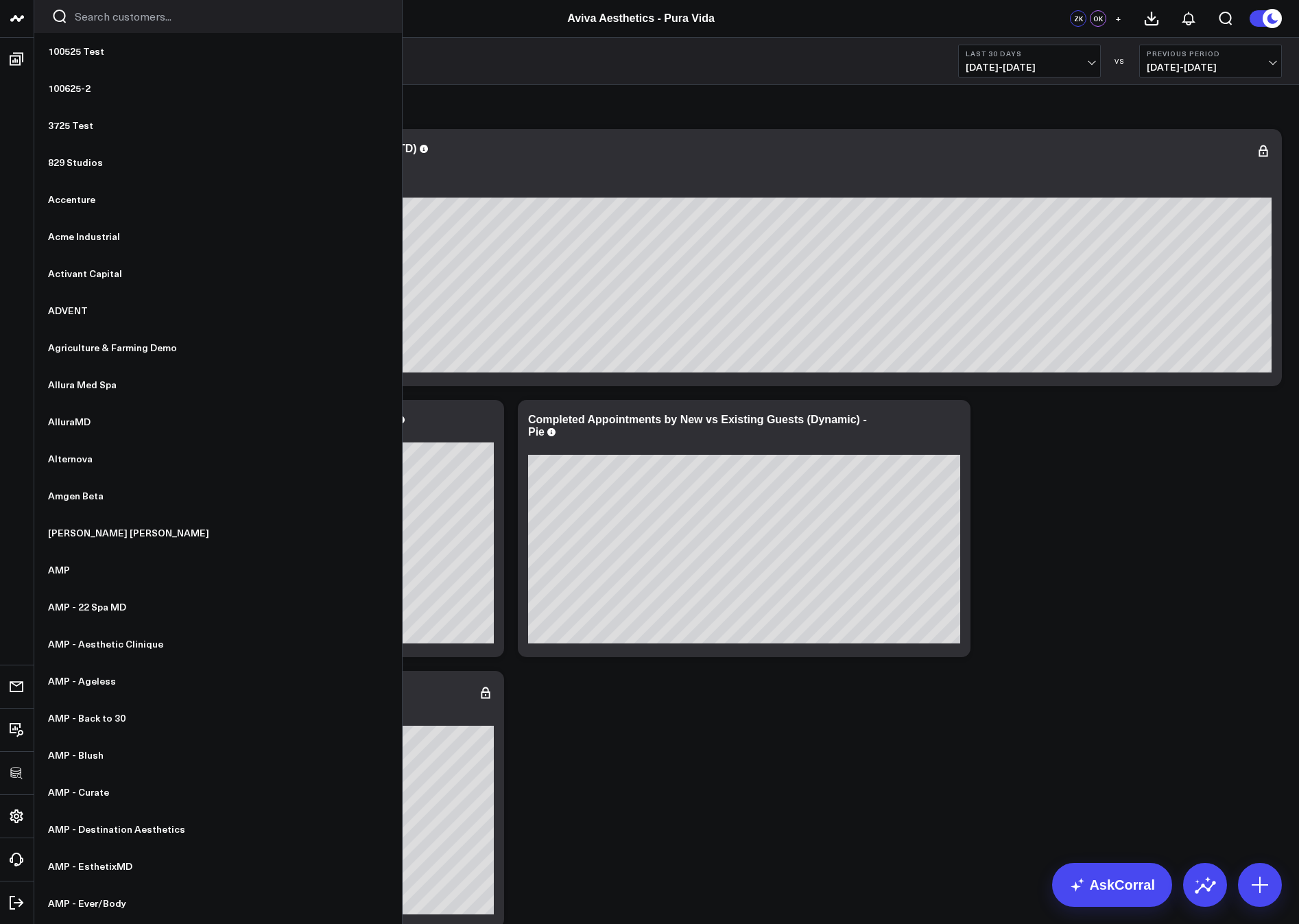
click at [1053, 61] on span "[DATE] - [DATE]" at bounding box center [1029, 67] width 128 height 11
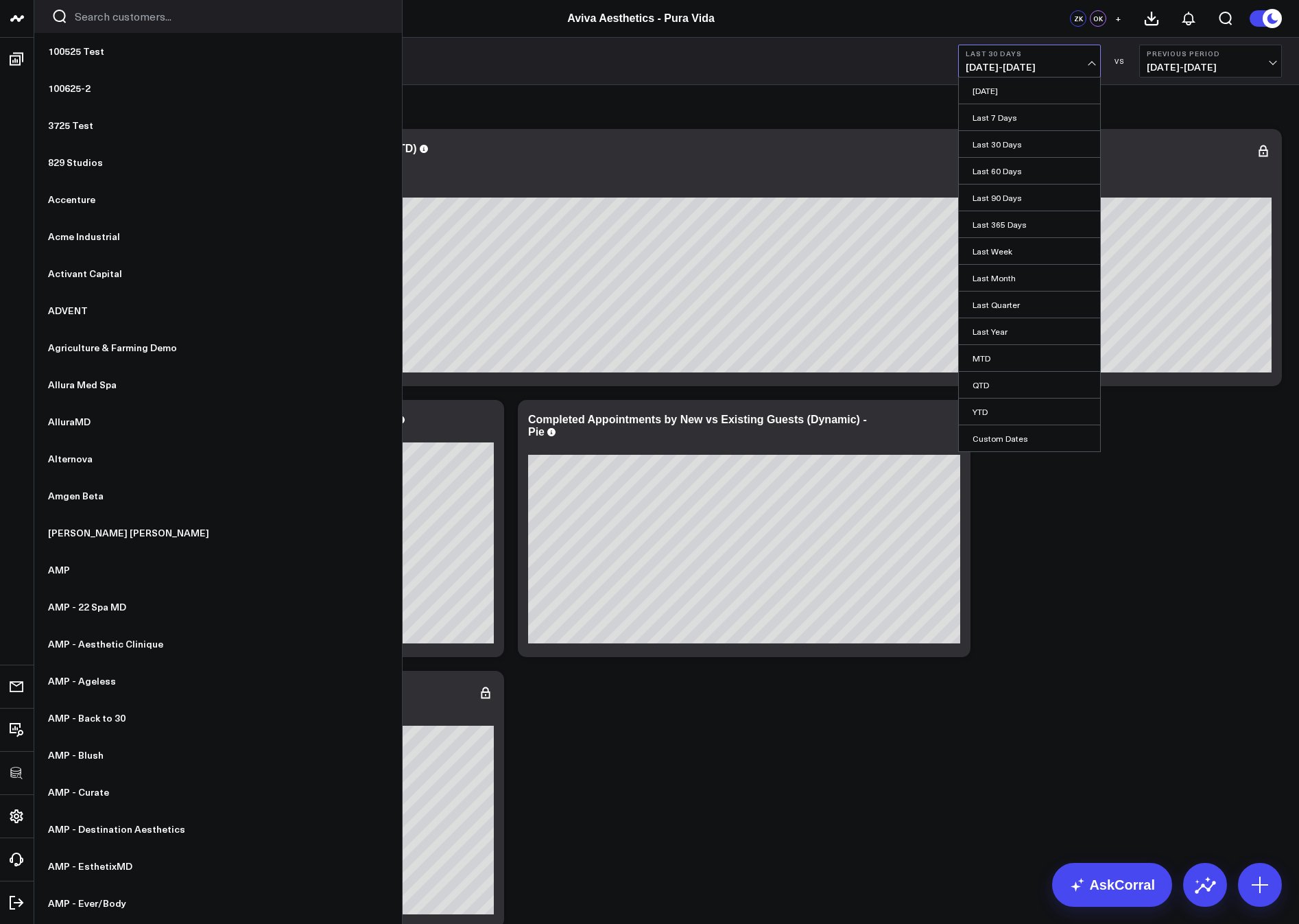
click at [1005, 119] on link "Last 7 Days" at bounding box center [1030, 117] width 142 height 26
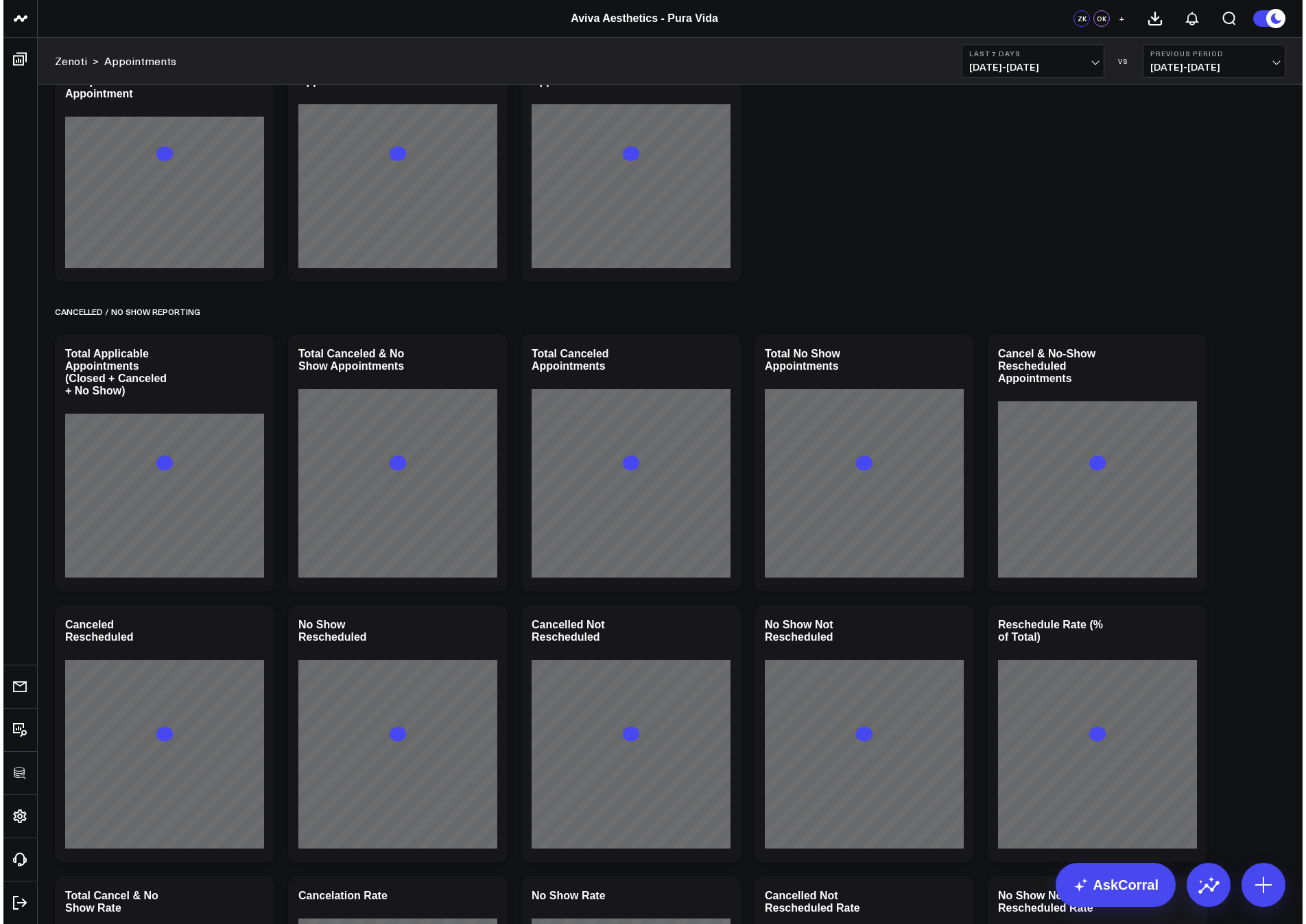
scroll to position [6926, 0]
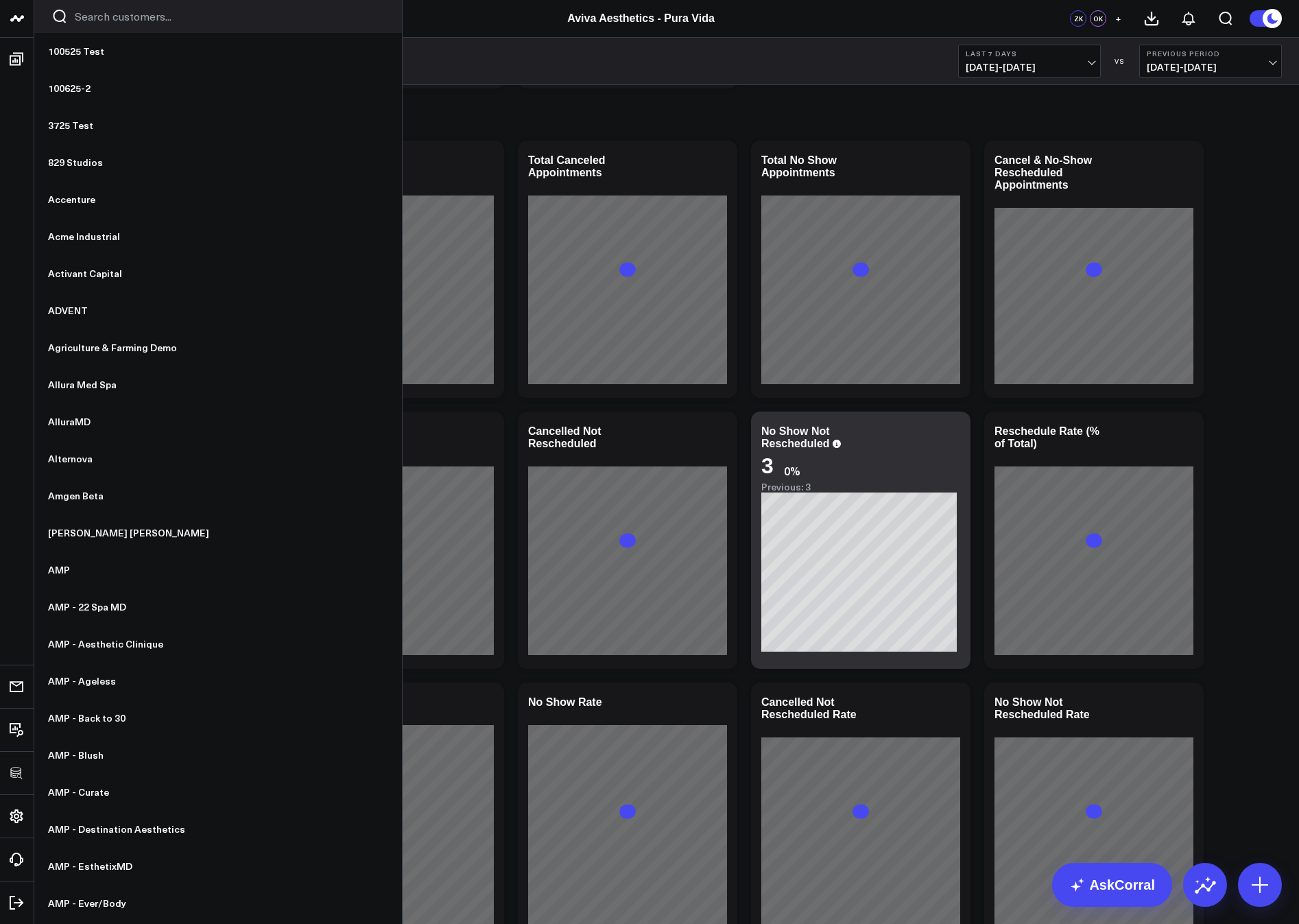
click at [0, 0] on icon at bounding box center [0, 0] width 0 height 0
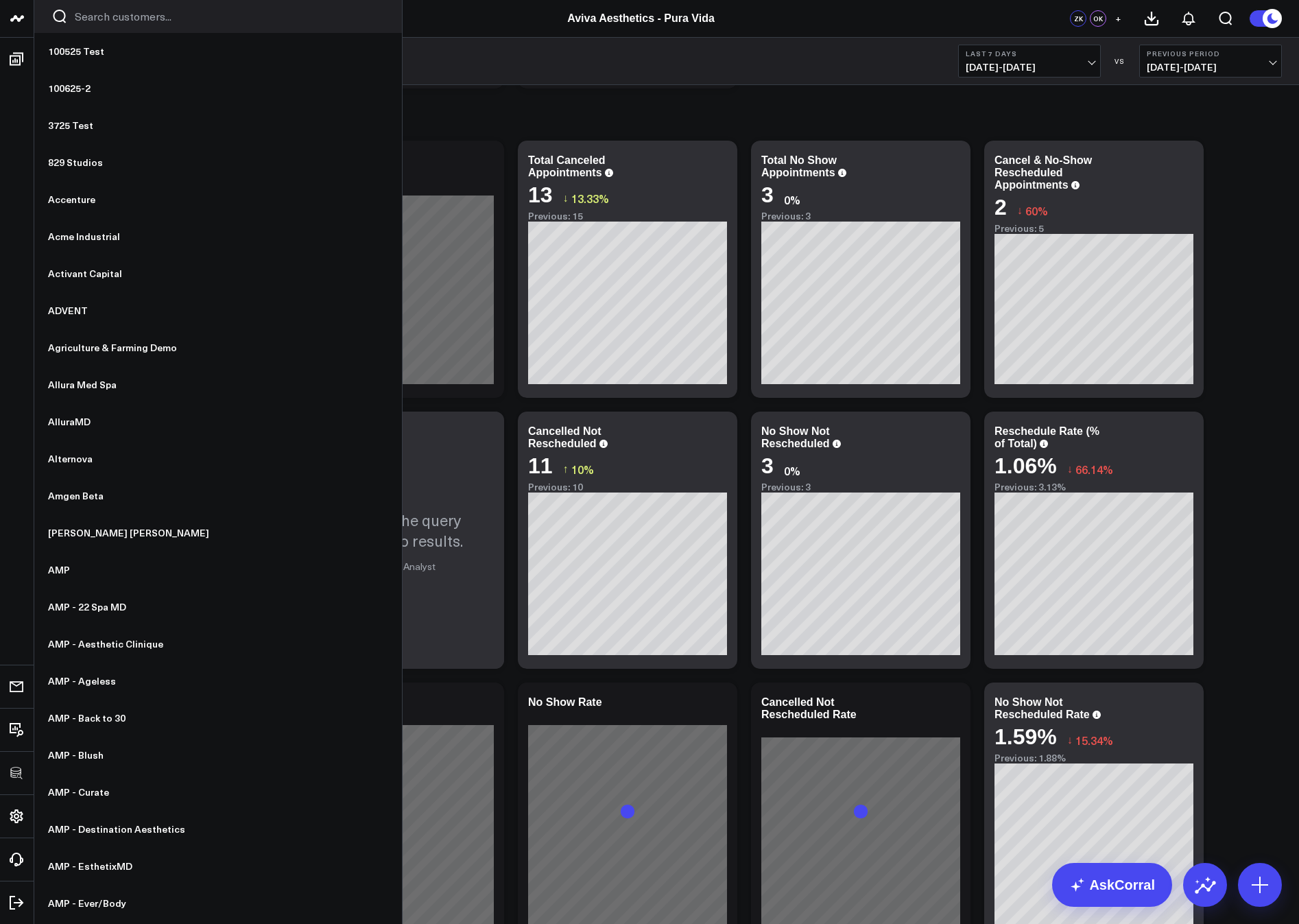
click at [182, 419] on button "Edit Widget" at bounding box center [196, 423] width 128 height 24
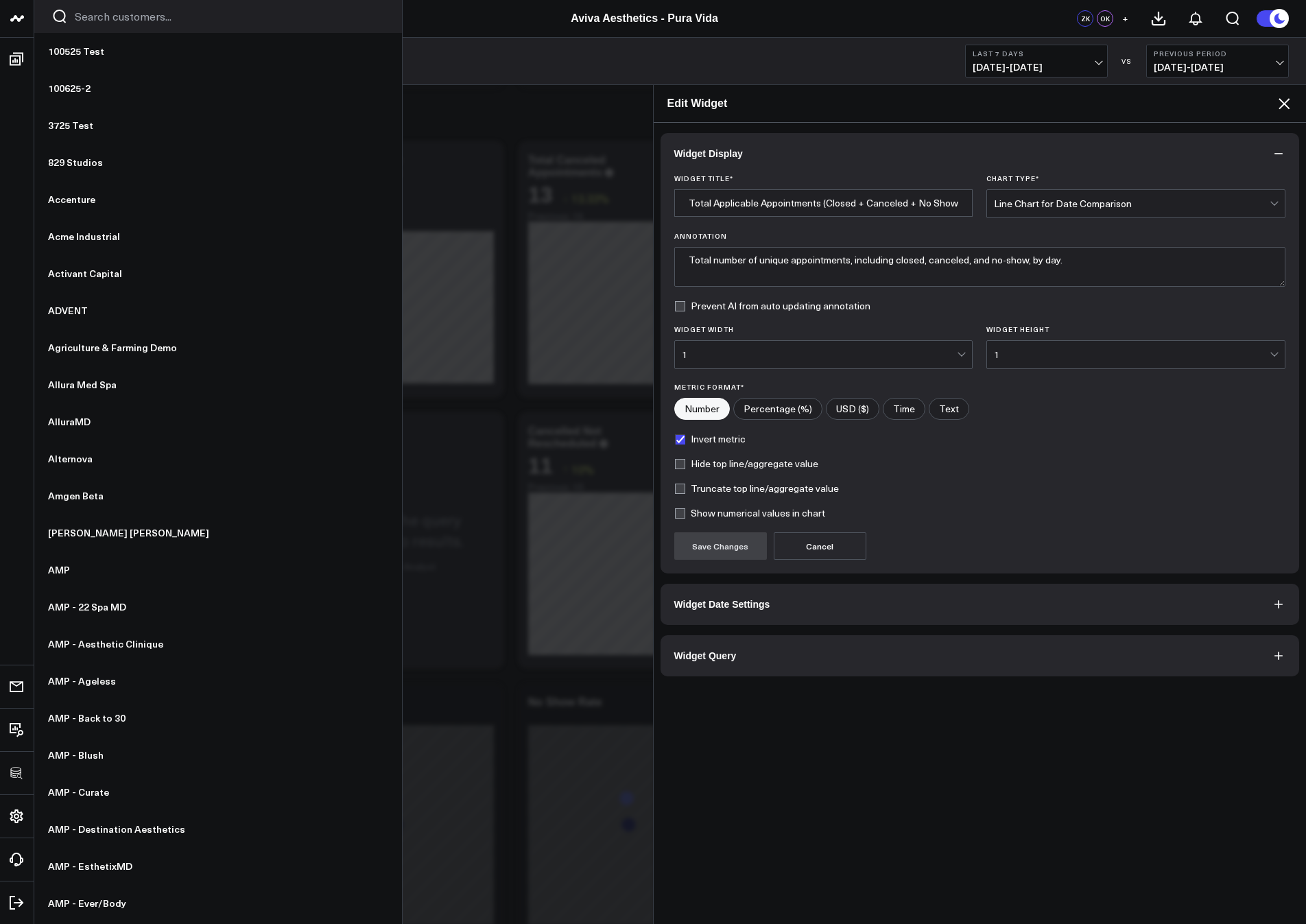
click at [703, 640] on button "Widget Query" at bounding box center [980, 656] width 640 height 42
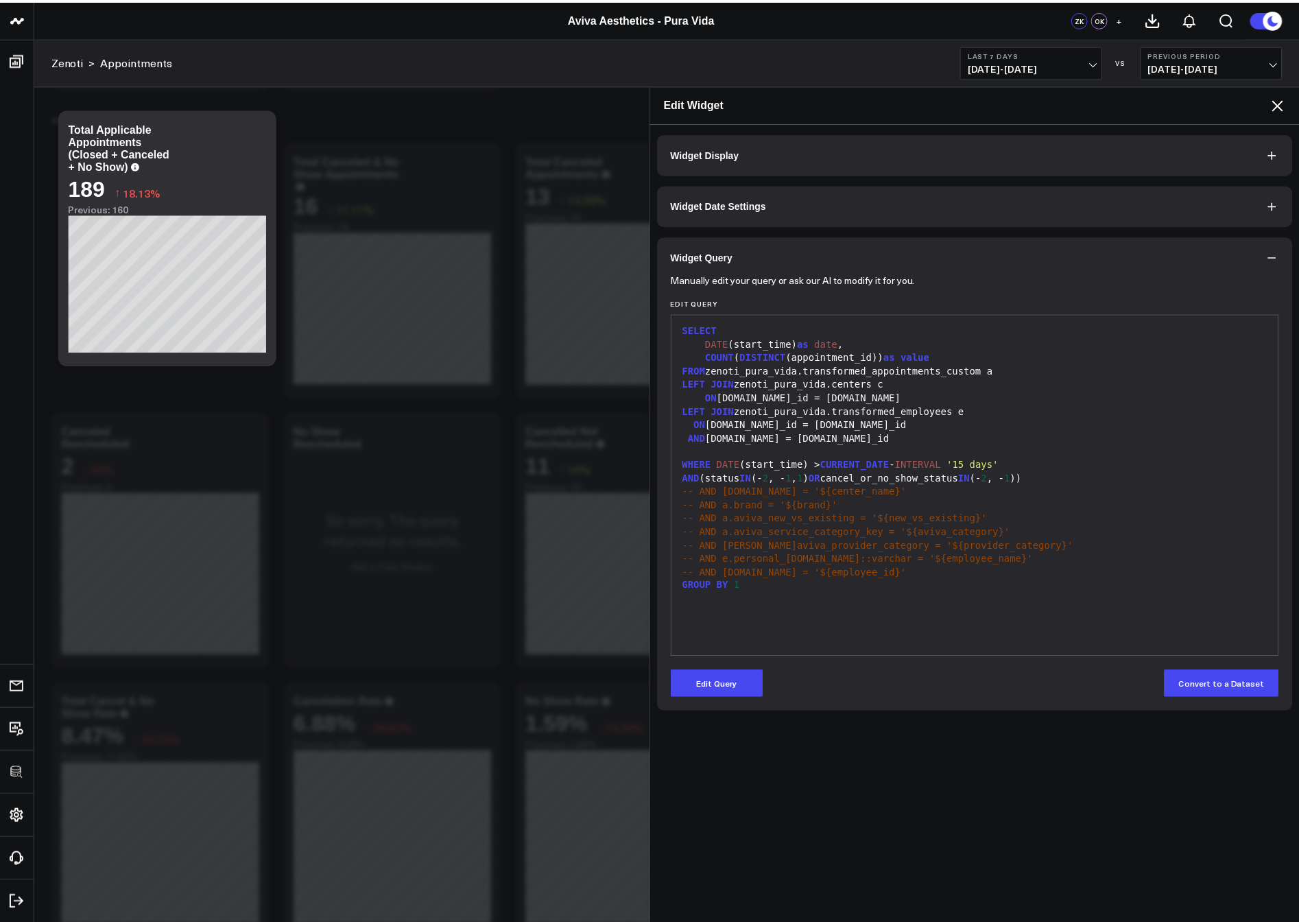
scroll to position [6952, 0]
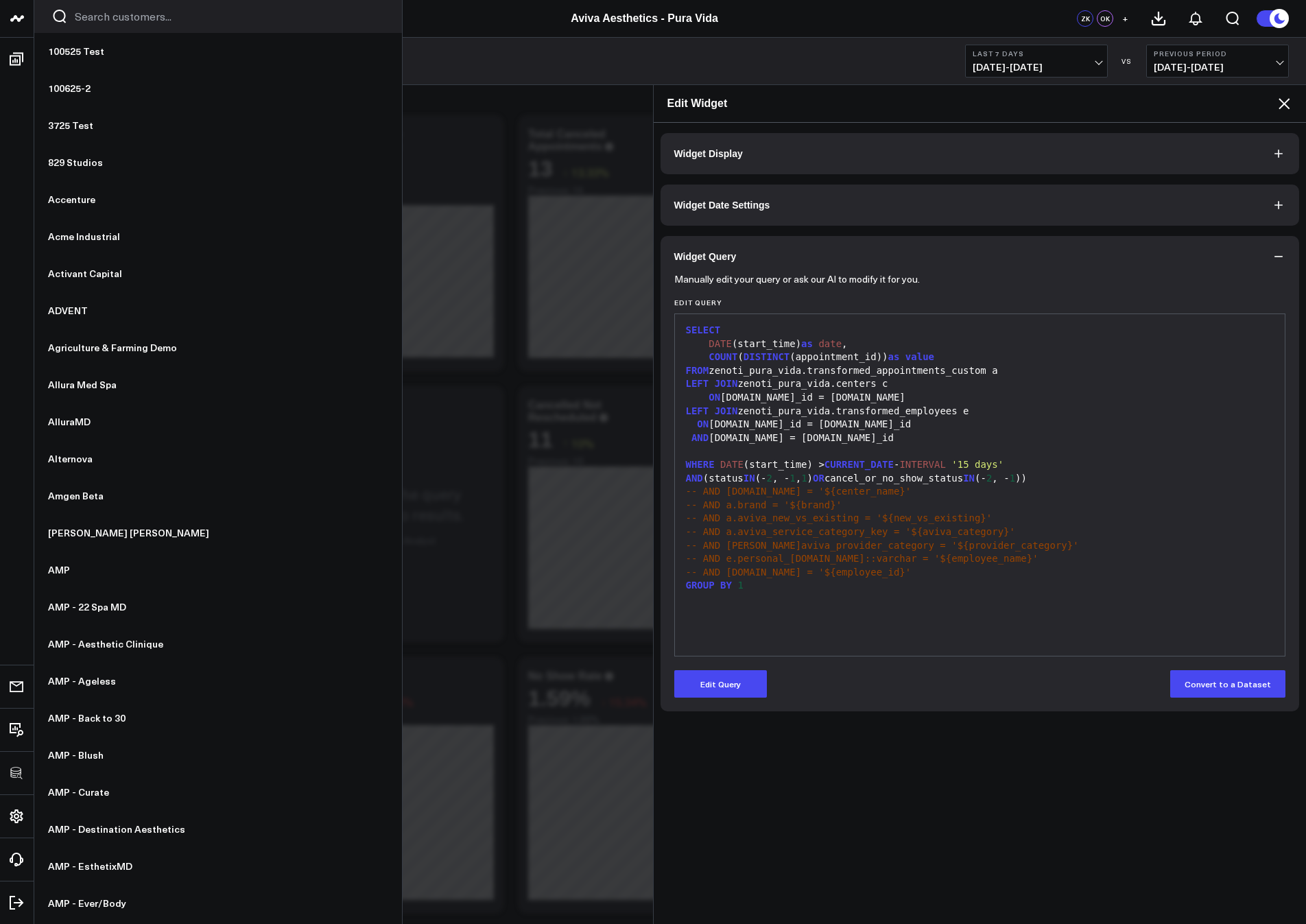
click at [842, 465] on span "CURRENT_DATE" at bounding box center [859, 465] width 69 height 11
copy div "WHERE DATE (start_time) > CURRENT_DATE - INTERVAL '15 days'"
click at [1281, 105] on icon at bounding box center [1284, 103] width 16 height 16
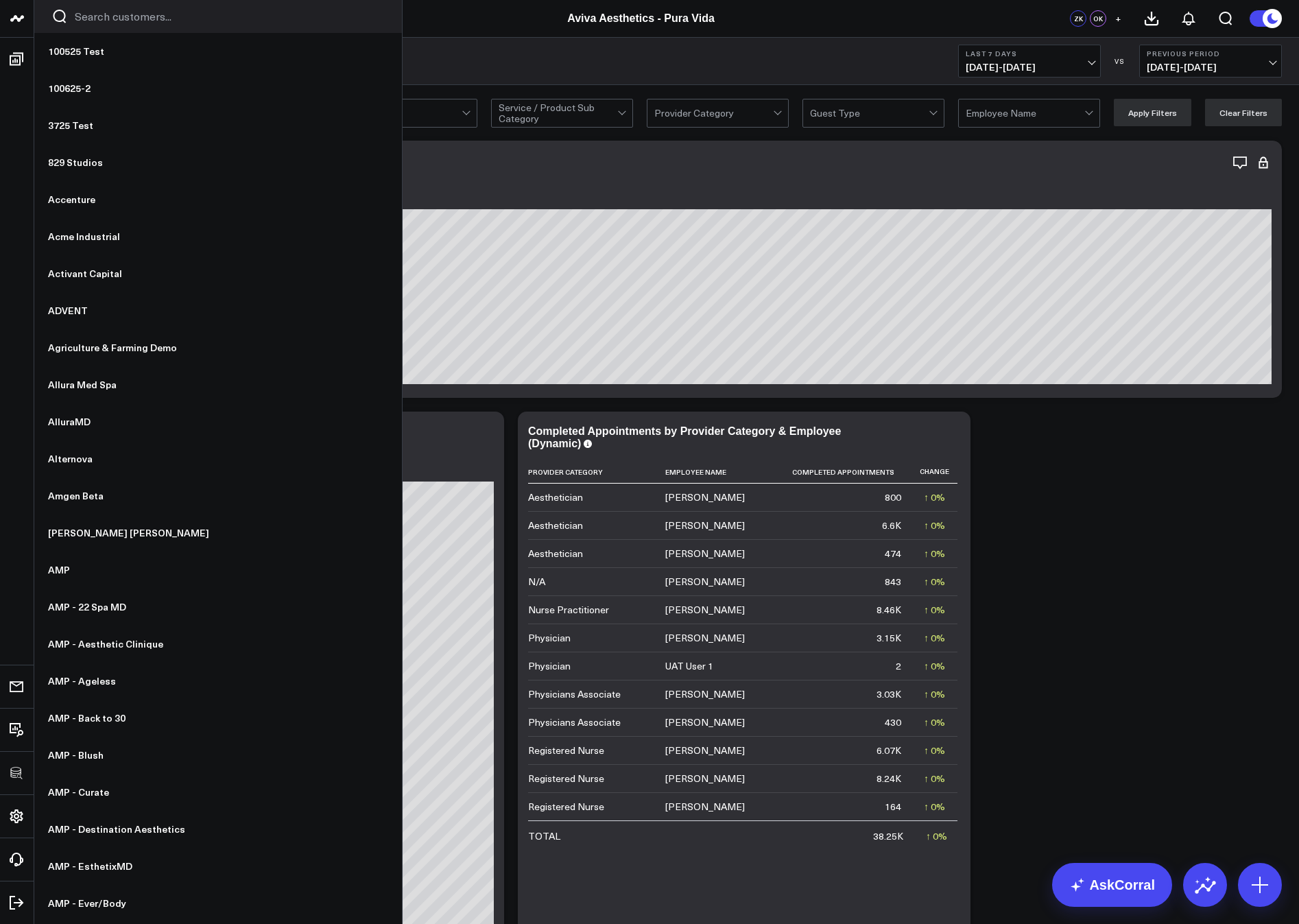
click at [0, 0] on icon at bounding box center [0, 0] width 0 height 0
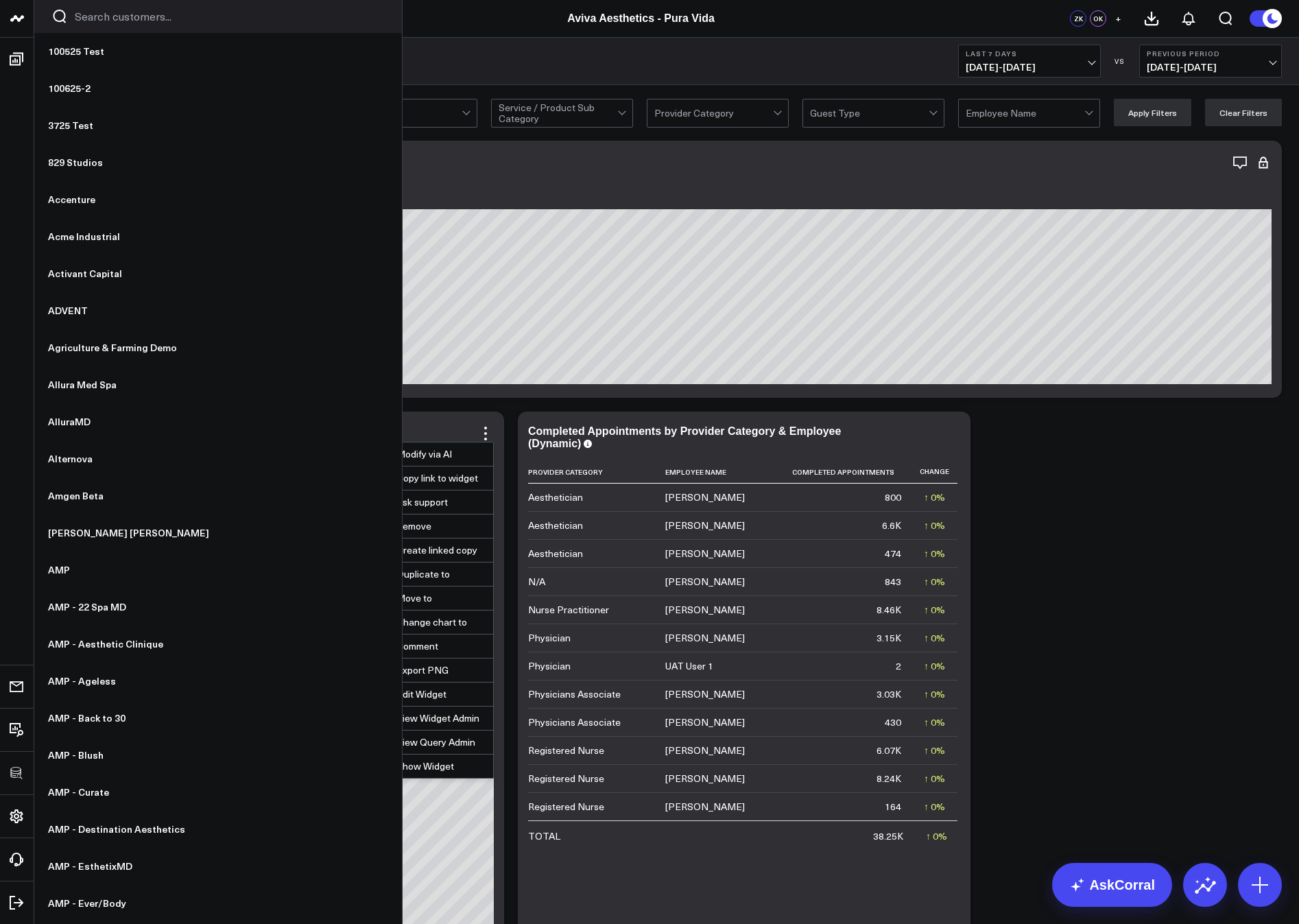
click at [410, 696] on button "Edit Widget" at bounding box center [429, 693] width 128 height 24
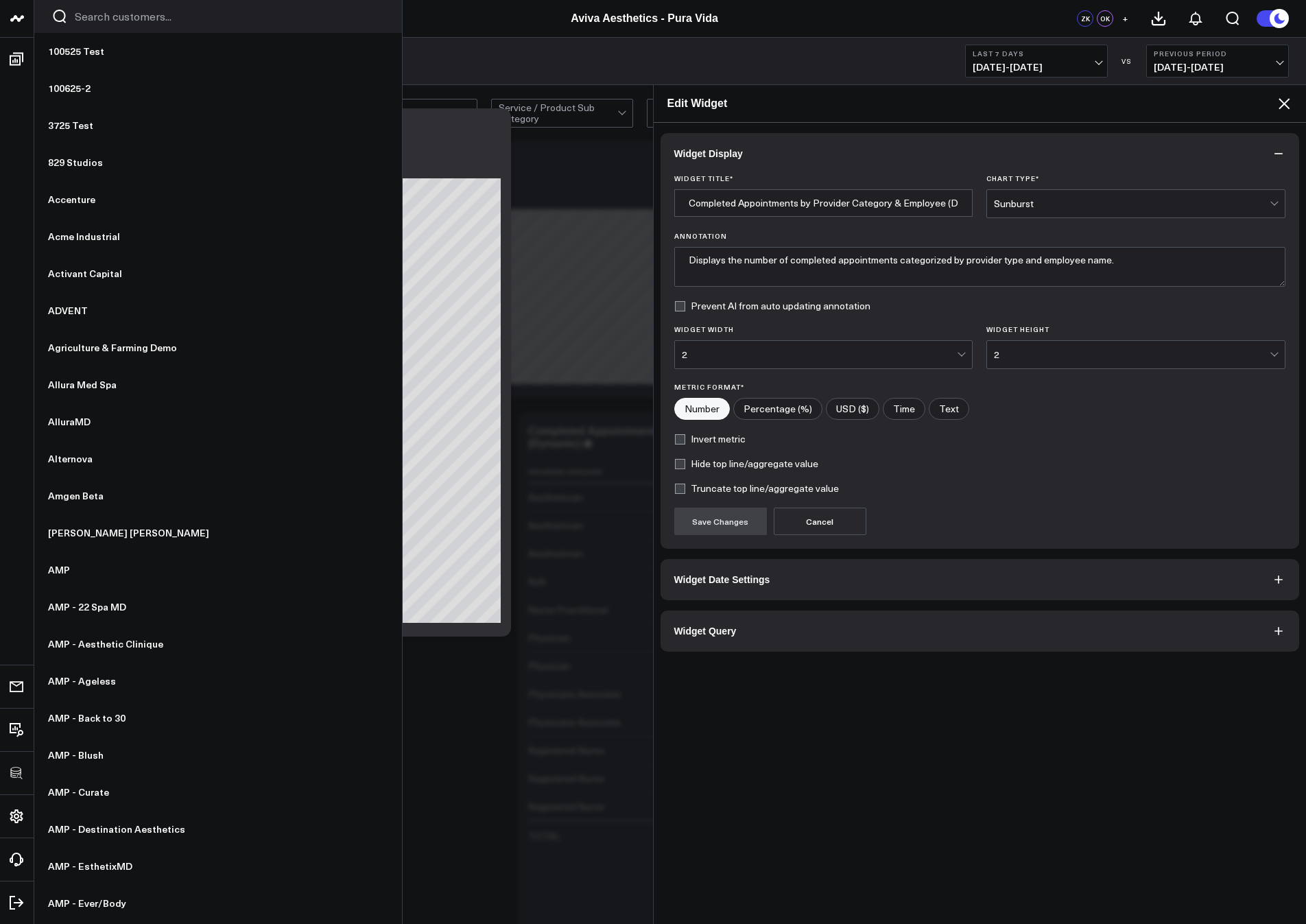
click at [805, 630] on button "Widget Query" at bounding box center [980, 631] width 640 height 42
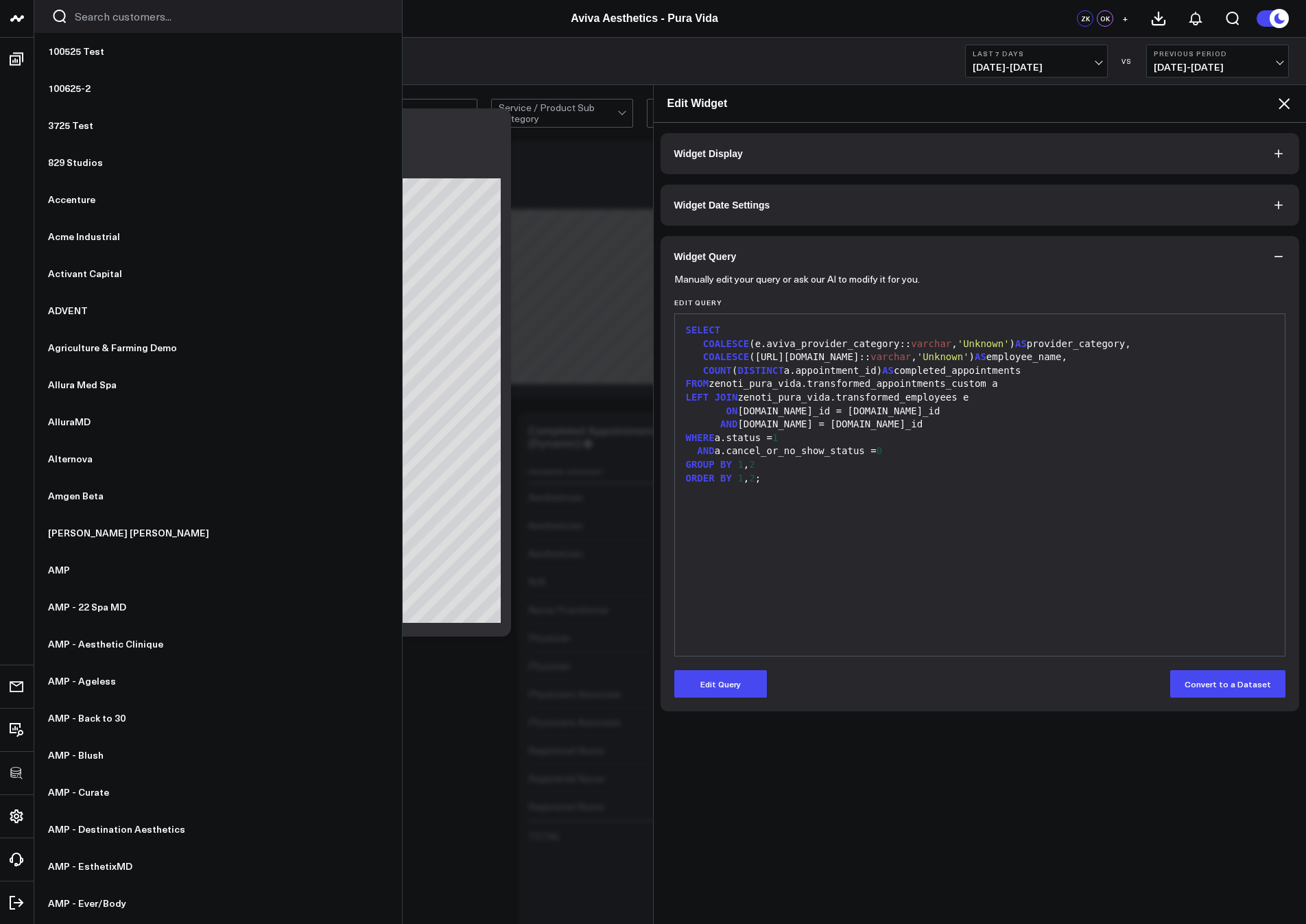
click at [722, 681] on button "Edit Query" at bounding box center [721, 683] width 93 height 27
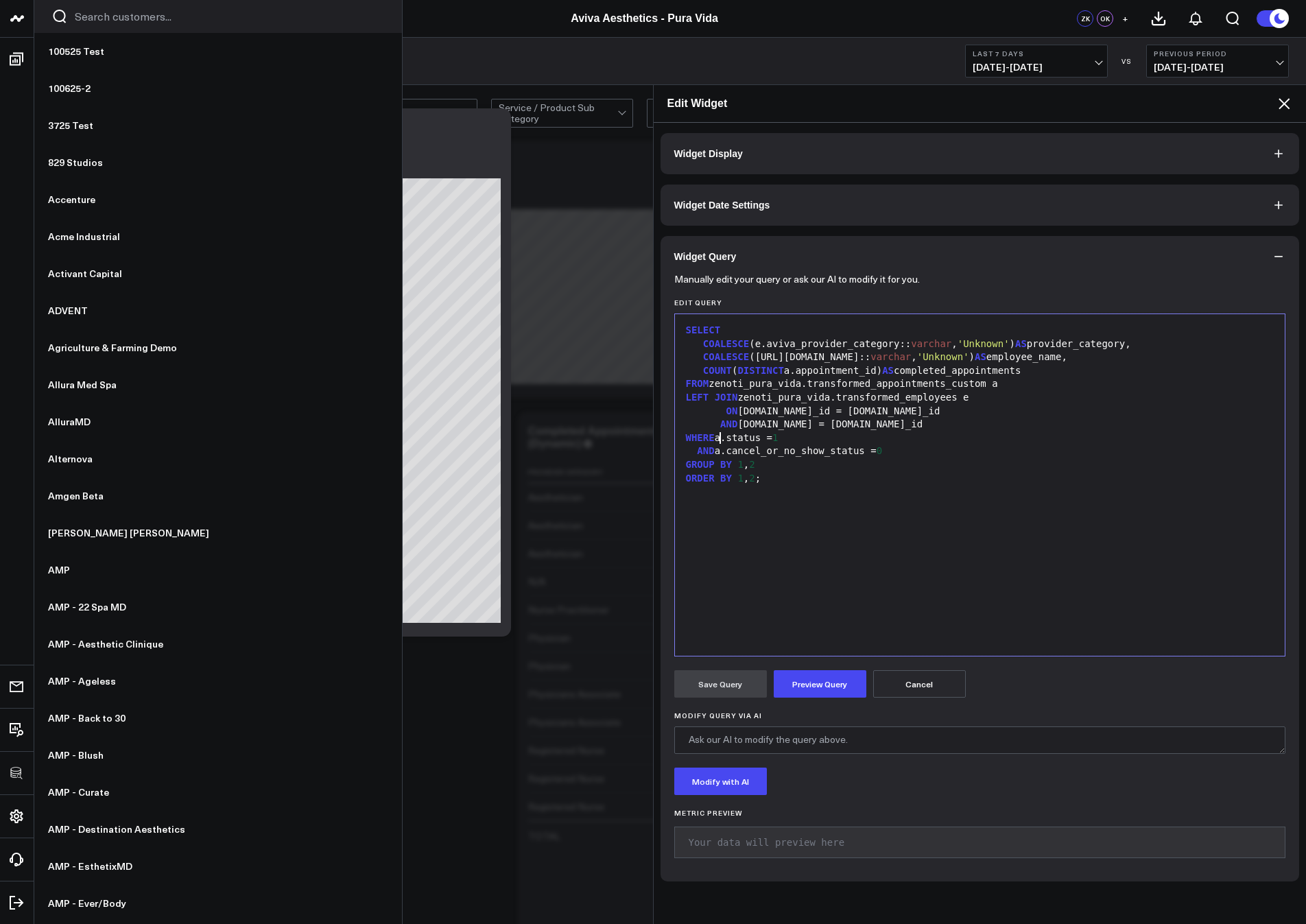
click at [720, 440] on div "WHERE a.status = 1" at bounding box center [981, 438] width 597 height 14
click at [720, 440] on span "WHERE" at bounding box center [734, 437] width 28 height 11
click at [828, 693] on button "Preview Query" at bounding box center [820, 683] width 93 height 27
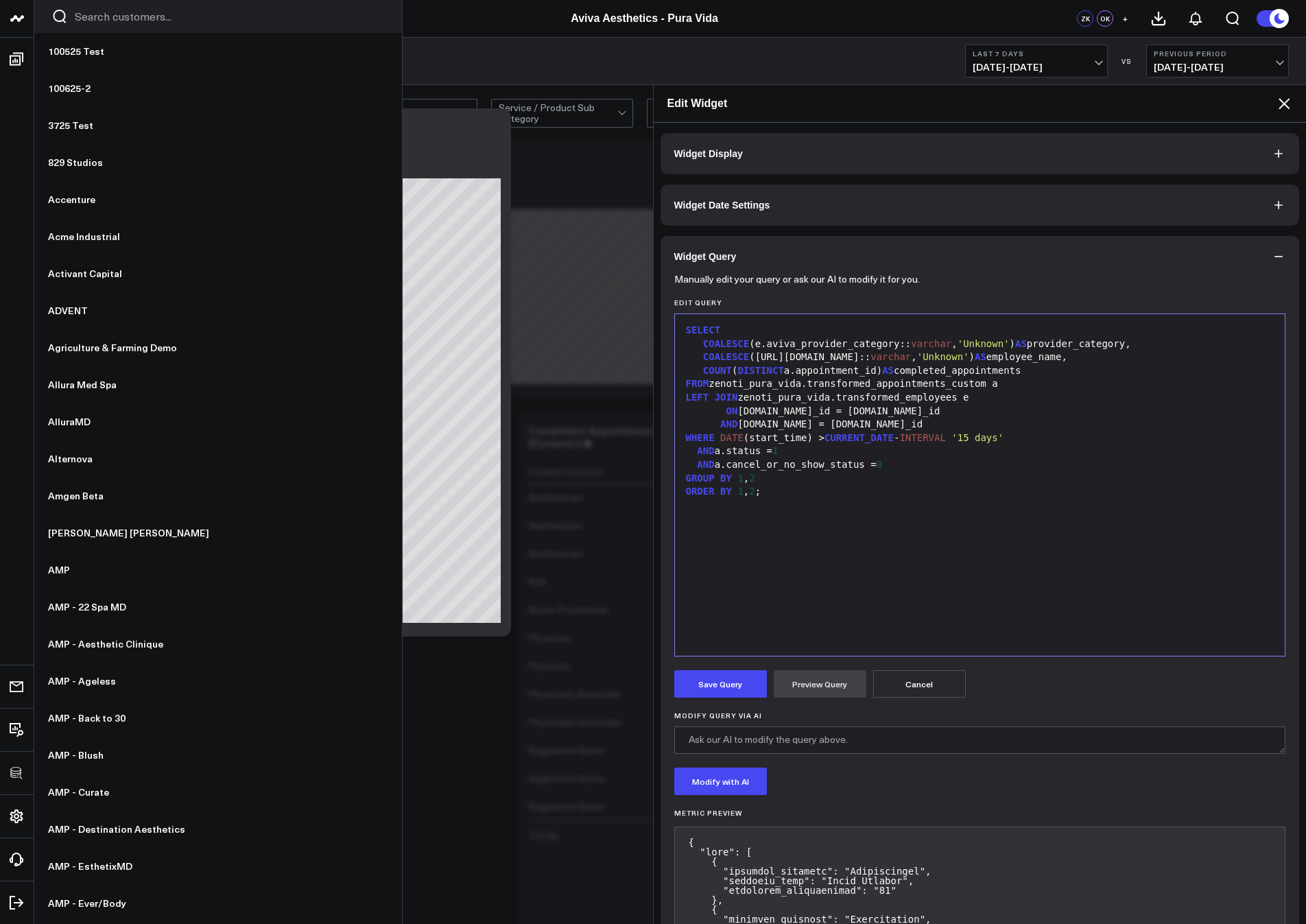
click at [719, 688] on button "Save Query" at bounding box center [721, 683] width 93 height 27
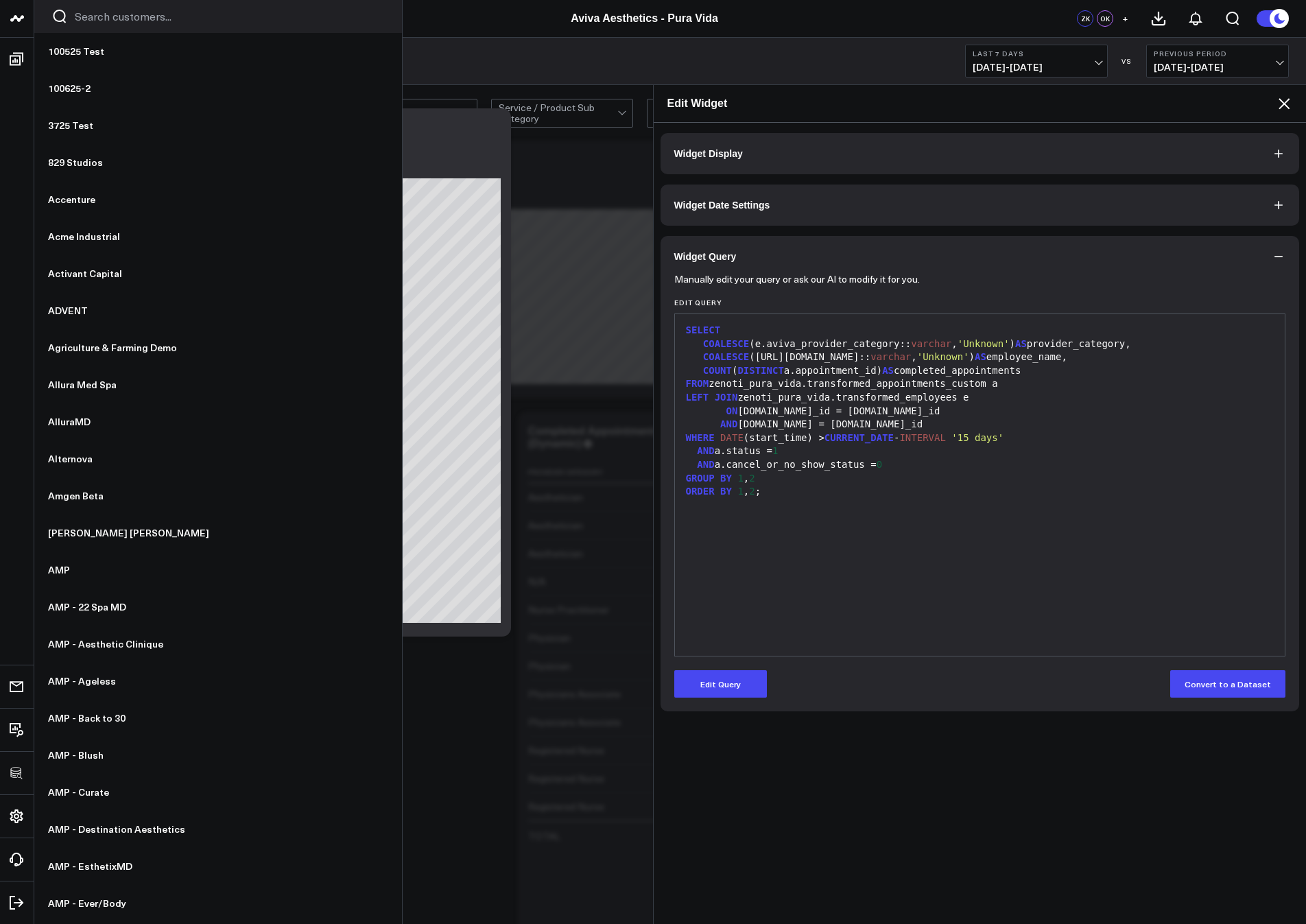
click at [1287, 102] on icon at bounding box center [1284, 103] width 16 height 16
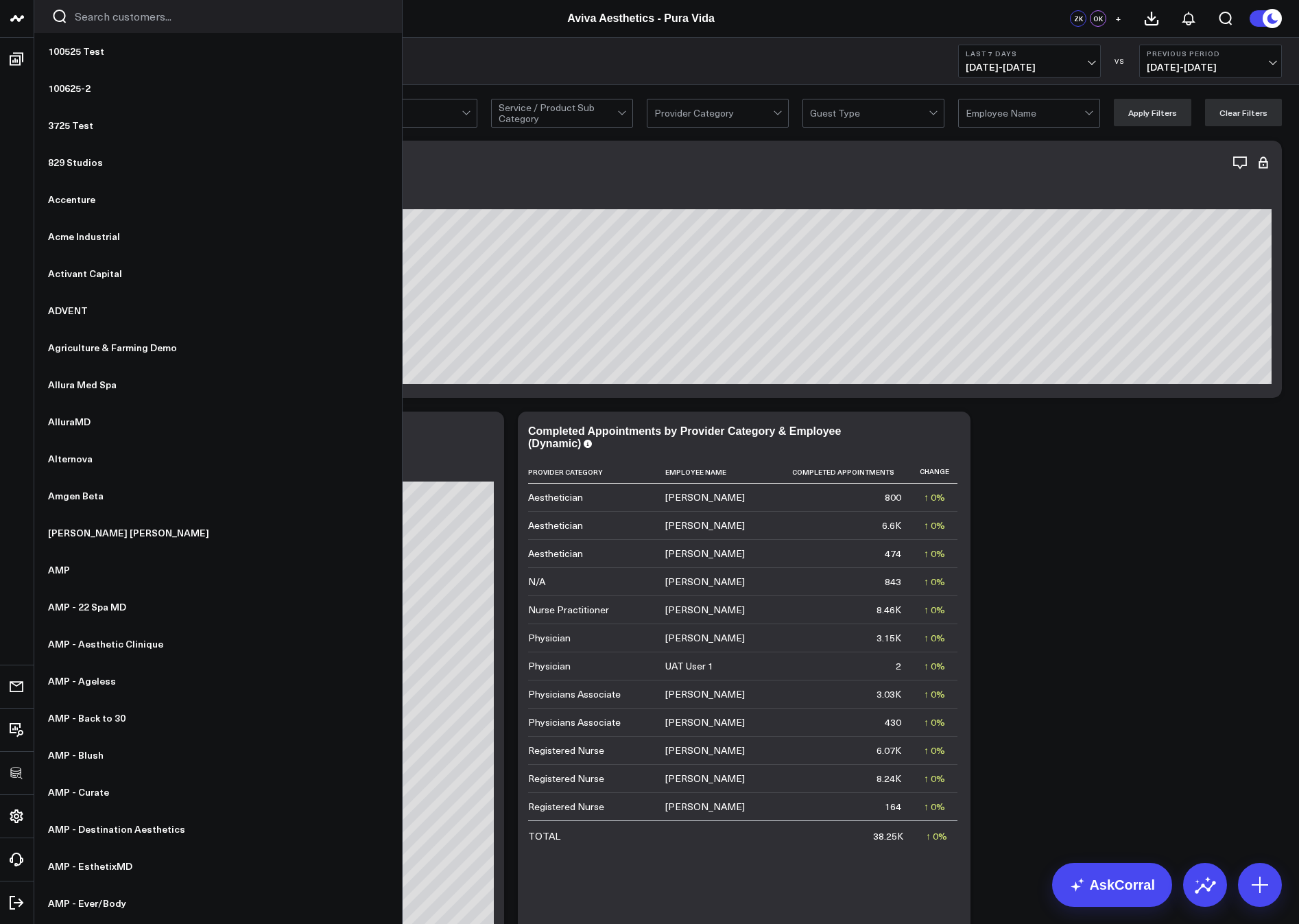
click at [0, 0] on icon at bounding box center [0, 0] width 0 height 0
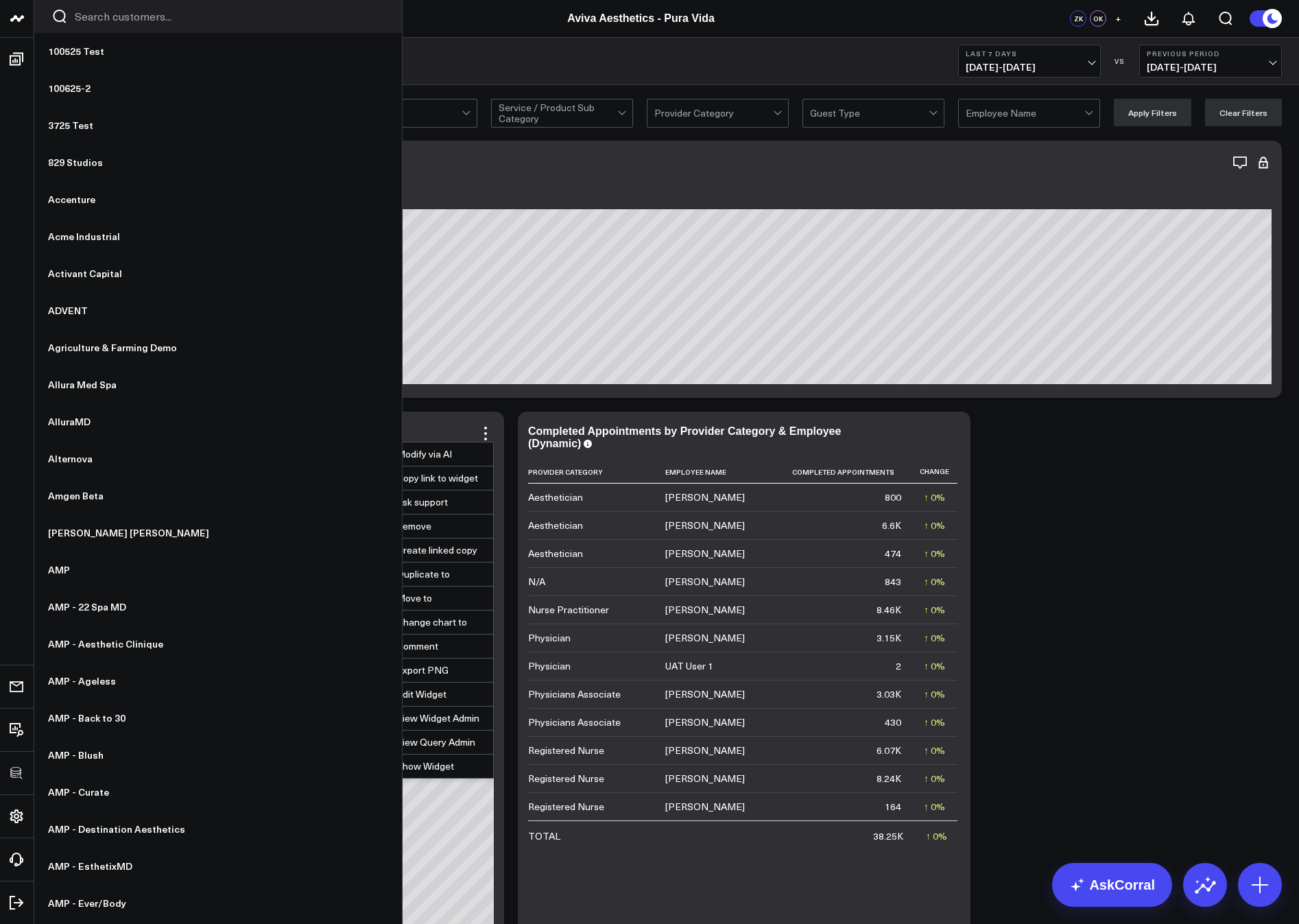
click at [419, 691] on button "Edit Widget" at bounding box center [429, 693] width 128 height 24
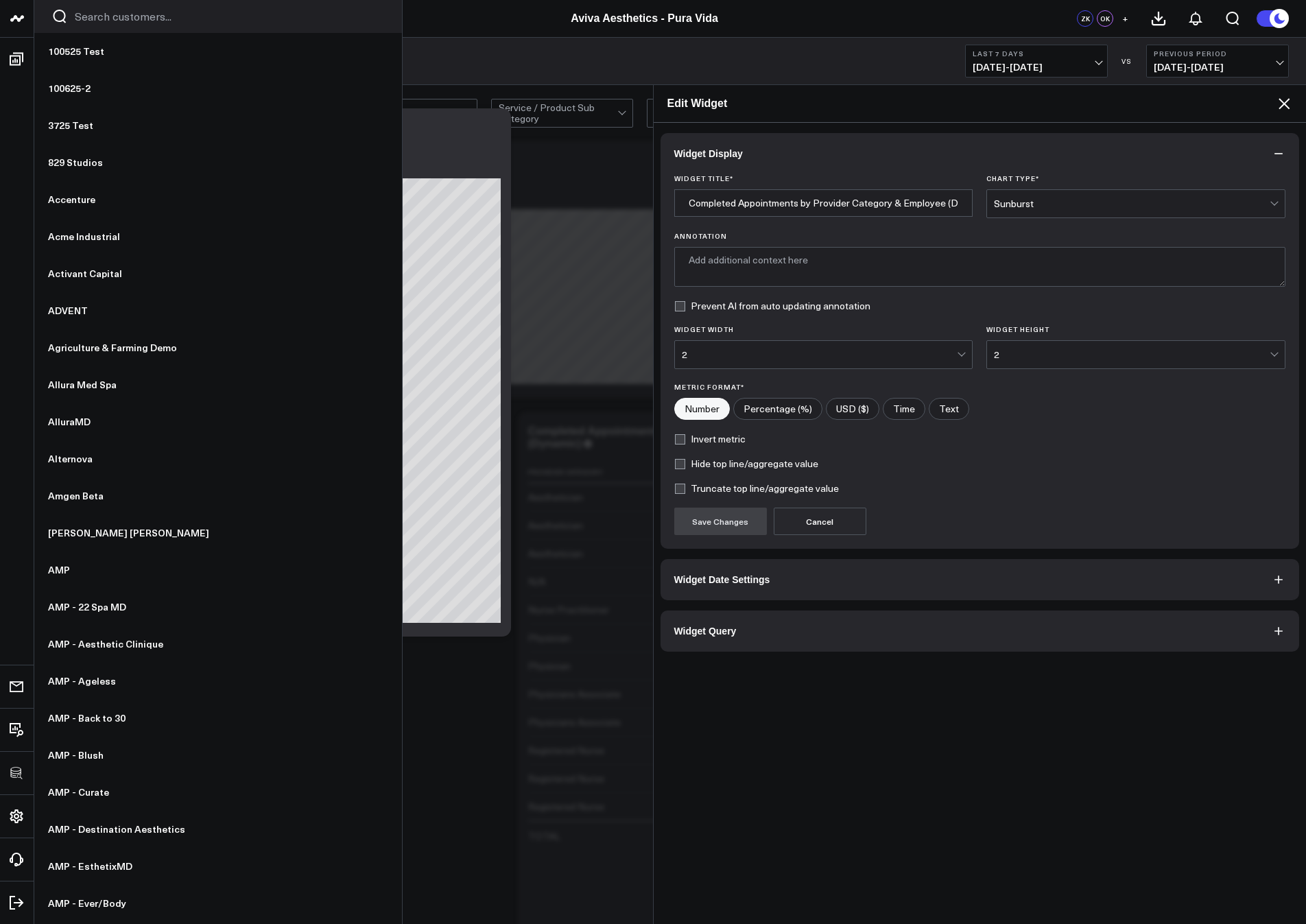
type textarea "Displays the number of completed appointments for each provider category and em…"
click at [831, 630] on button "Widget Query" at bounding box center [980, 631] width 640 height 42
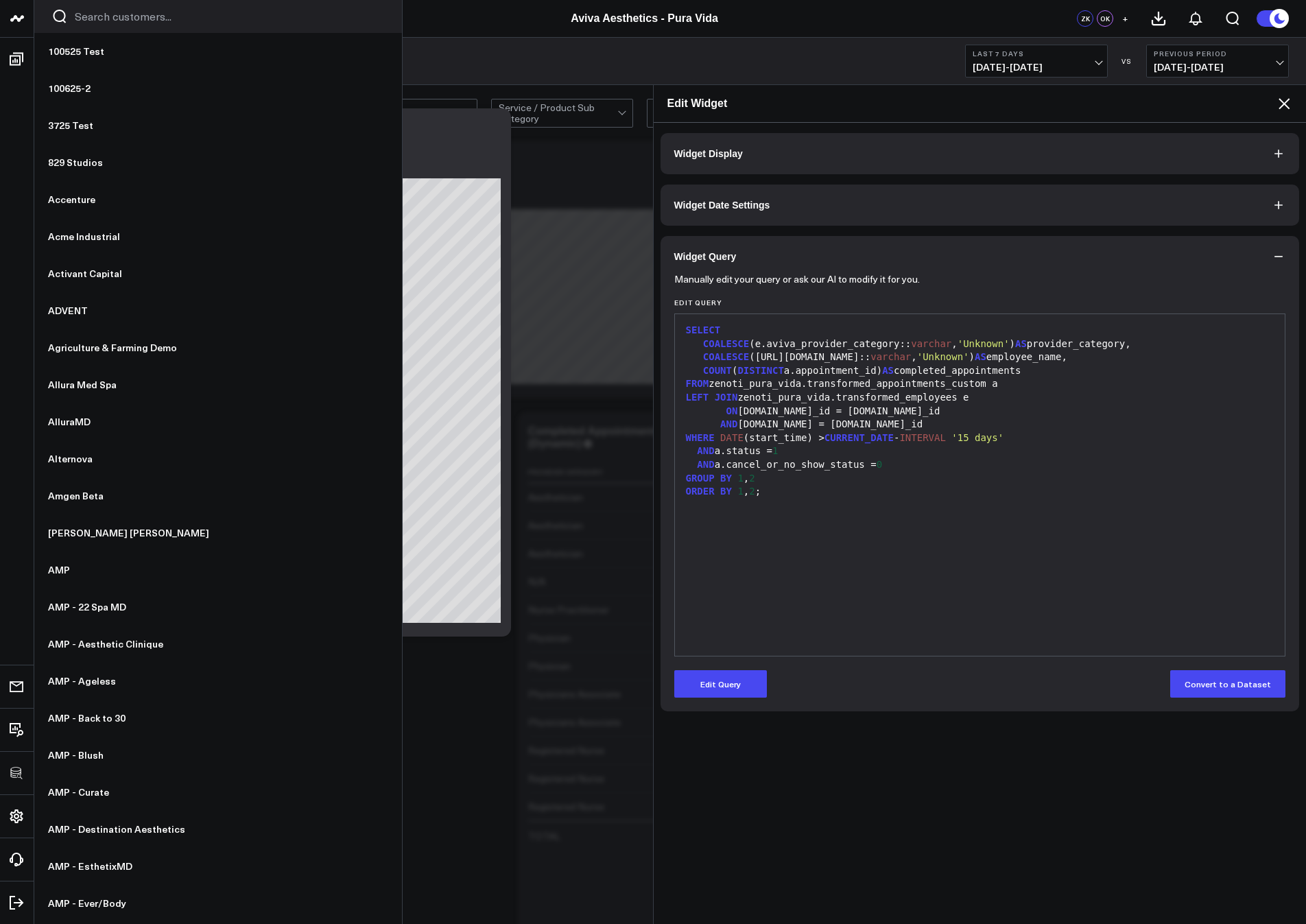
click at [739, 685] on button "Edit Query" at bounding box center [721, 683] width 93 height 27
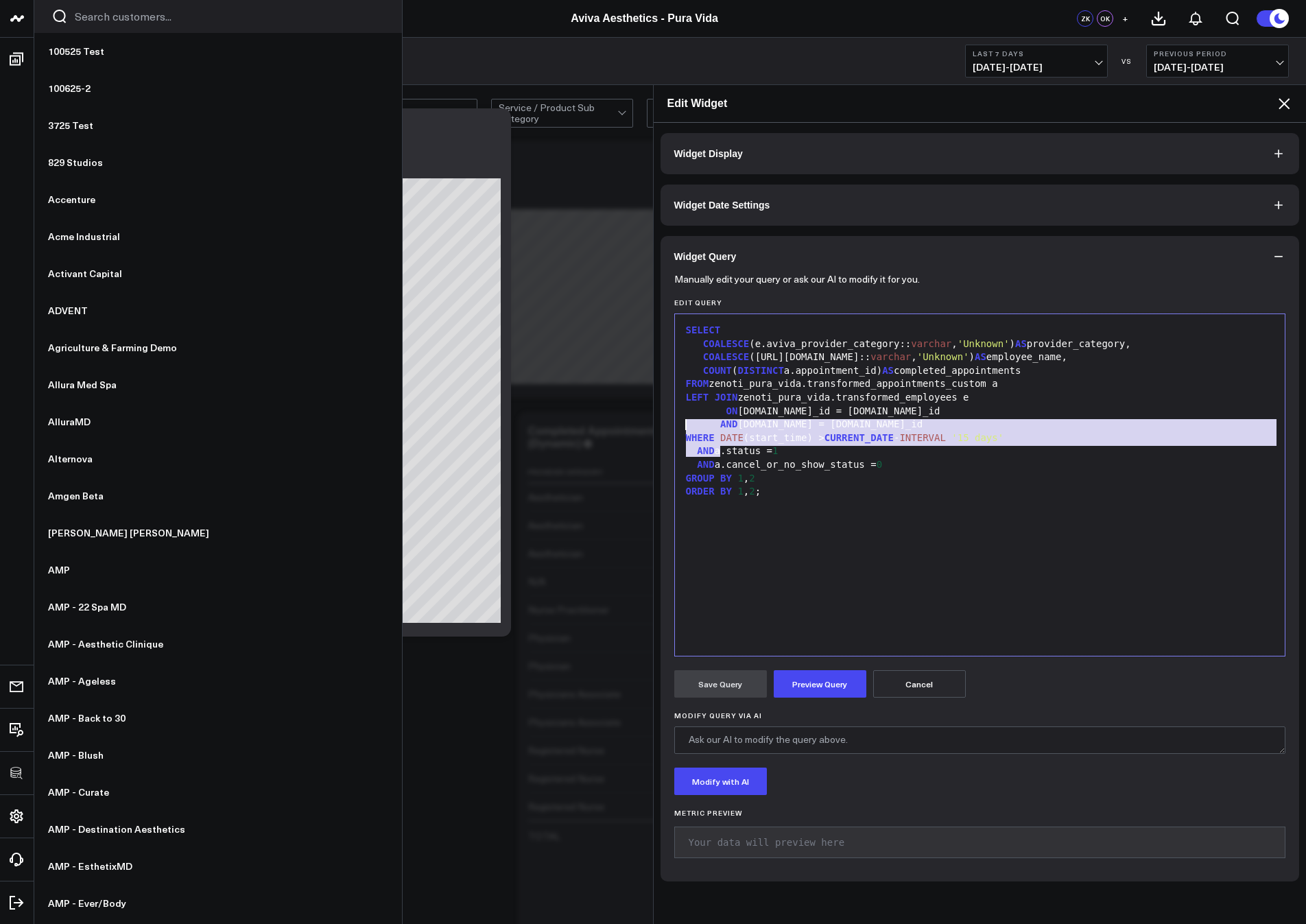
drag, startPoint x: 720, startPoint y: 452, endPoint x: 665, endPoint y: 430, distance: 59.2
click at [665, 430] on div "Manually edit your query or ask our AI to modify it for you. Edit Query 99 1 2 …" at bounding box center [980, 579] width 640 height 605
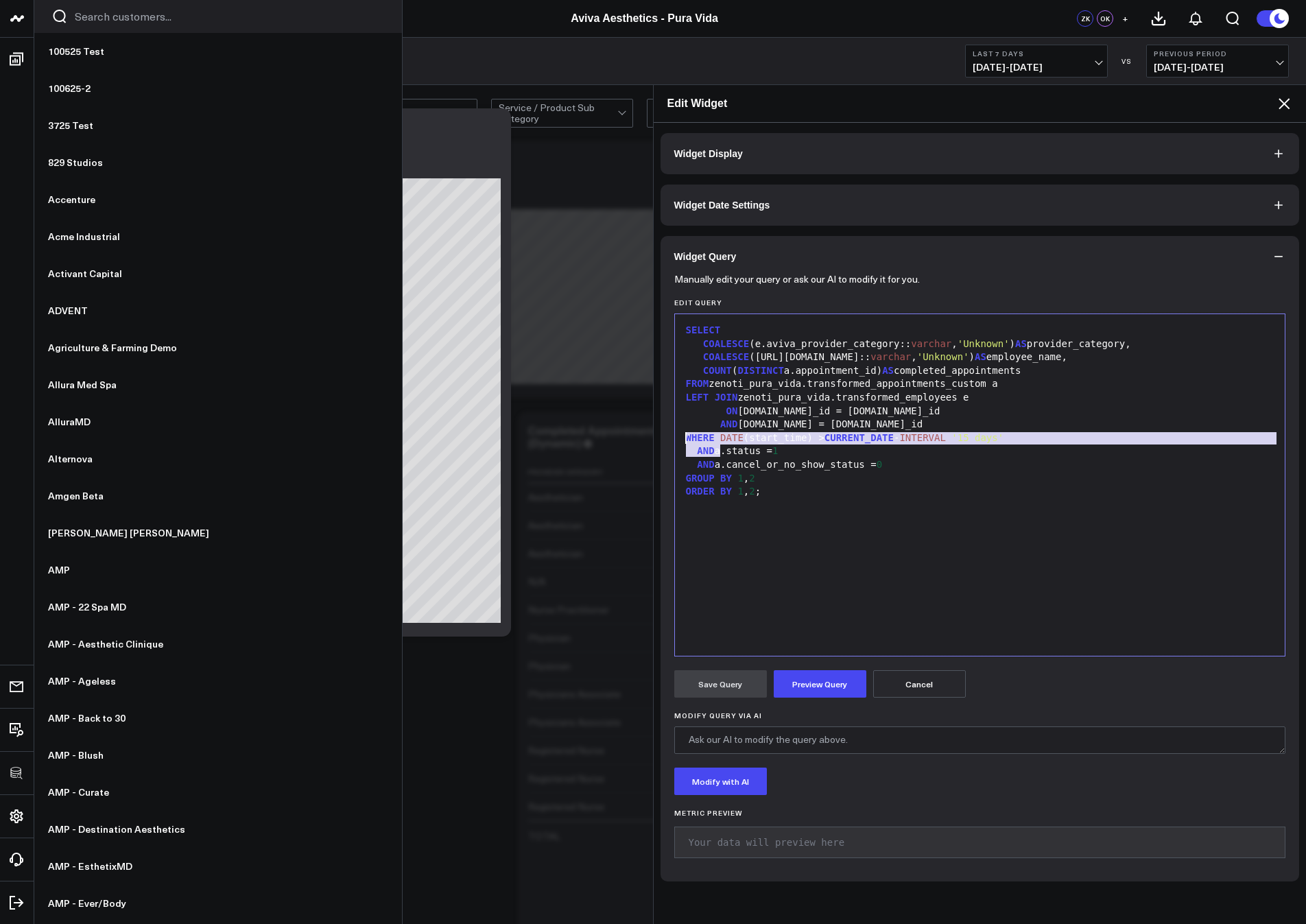
copy div "WHERE DATE (start_time) > CURRENT_DATE - INTERVAL '15 days' AND"
copy div "DATE (start_time) > CURRENT_DATE - INTERVAL '15 days' AND"
click at [1281, 101] on icon at bounding box center [1284, 104] width 11 height 11
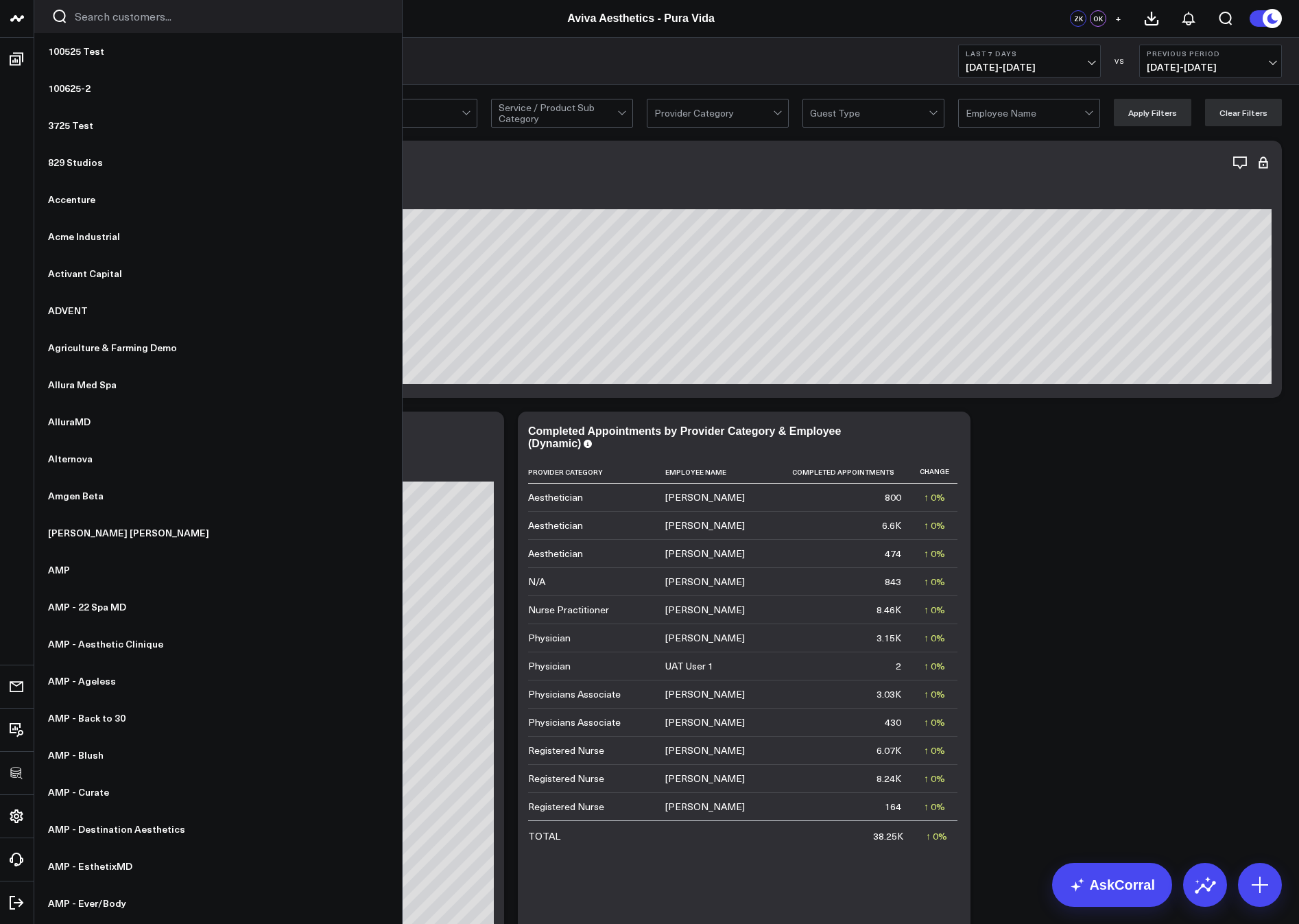
click at [0, 0] on icon at bounding box center [0, 0] width 0 height 0
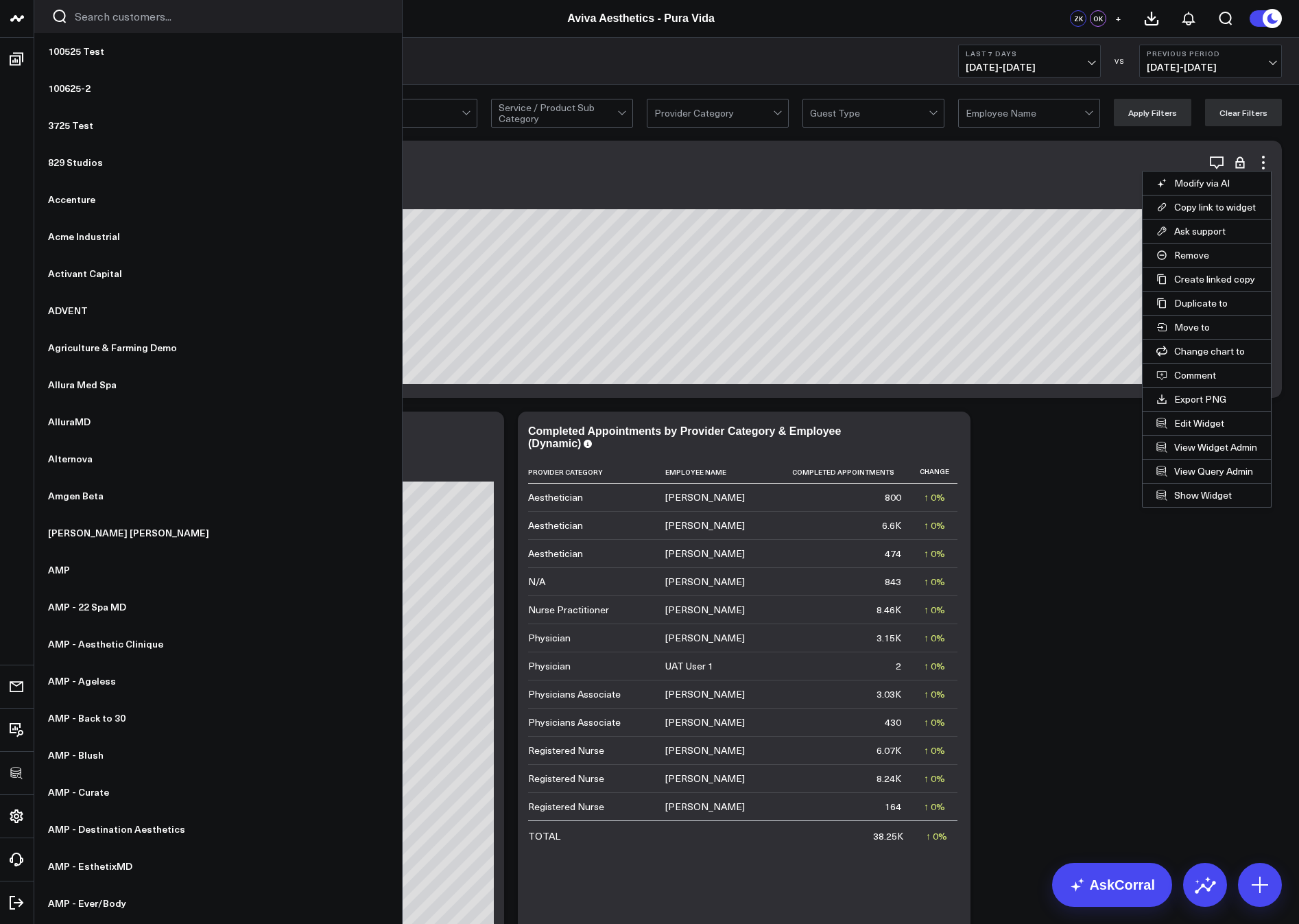
click at [1200, 419] on button "Edit Widget" at bounding box center [1207, 423] width 128 height 24
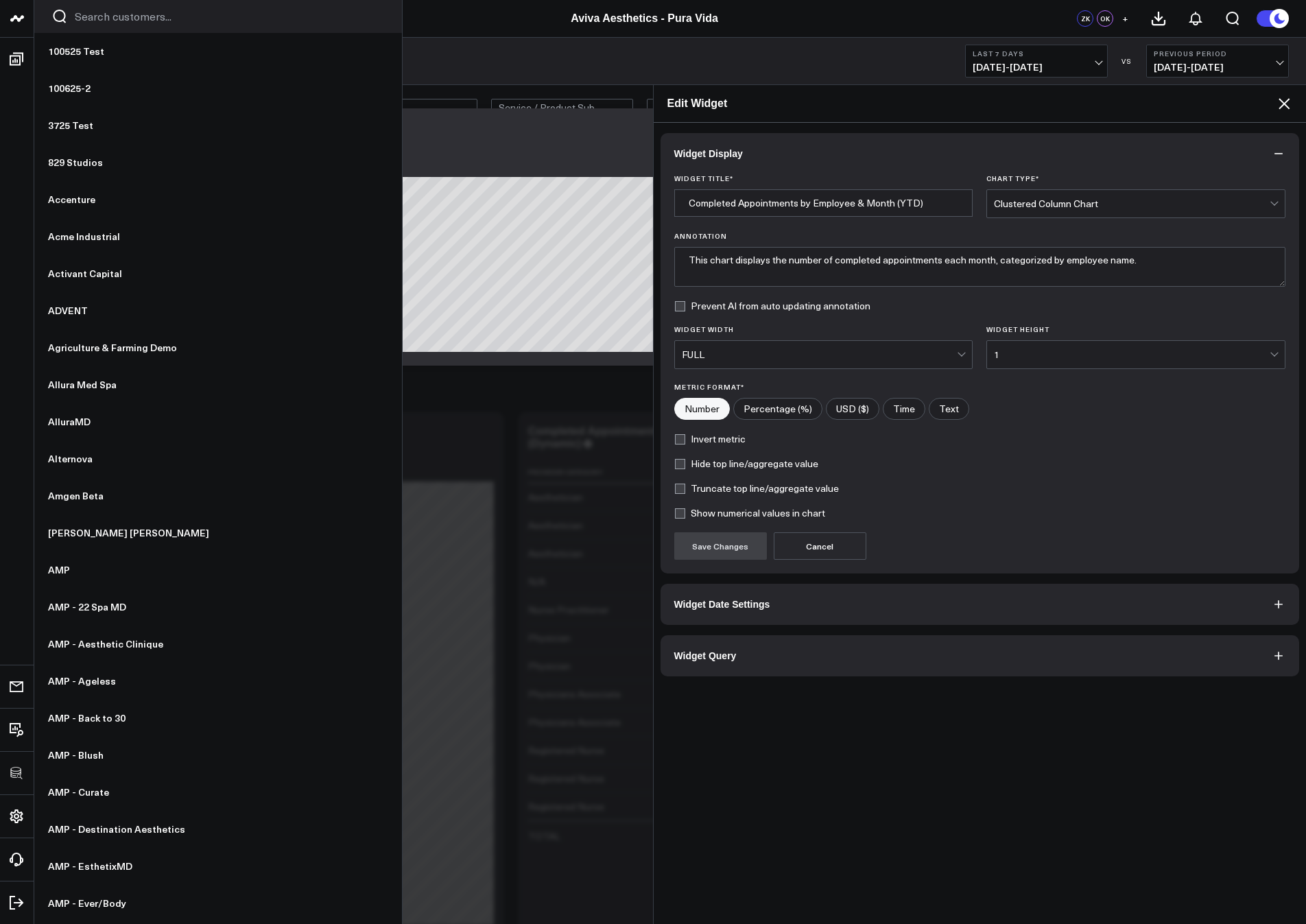
click at [702, 676] on button "Widget Query" at bounding box center [980, 656] width 640 height 42
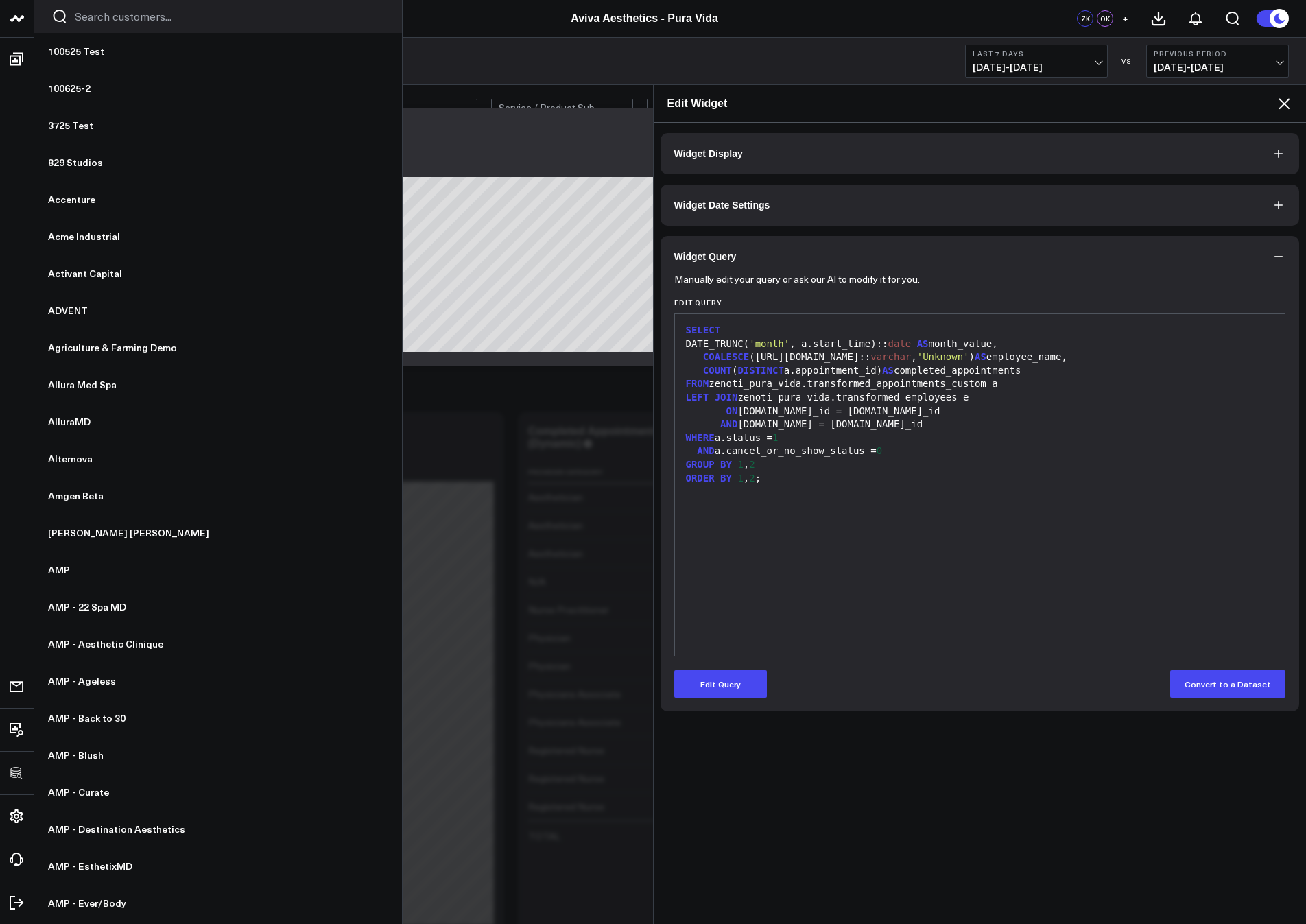
click at [720, 438] on div "WHERE a.status = 1" at bounding box center [981, 438] width 597 height 14
click at [700, 680] on button "Edit Query" at bounding box center [721, 683] width 93 height 27
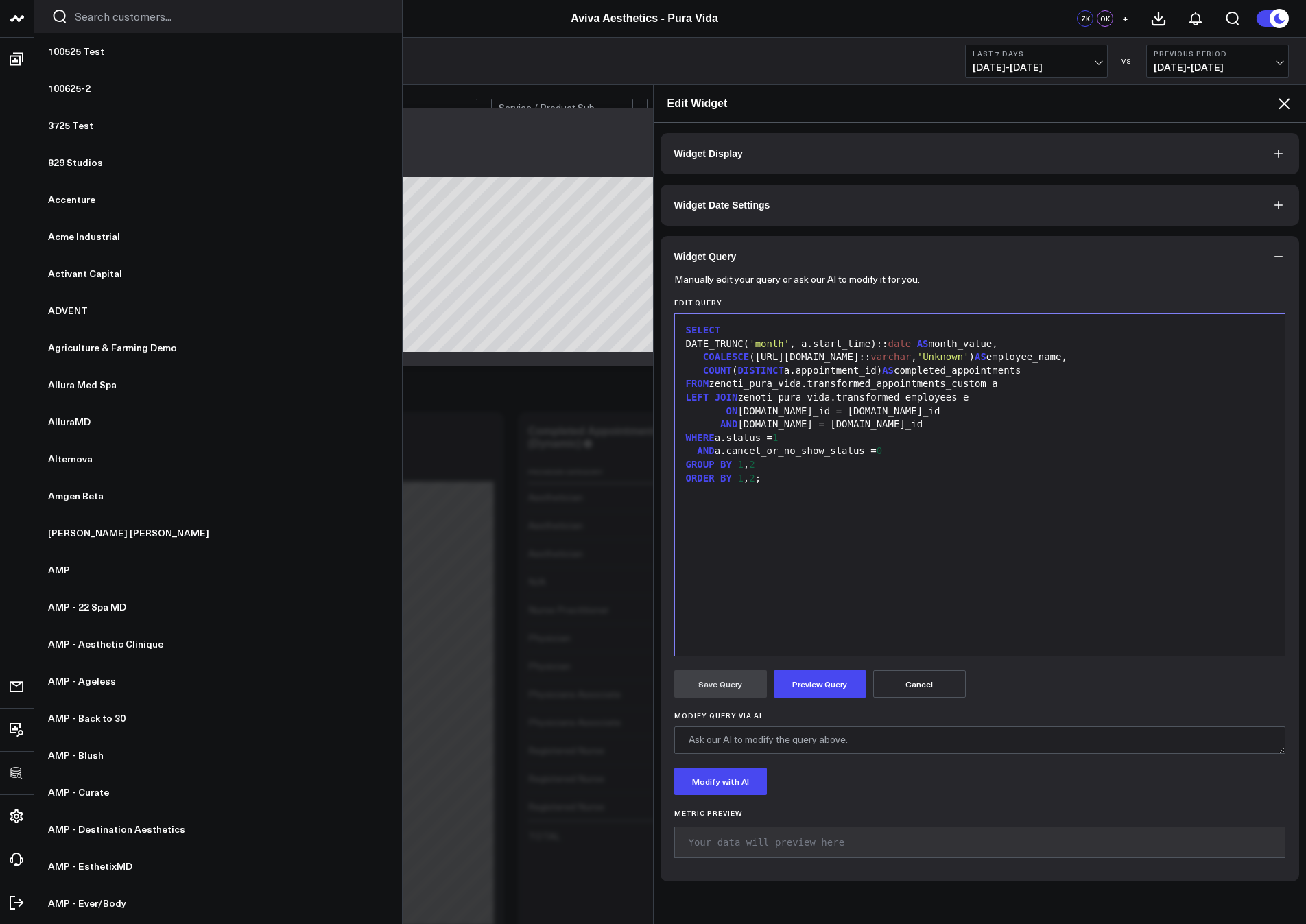
click at [720, 437] on div "WHERE a.status = 1" at bounding box center [981, 438] width 597 height 14
click at [811, 683] on button "Preview Query" at bounding box center [820, 683] width 93 height 27
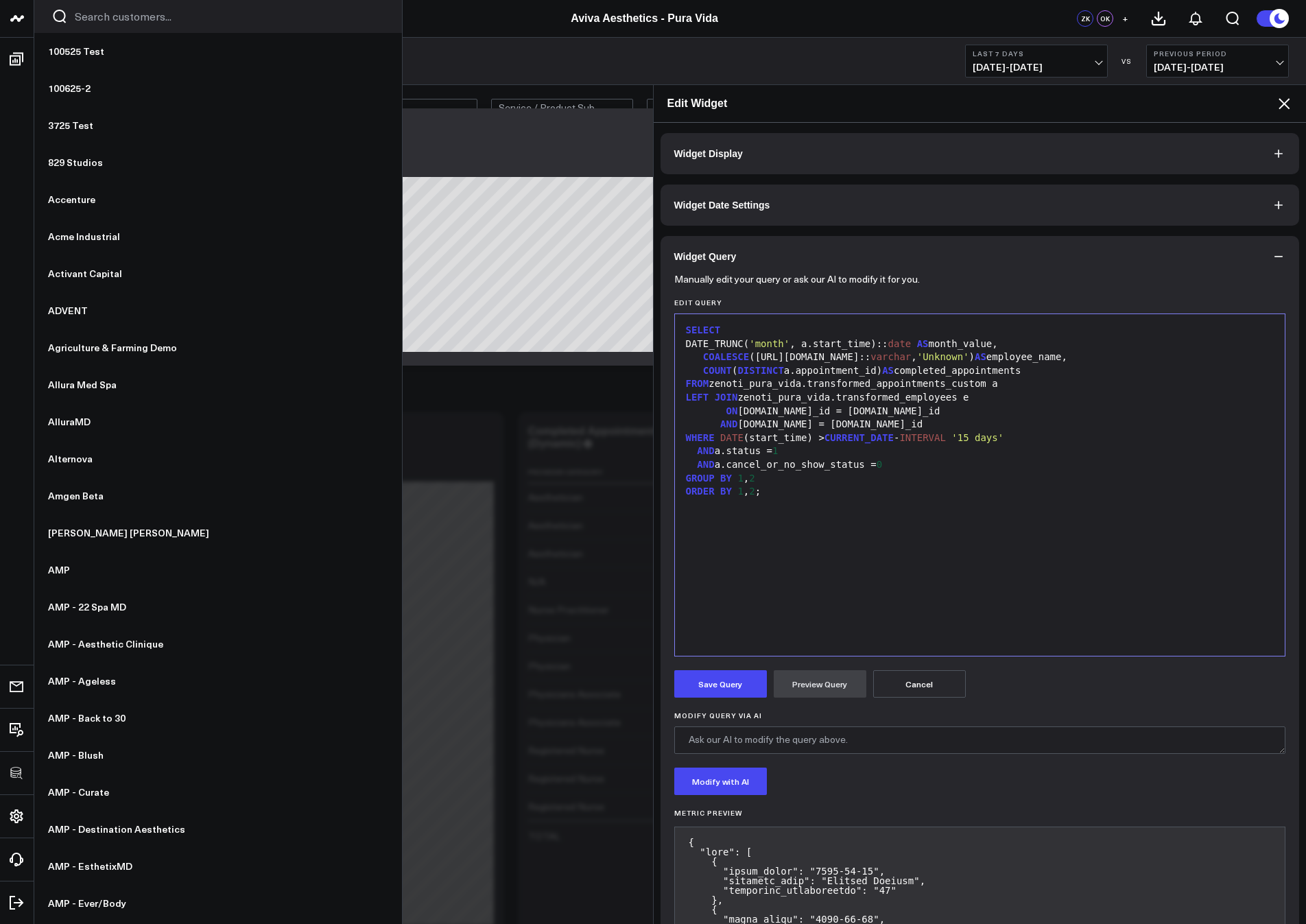
click at [727, 686] on button "Save Query" at bounding box center [721, 683] width 93 height 27
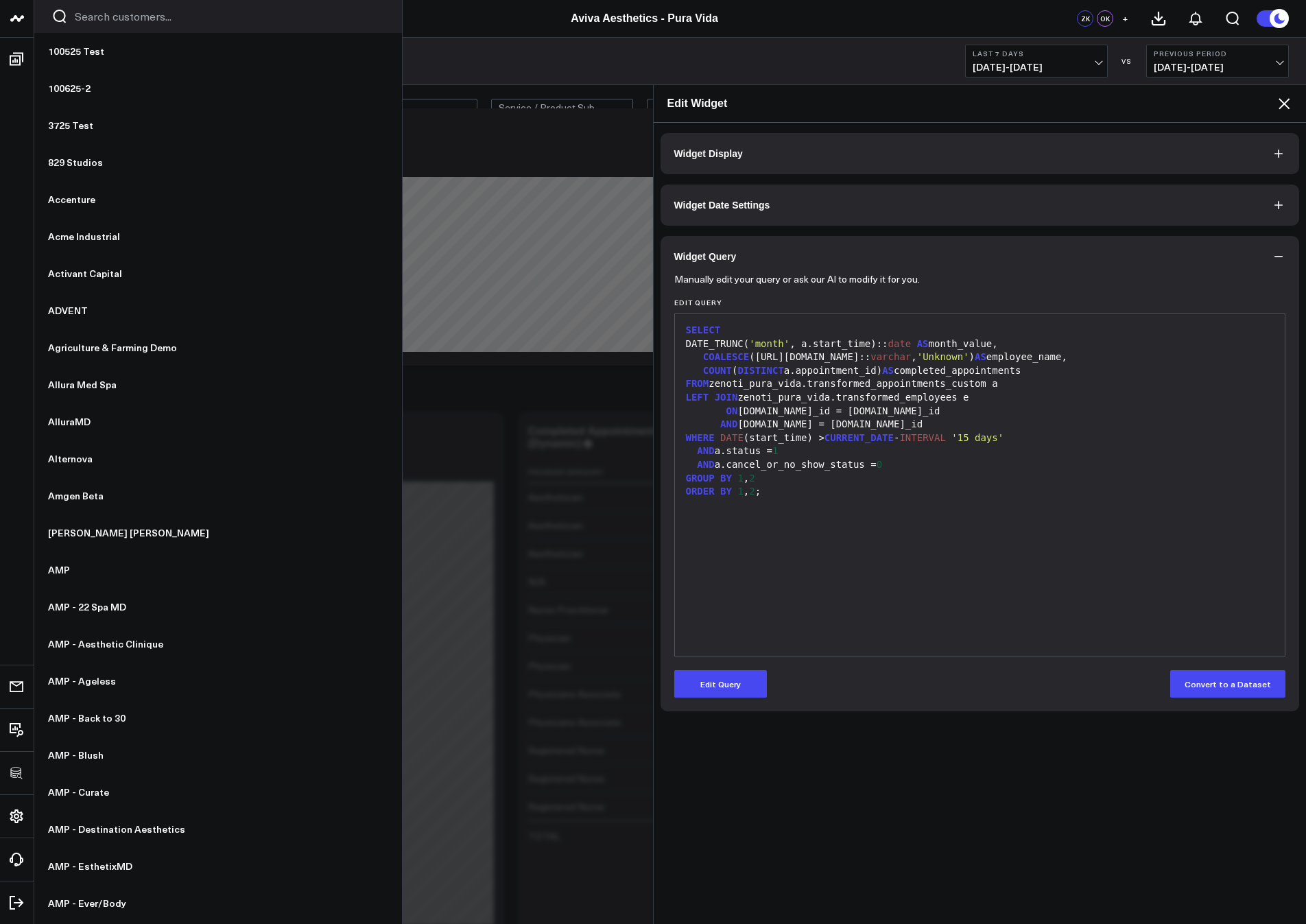
click at [1286, 101] on icon at bounding box center [1284, 103] width 16 height 16
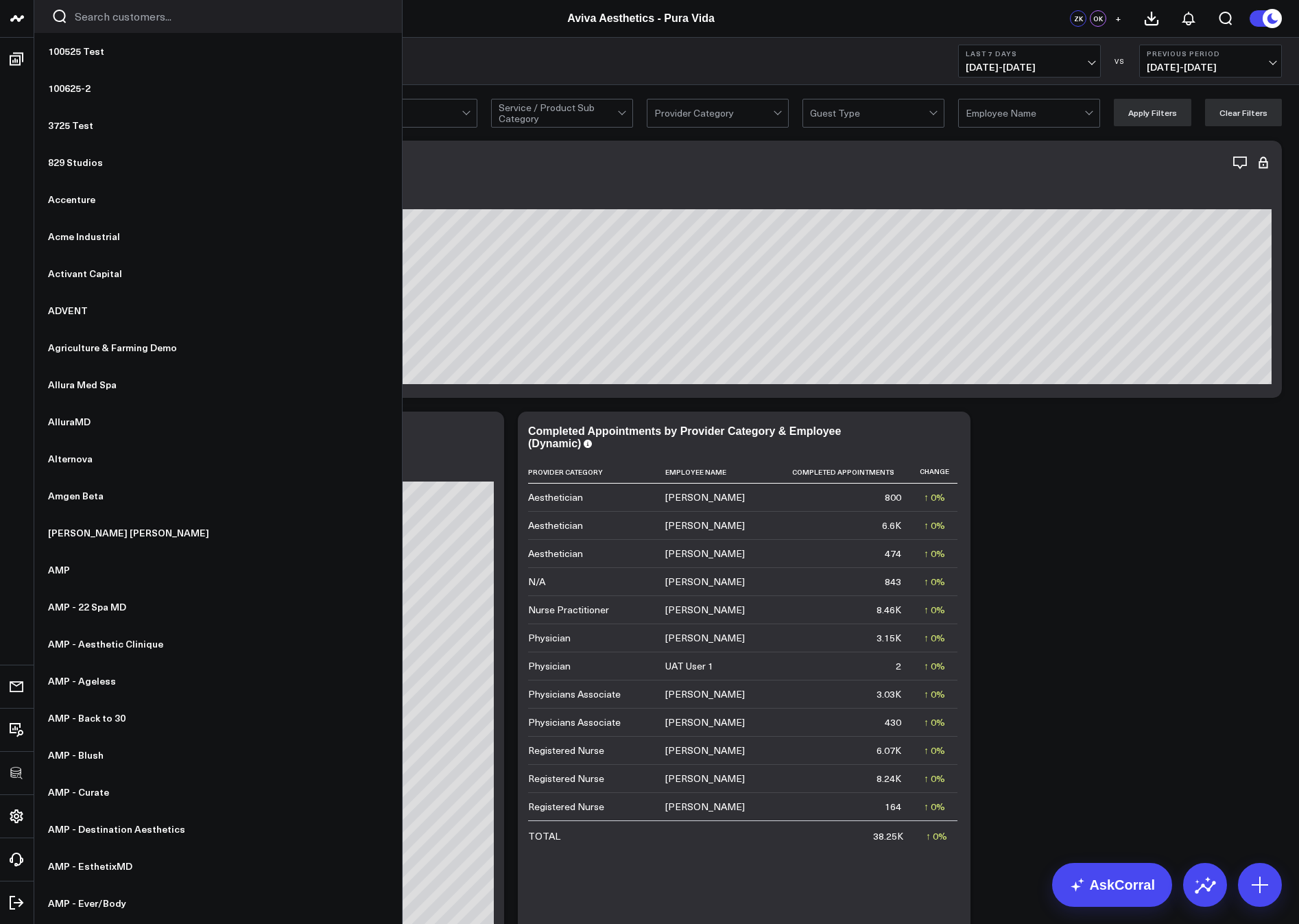
click at [0, 0] on icon at bounding box center [0, 0] width 0 height 0
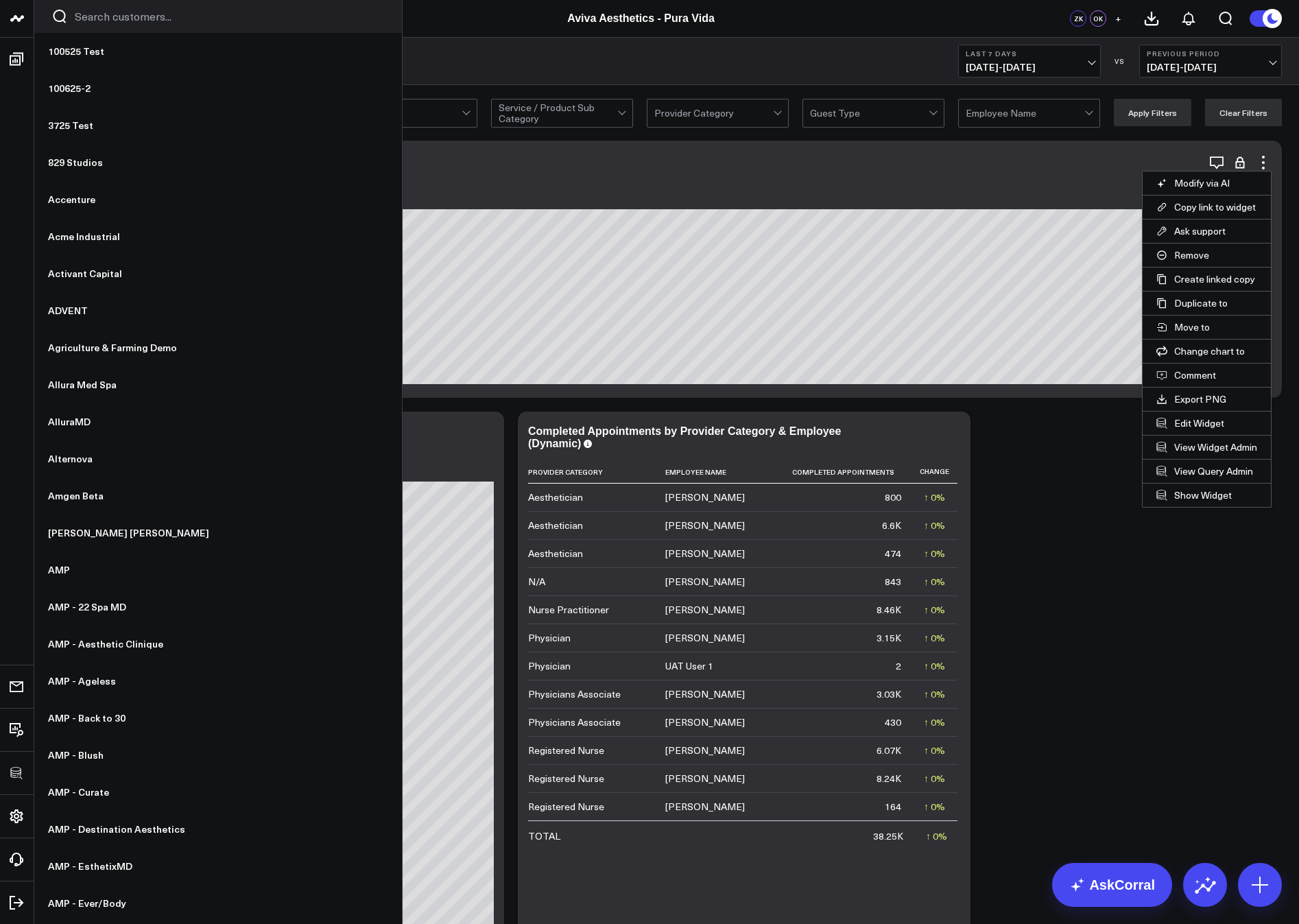
click at [1182, 417] on button "Edit Widget" at bounding box center [1207, 423] width 128 height 24
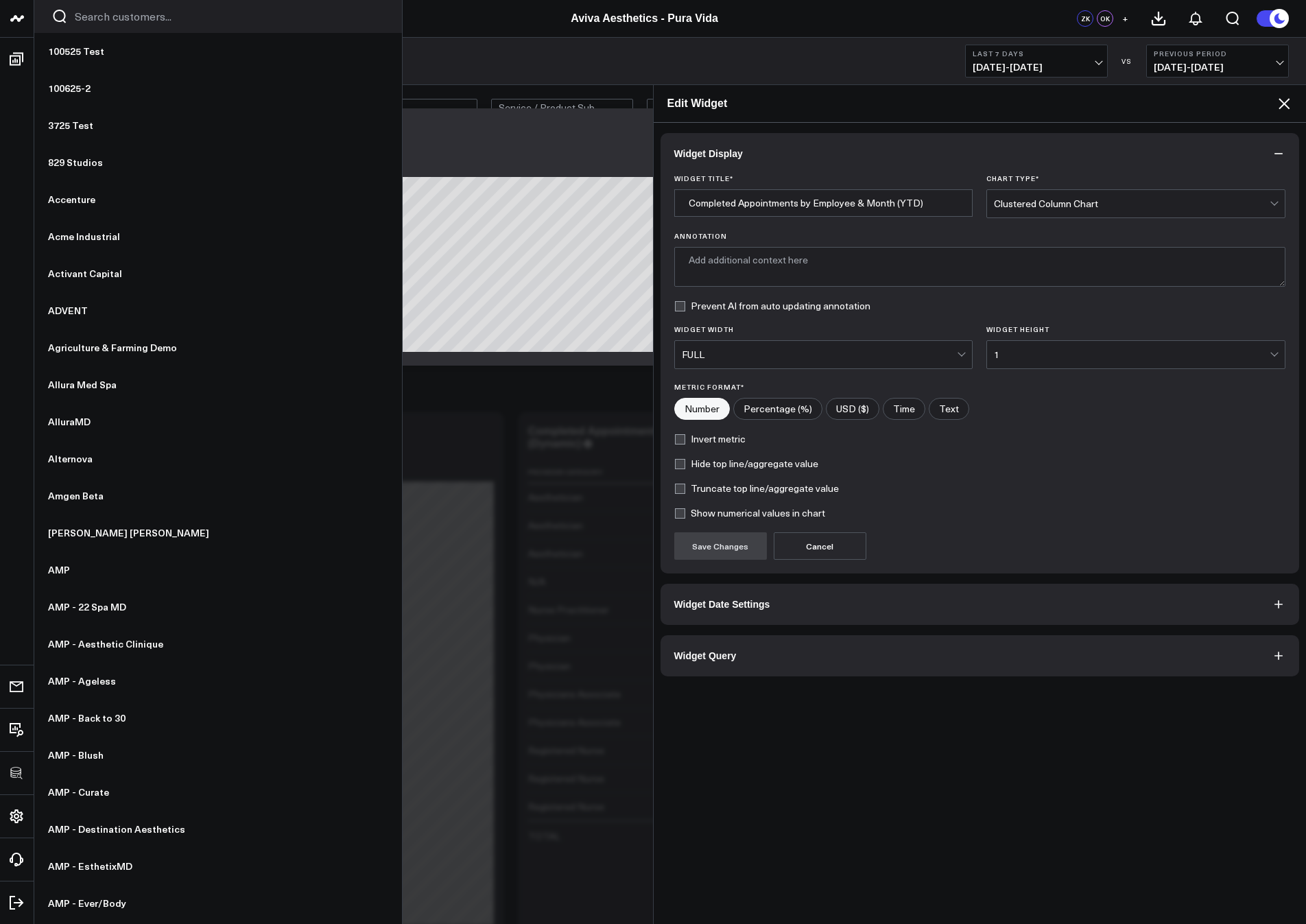
type textarea "Number of completed appointments by employee and month, highlighting staff perf…"
click at [811, 604] on button "Widget Date Settings" at bounding box center [980, 605] width 640 height 42
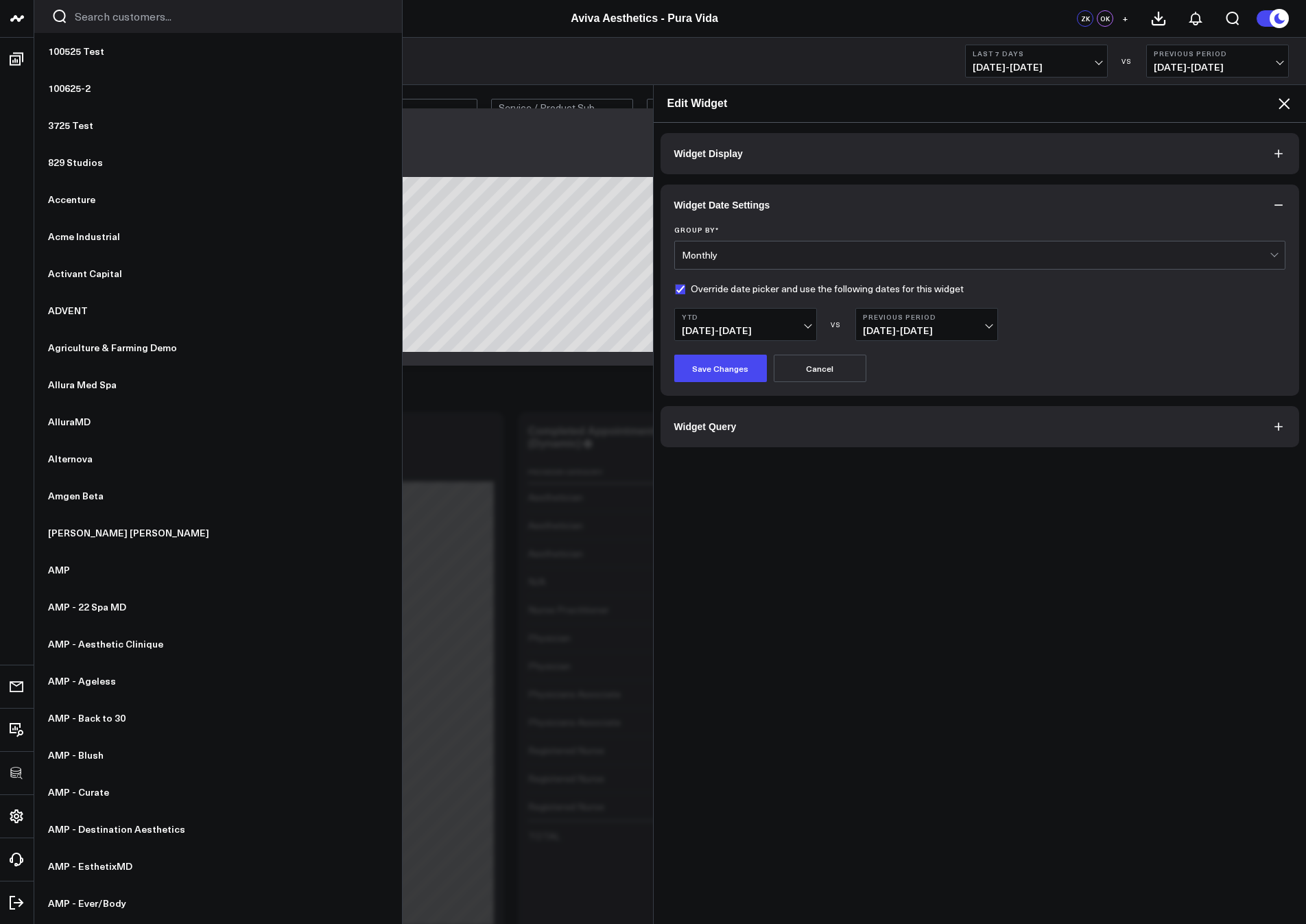
click at [685, 284] on label "Override date picker and use the following dates for this widget" at bounding box center [819, 289] width 289 height 11
click at [685, 284] on input "Override date picker and use the following dates for this widget" at bounding box center [680, 289] width 11 height 11
checkbox input "false"
click at [711, 359] on button "Save Changes" at bounding box center [721, 368] width 93 height 27
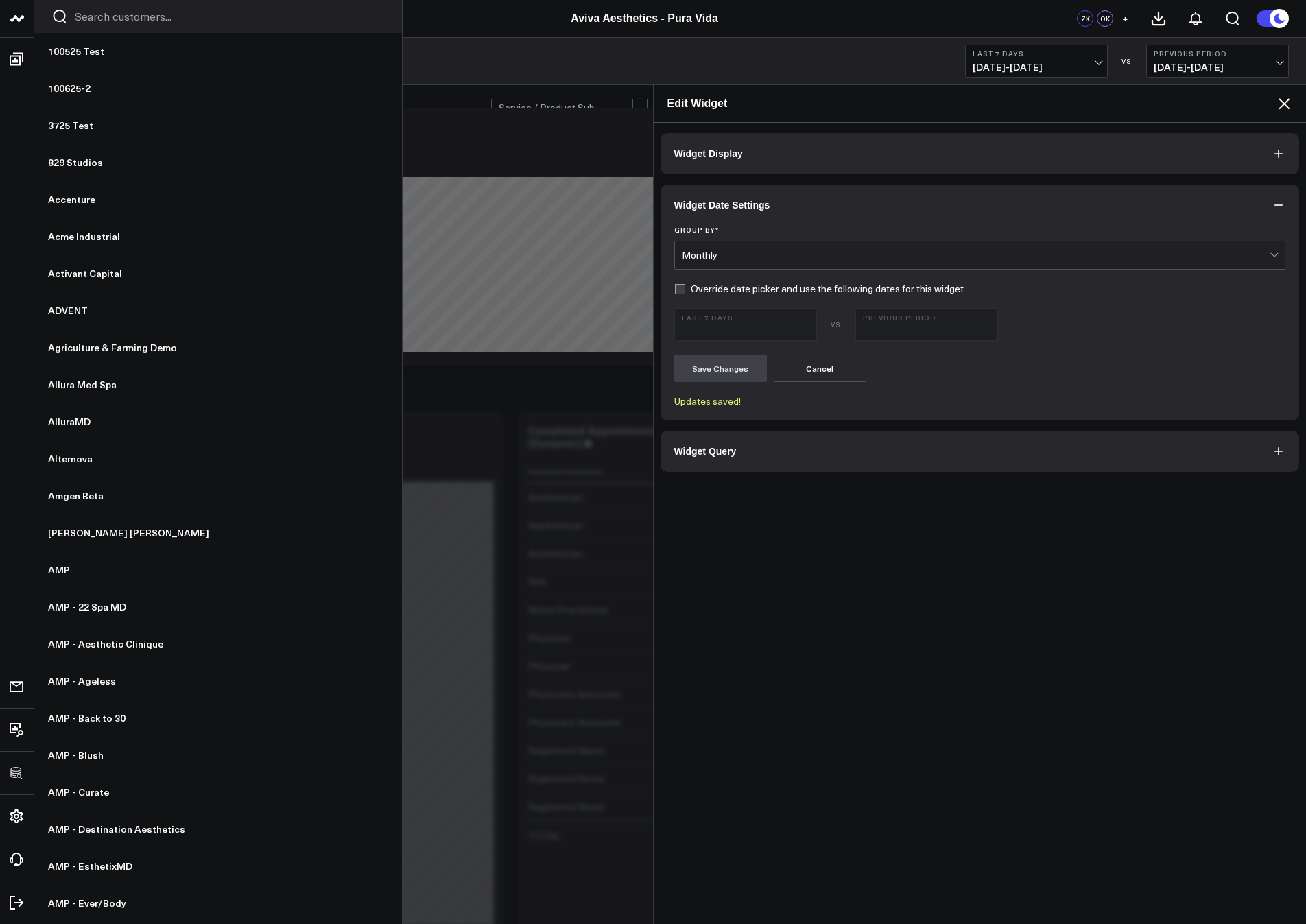
click at [1289, 100] on icon at bounding box center [1284, 103] width 16 height 16
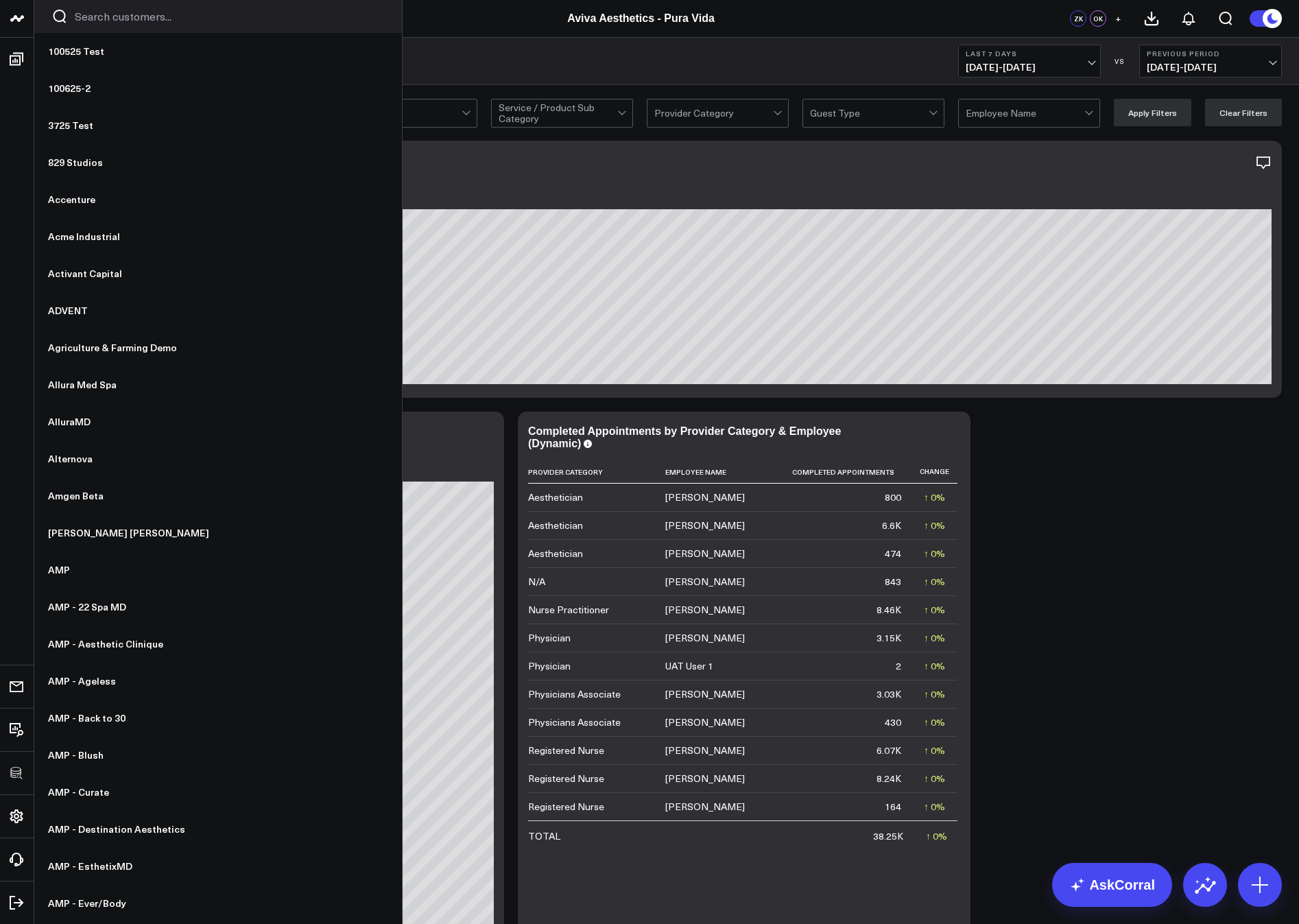
click at [1017, 61] on span "10/02/25 - 10/08/25" at bounding box center [1029, 67] width 128 height 11
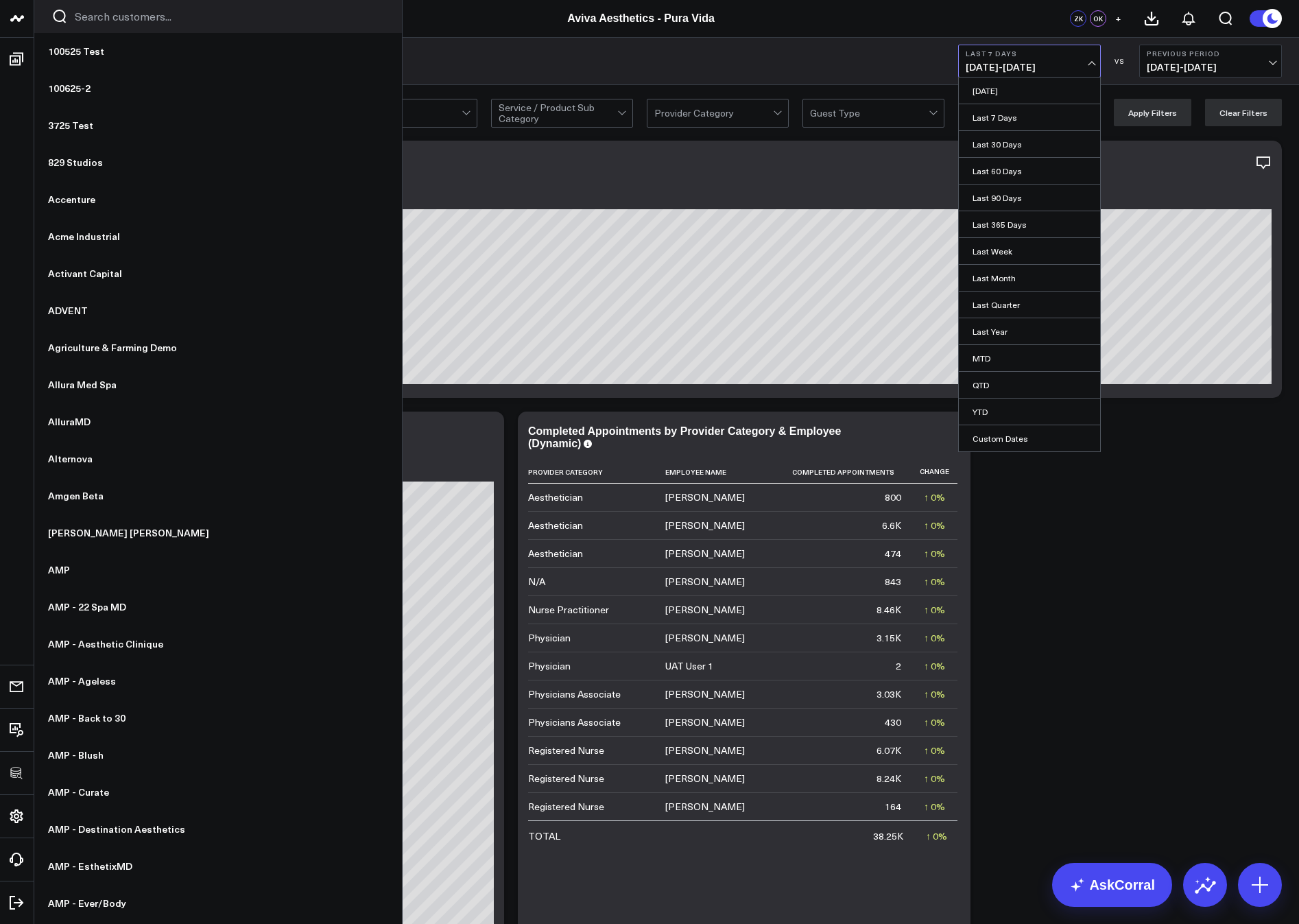
click at [998, 223] on link "Last 365 Days" at bounding box center [1030, 225] width 142 height 26
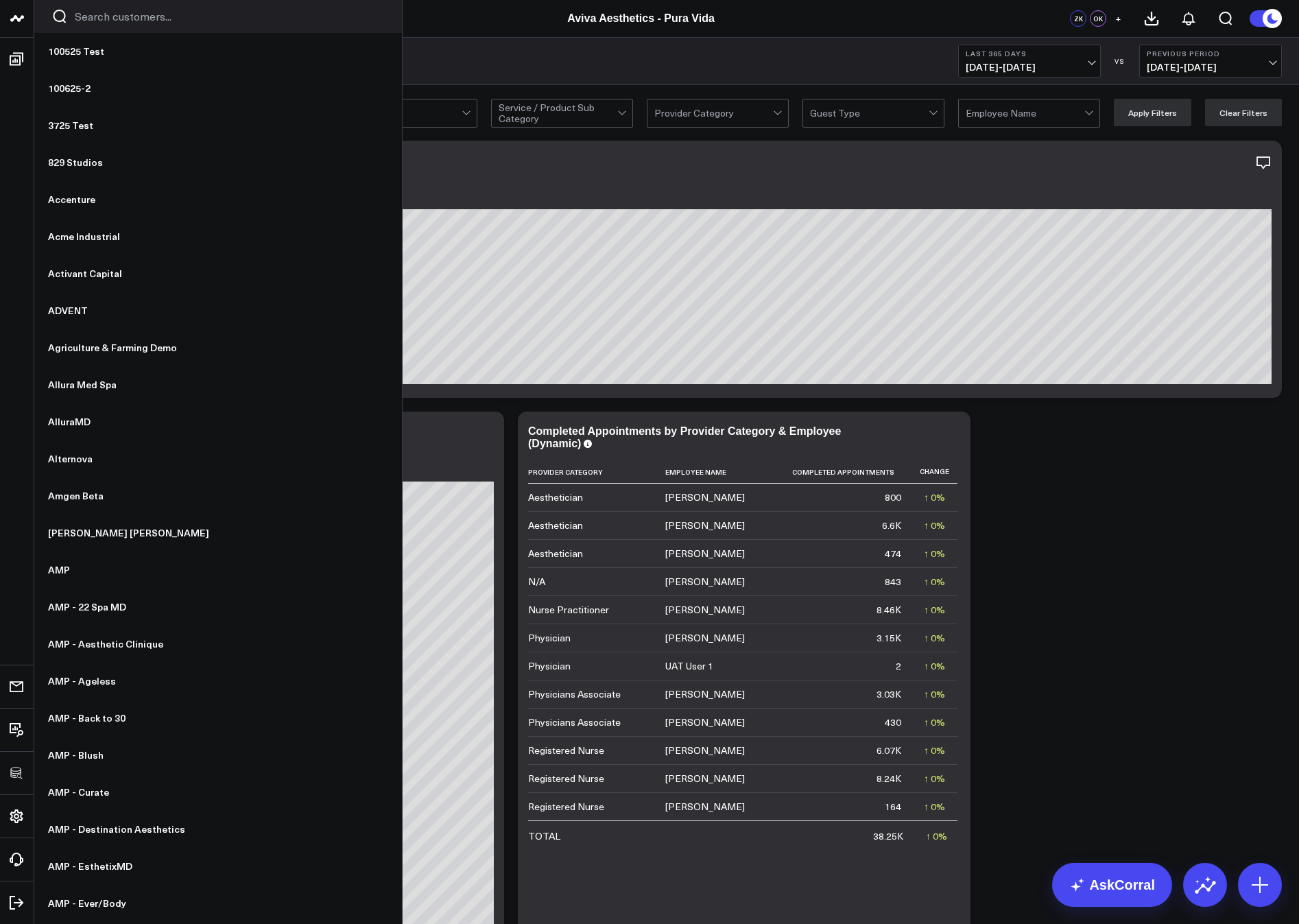
click at [1040, 61] on span "10/09/24 - 10/08/25" at bounding box center [1029, 67] width 128 height 11
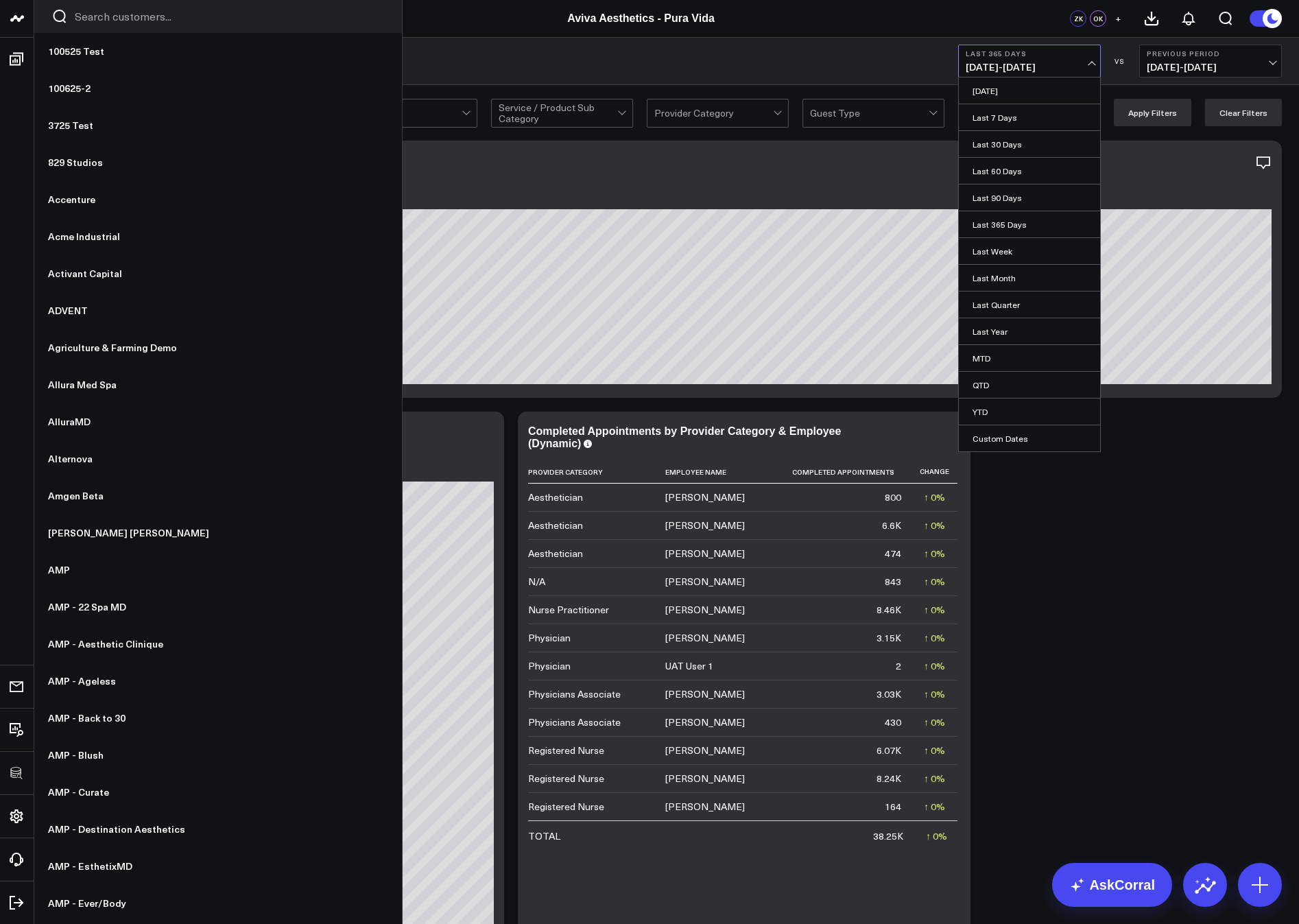
click at [978, 403] on link "YTD" at bounding box center [1030, 412] width 142 height 26
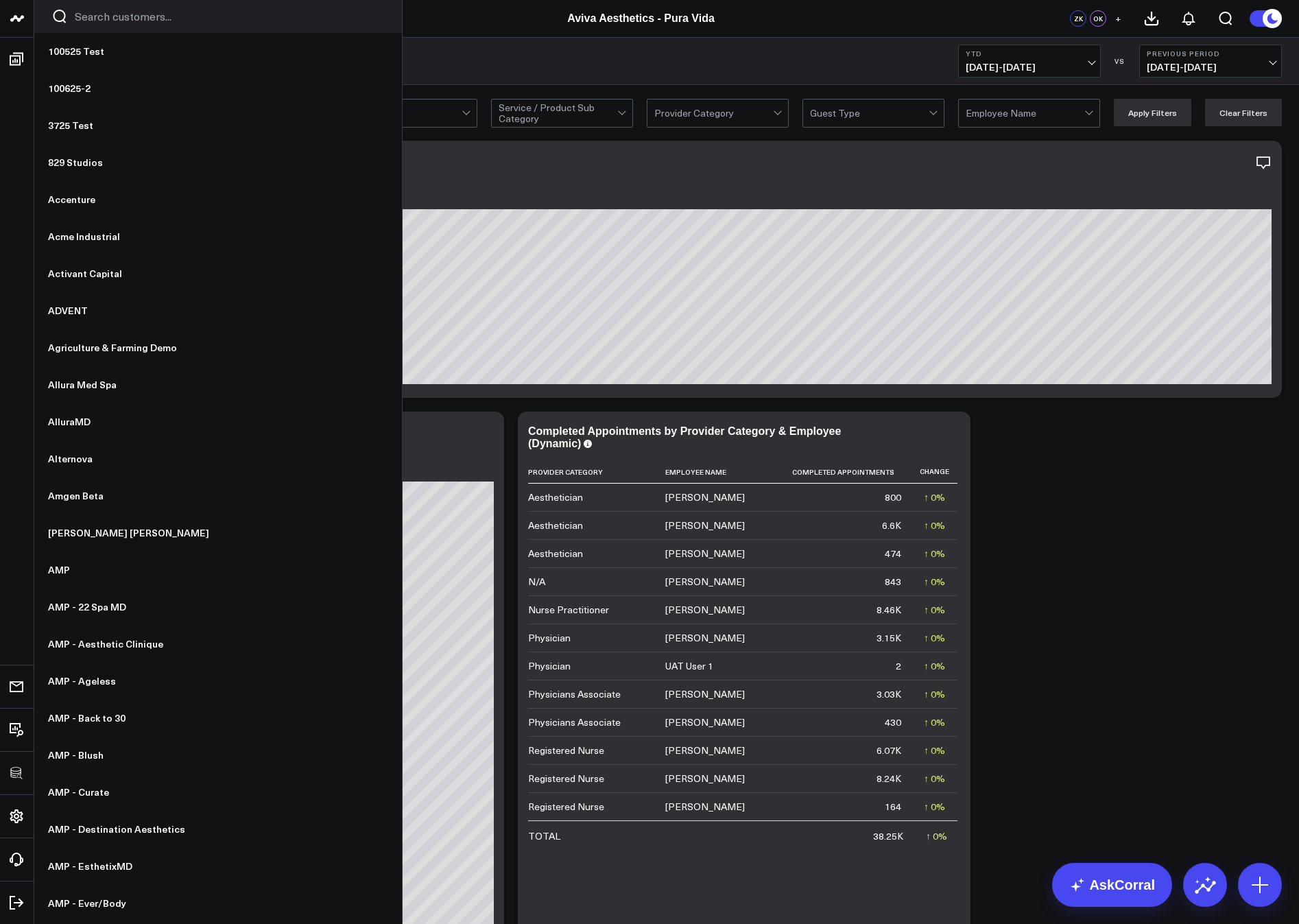
click at [0, 0] on icon at bounding box center [0, 0] width 0 height 0
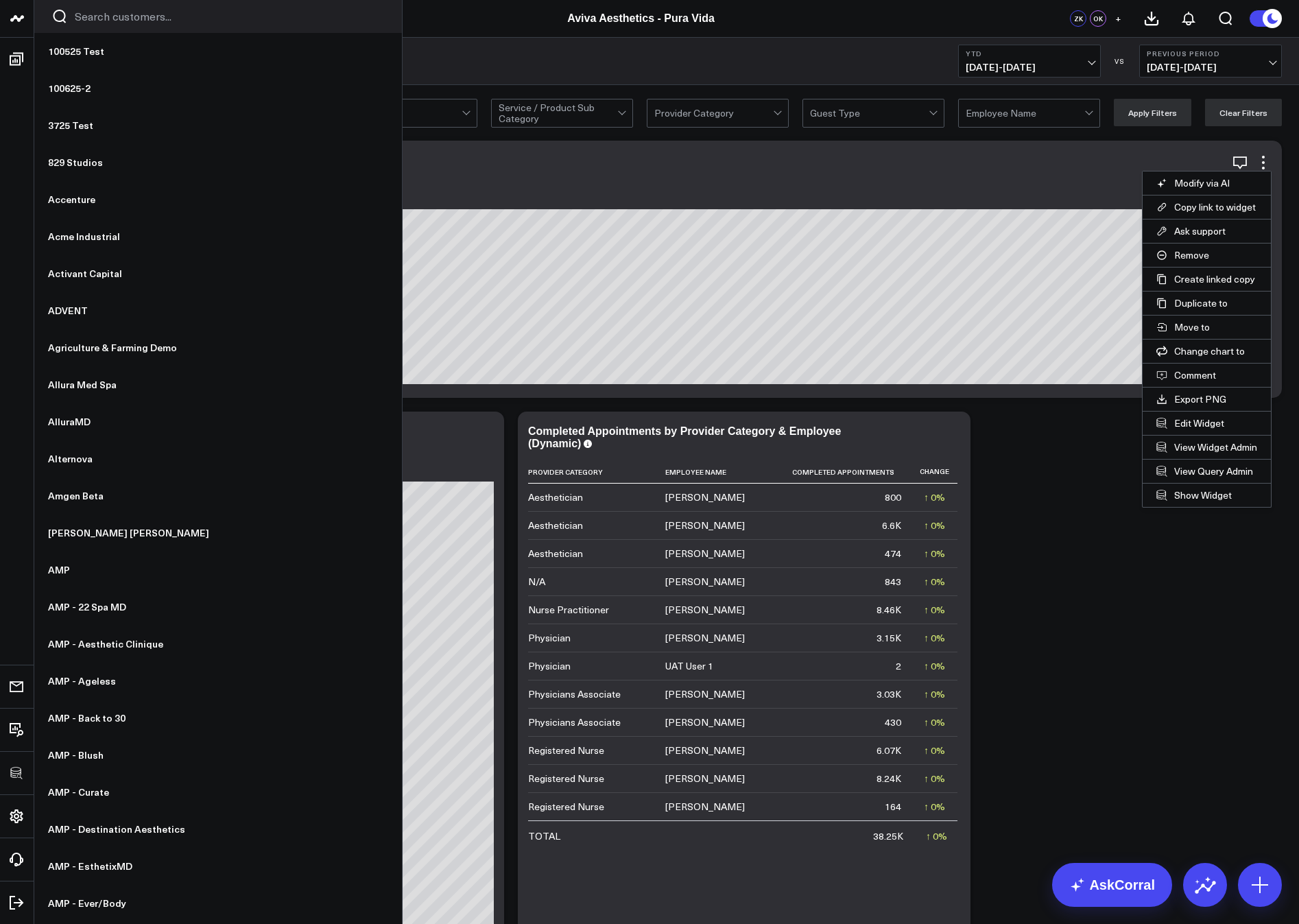
click at [1180, 419] on button "Edit Widget" at bounding box center [1207, 423] width 128 height 24
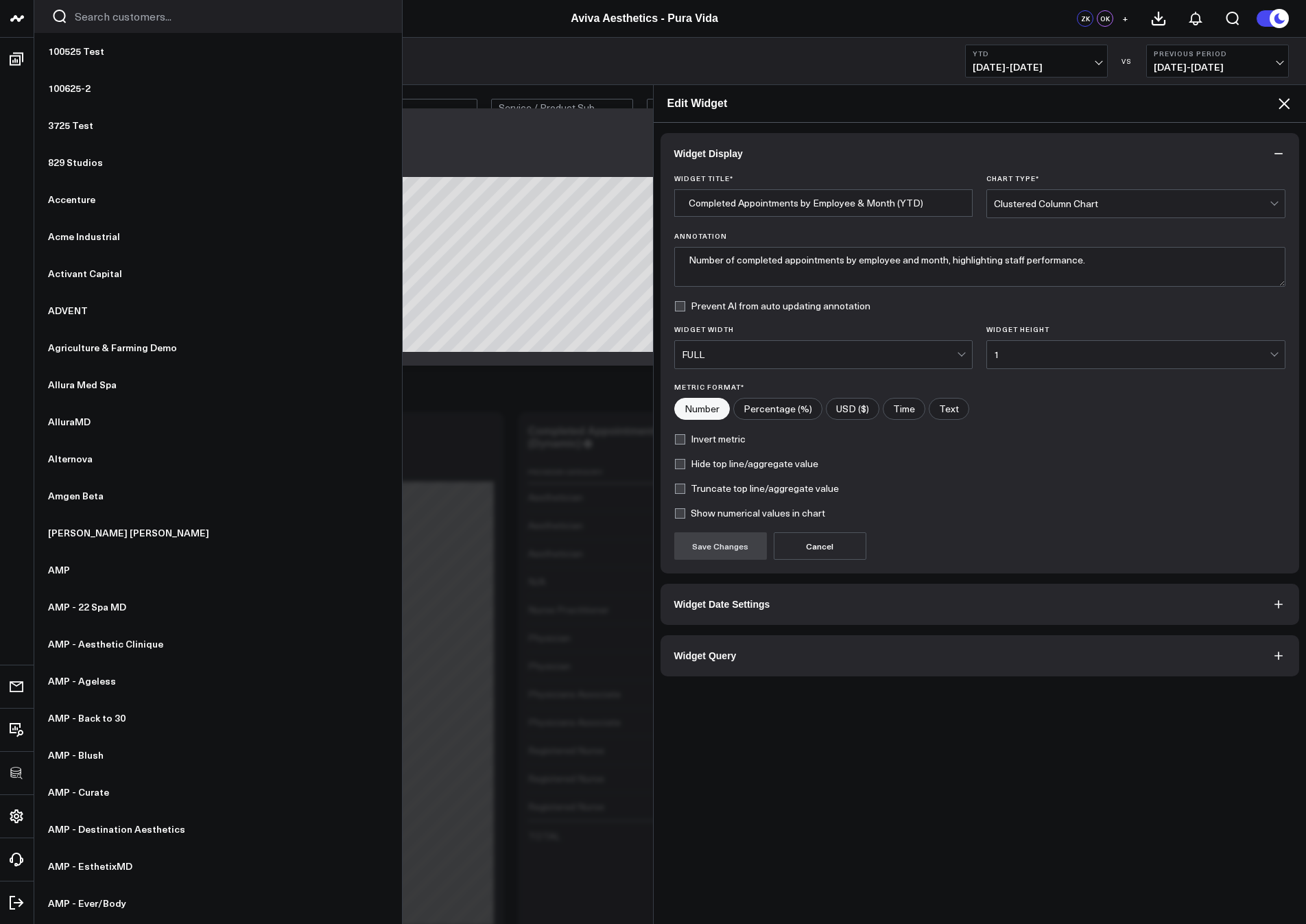
click at [803, 607] on button "Widget Date Settings" at bounding box center [980, 605] width 640 height 42
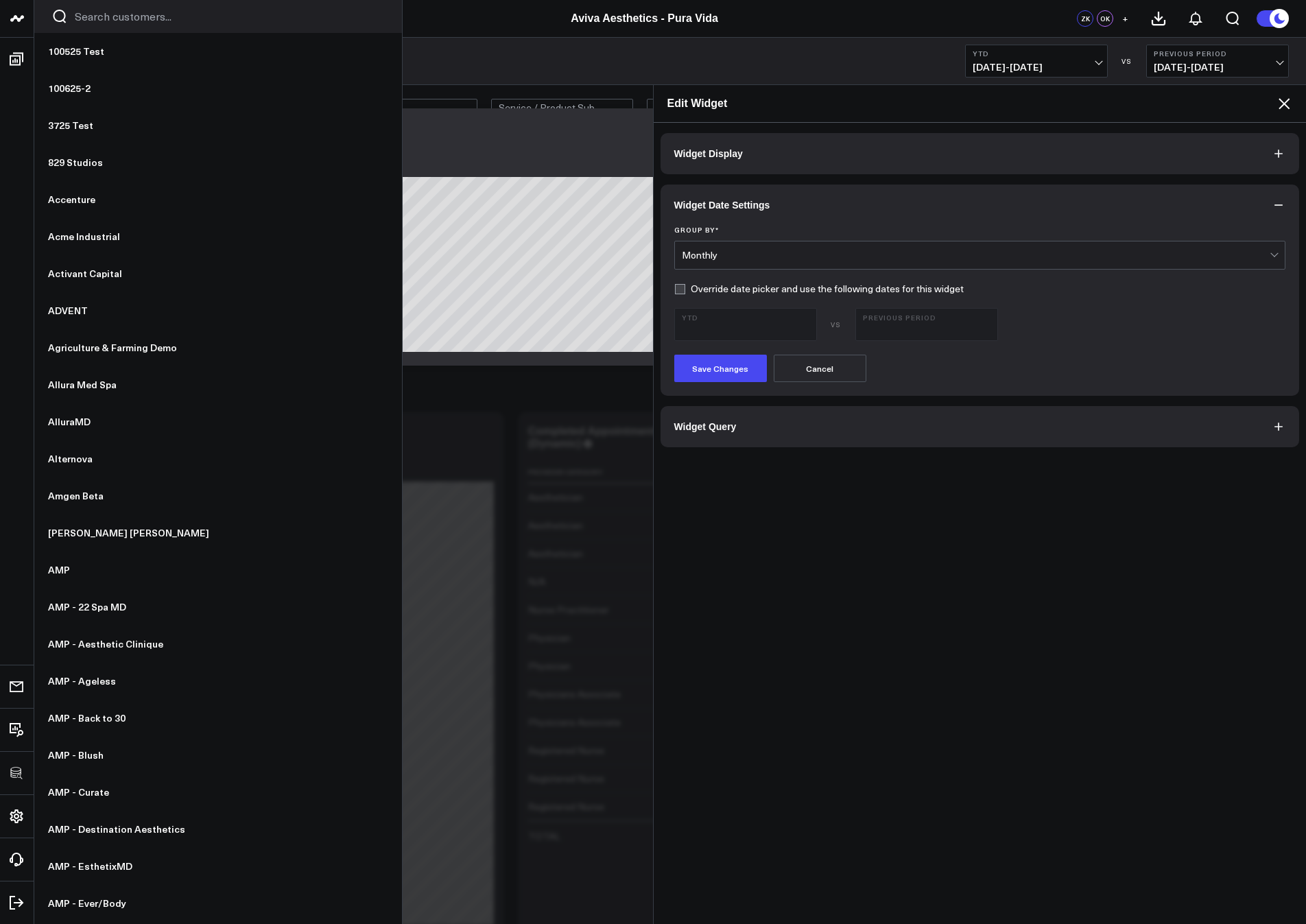
click at [683, 292] on label "Override date picker and use the following dates for this widget" at bounding box center [819, 289] width 289 height 11
click at [683, 292] on input "Override date picker and use the following dates for this widget" at bounding box center [680, 289] width 11 height 11
checkbox input "true"
click at [911, 331] on span "03/26/24 - 12/31/24" at bounding box center [926, 331] width 128 height 11
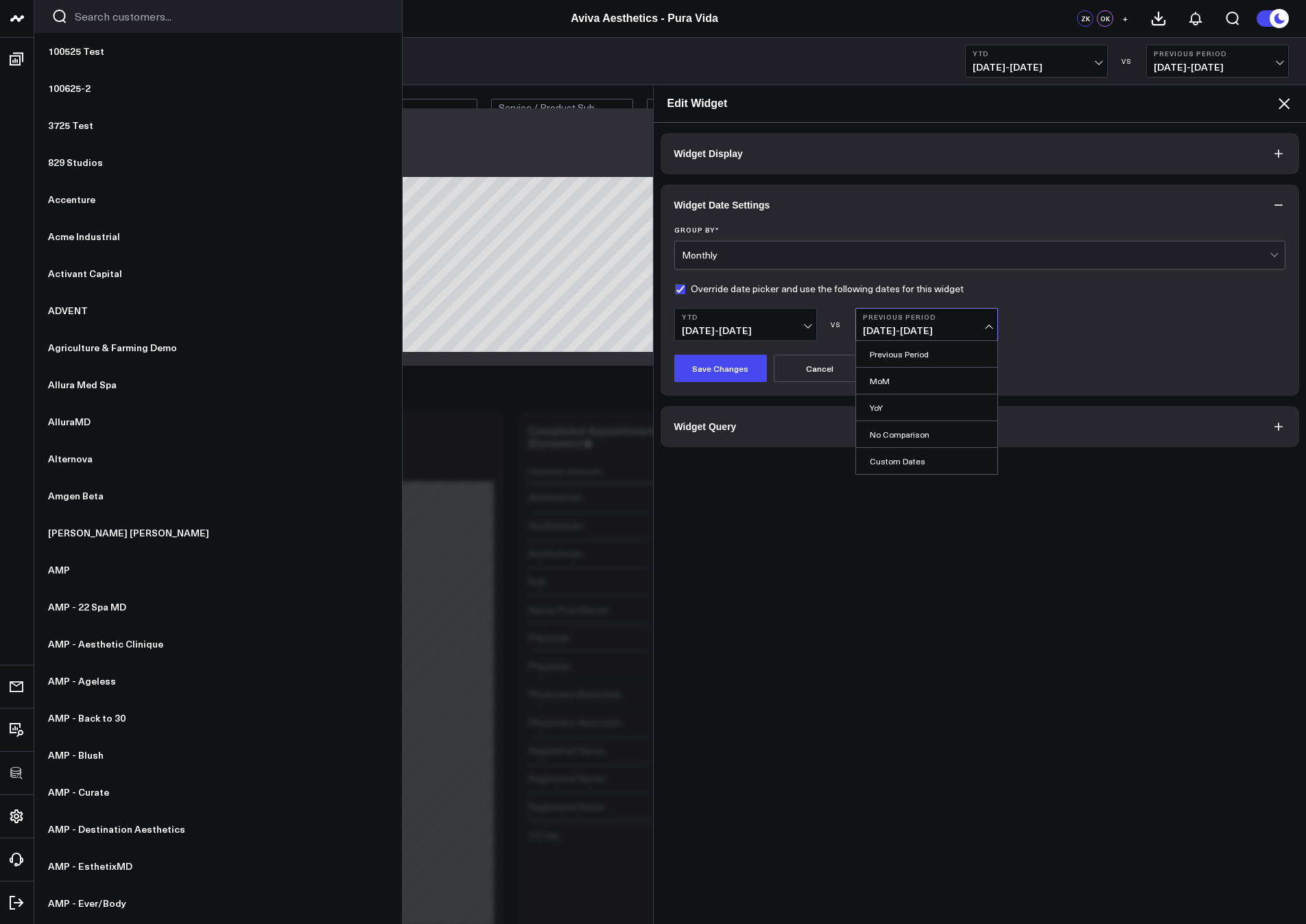
click at [889, 406] on link "YoY" at bounding box center [927, 408] width 142 height 26
click at [730, 366] on button "Save Changes" at bounding box center [721, 368] width 93 height 27
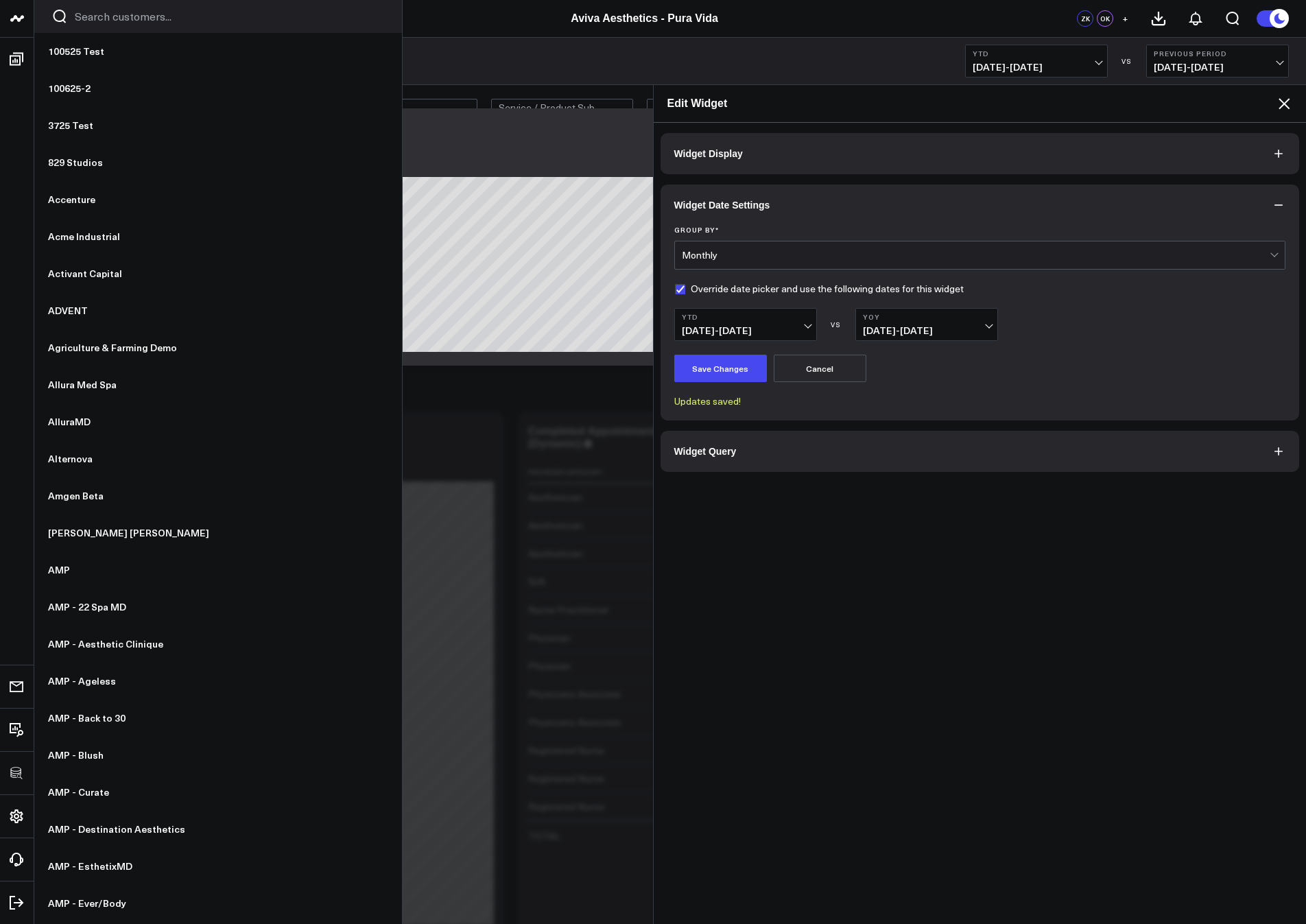
click at [1289, 103] on icon at bounding box center [1284, 103] width 16 height 16
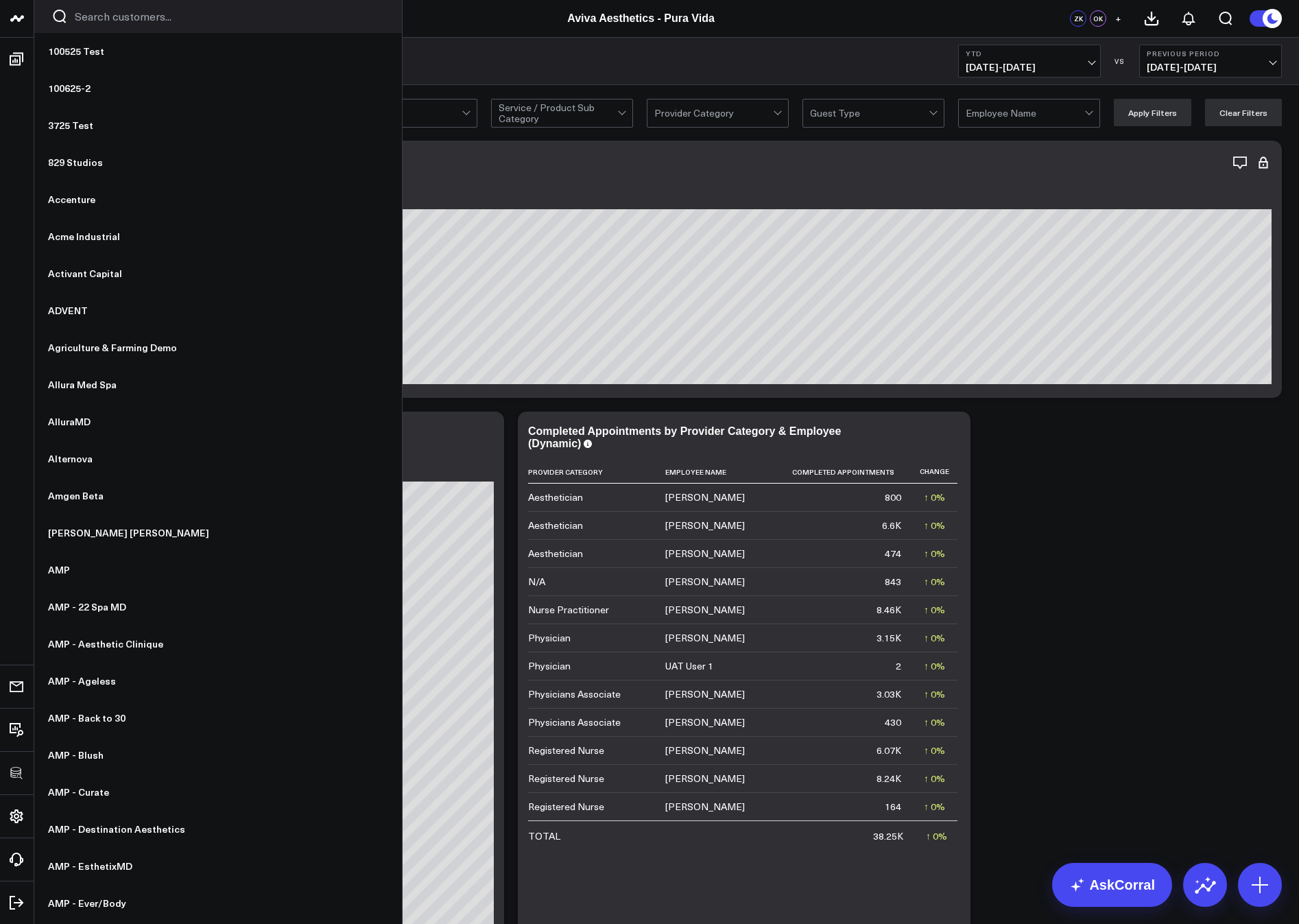
click at [1068, 61] on span "01/01/25 - 10/08/25" at bounding box center [1029, 67] width 128 height 11
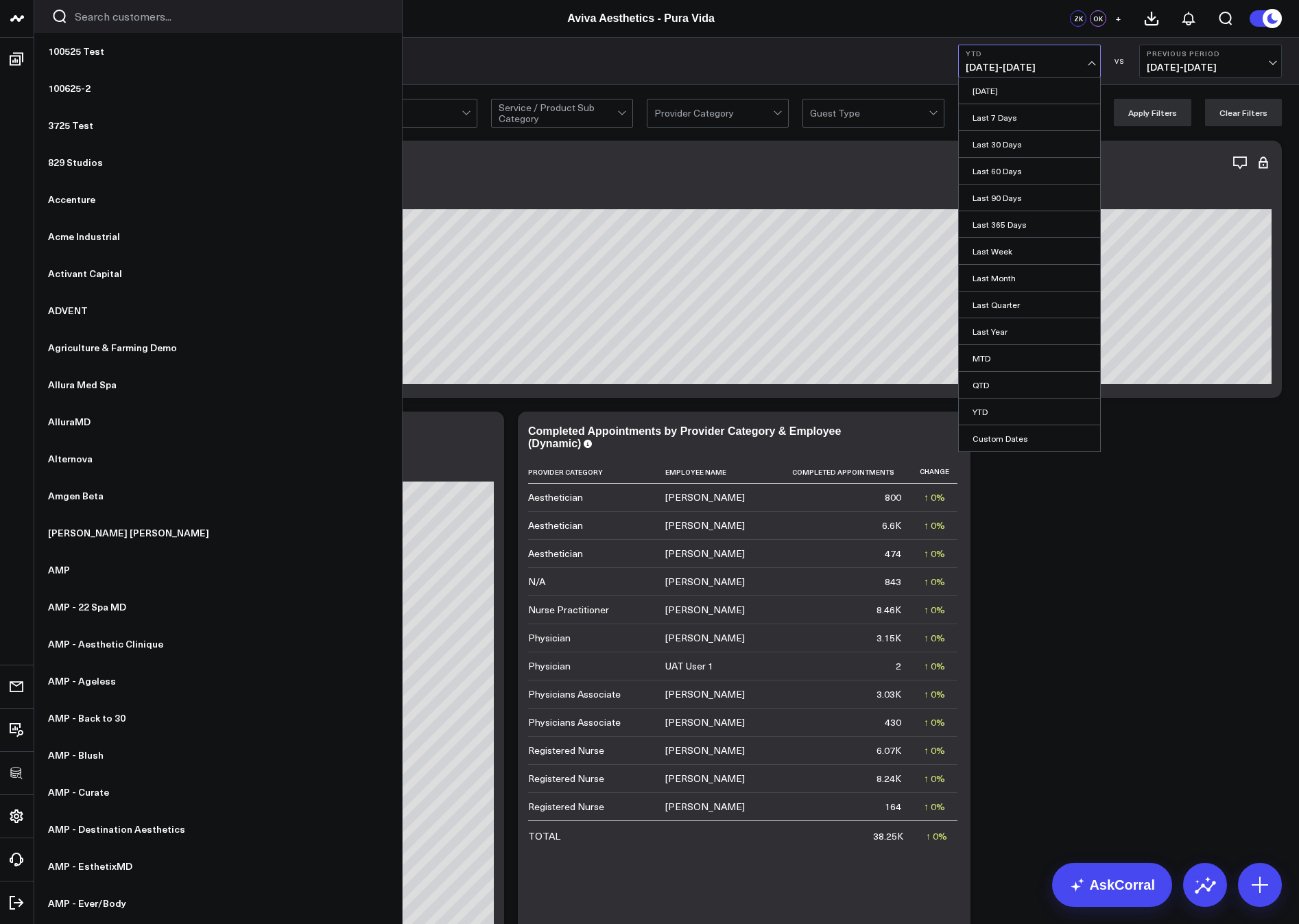
click at [1011, 142] on link "Last 30 Days" at bounding box center [1030, 145] width 142 height 26
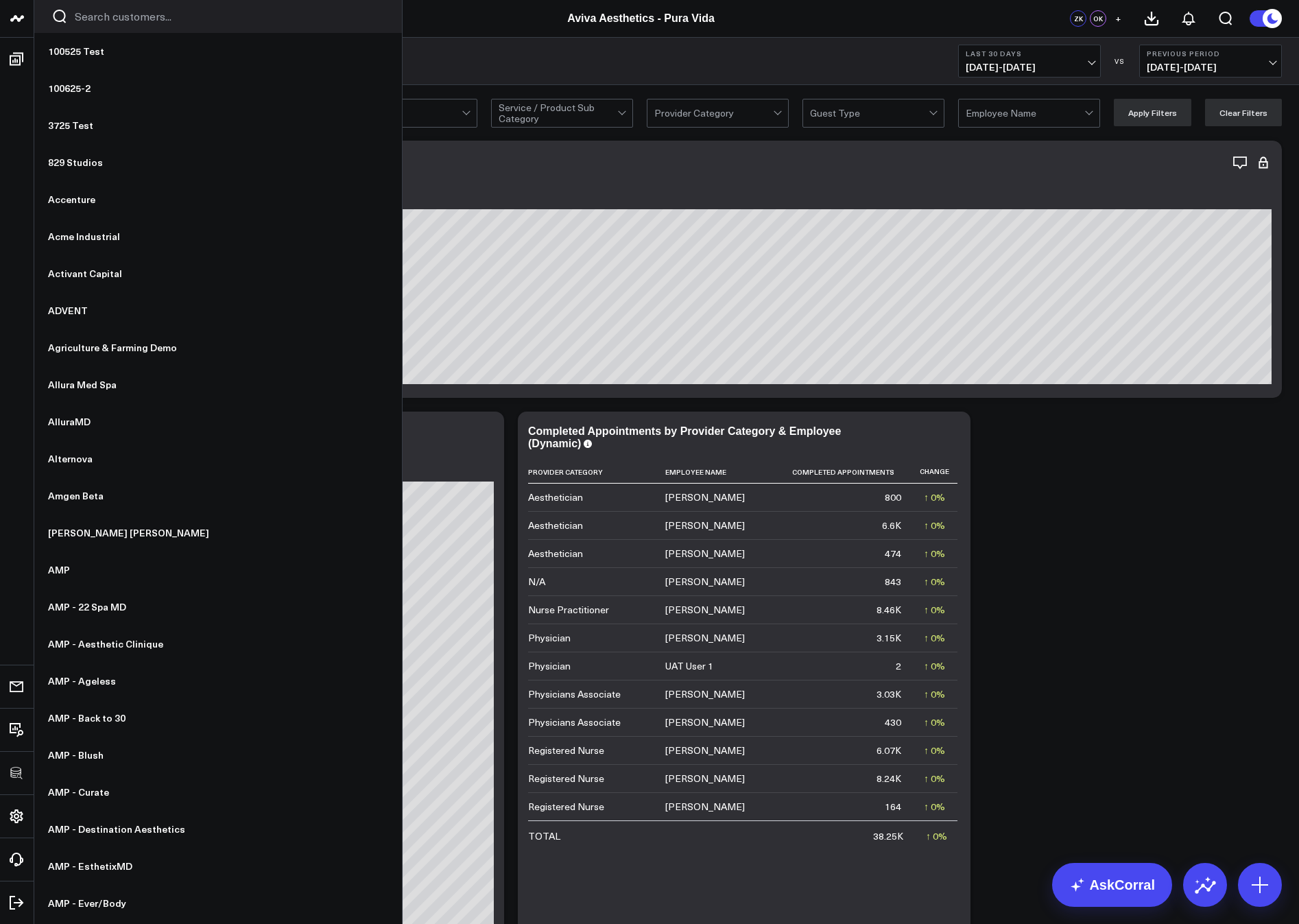
click at [0, 0] on icon at bounding box center [0, 0] width 0 height 0
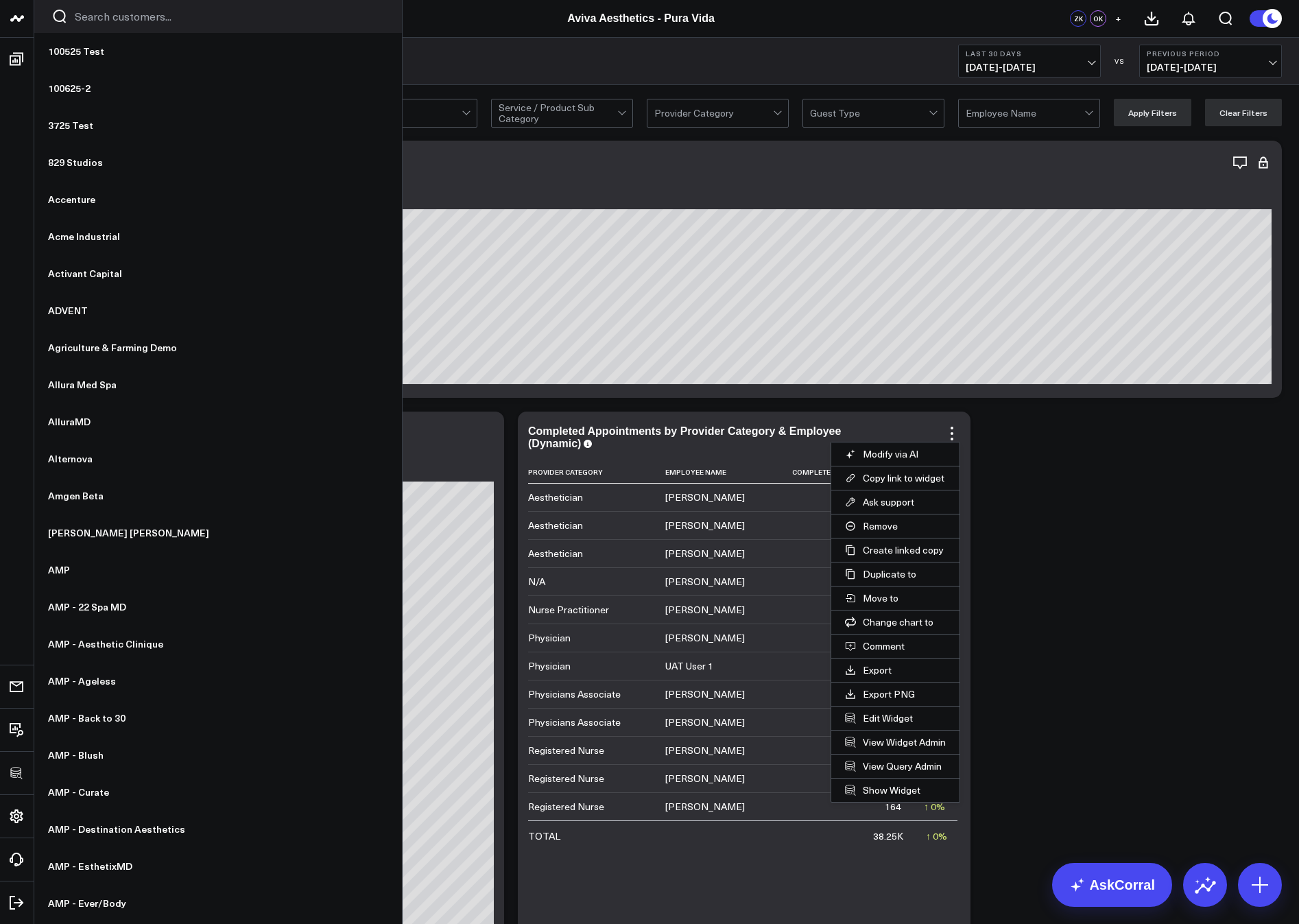
click at [875, 715] on button "Edit Widget" at bounding box center [896, 718] width 128 height 24
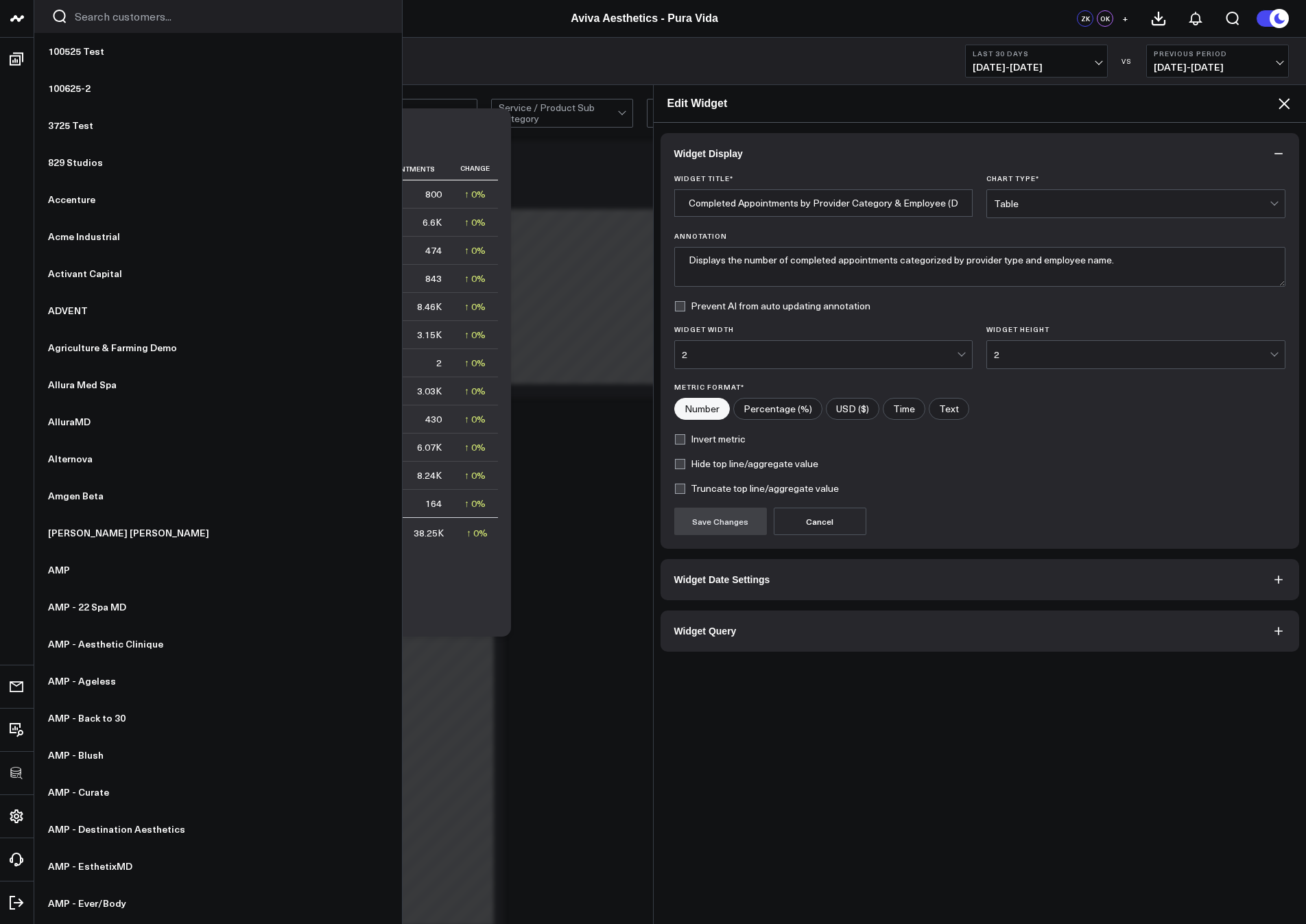
click at [728, 641] on button "Widget Query" at bounding box center [980, 631] width 640 height 42
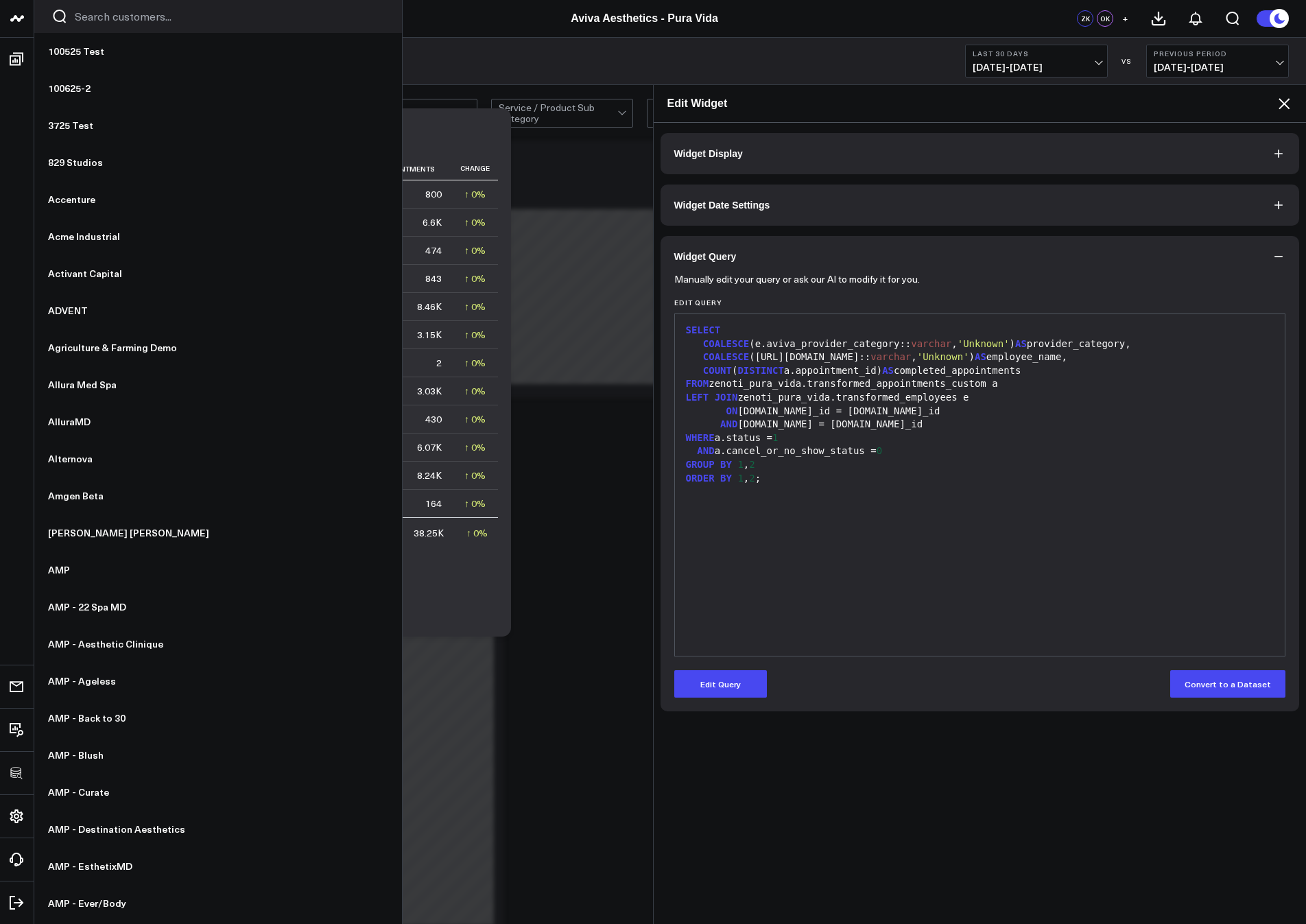
click at [713, 686] on button "Edit Query" at bounding box center [721, 683] width 93 height 27
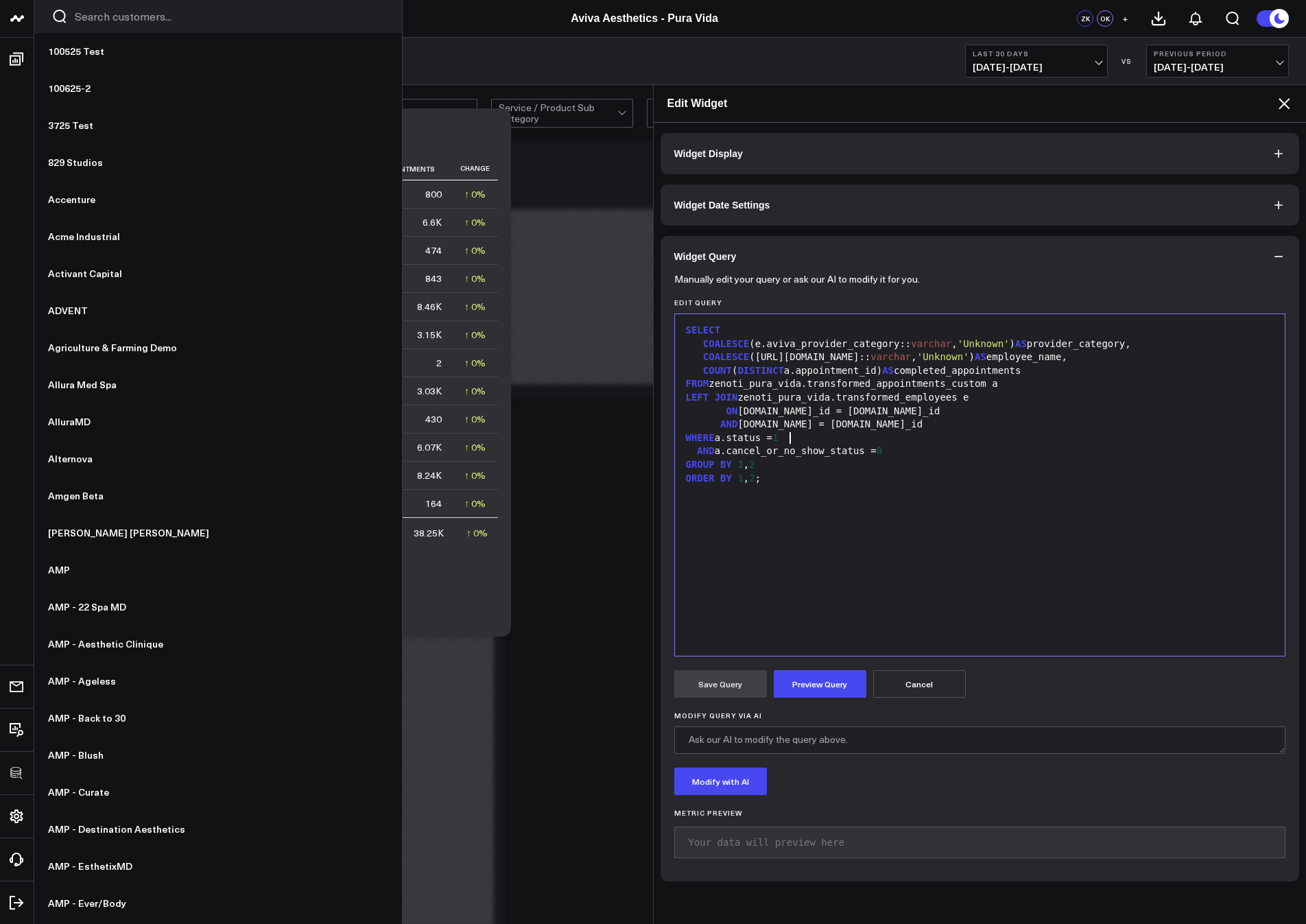
click at [797, 436] on div "WHERE a.status = 1" at bounding box center [981, 438] width 597 height 14
click at [816, 685] on button "Preview Query" at bounding box center [820, 683] width 93 height 27
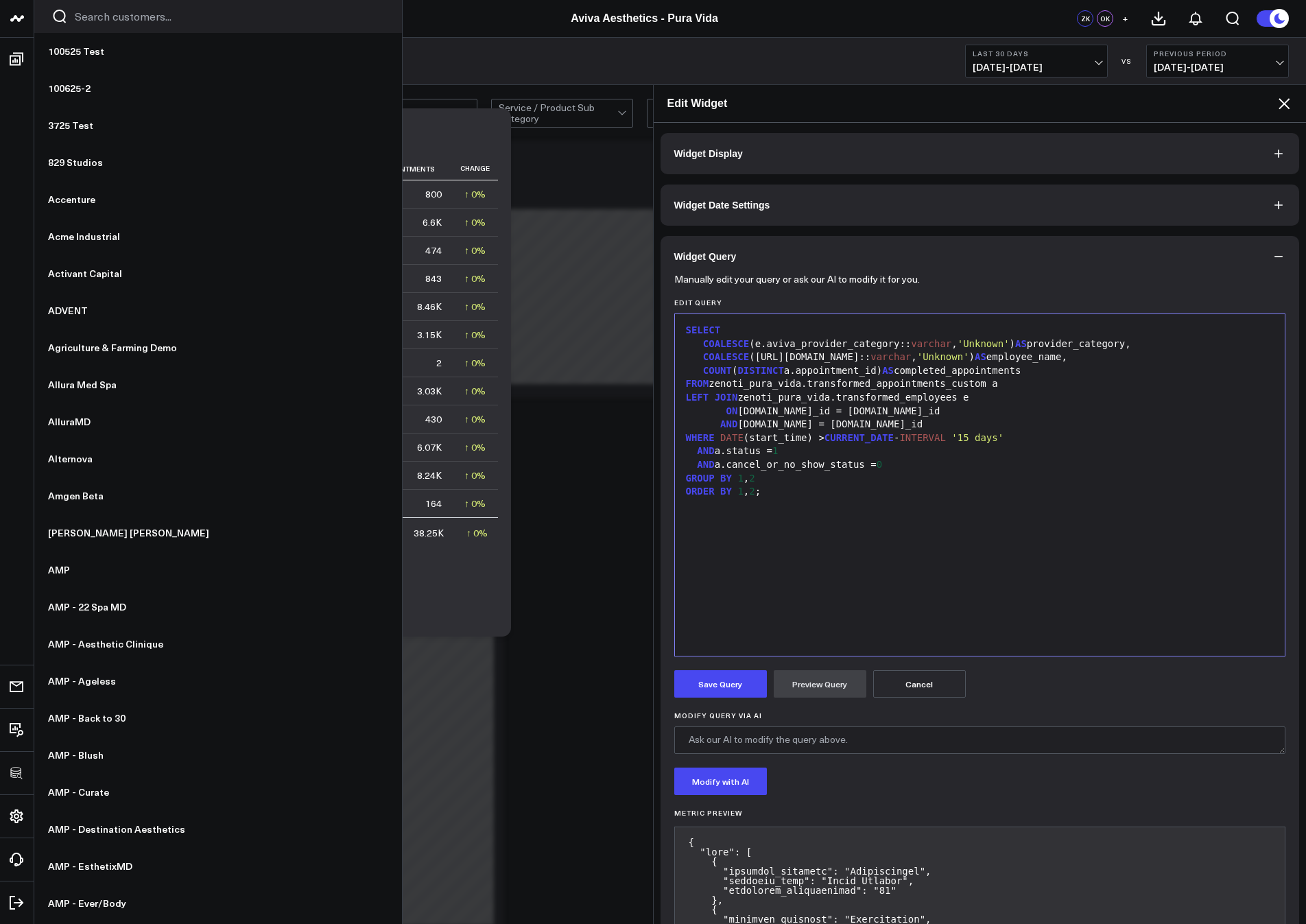
click at [760, 687] on button "Save Query" at bounding box center [721, 683] width 93 height 27
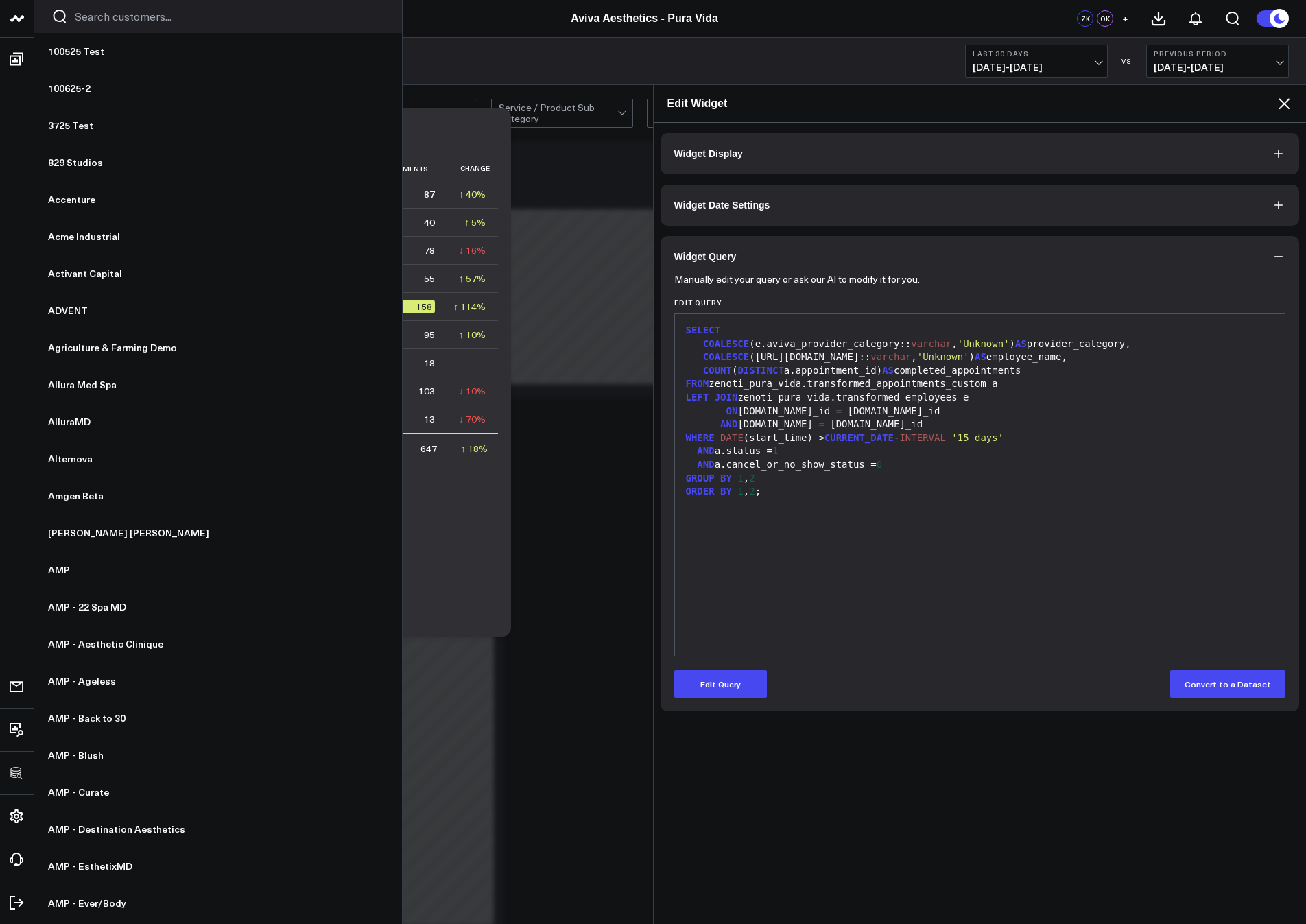
click at [1288, 102] on icon at bounding box center [1284, 103] width 16 height 16
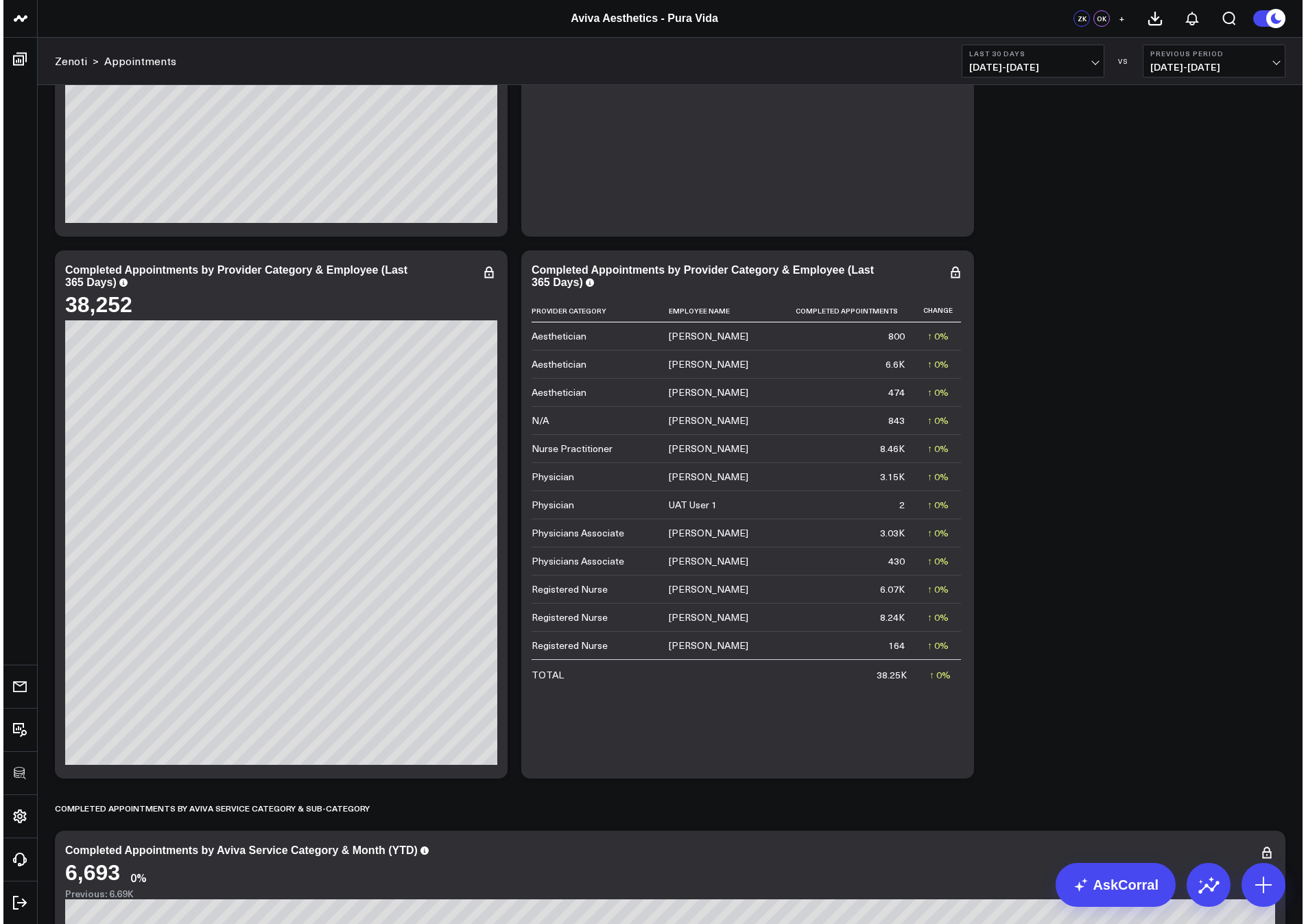
scroll to position [710, 0]
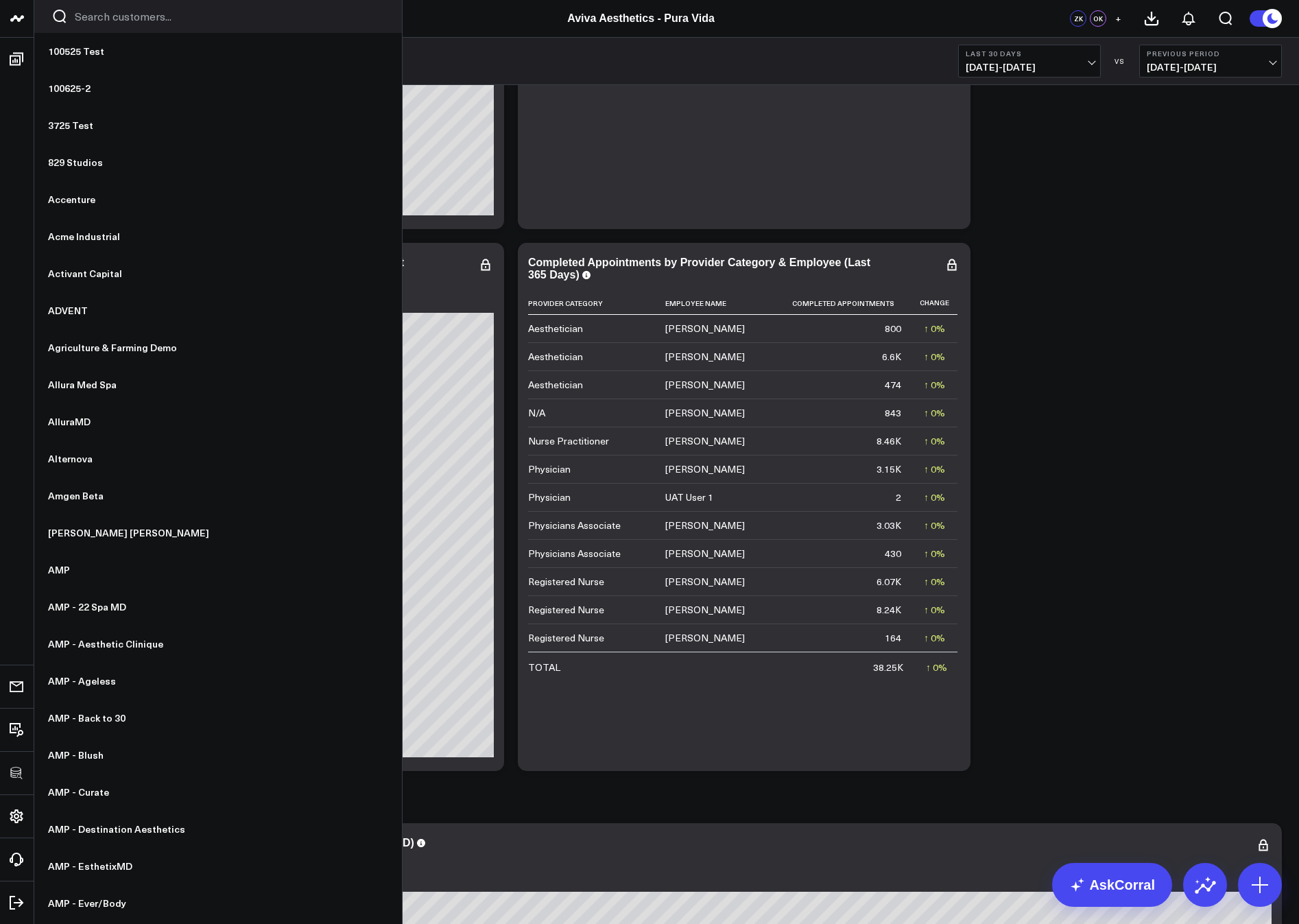
click at [0, 0] on icon at bounding box center [0, 0] width 0 height 0
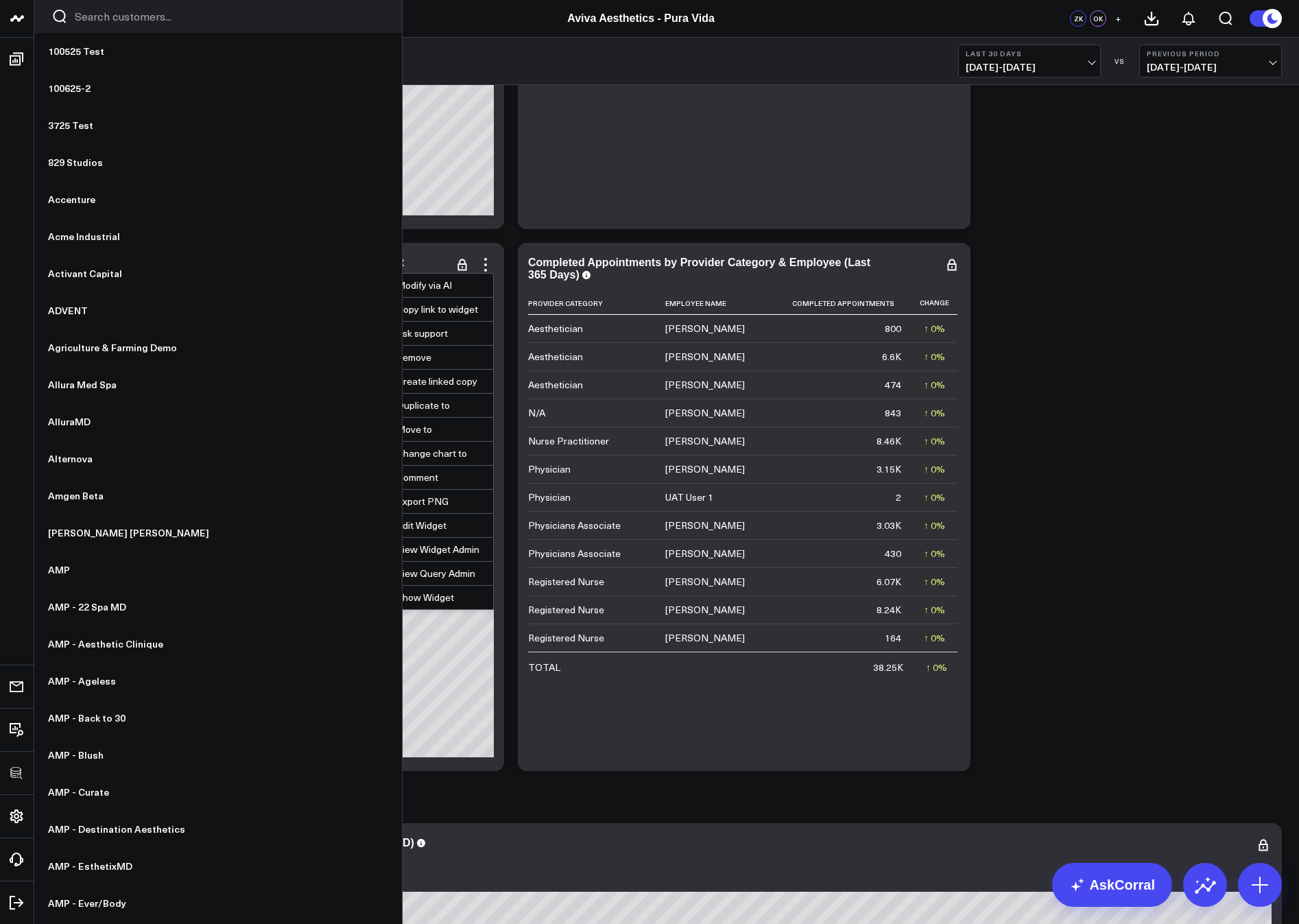
click at [424, 524] on button "Edit Widget" at bounding box center [429, 525] width 128 height 24
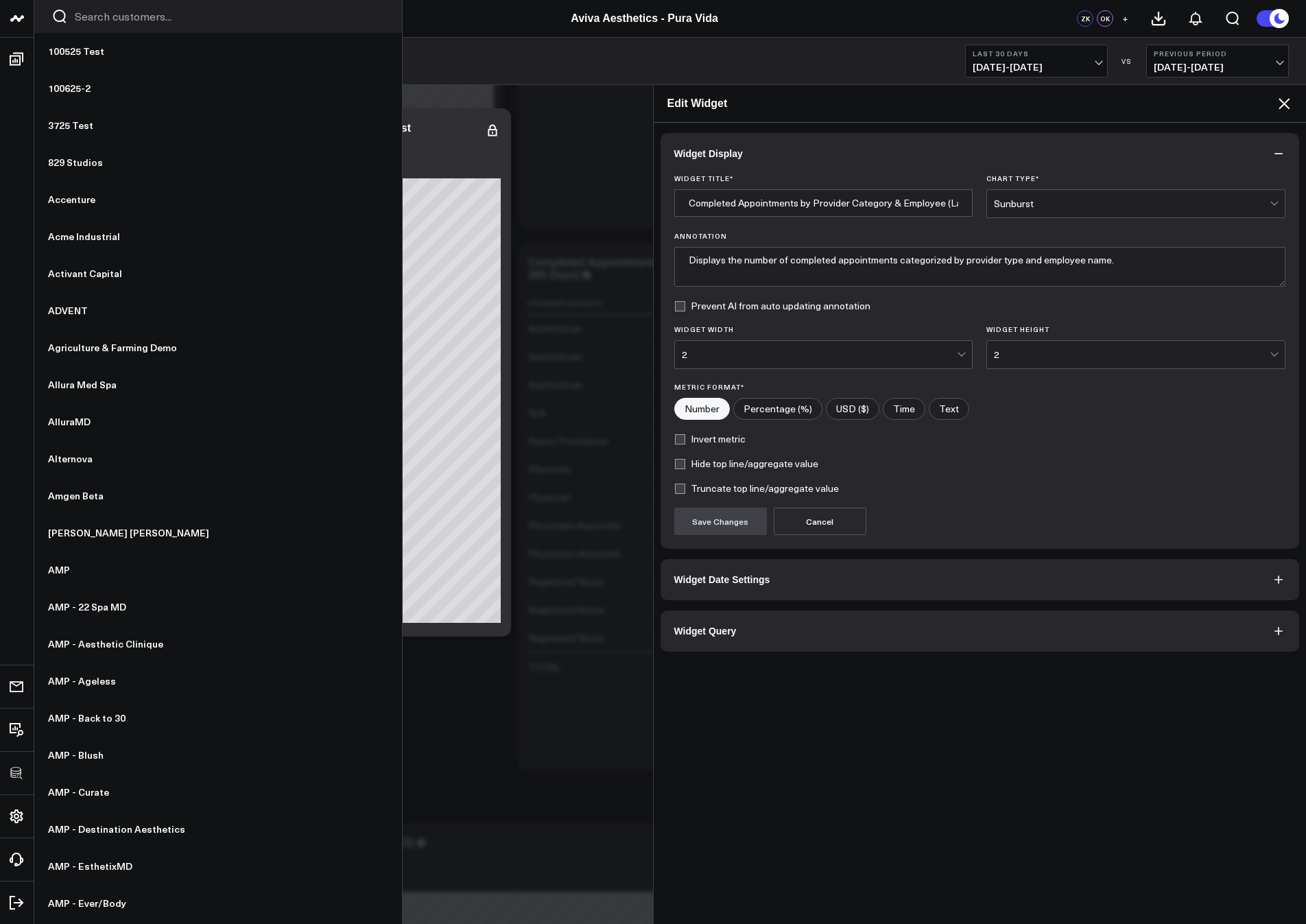
click at [725, 632] on span "Widget Query" at bounding box center [706, 631] width 62 height 11
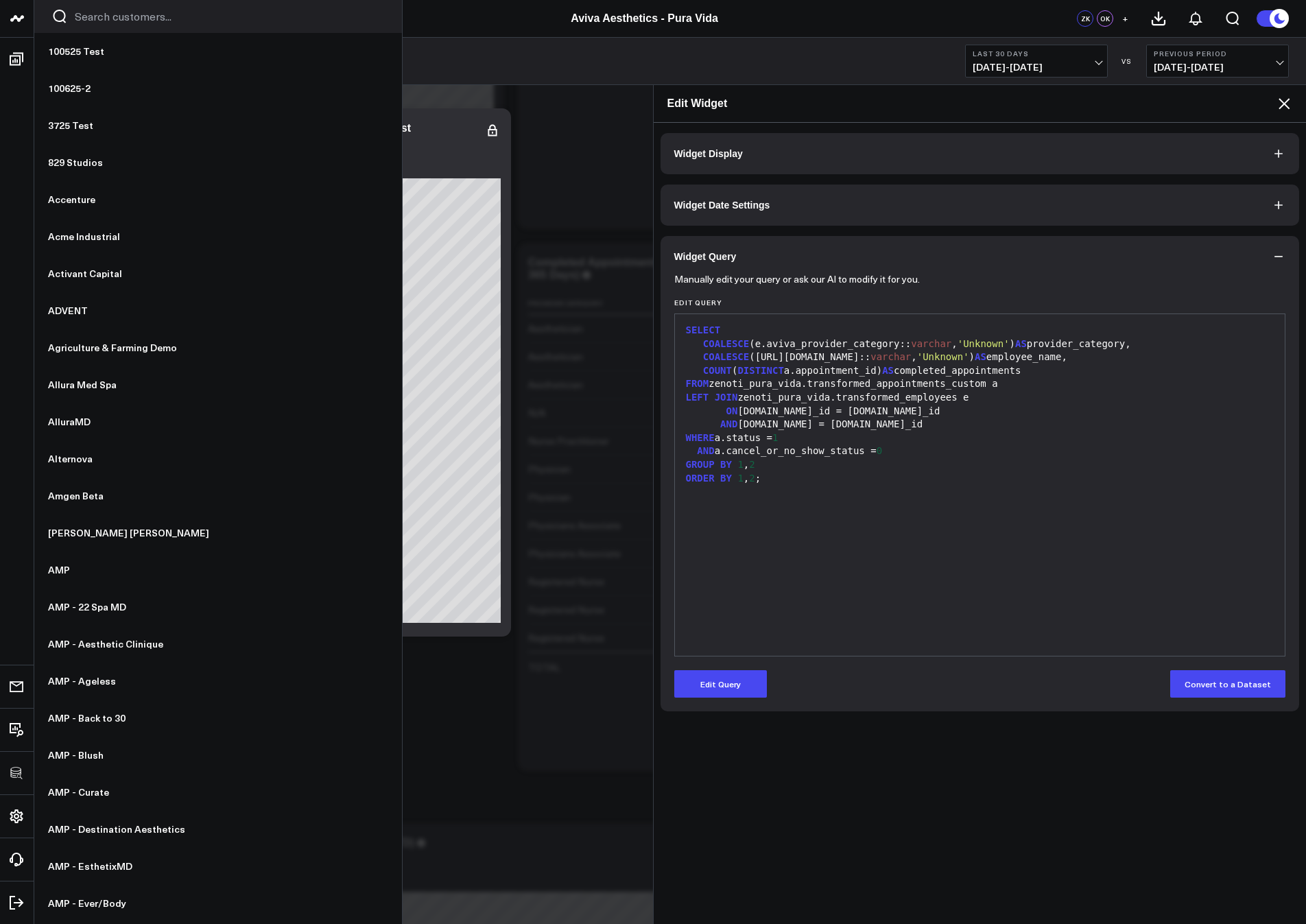
click at [700, 686] on button "Edit Query" at bounding box center [721, 683] width 93 height 27
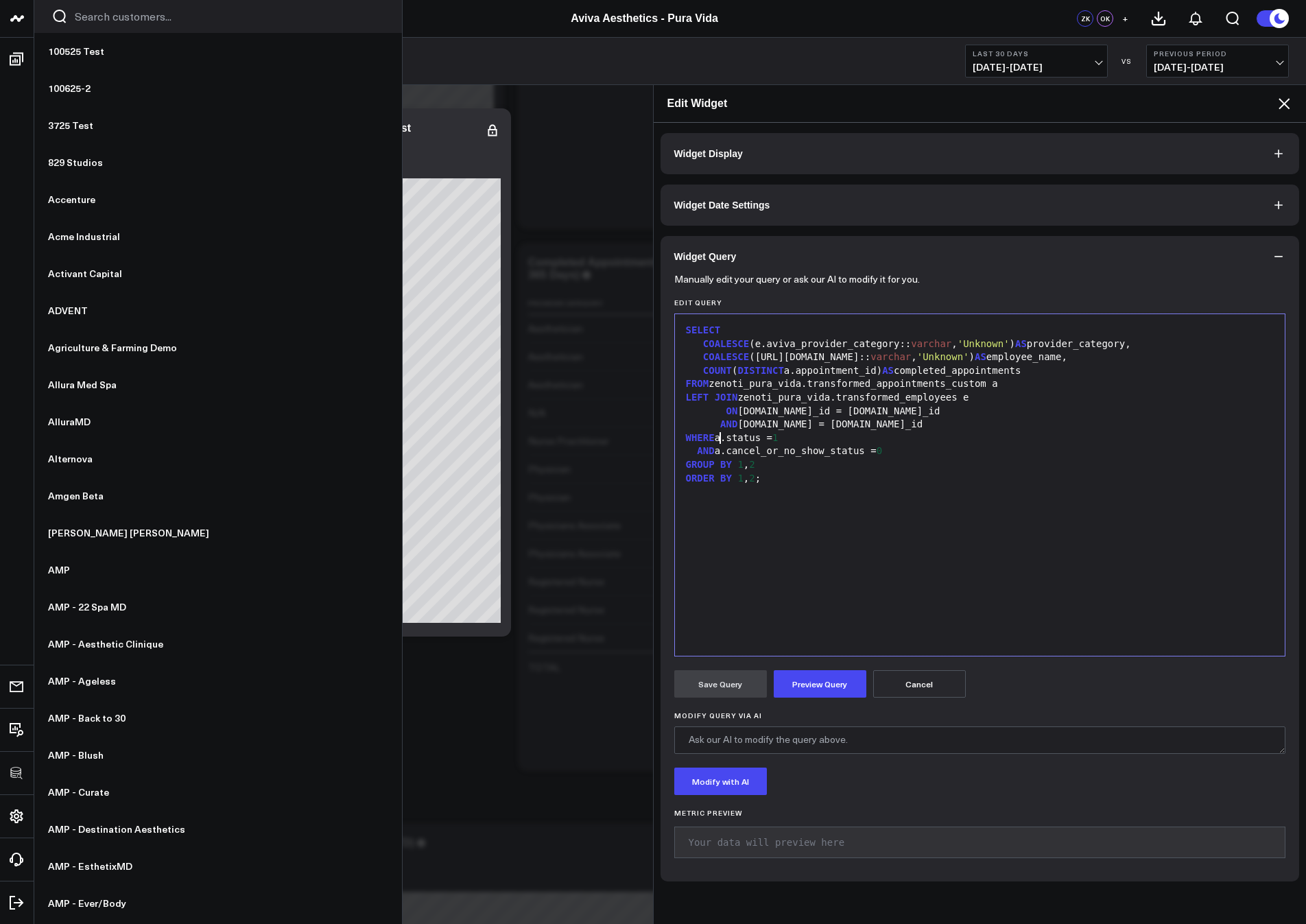
click at [720, 436] on div "WHERE a.status = 1" at bounding box center [981, 438] width 597 height 14
click at [811, 686] on button "Preview Query" at bounding box center [820, 683] width 93 height 27
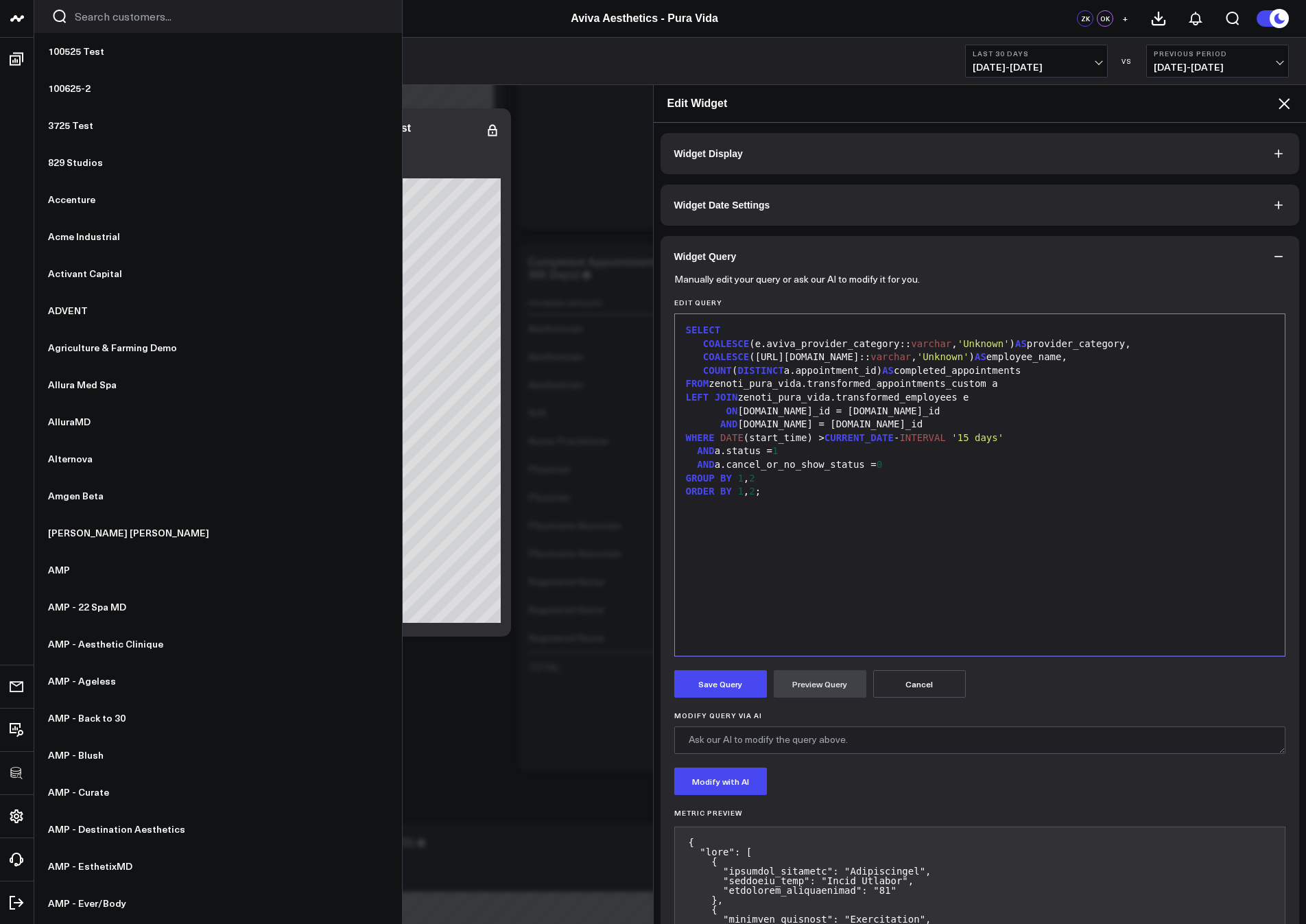
click at [717, 693] on button "Save Query" at bounding box center [721, 683] width 93 height 27
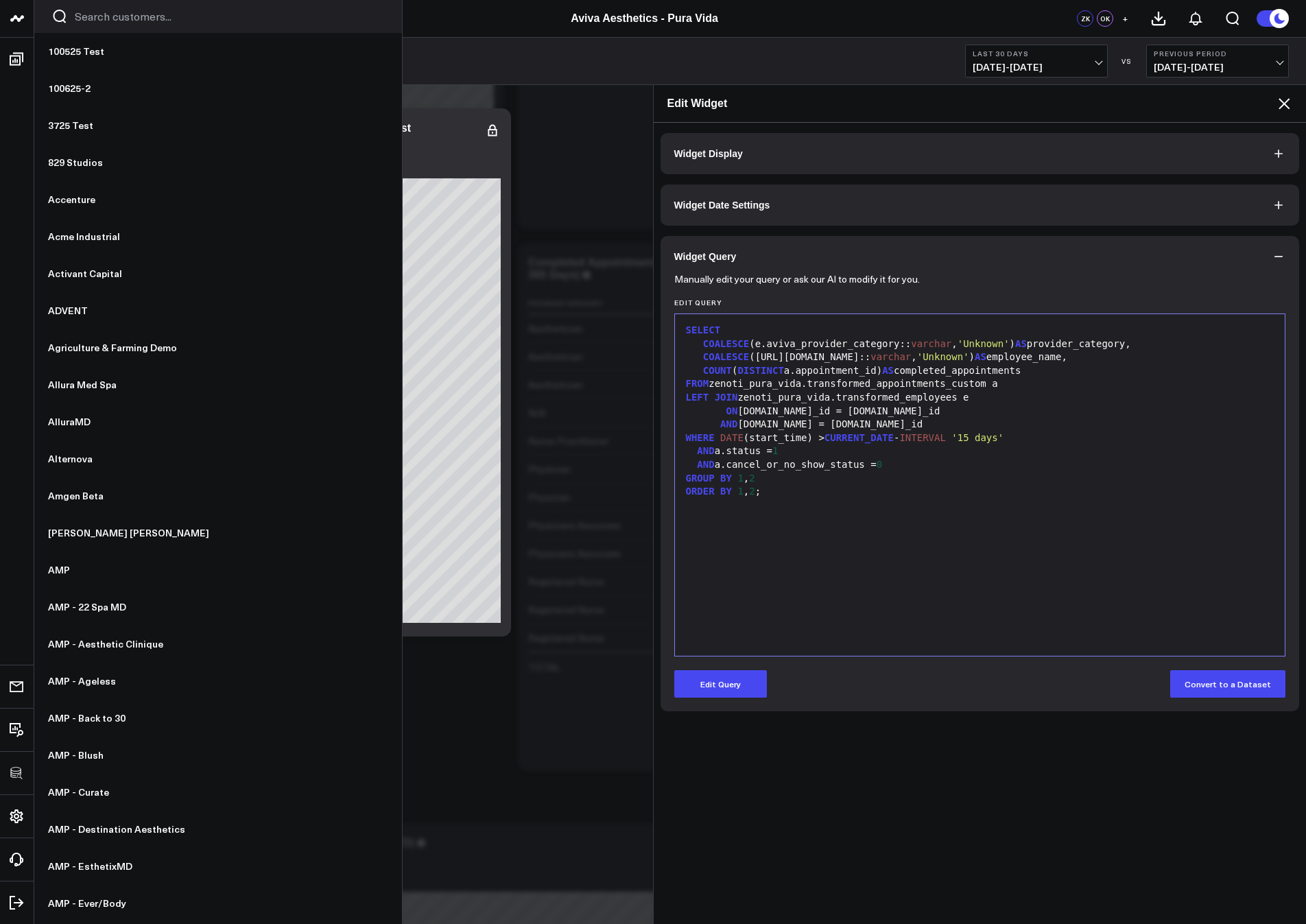
click at [1286, 99] on icon at bounding box center [1284, 103] width 16 height 16
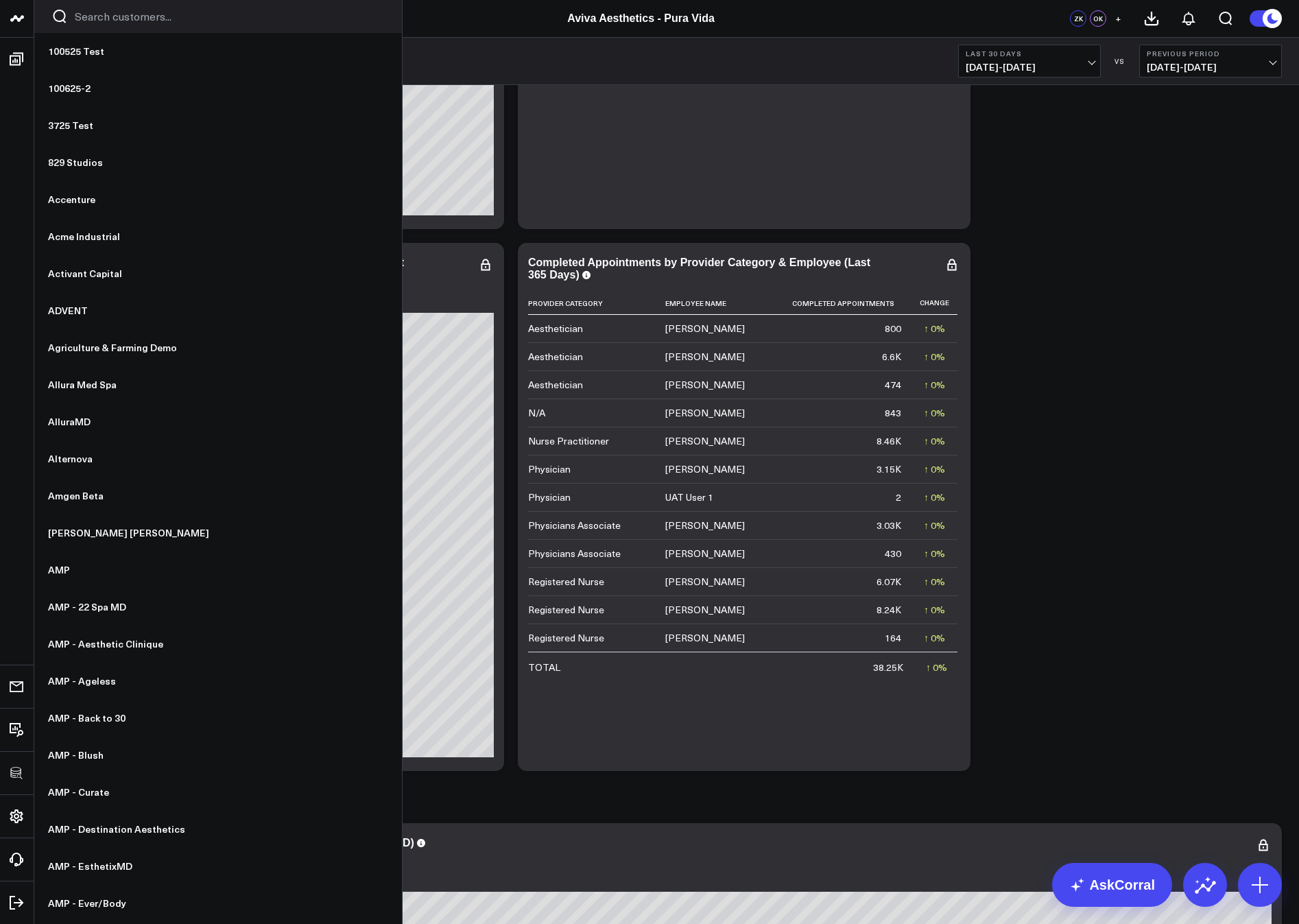
click at [0, 0] on icon at bounding box center [0, 0] width 0 height 0
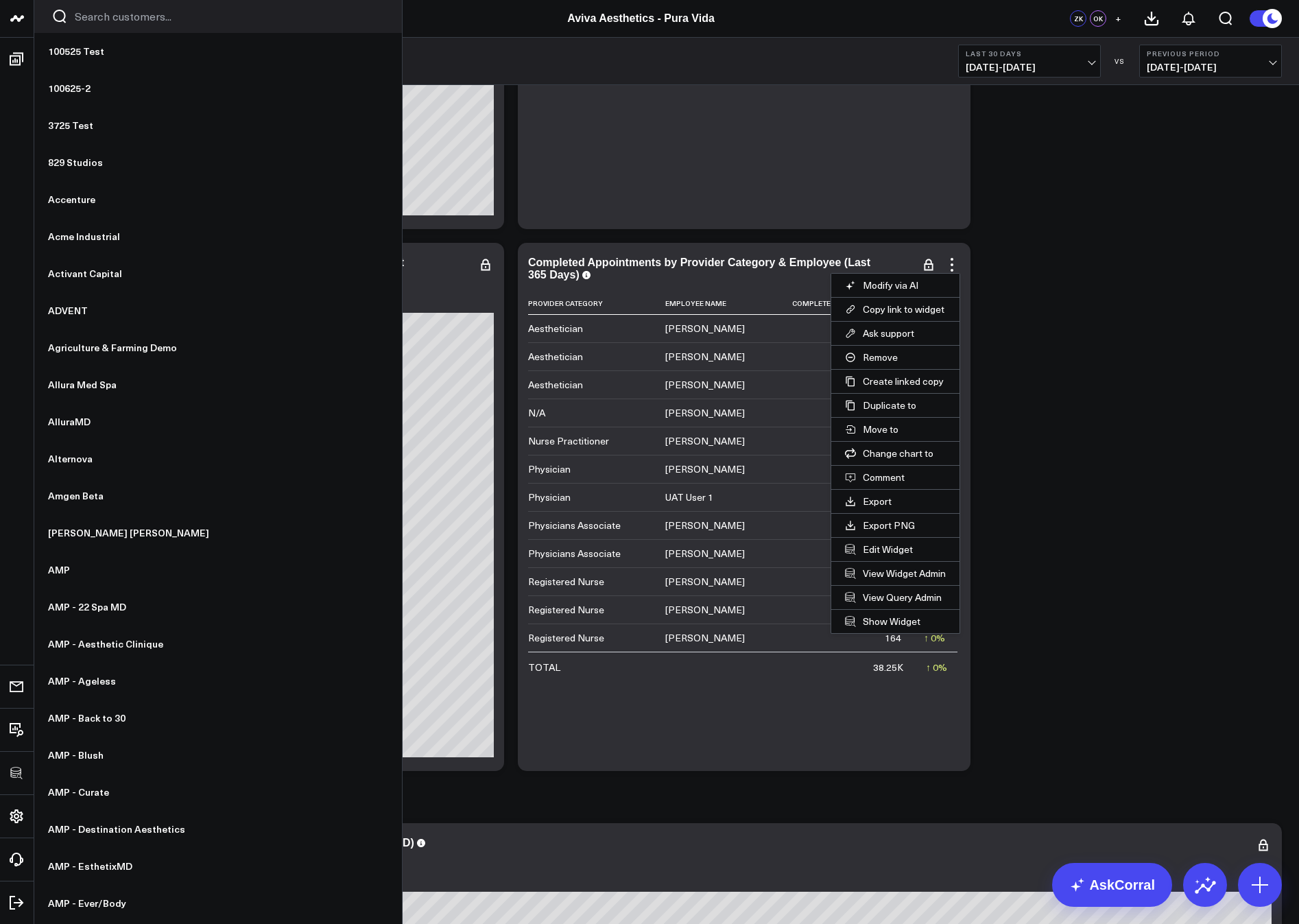
click at [878, 553] on button "Edit Widget" at bounding box center [896, 549] width 128 height 24
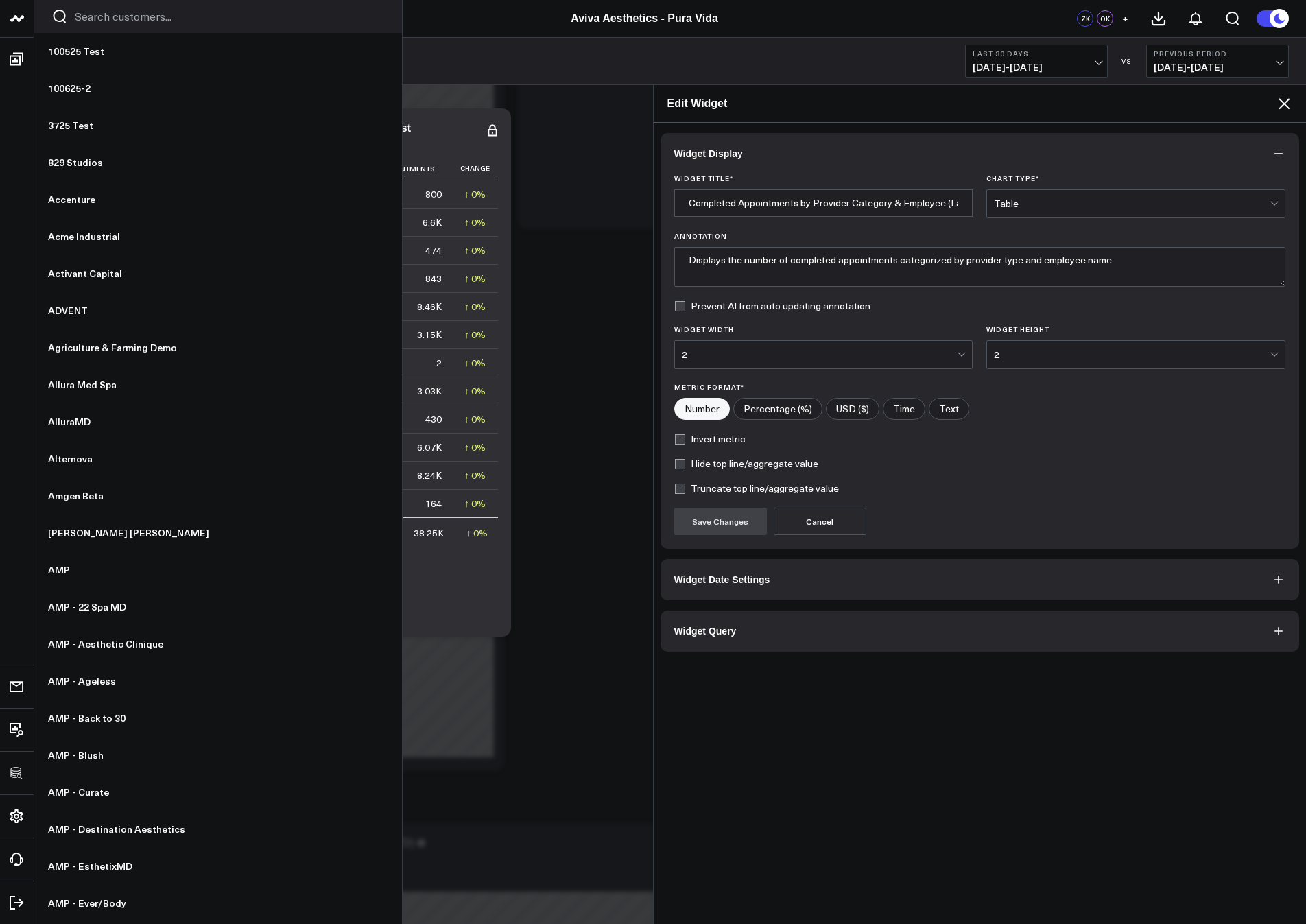
click at [699, 632] on span "Widget Query" at bounding box center [706, 631] width 62 height 11
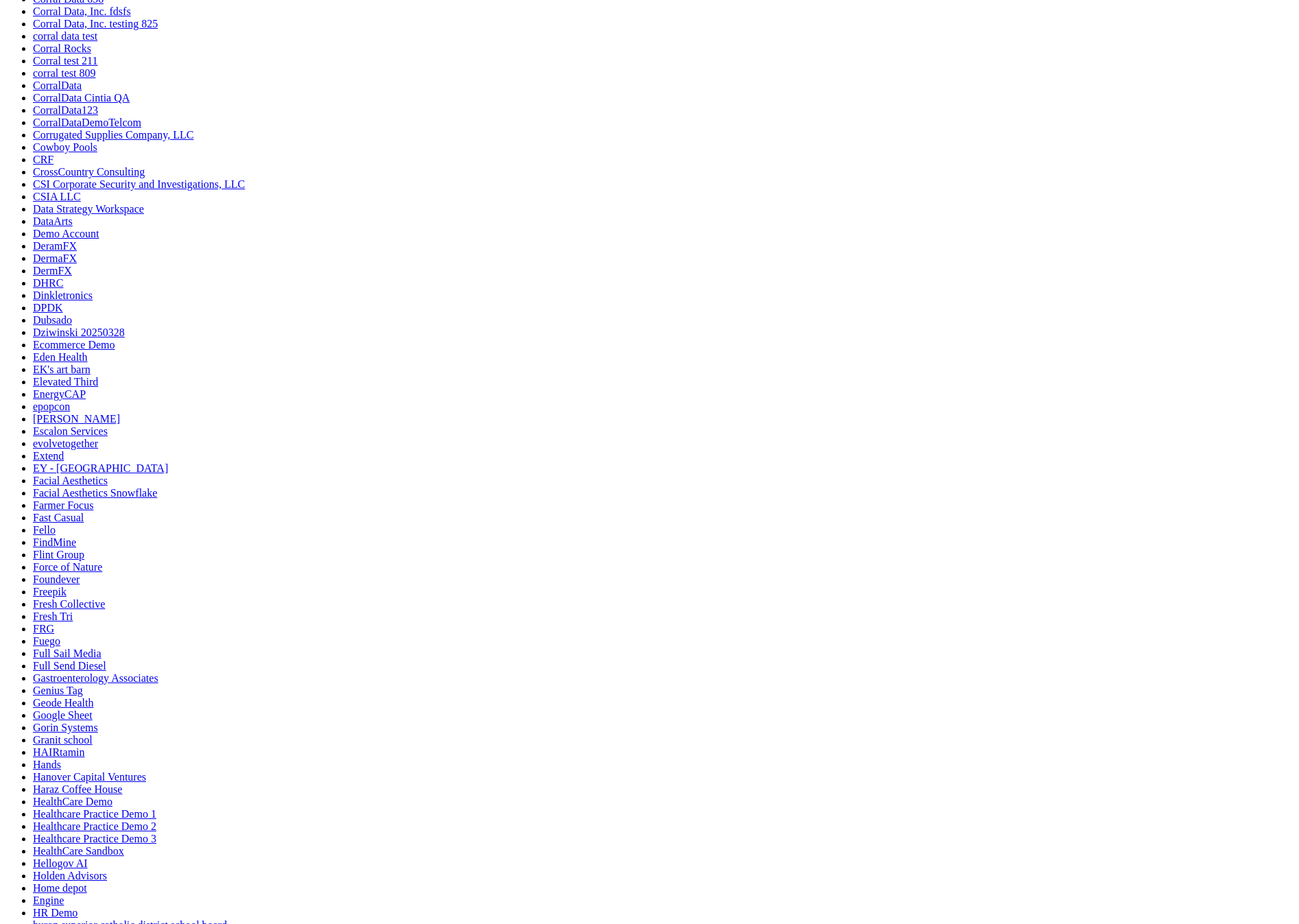
scroll to position [1469, 0]
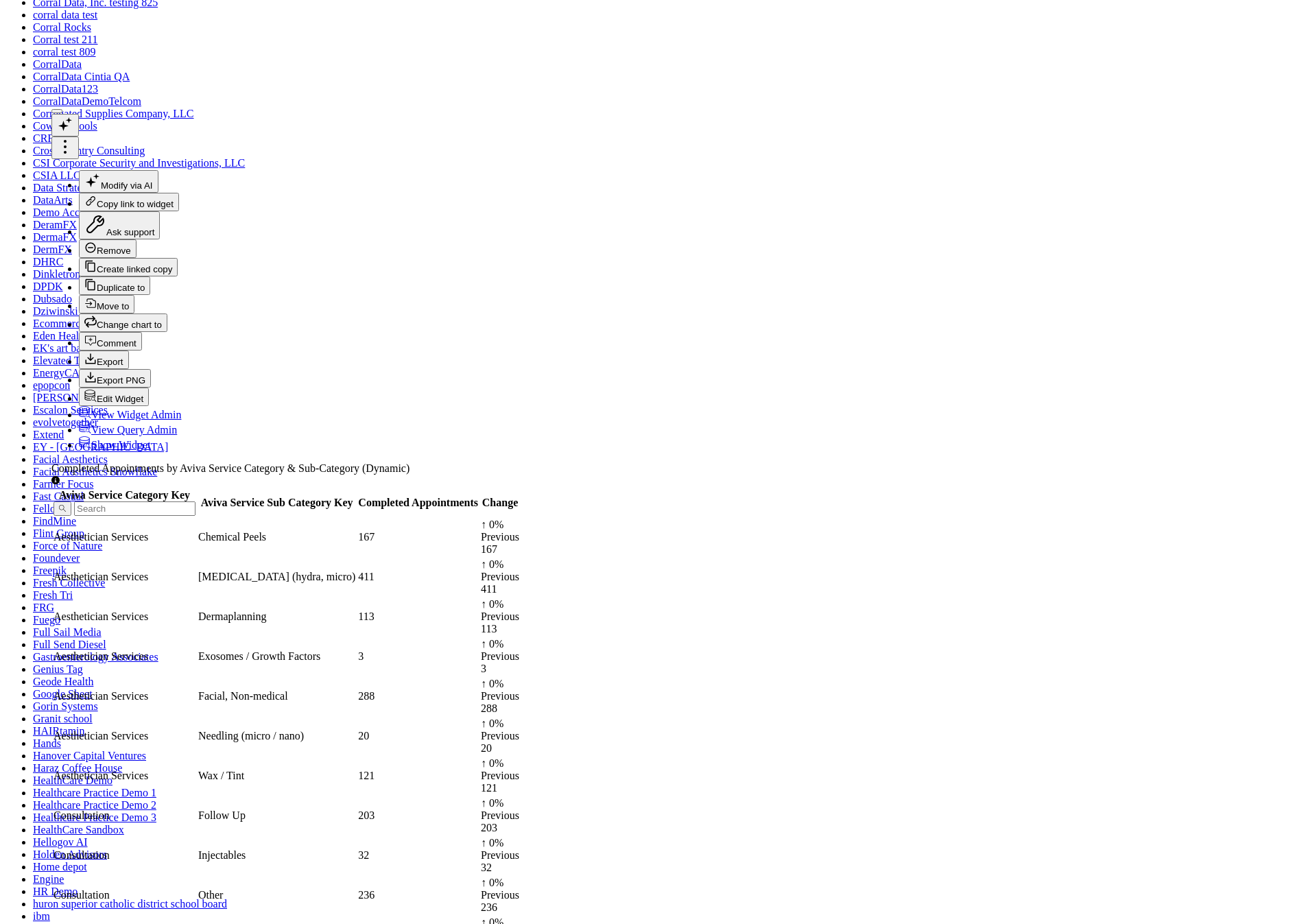
drag, startPoint x: 716, startPoint y: 407, endPoint x: 719, endPoint y: 399, distance: 8.5
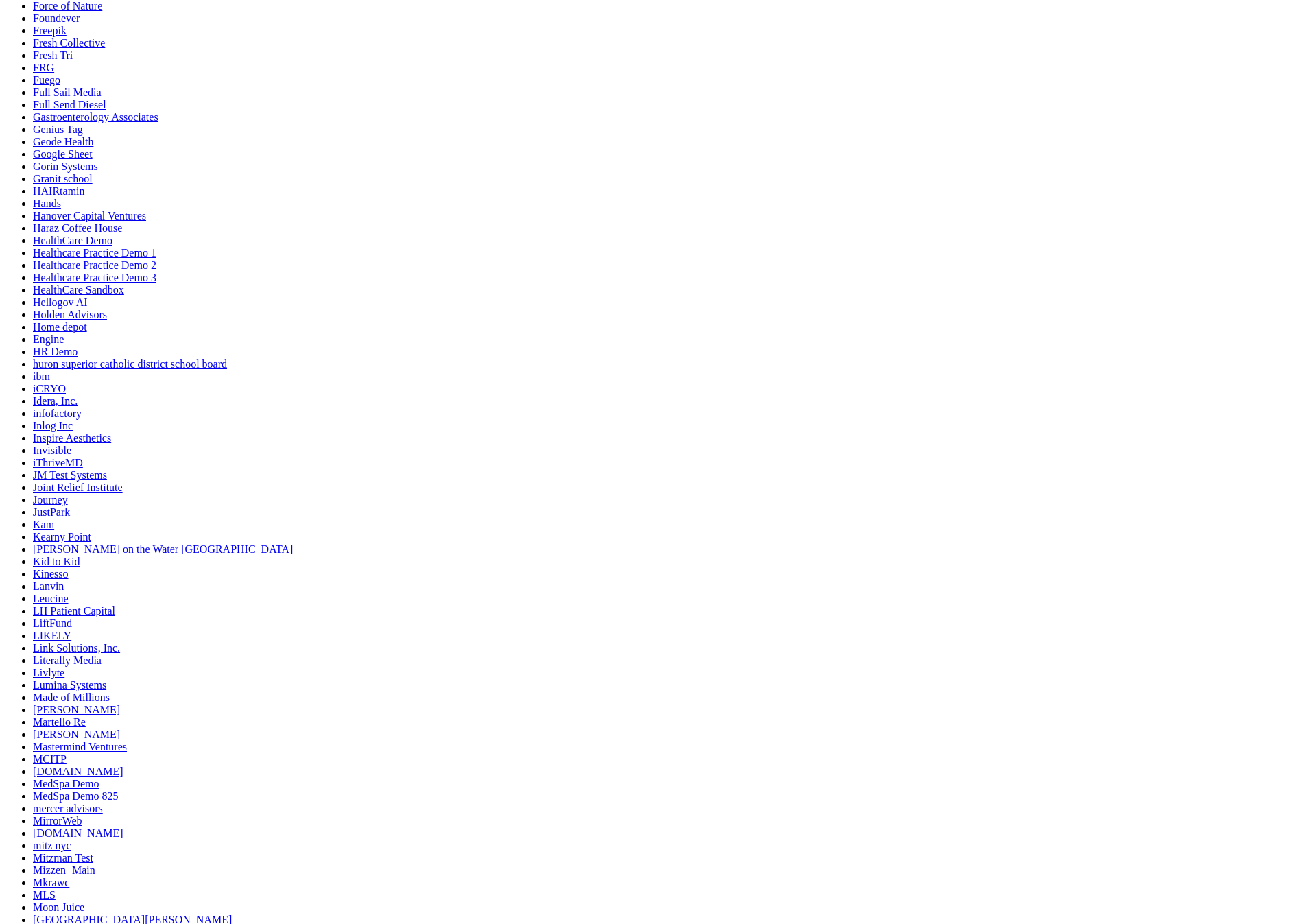
scroll to position [2012, 0]
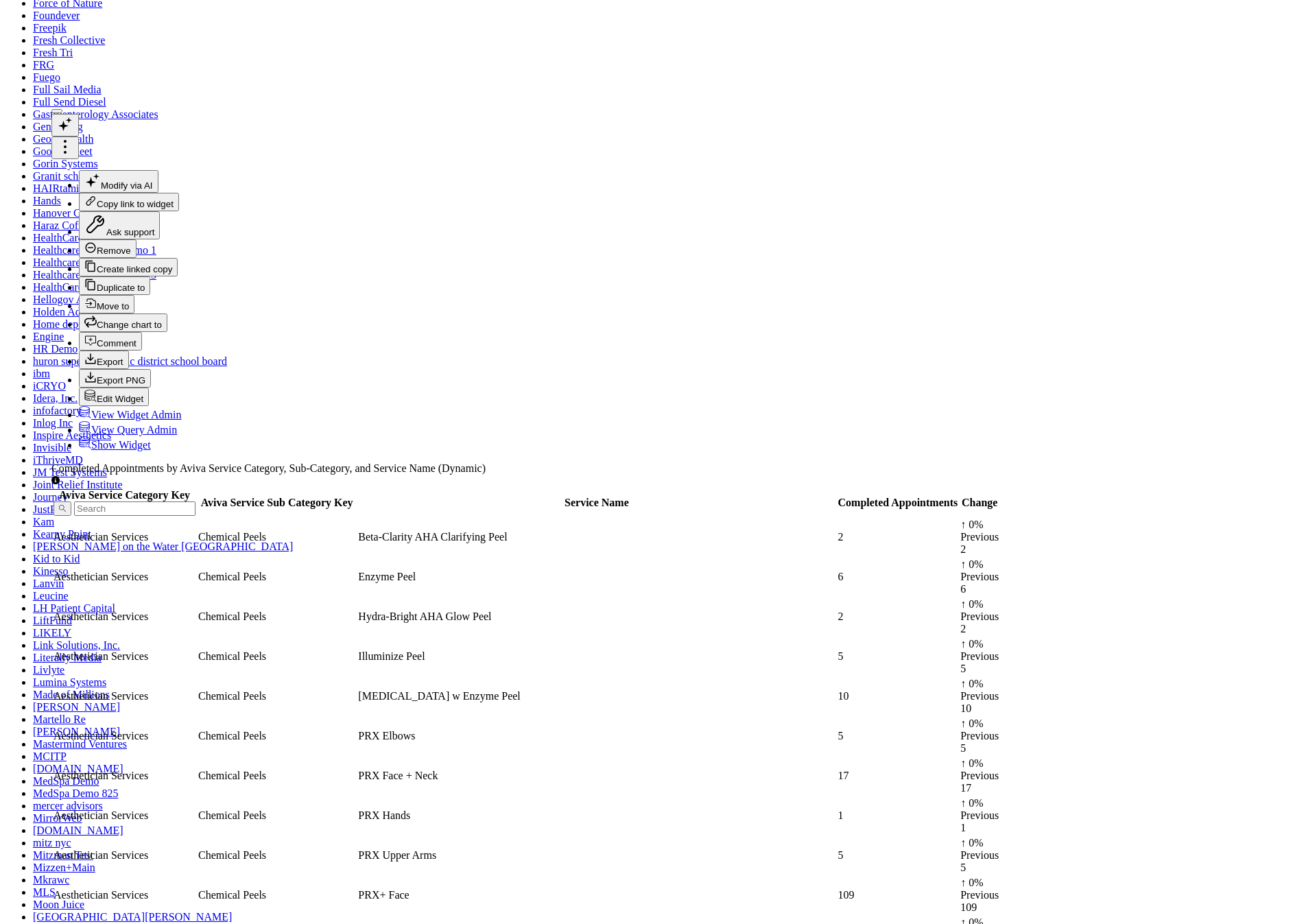
drag, startPoint x: 721, startPoint y: 424, endPoint x: 721, endPoint y: 410, distance: 14.0
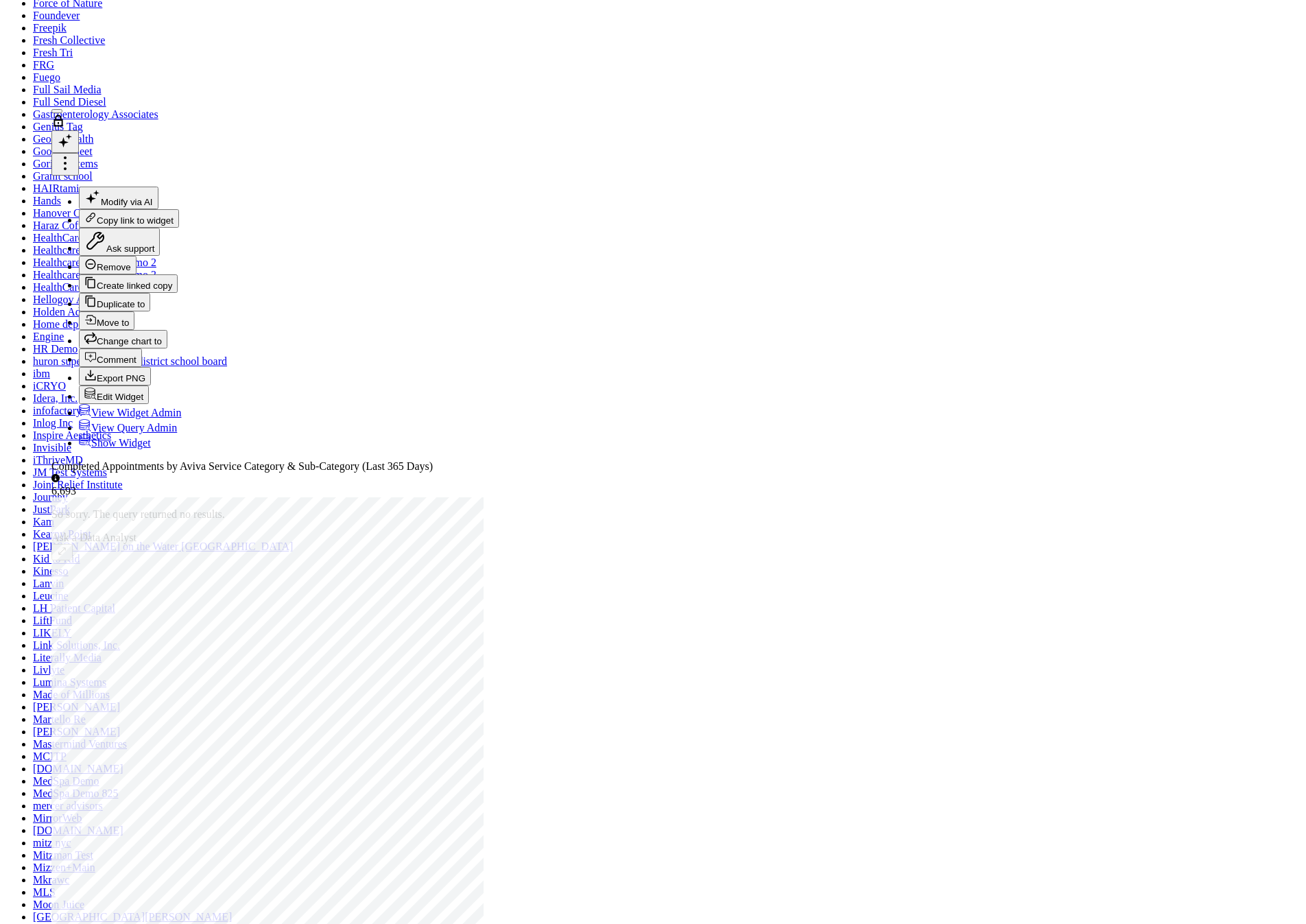
drag, startPoint x: 721, startPoint y: 396, endPoint x: 719, endPoint y: 407, distance: 11.2
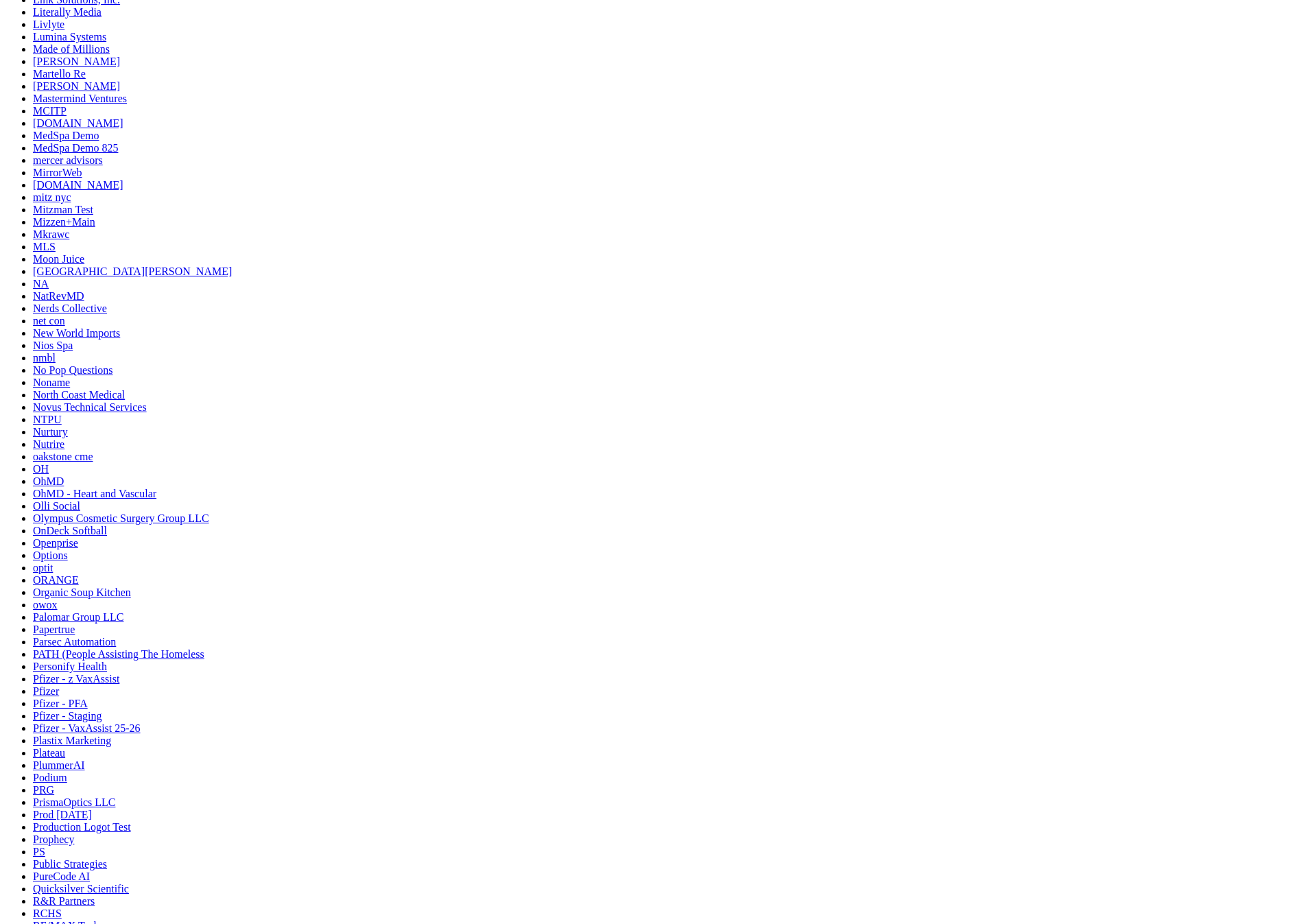
scroll to position [2691, 0]
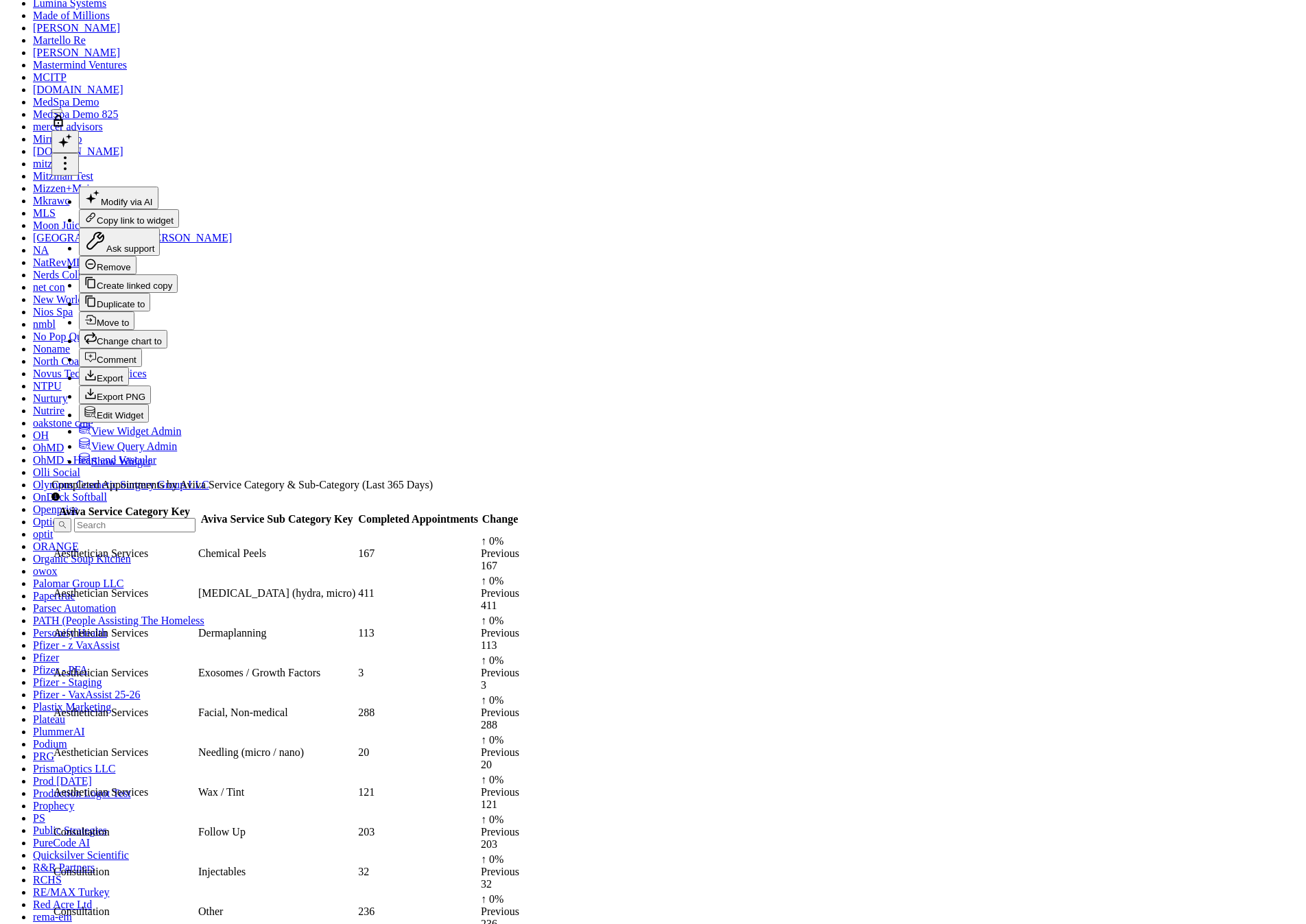
drag, startPoint x: 719, startPoint y: 396, endPoint x: 720, endPoint y: 407, distance: 11.0
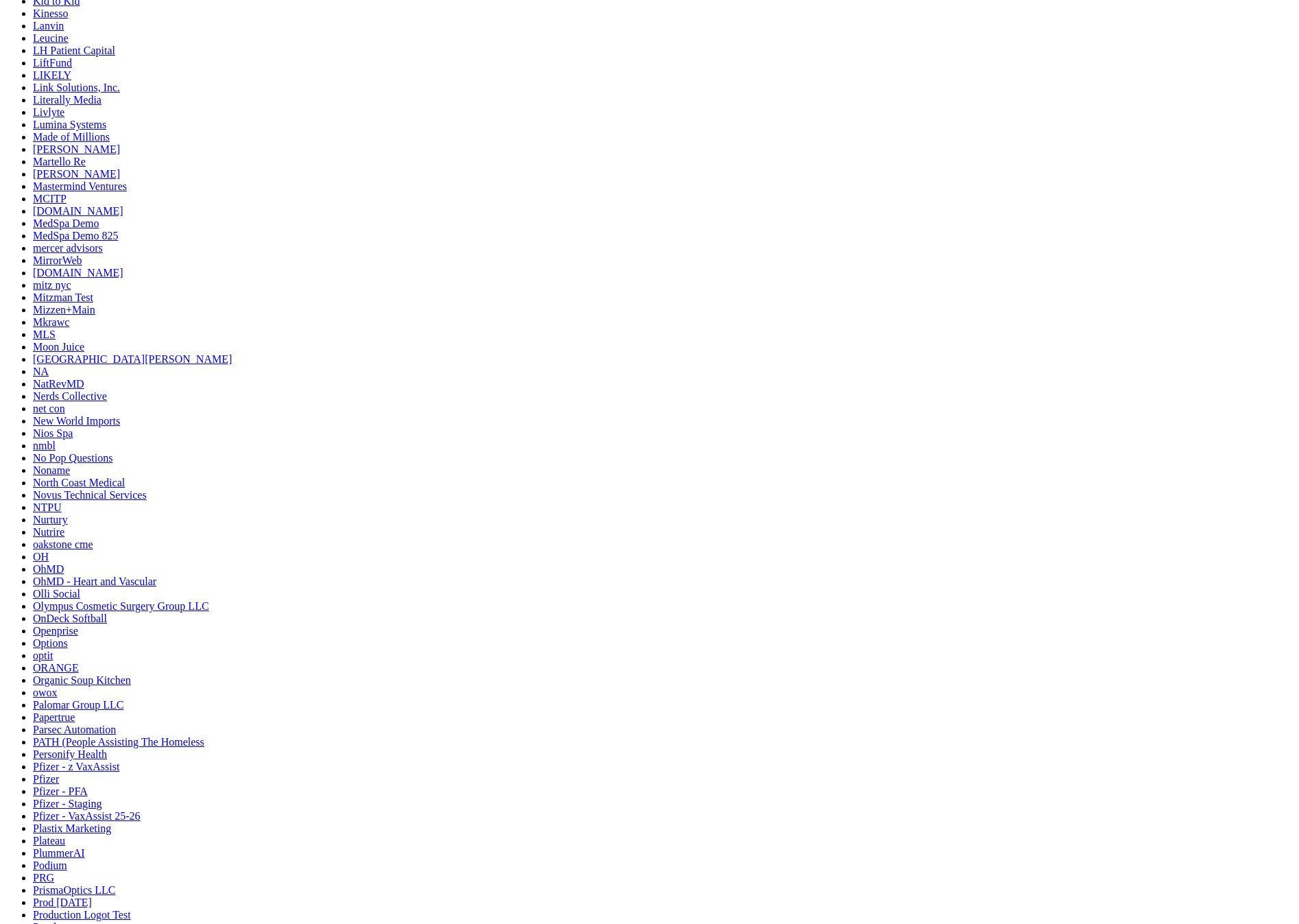
scroll to position [31, 0]
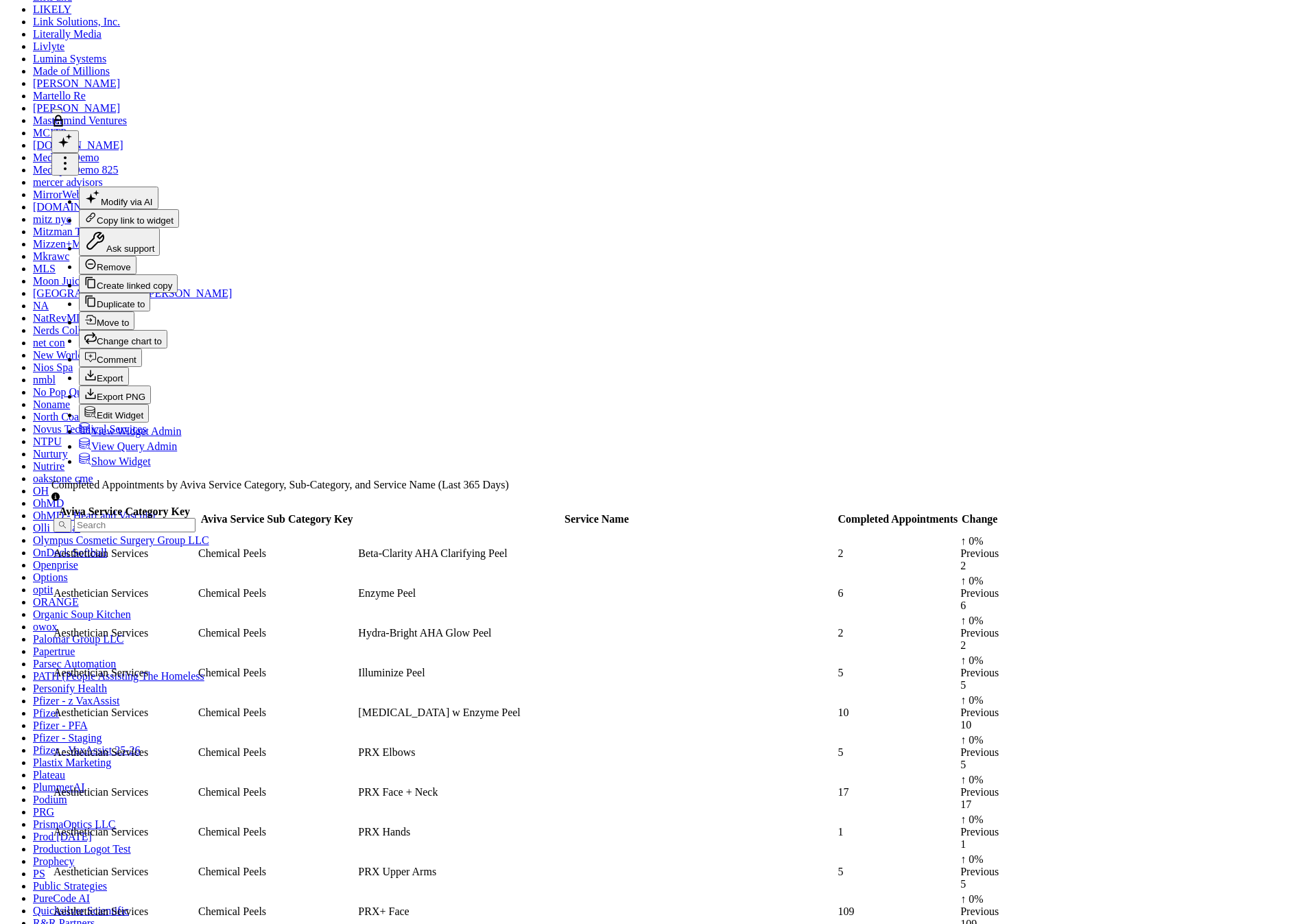
drag, startPoint x: 723, startPoint y: 407, endPoint x: 723, endPoint y: 417, distance: 10.0
drag, startPoint x: 721, startPoint y: 409, endPoint x: 721, endPoint y: 419, distance: 10.0
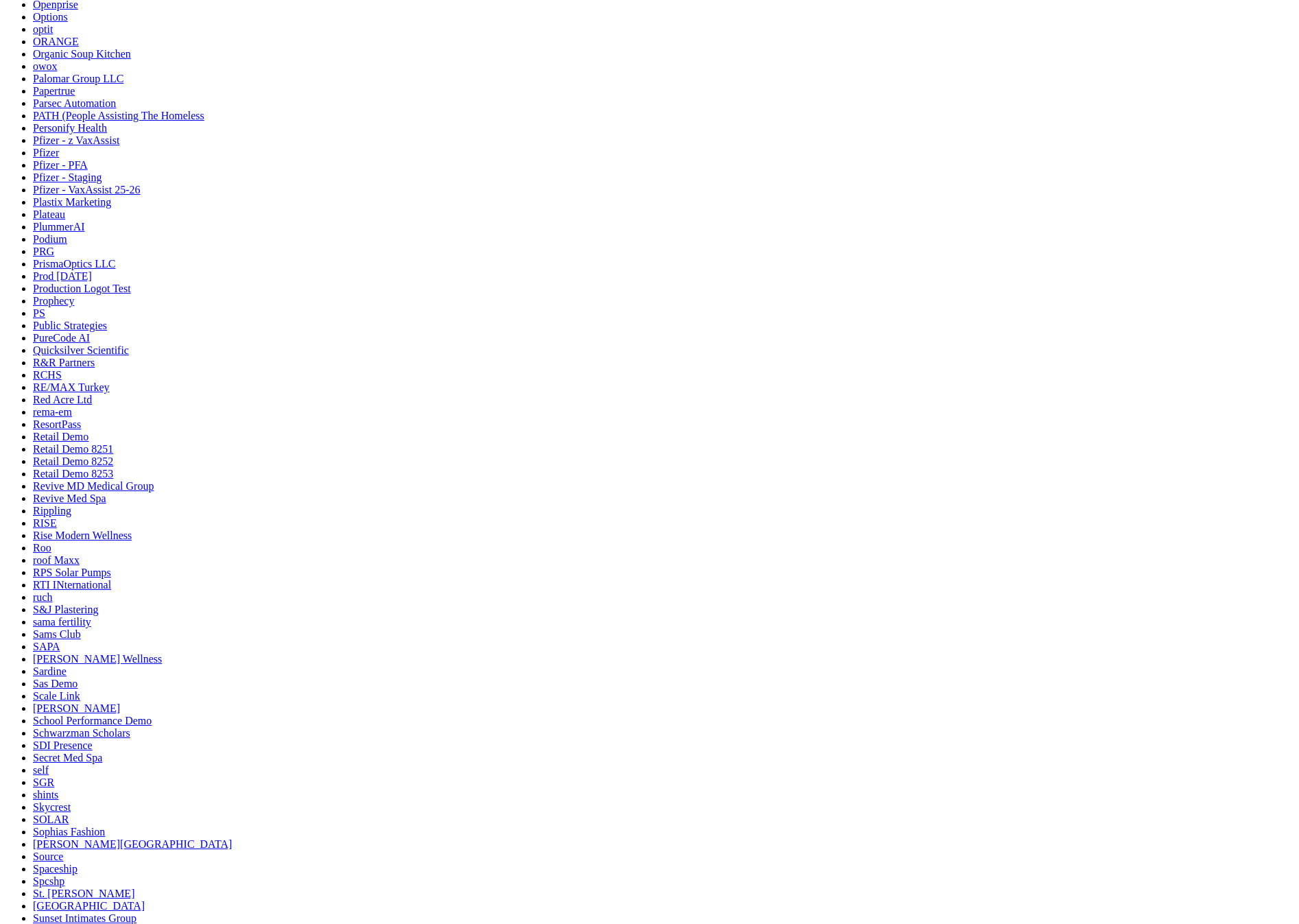
scroll to position [3307, 0]
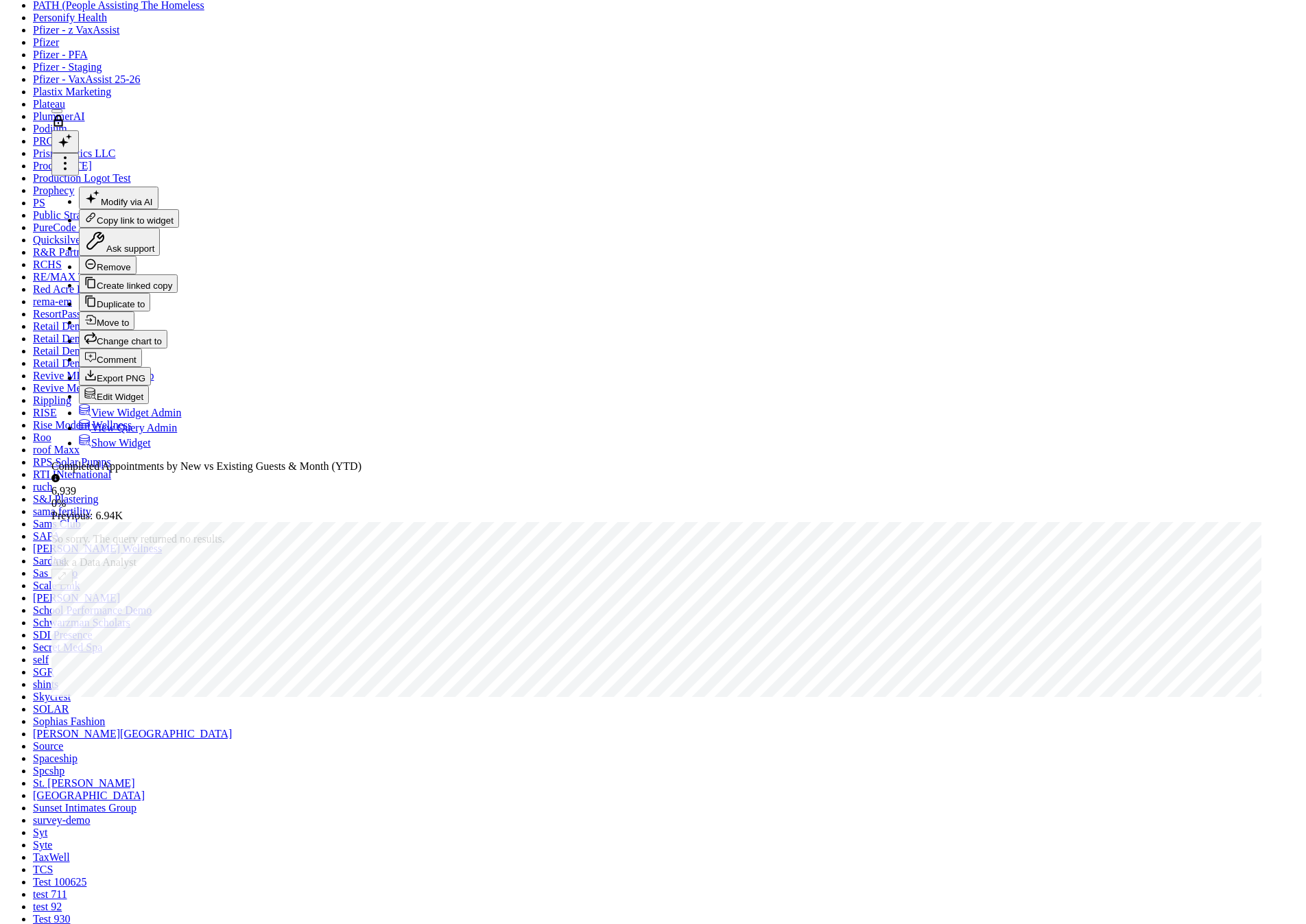
copy div "DATE (start_time) > CURRENT_DATE - INTERVAL '15 days'"
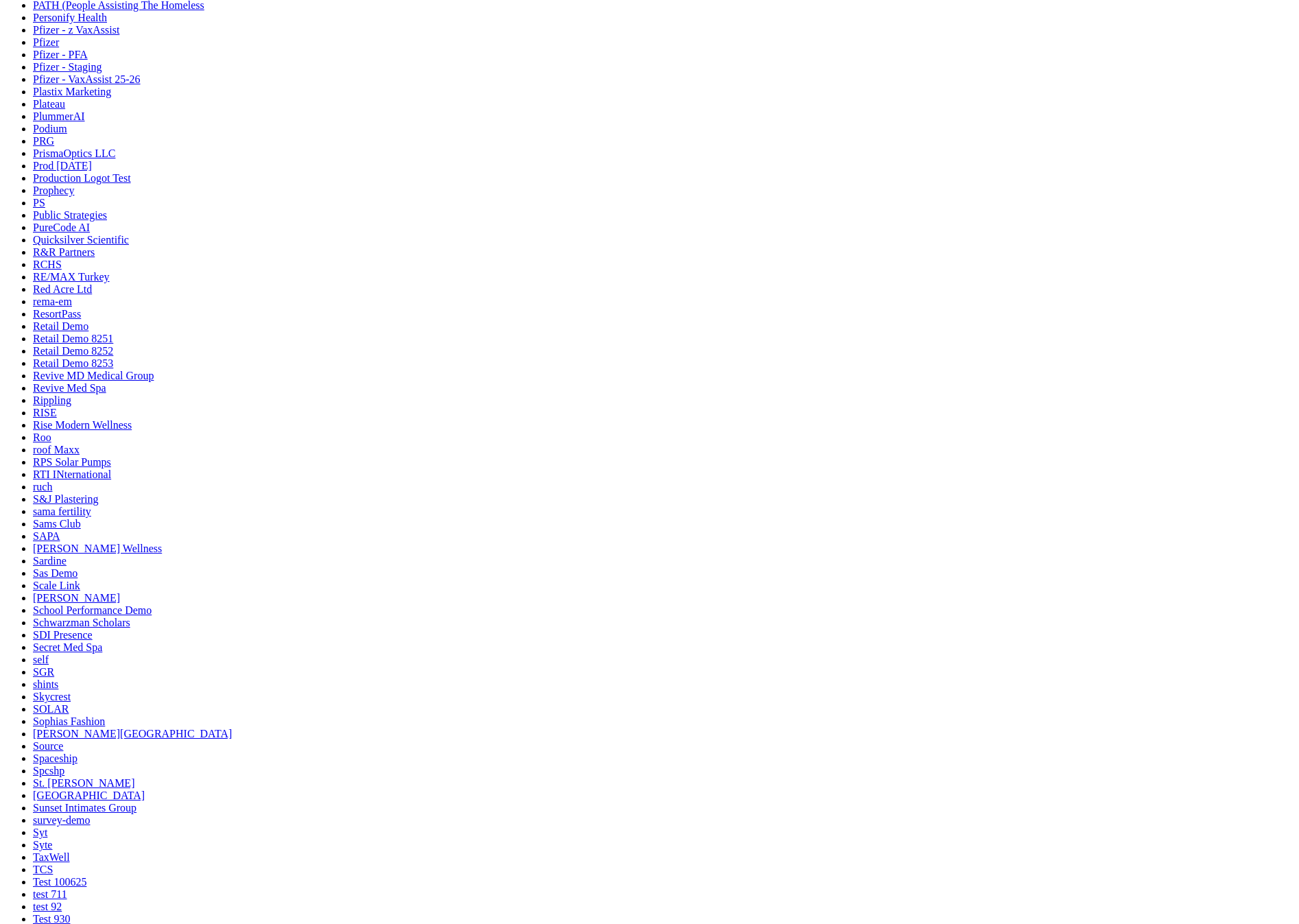
scroll to position [3514, 0]
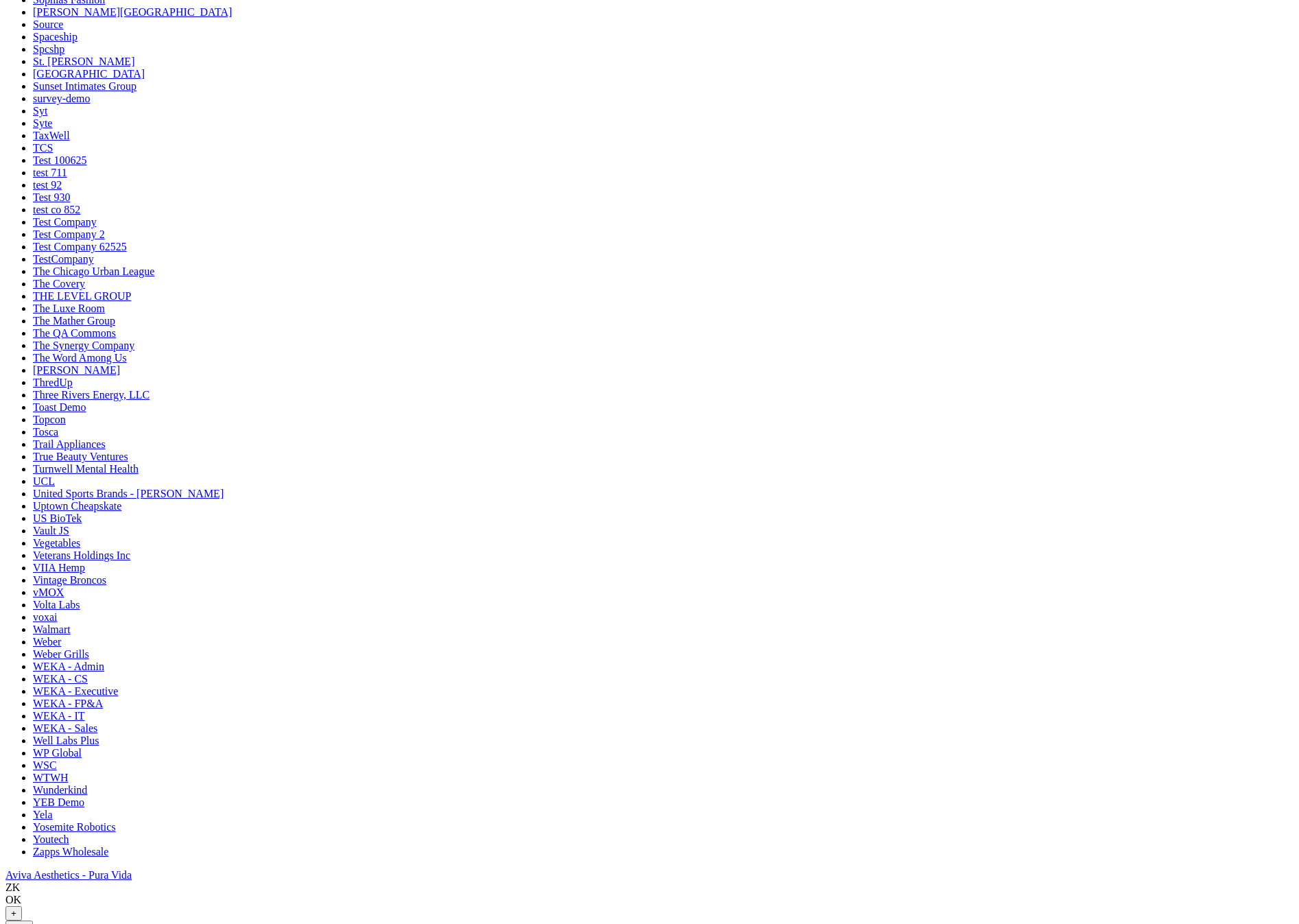
scroll to position [4031, 0]
type textarea "@Zachary Katsulis this has been added, and widgets here updated!"
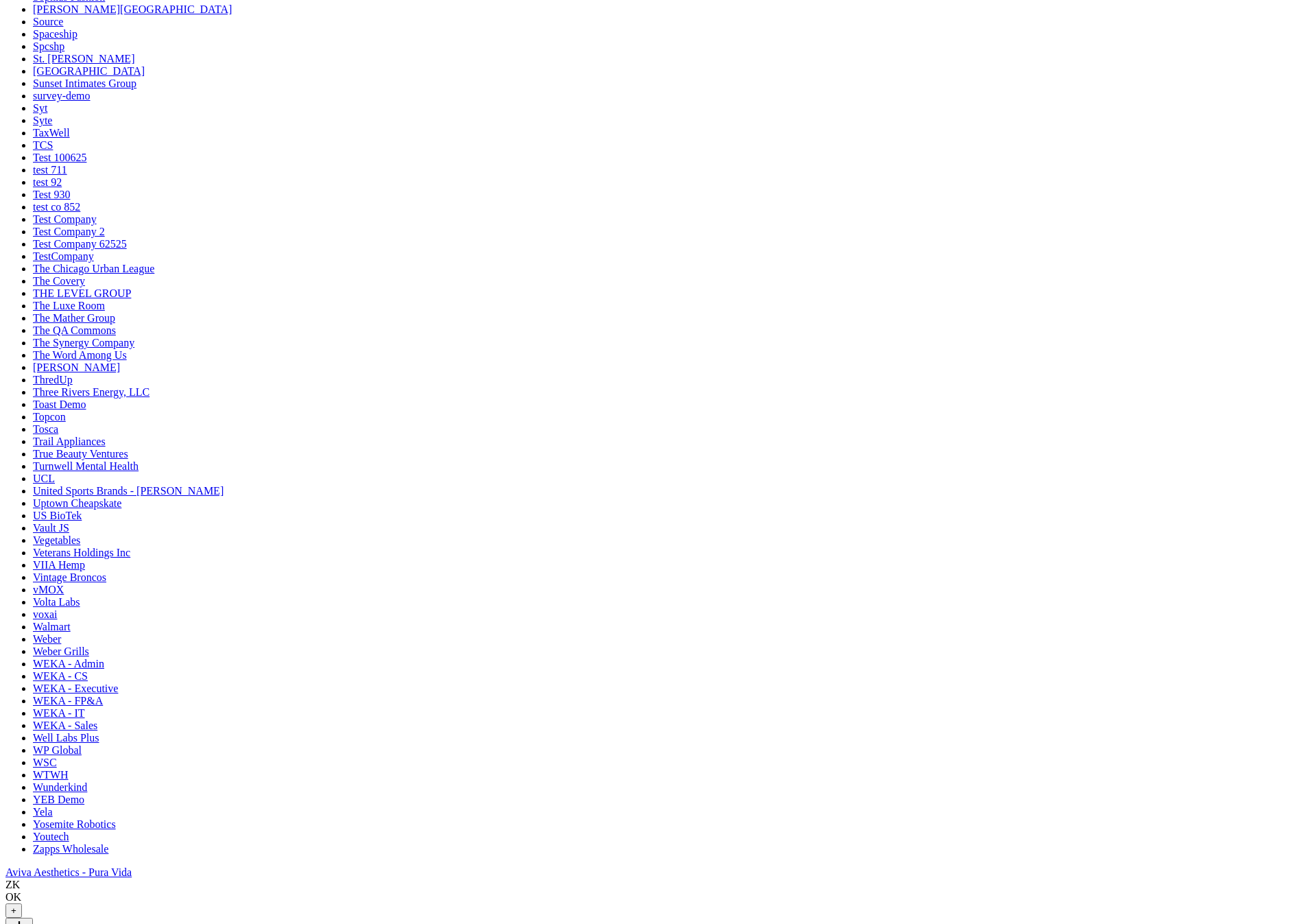
type textarea "@Zachary Katsulis this has been added, and widget updated!"
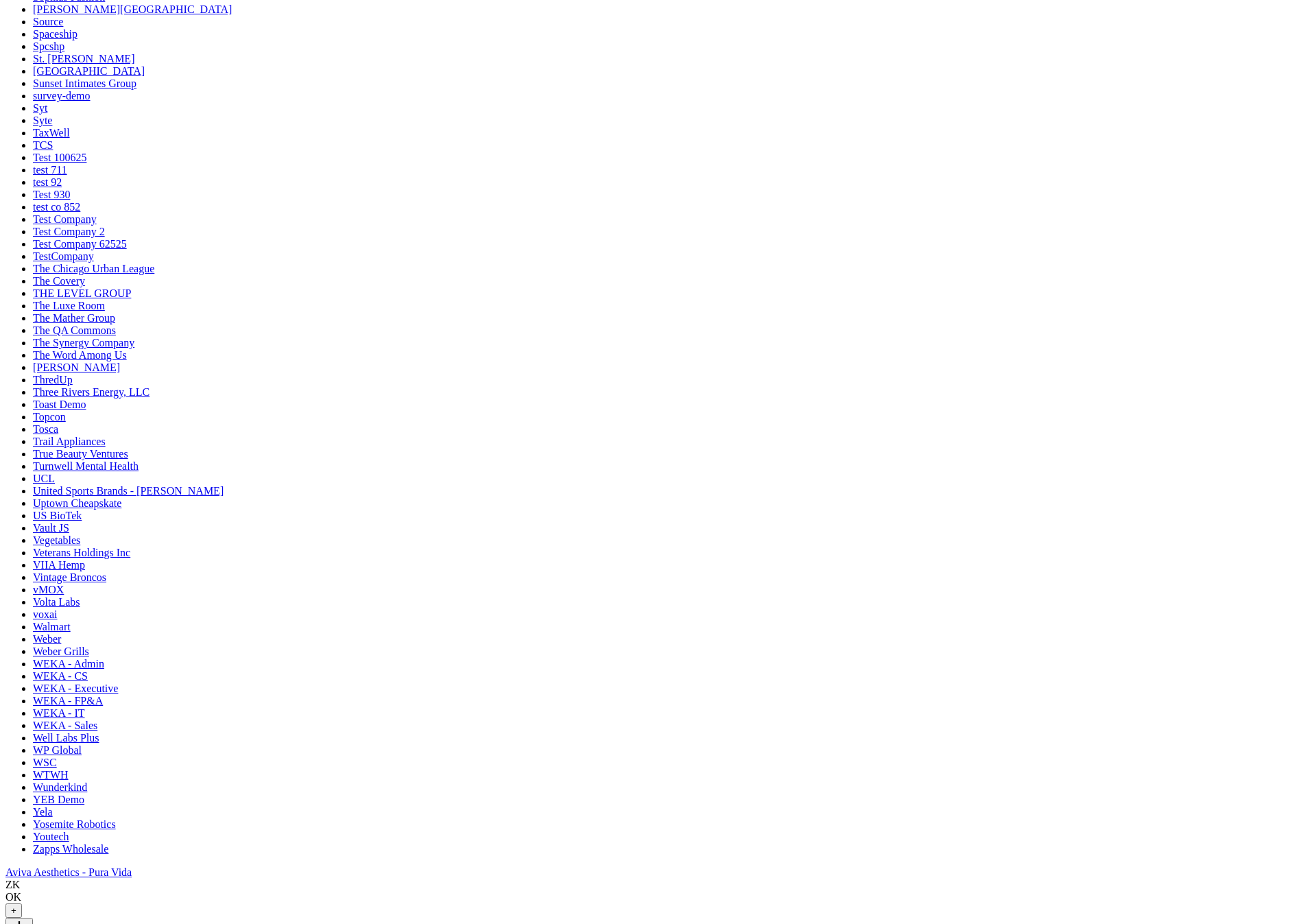
type textarea "@Zachary Katsulis this has been added, and widget updated!"
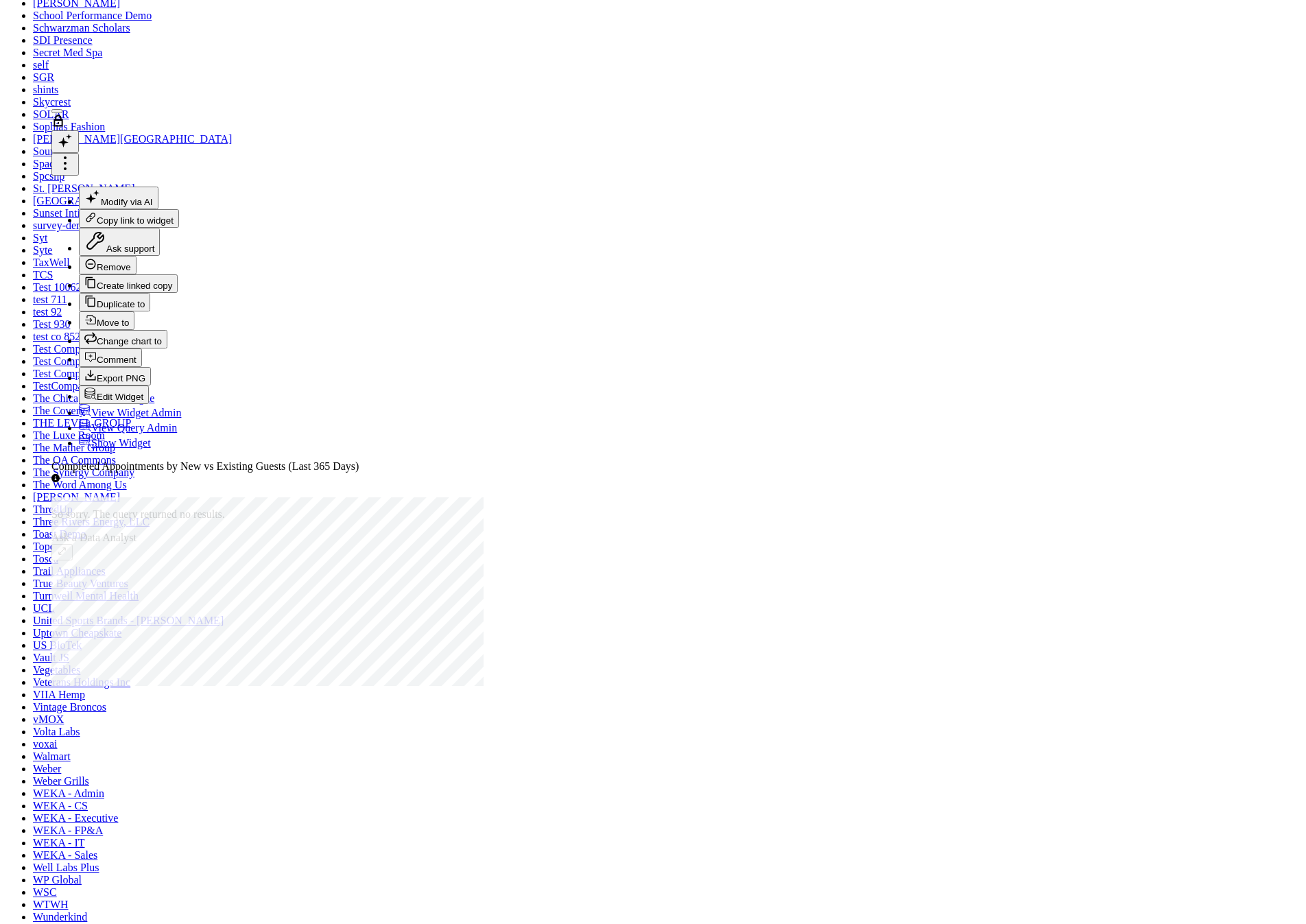
type textarea "This chart shows the number of completed appointments categorized by whether gu…"
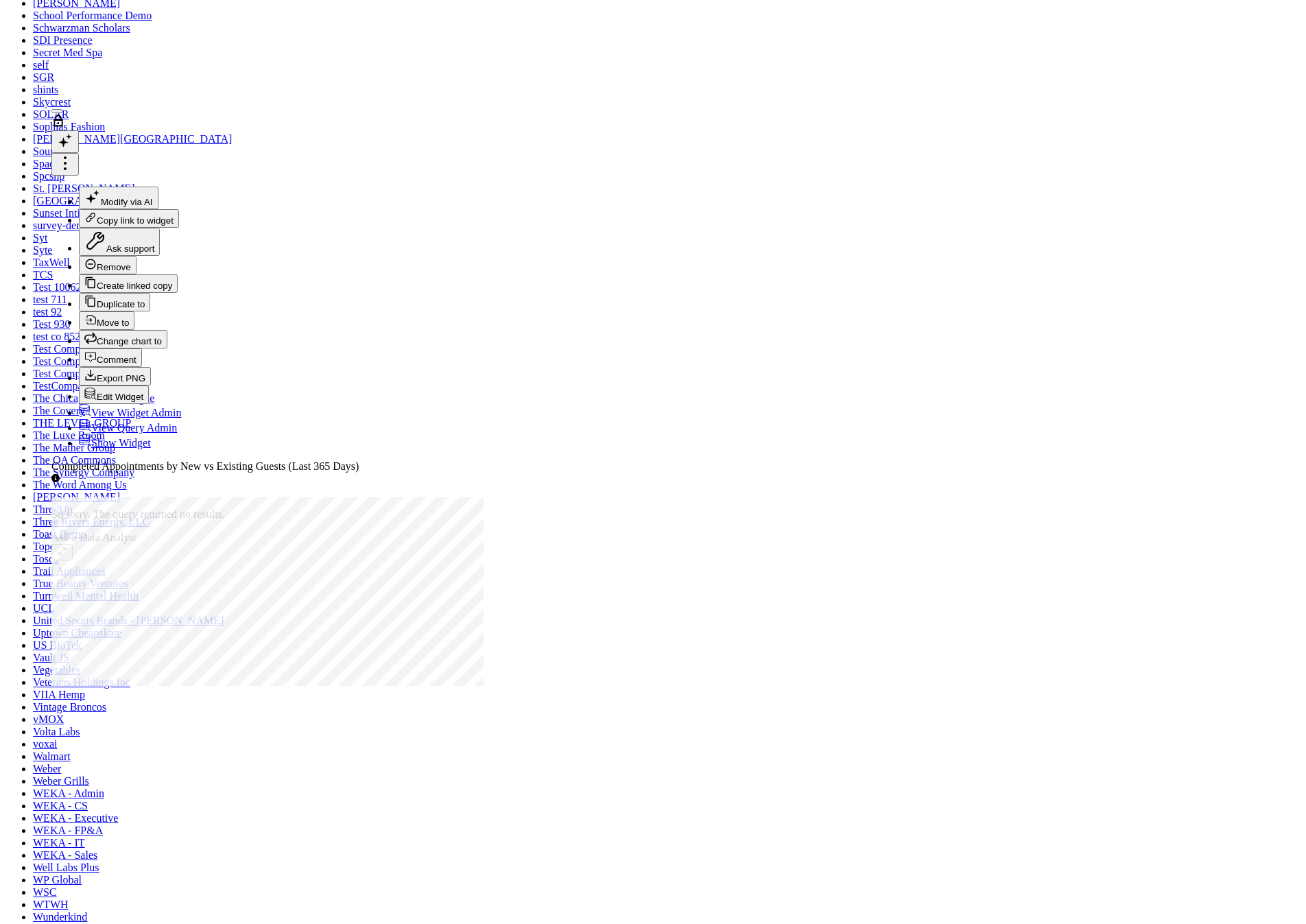
drag, startPoint x: 714, startPoint y: 372, endPoint x: 966, endPoint y: 378, distance: 252.1
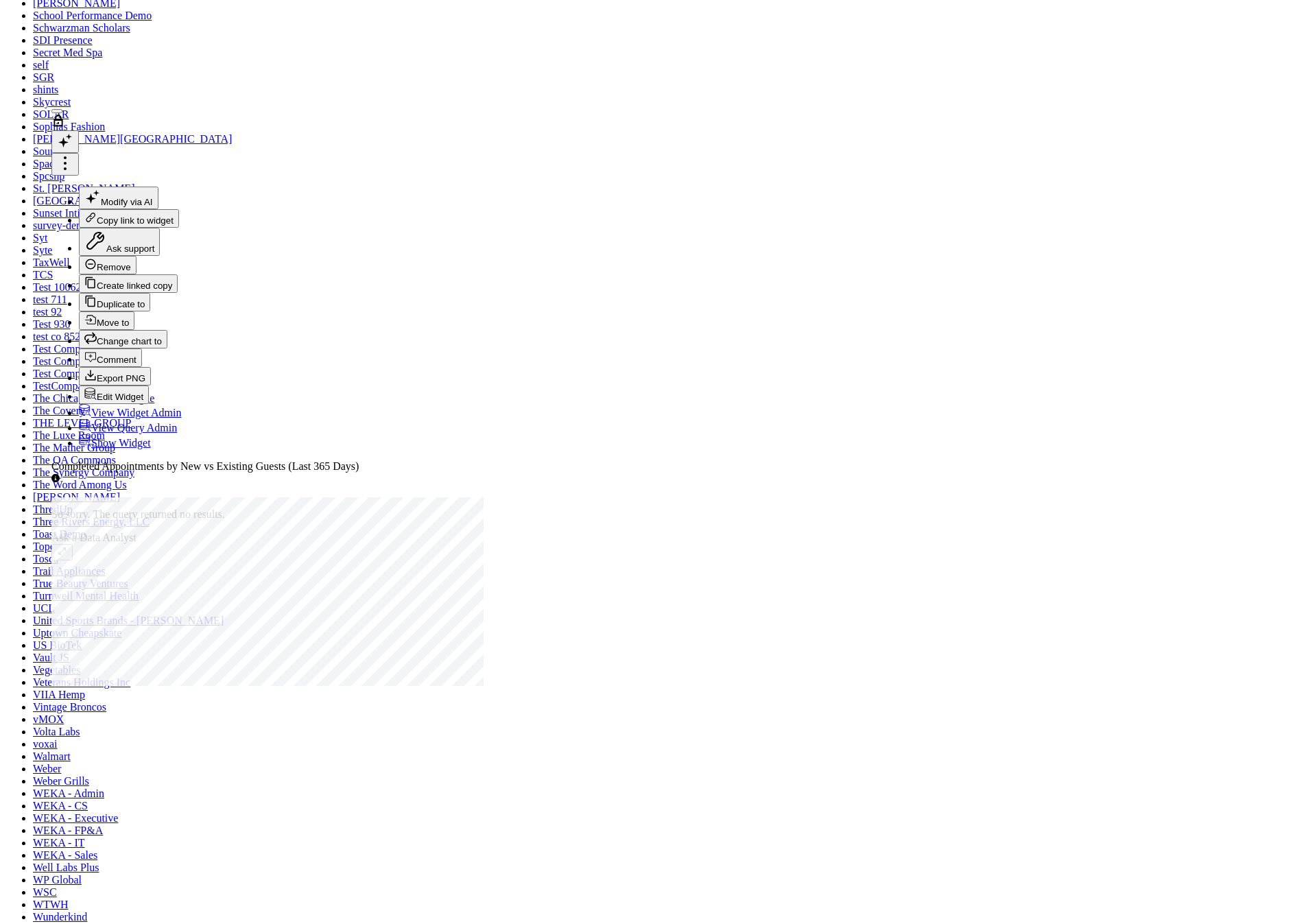
drag, startPoint x: 1033, startPoint y: 409, endPoint x: 720, endPoint y: 413, distance: 313.0
copy div "DATE (start_time) > CURRENT_DATE - INTERVAL '15 days'"
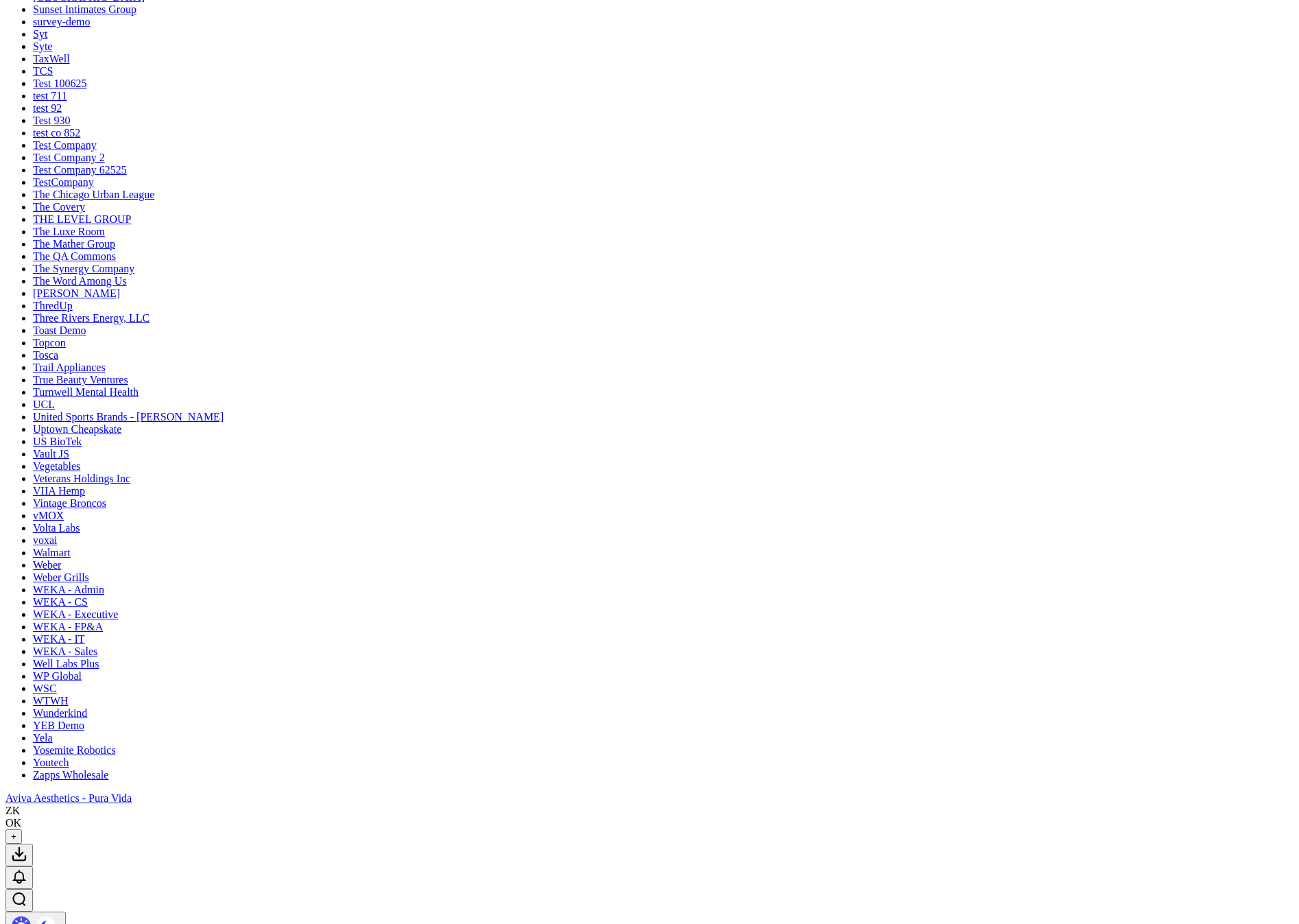
scroll to position [4106, 0]
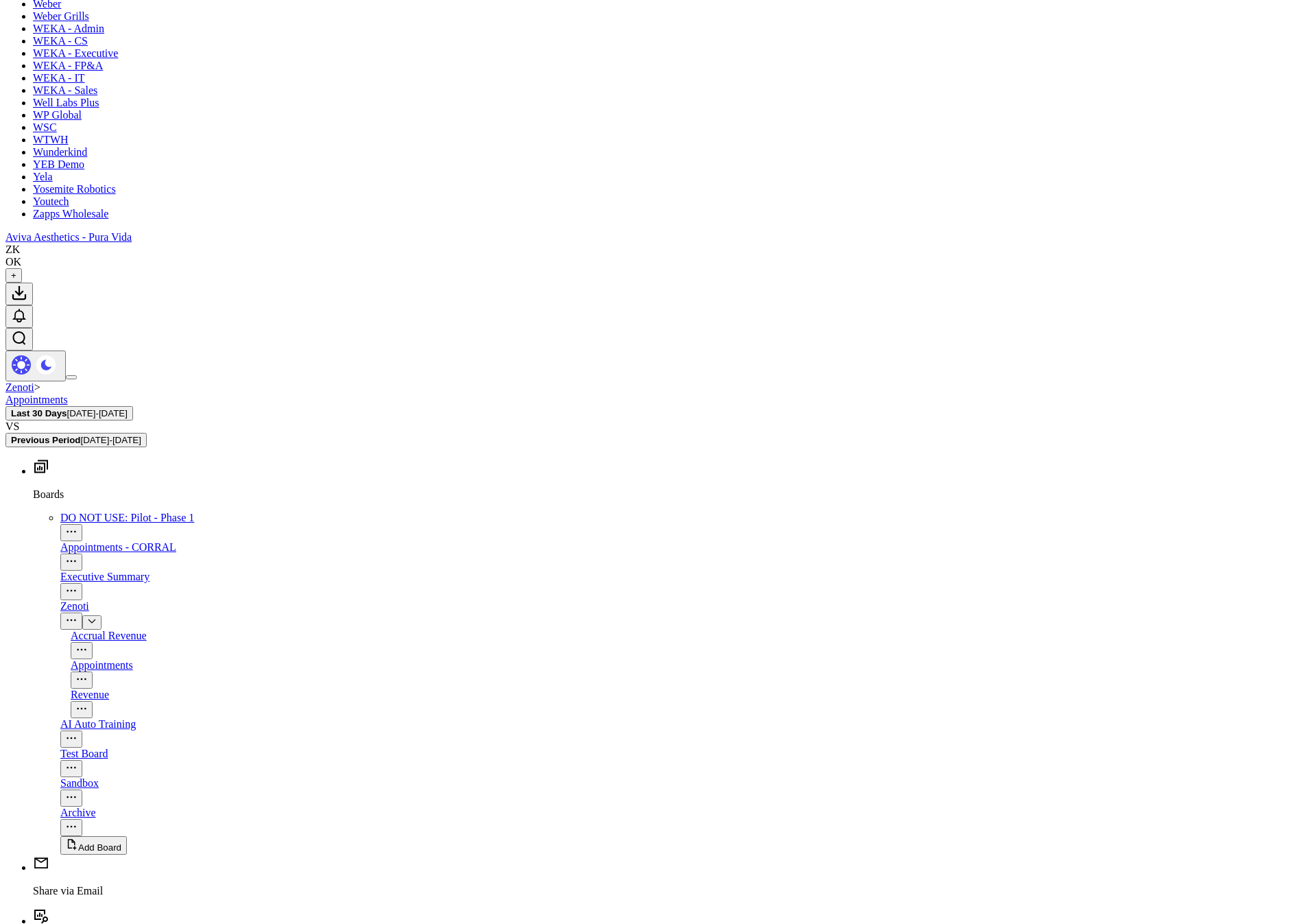
scroll to position [4770, 0]
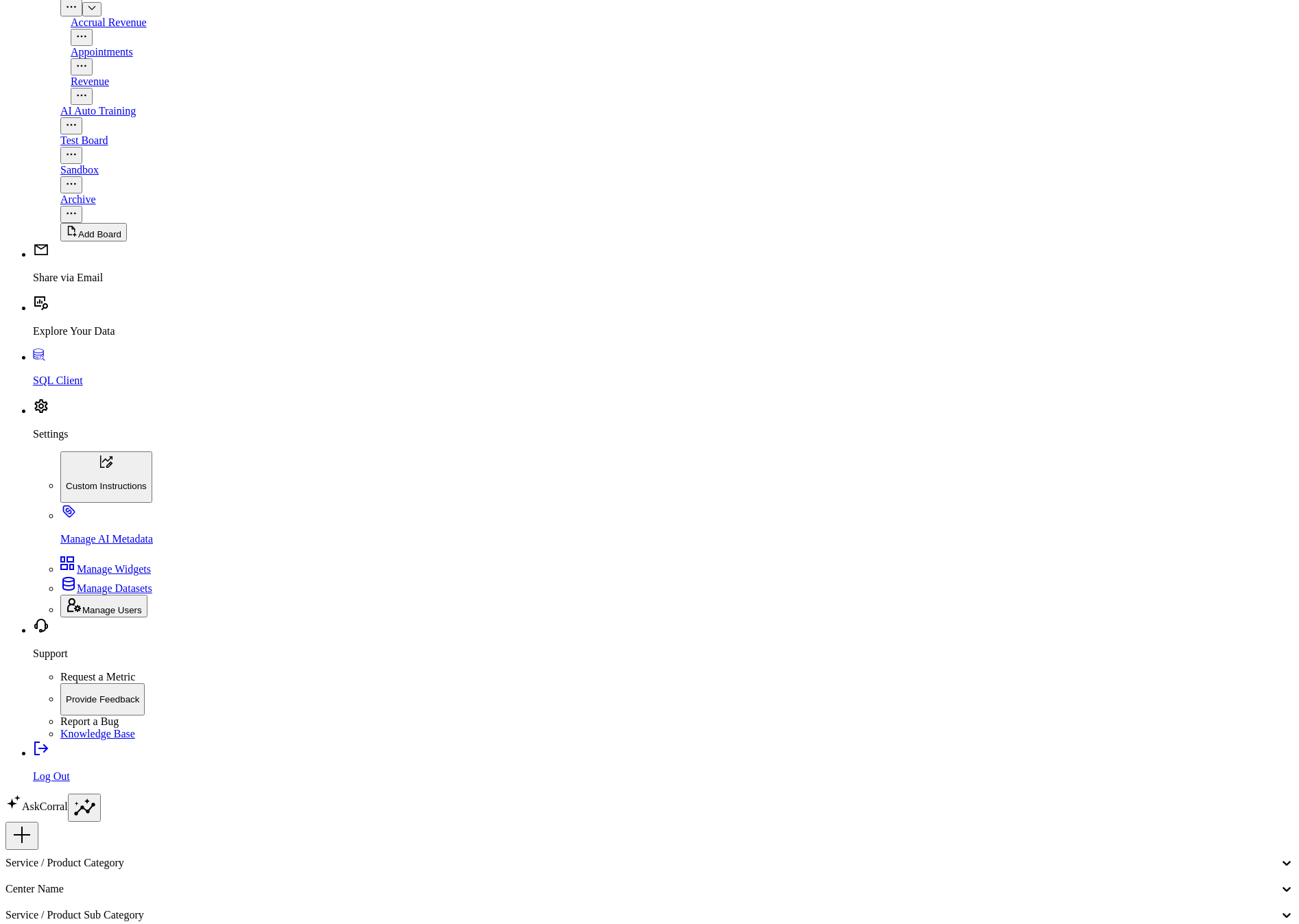
scroll to position [5514, 0]
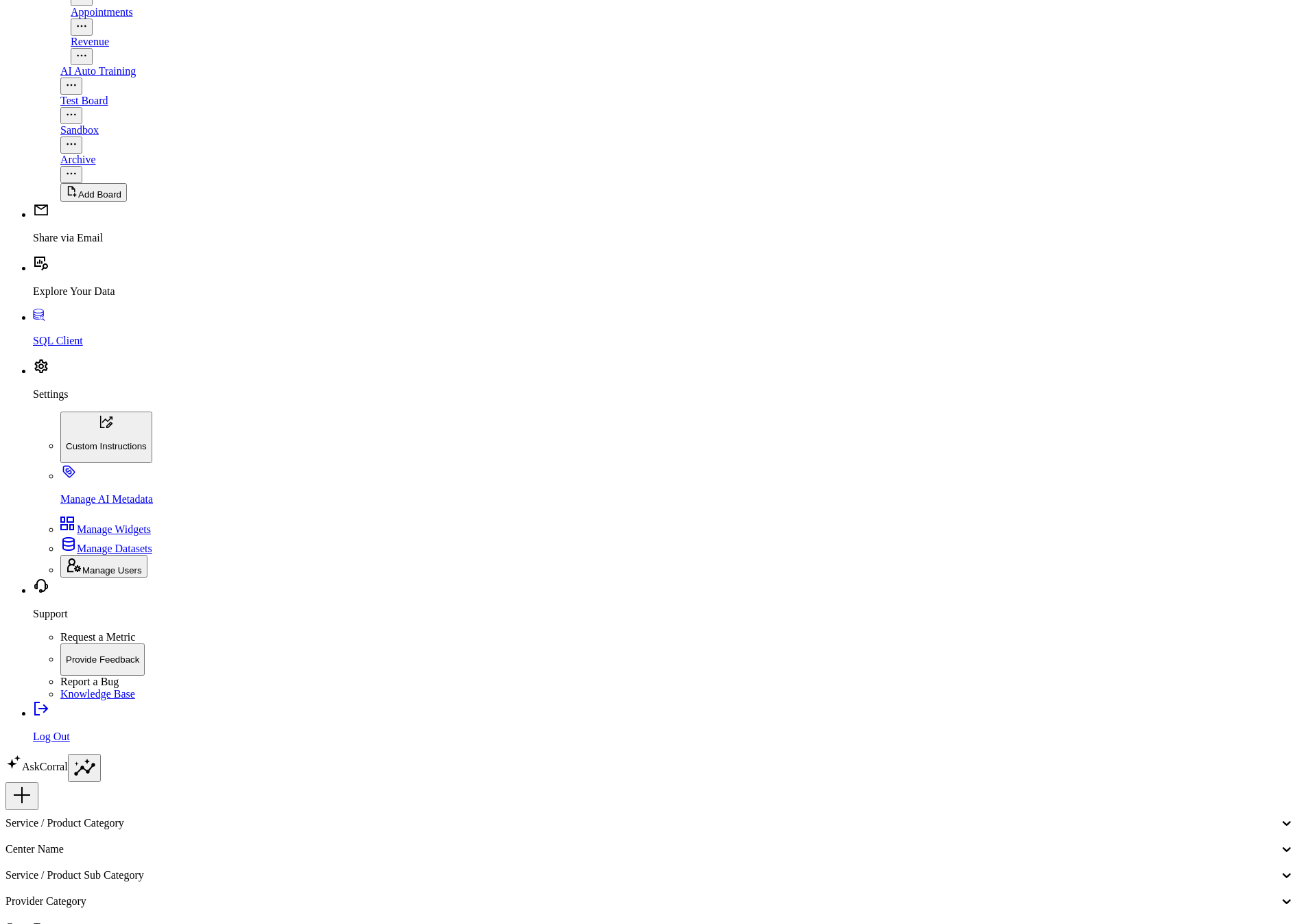
select select "9"
select select "2025"
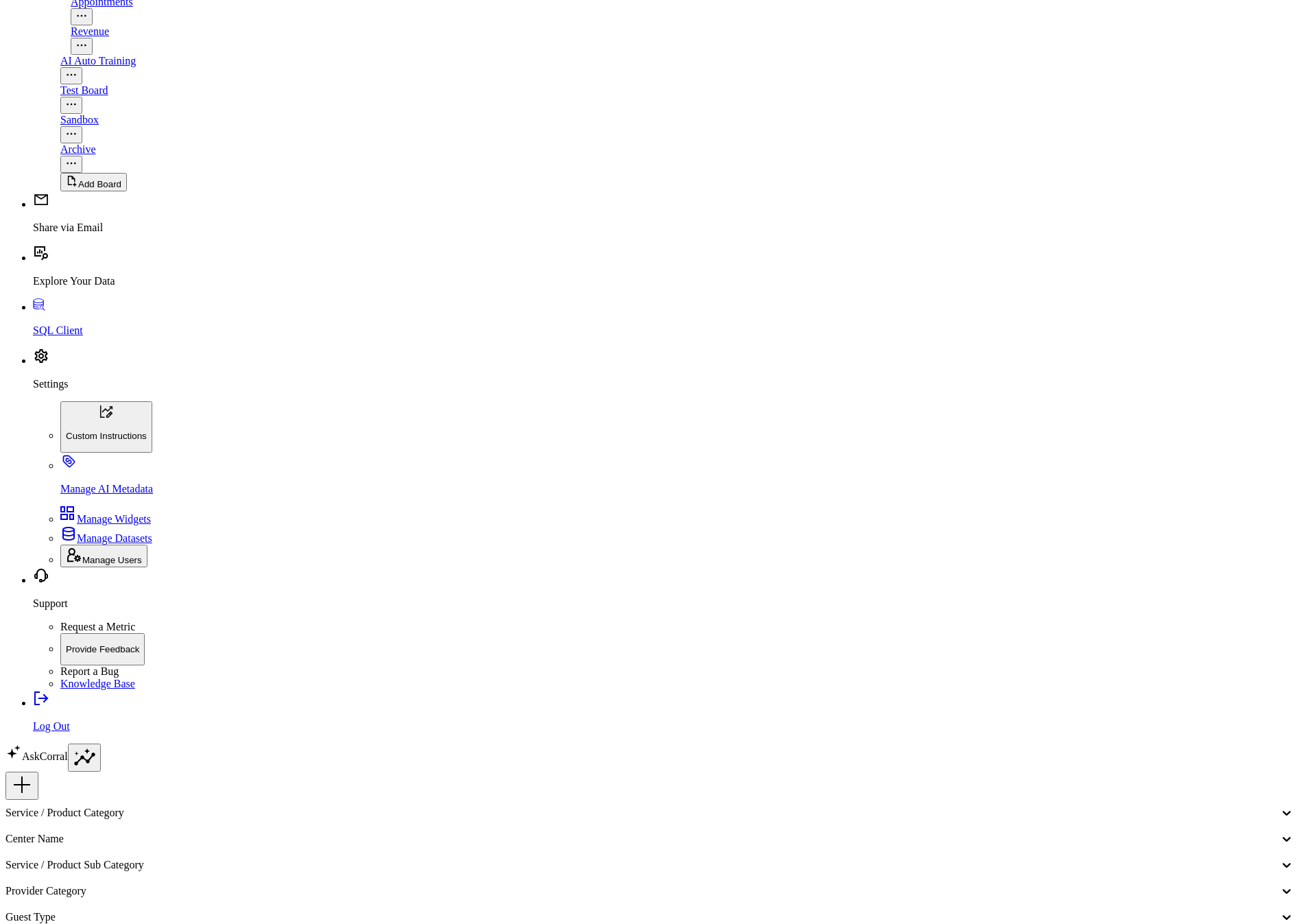
select select "10"
select select "2025"
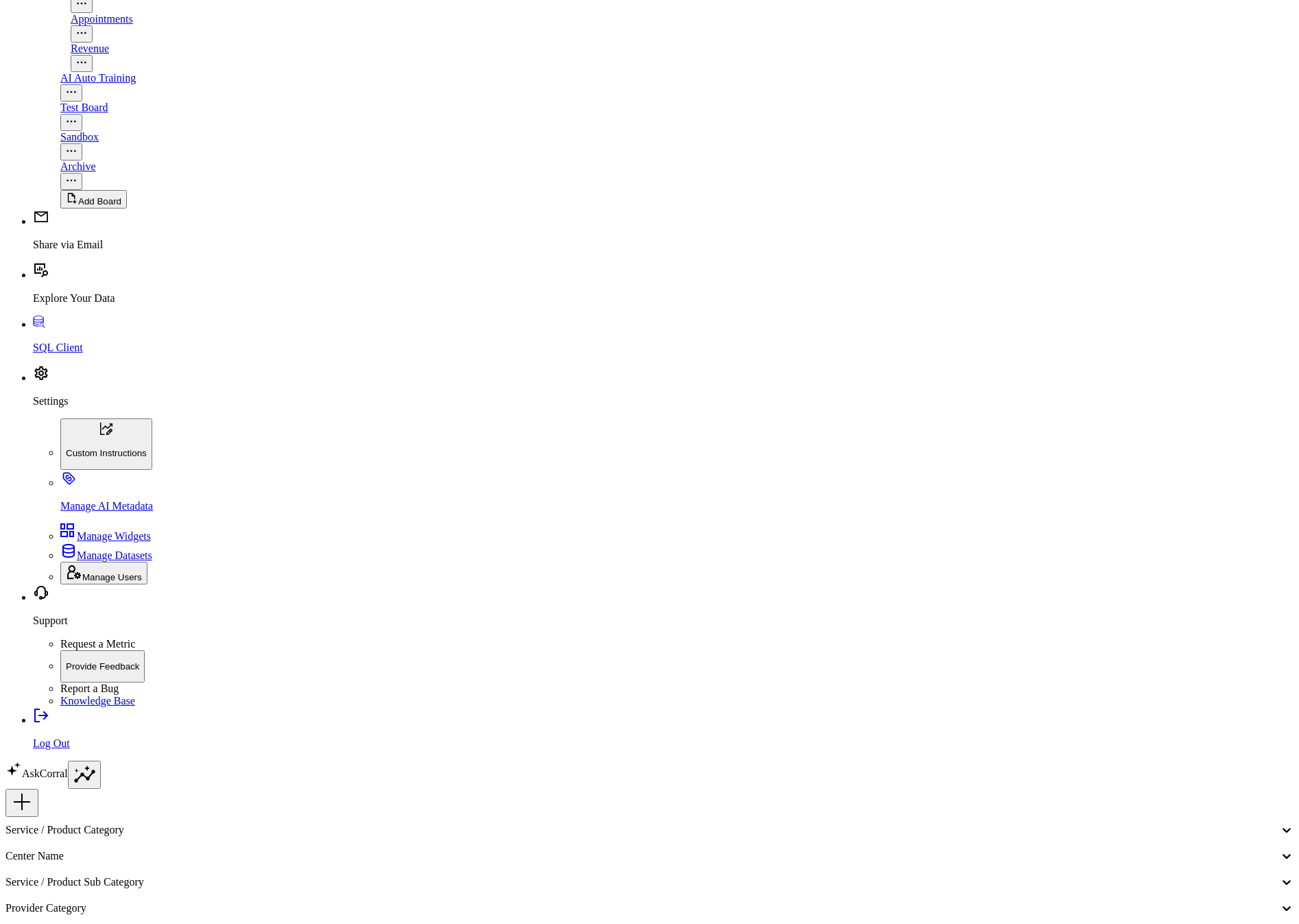
select select "9"
select select "2025"
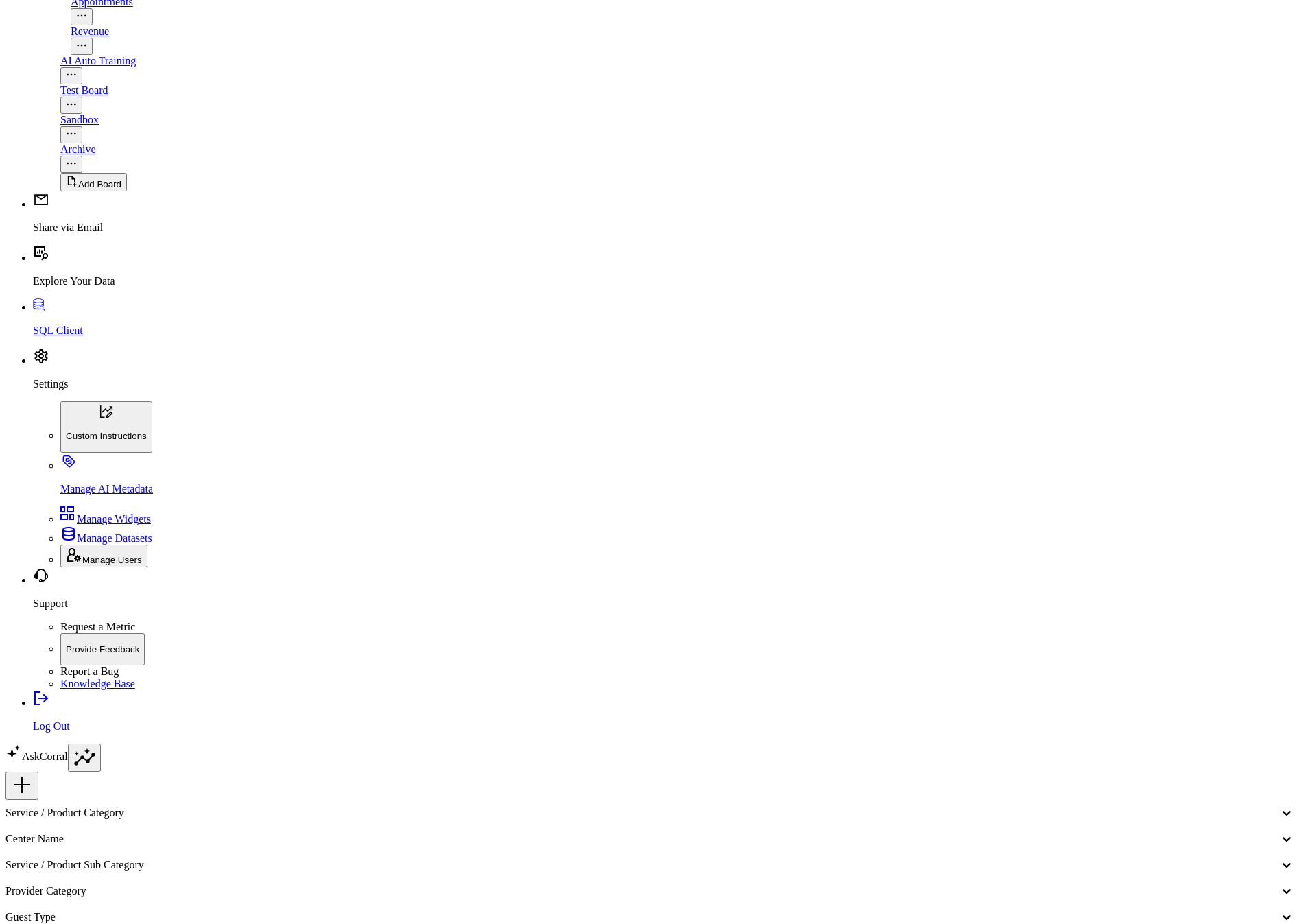
type input "10/26/25"
select select "9"
select select "2025"
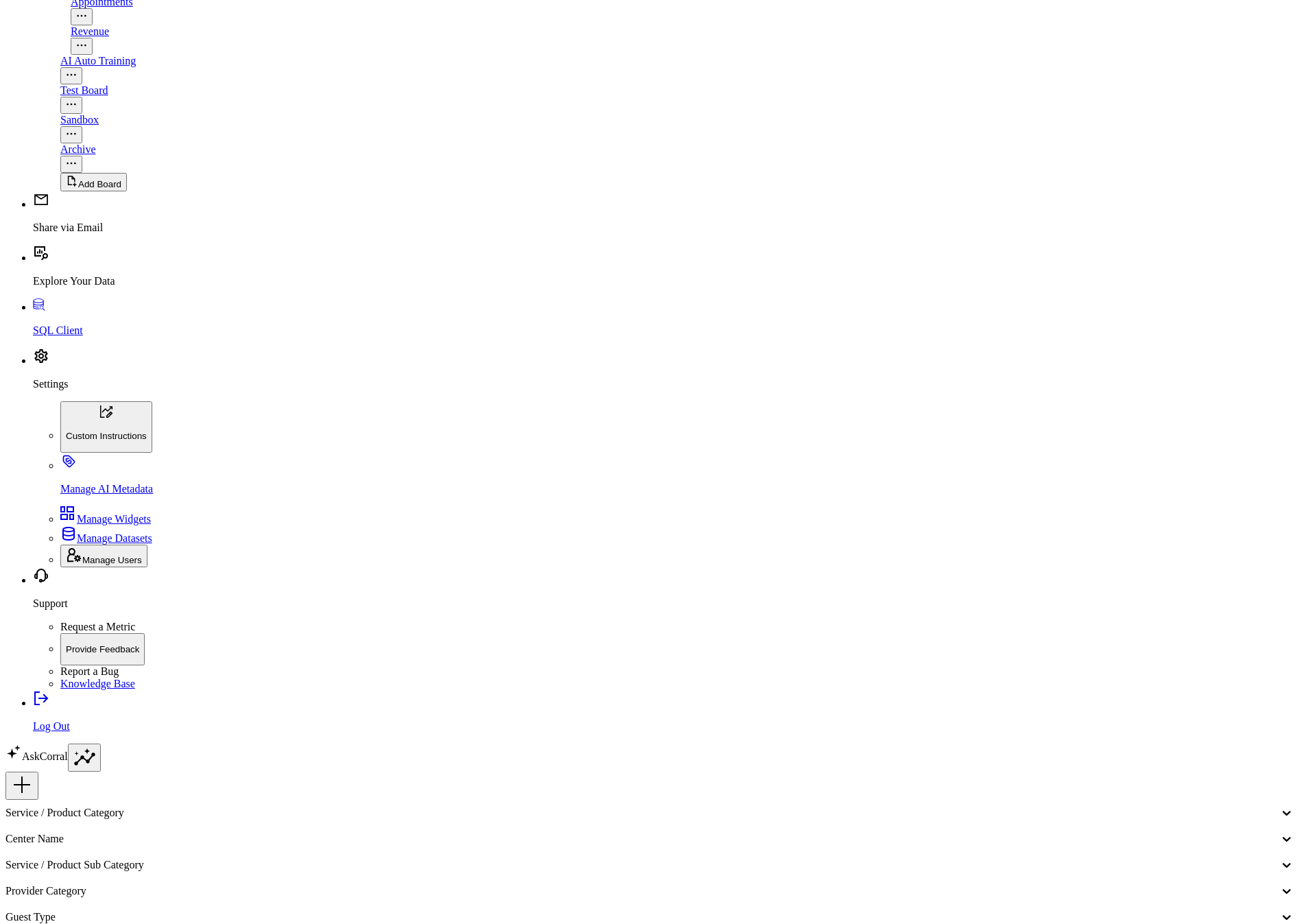
type input "10/31/25"
select select "9"
select select "2025"
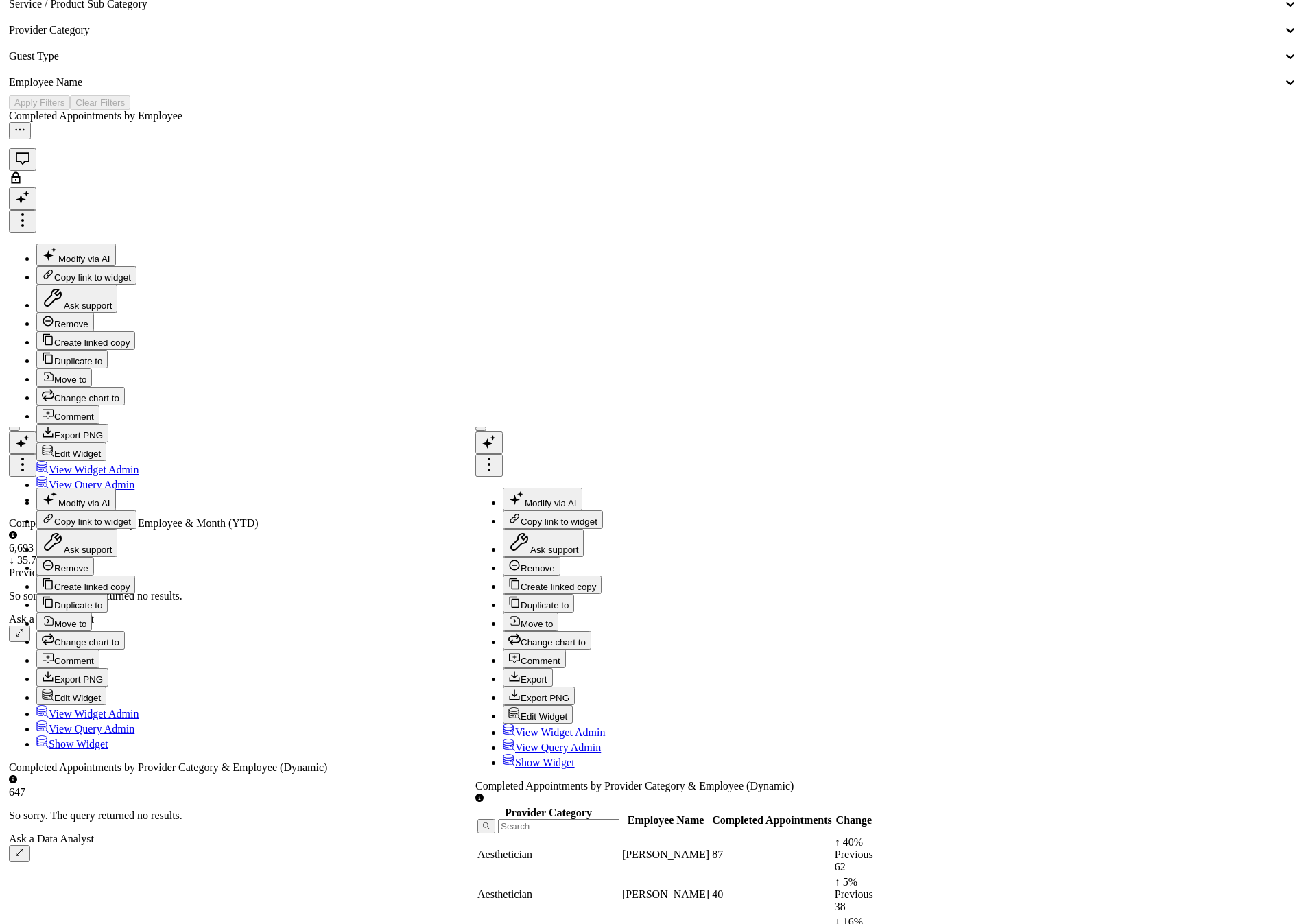
scroll to position [6194, 0]
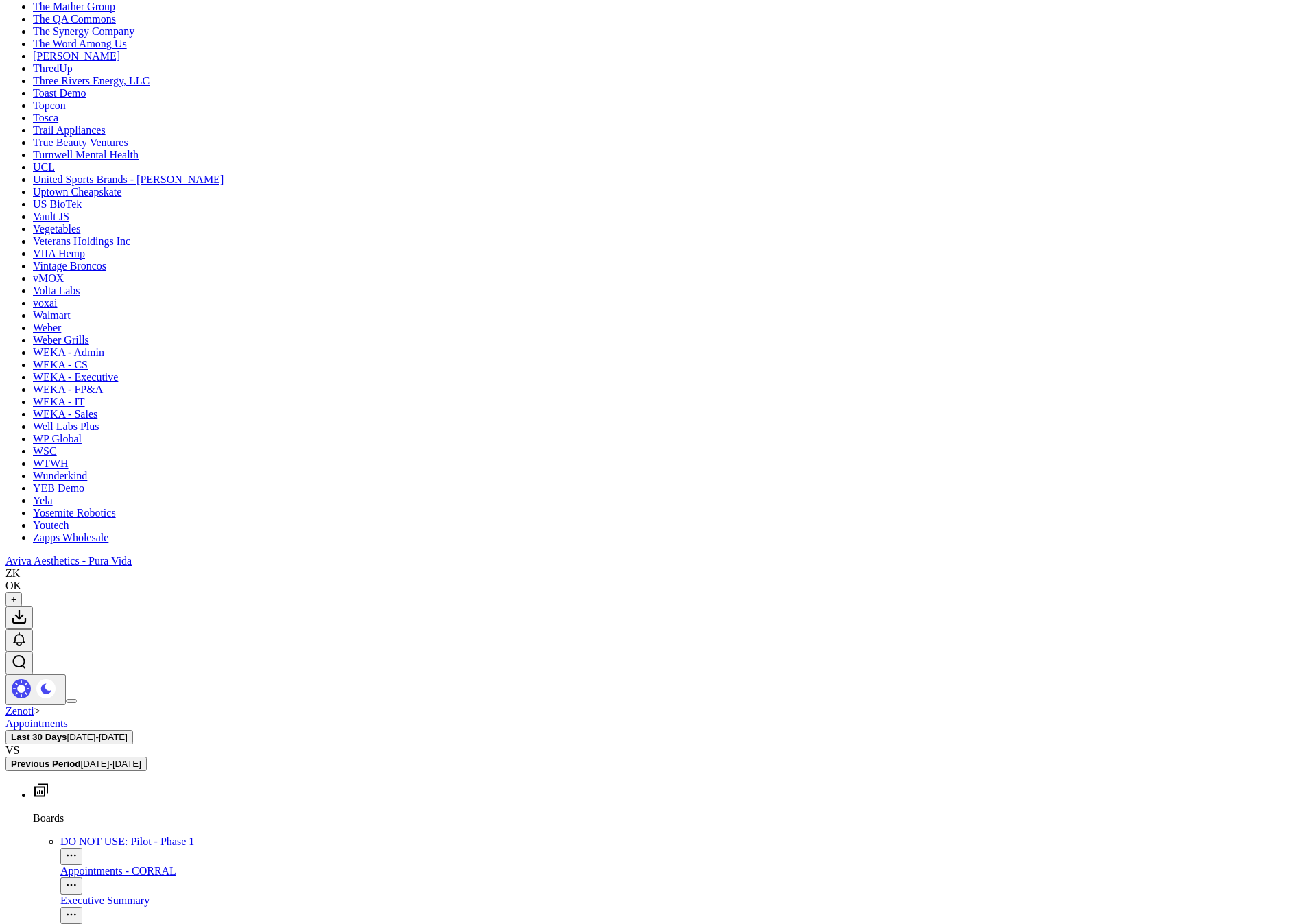
scroll to position [3941, 0]
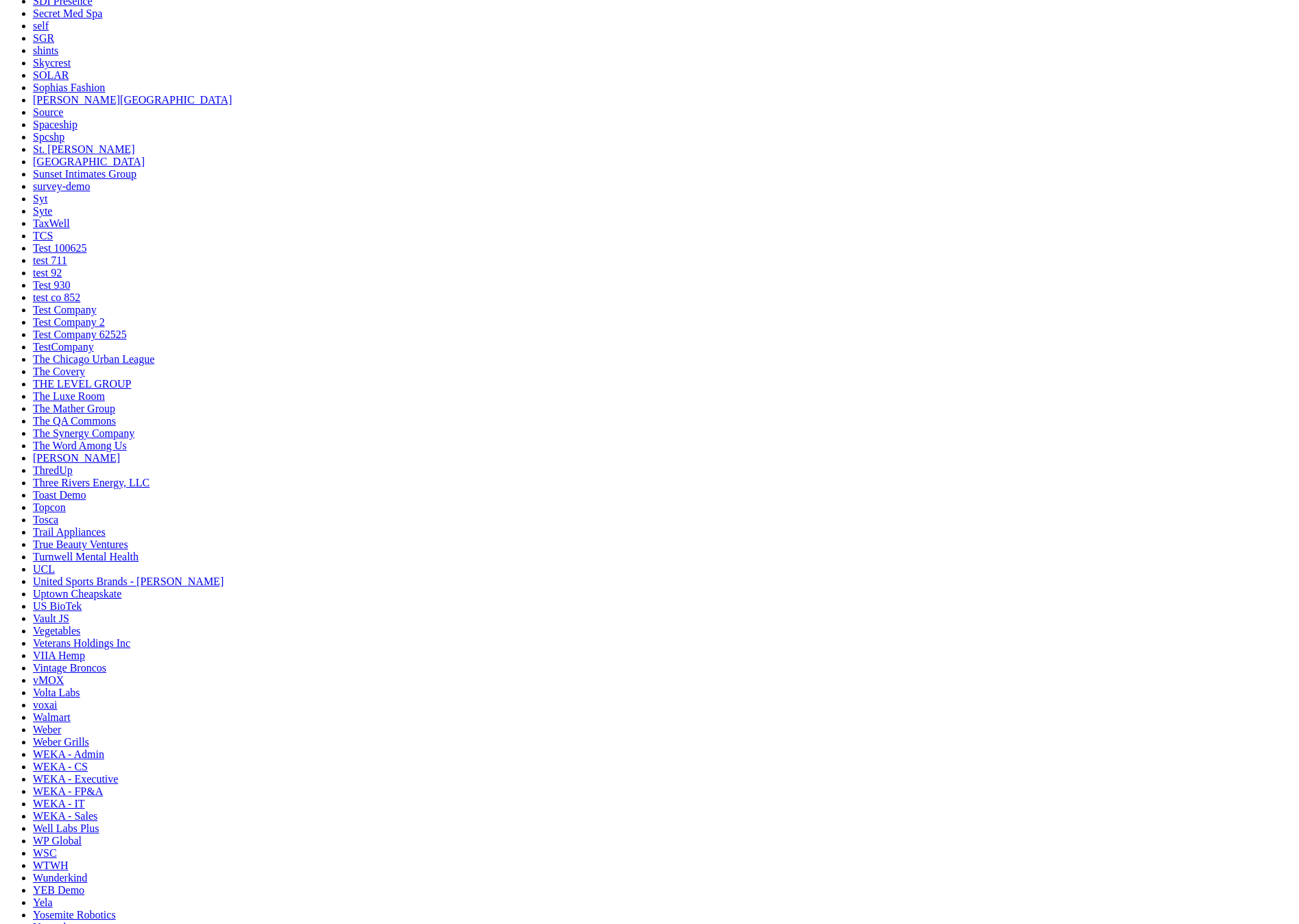
scroll to position [3781, 0]
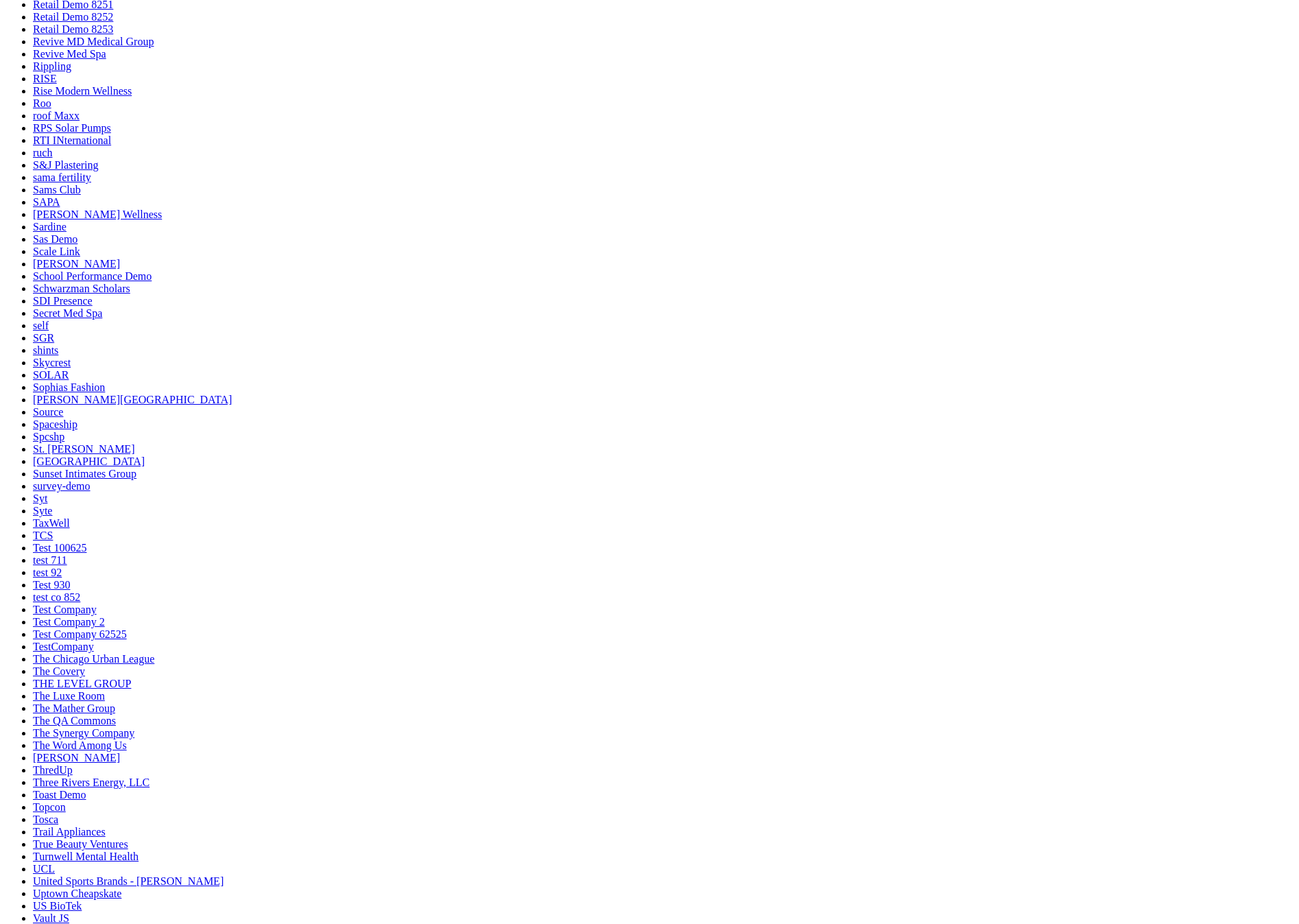
scroll to position [3265, 0]
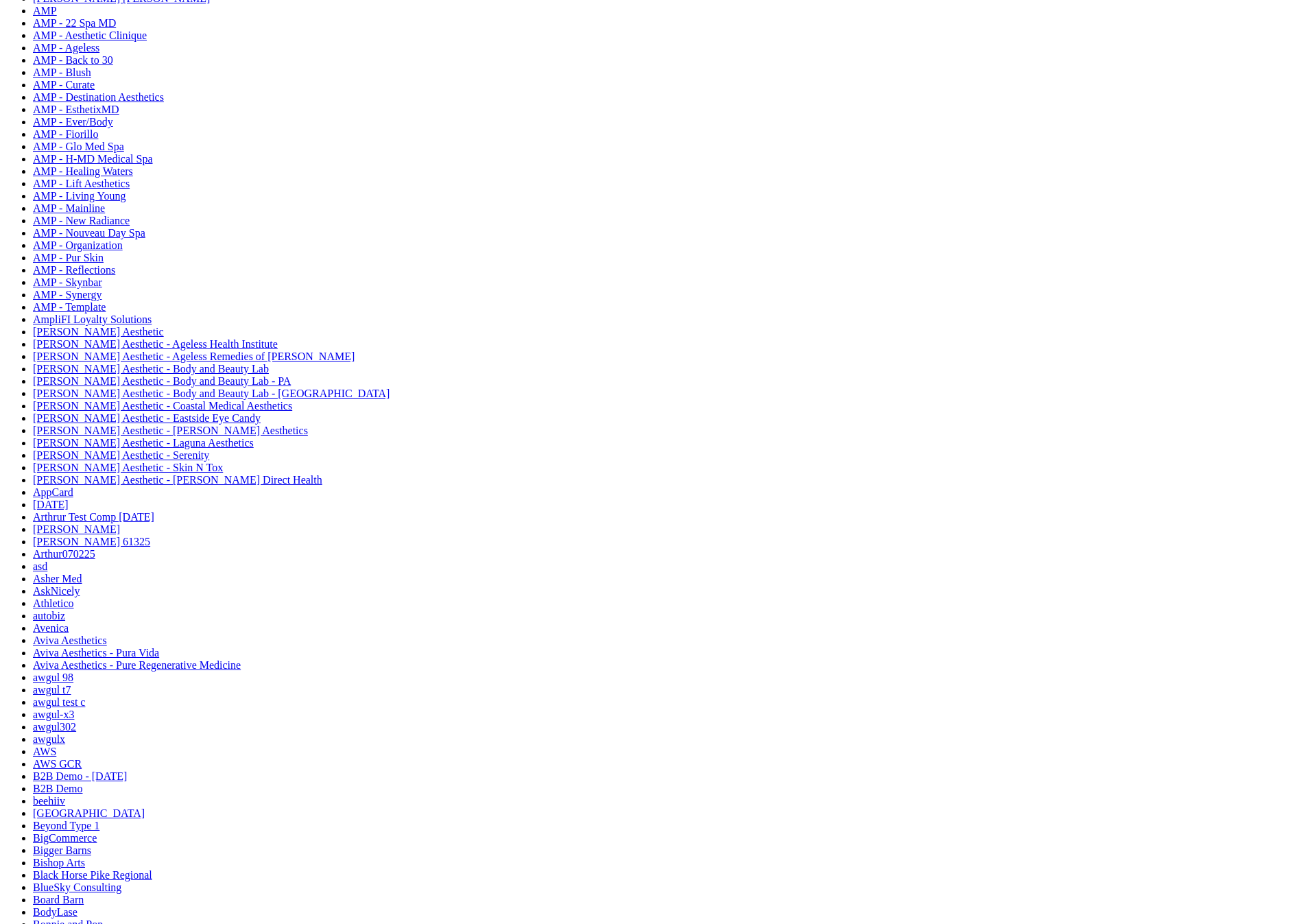
scroll to position [0, 0]
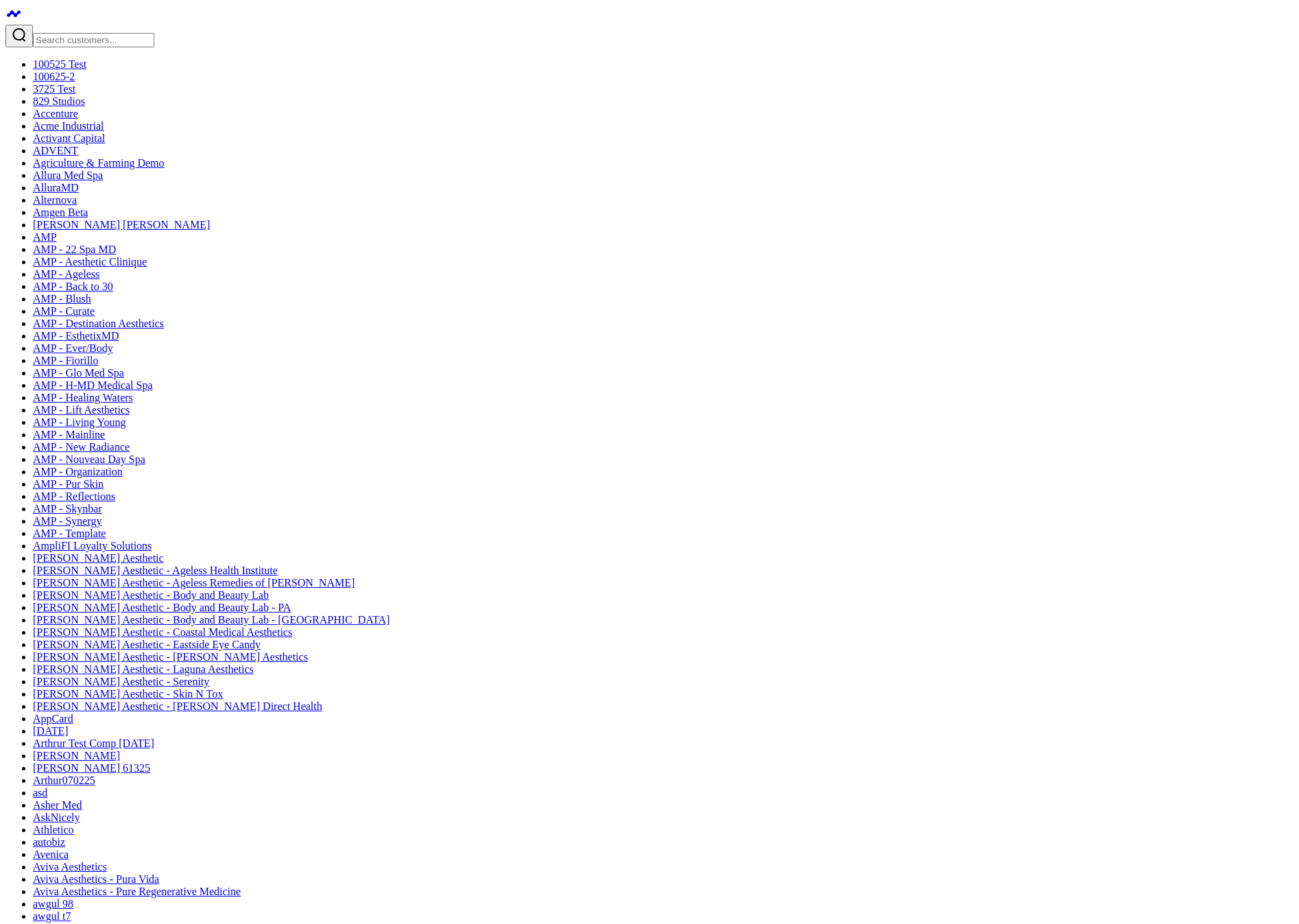
type input "Demographics"
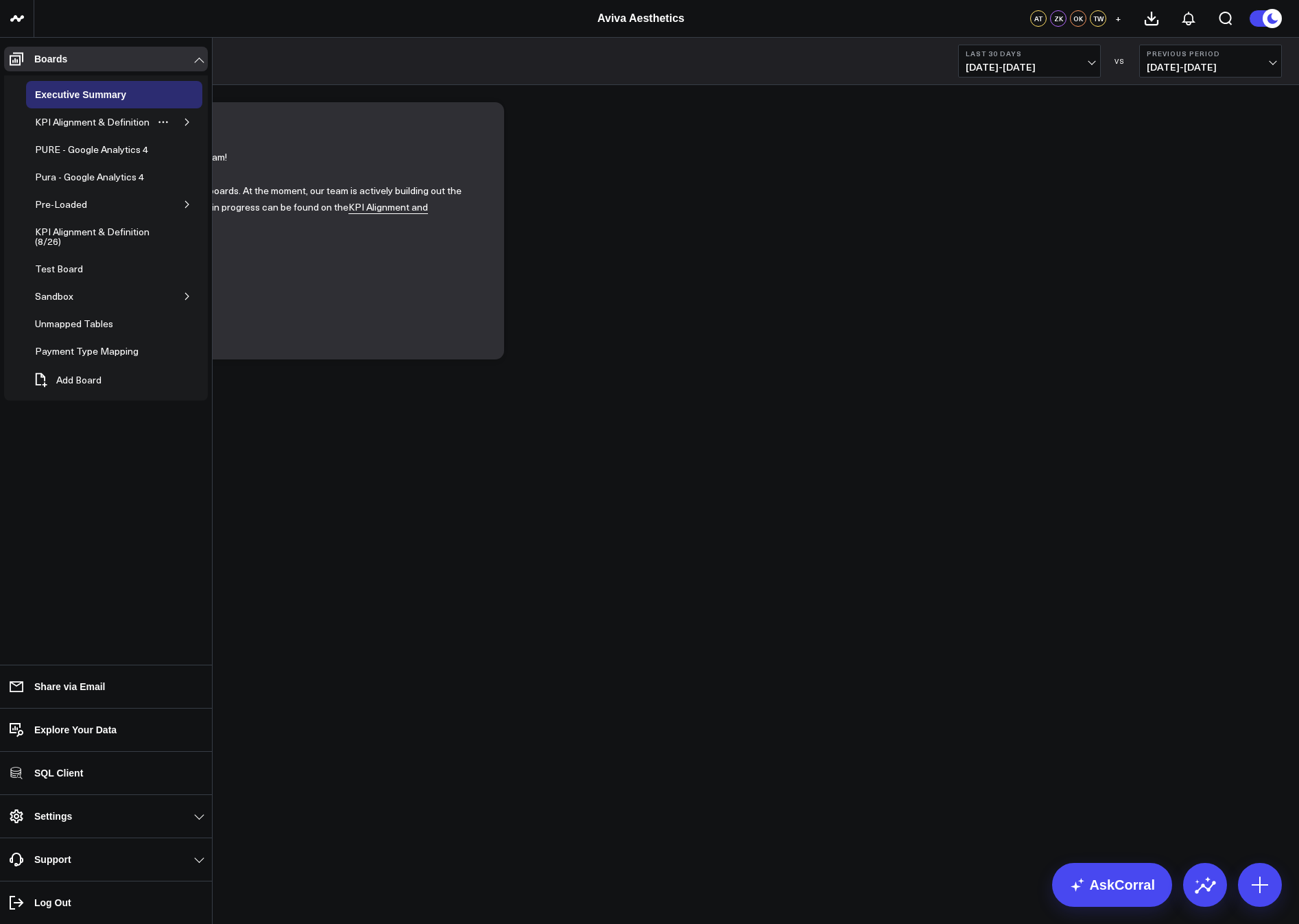
click at [189, 120] on icon "button" at bounding box center [187, 122] width 9 height 9
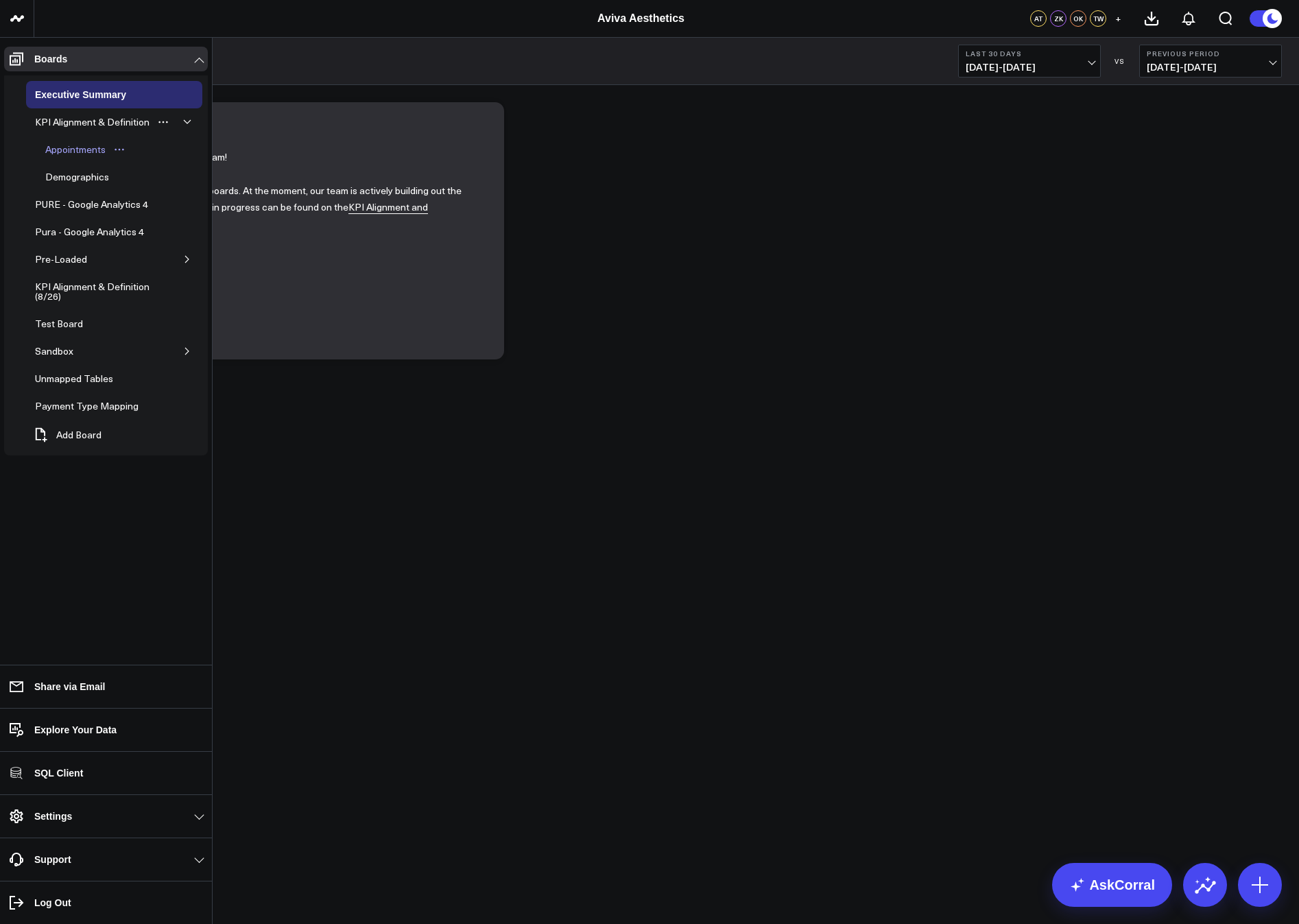
click at [69, 149] on div "Appointments" at bounding box center [75, 149] width 67 height 16
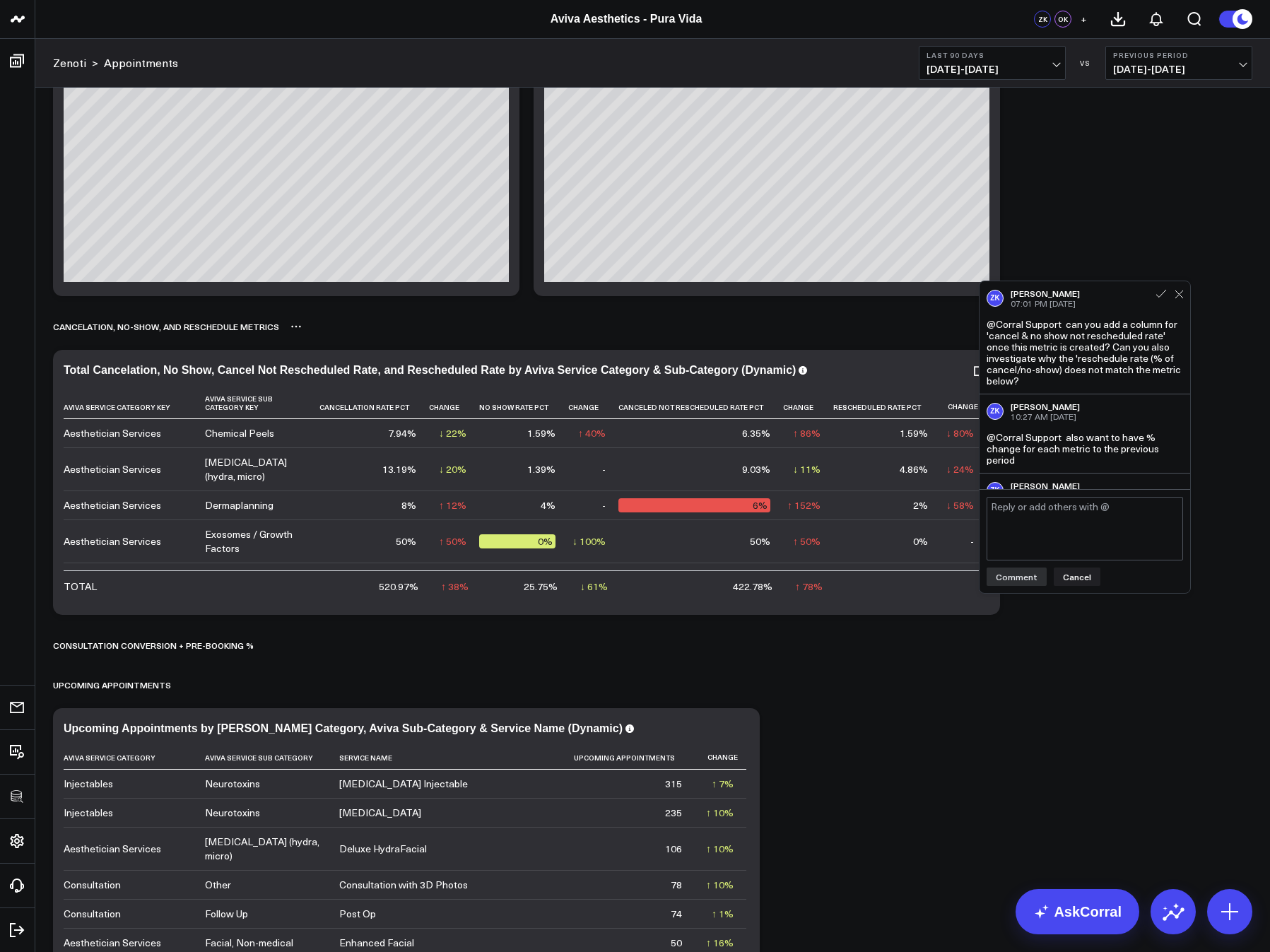
click at [920, 325] on div "Cancelation, No-Show, and Reschedule Metrics" at bounding box center [652, 326] width 1199 height 32
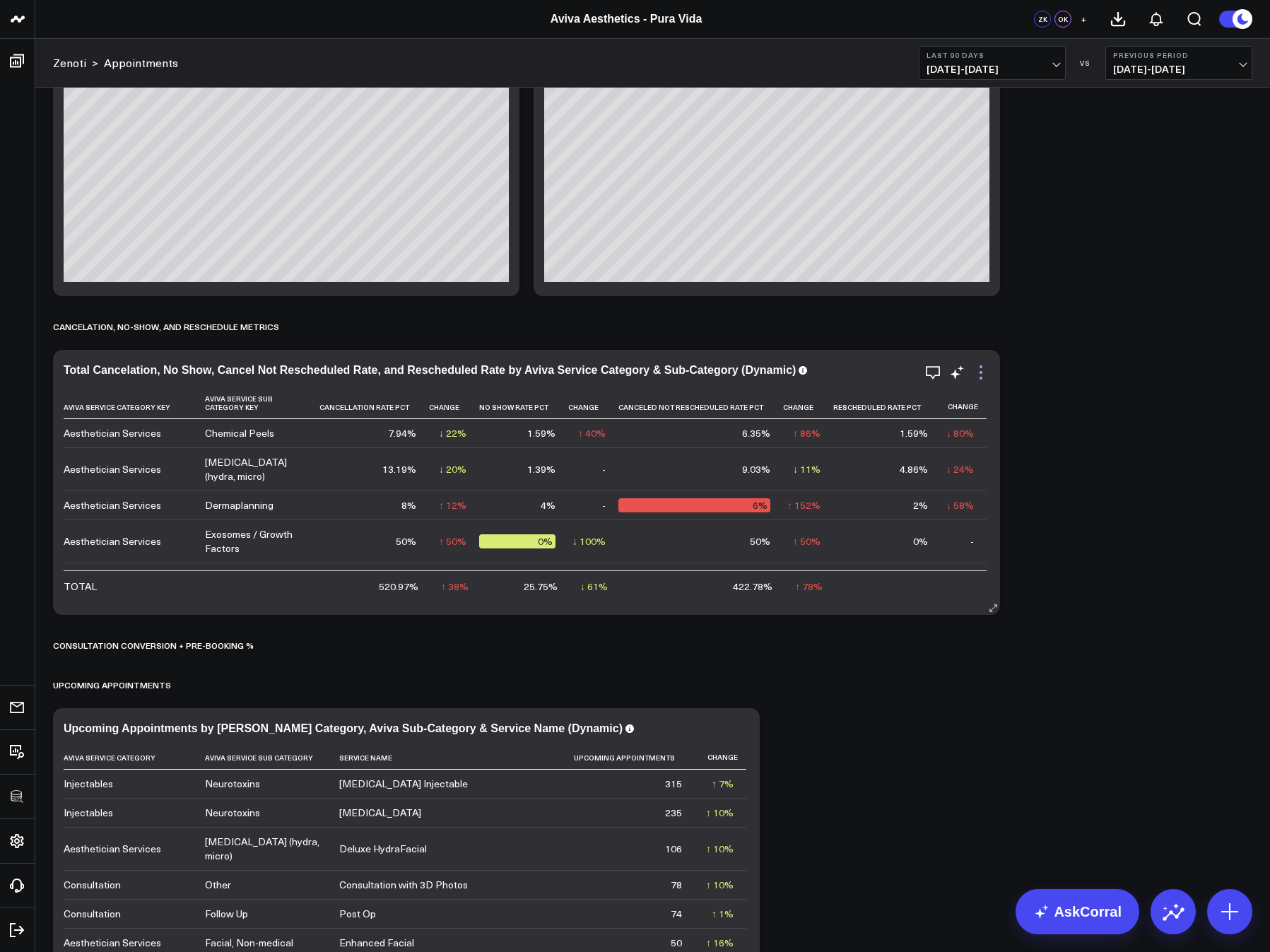
click at [982, 373] on icon at bounding box center [980, 372] width 17 height 17
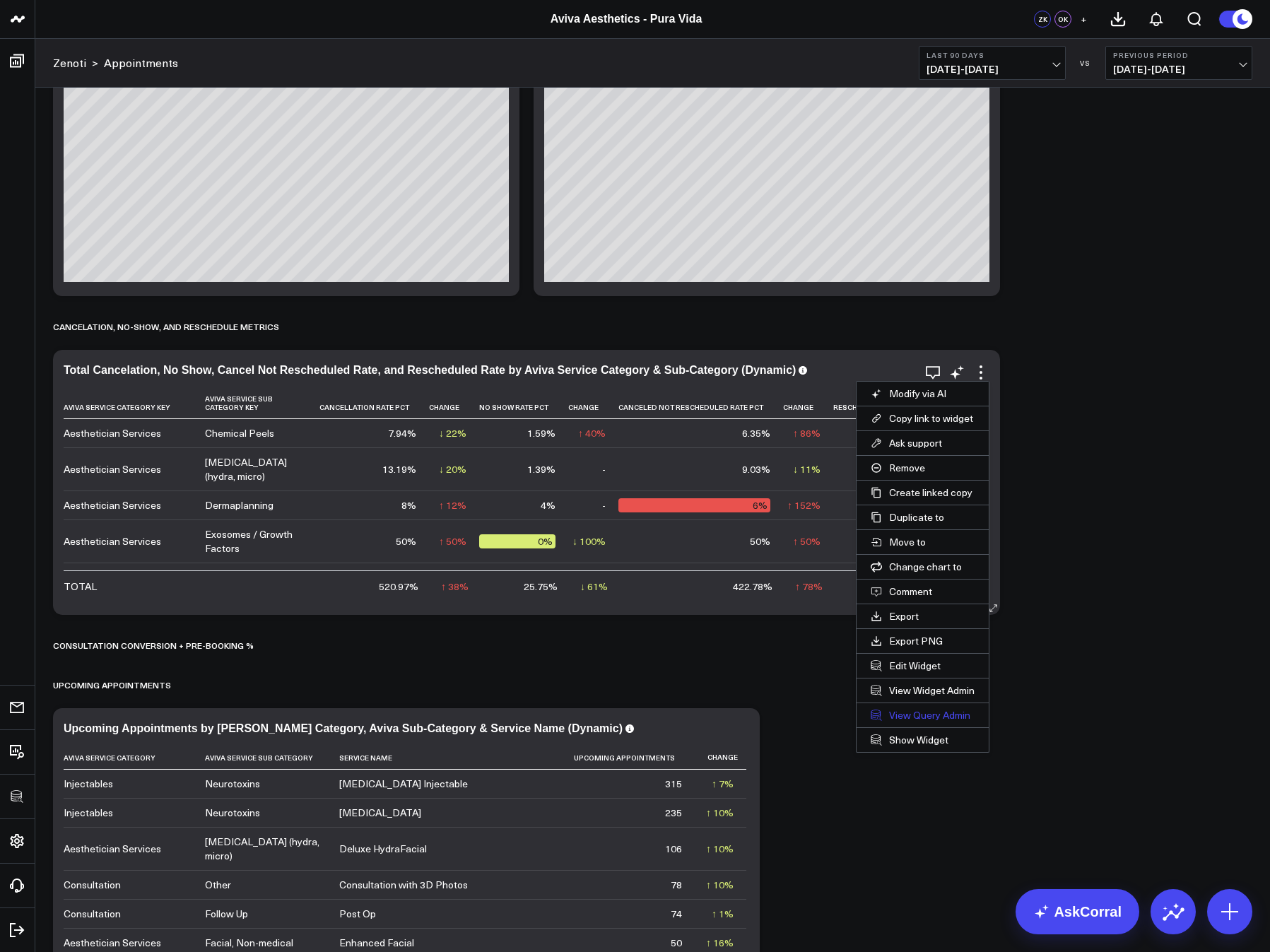
click at [918, 710] on link "View Query Admin" at bounding box center [923, 714] width 132 height 24
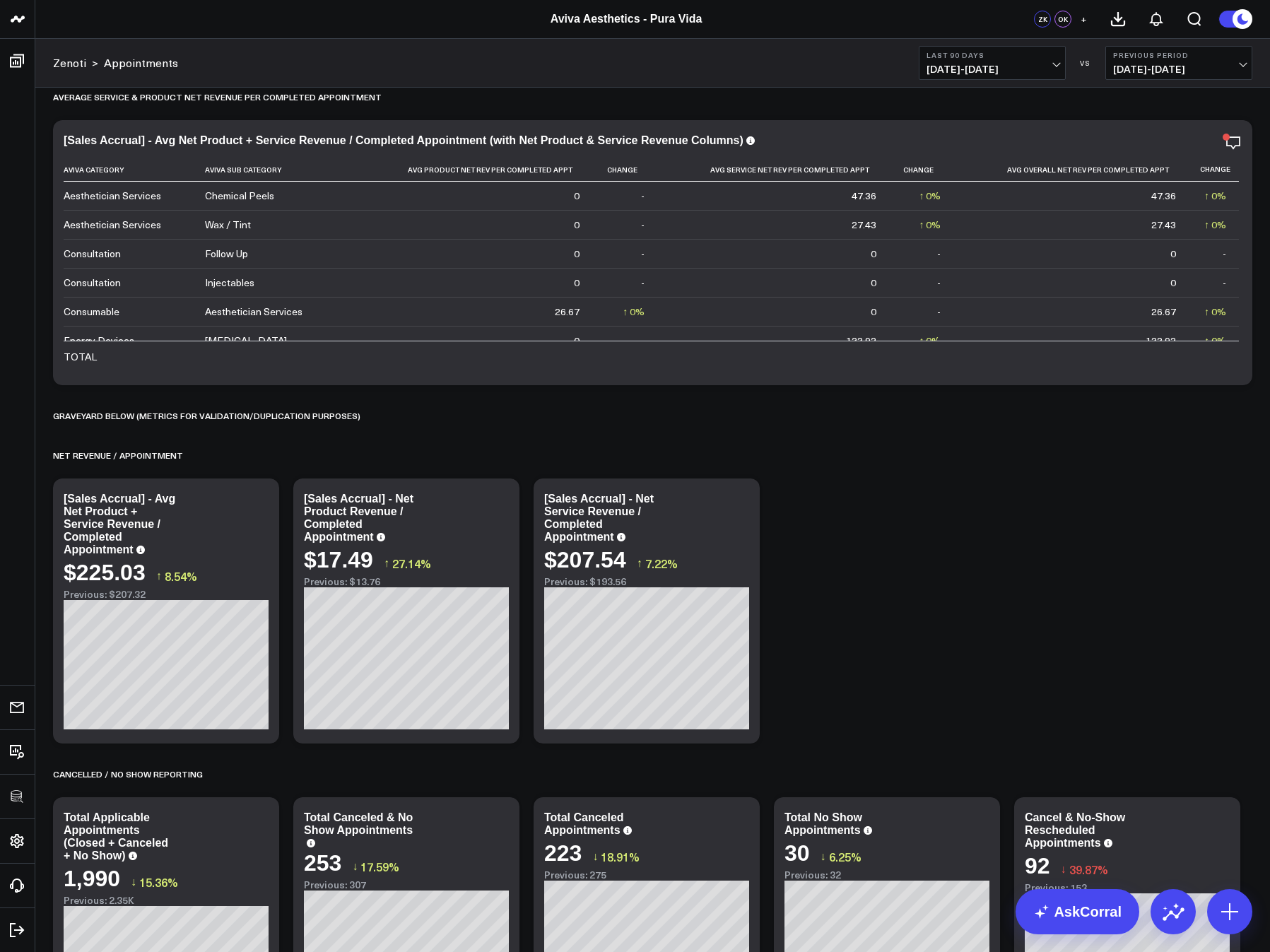
scroll to position [6400, 0]
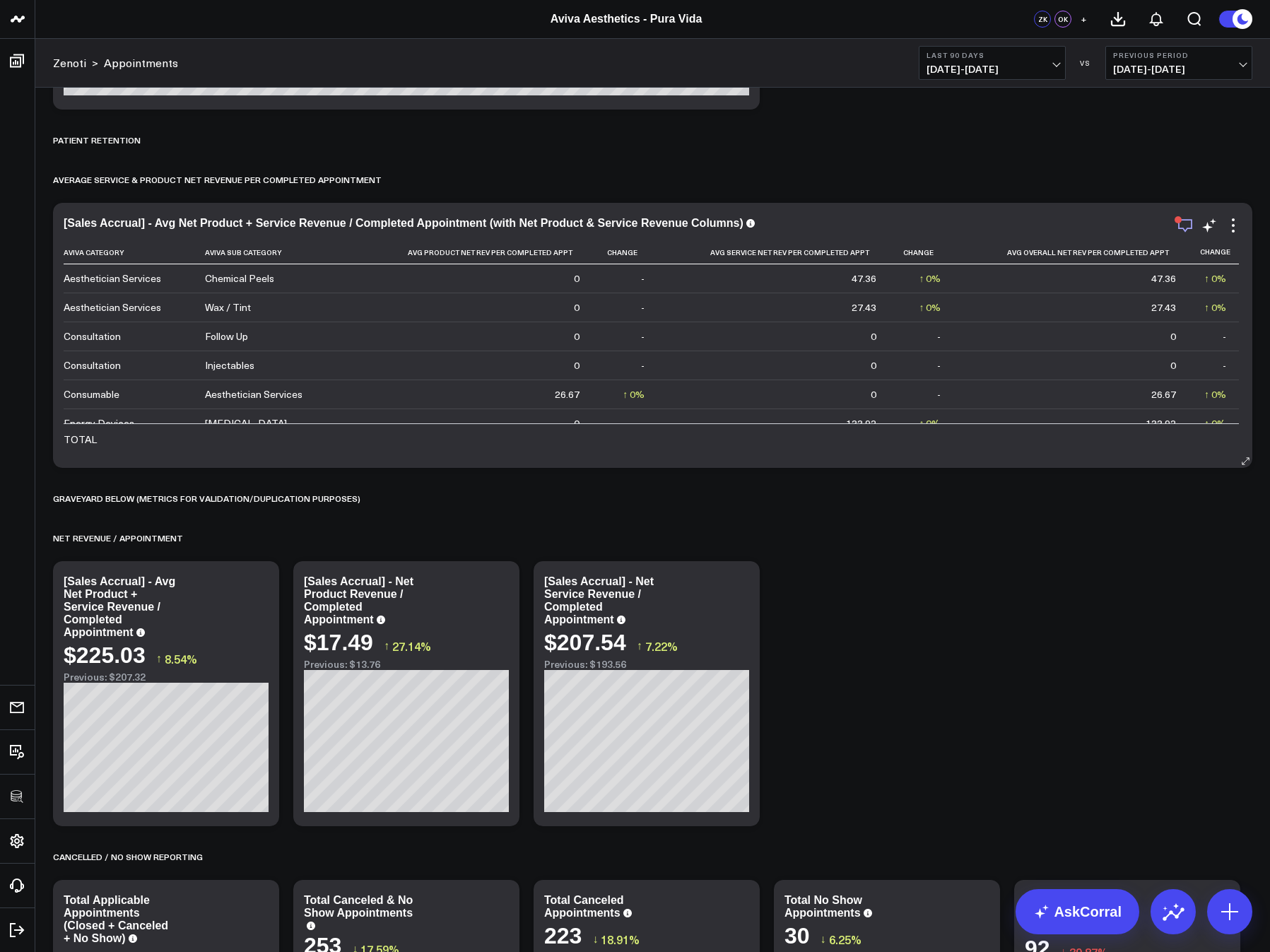
click at [1180, 225] on icon "button" at bounding box center [1184, 225] width 17 height 17
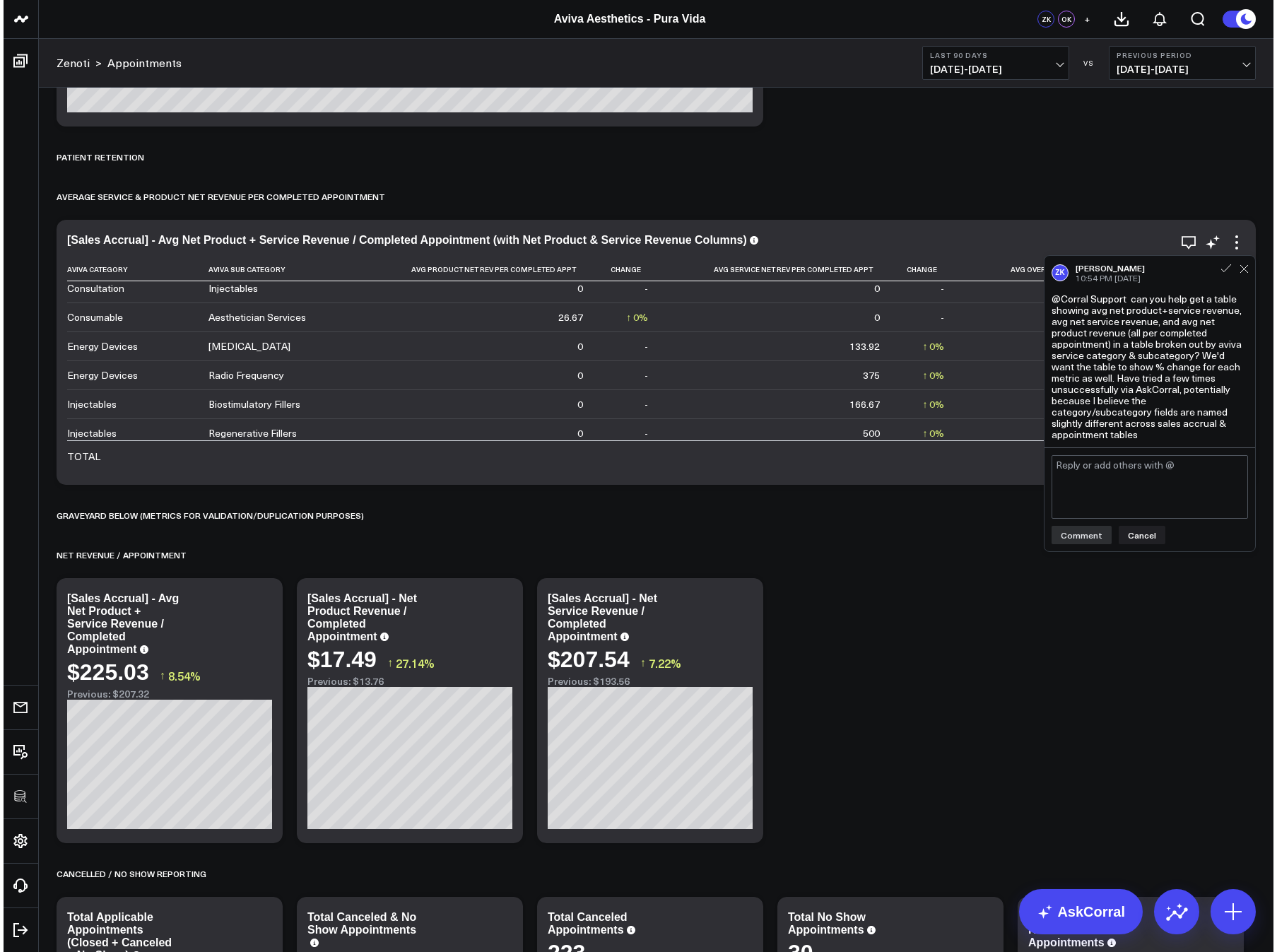
scroll to position [0, 0]
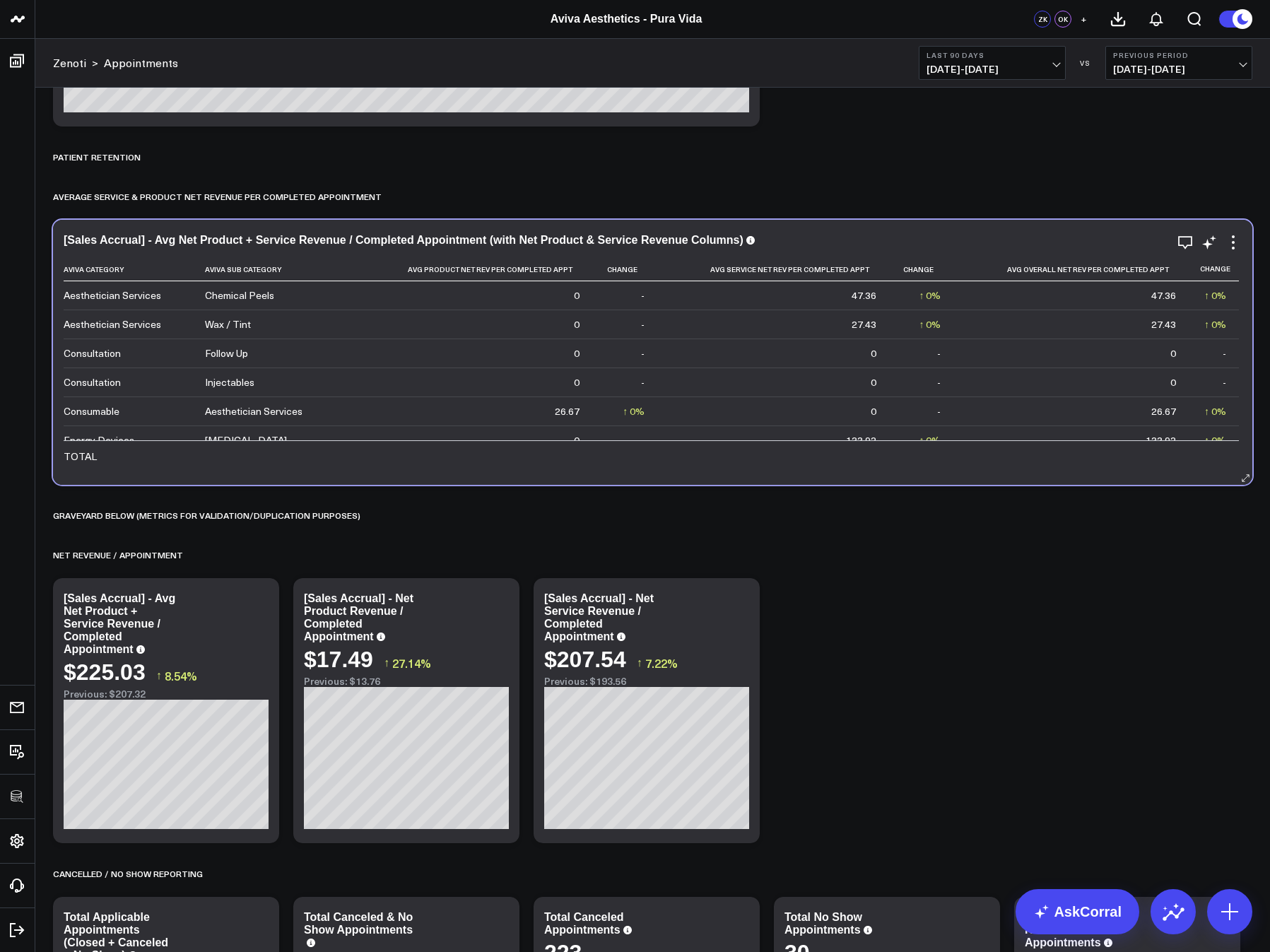
click at [1236, 233] on div "[Sales Accrual] - Avg Net Product + Service Revenue / Completed Appointment (wi…" at bounding box center [652, 352] width 1199 height 265
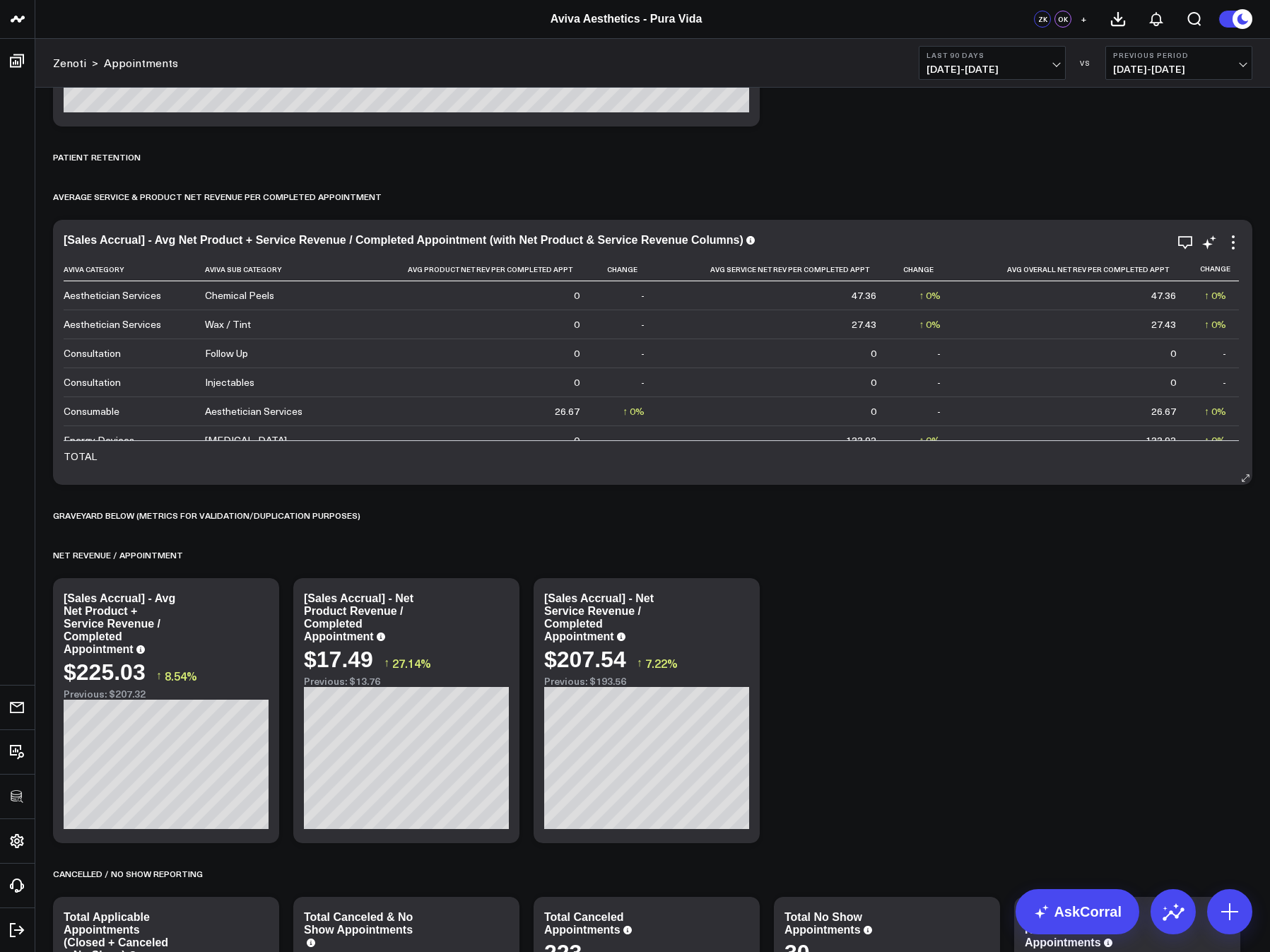
click at [1236, 233] on div "[Sales Accrual] - Avg Net Product + Service Revenue / Completed Appointment (wi…" at bounding box center [652, 352] width 1199 height 265
click at [1231, 238] on icon at bounding box center [1232, 241] width 17 height 17
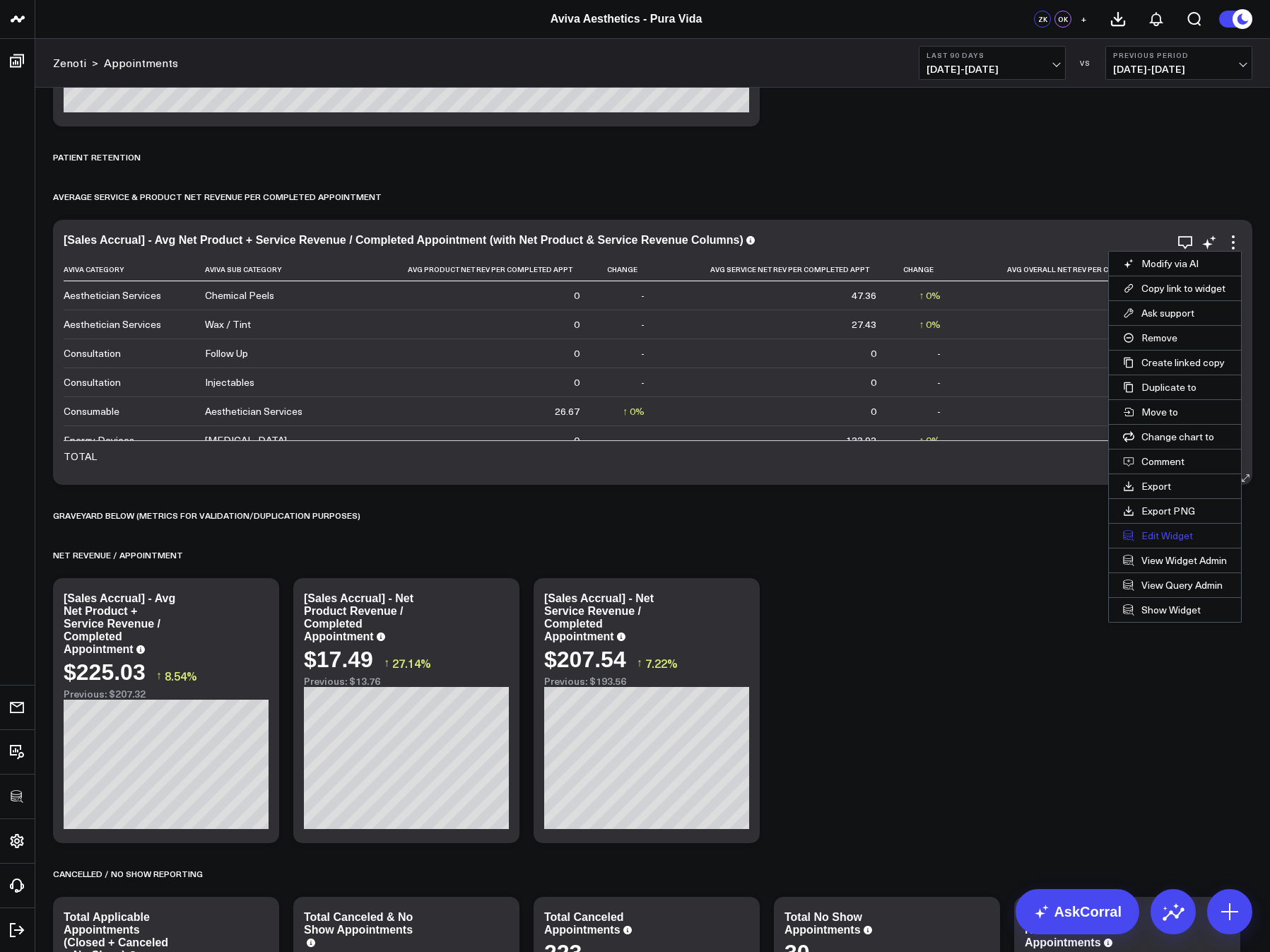
click at [1154, 534] on button "Edit Widget" at bounding box center [1175, 535] width 132 height 24
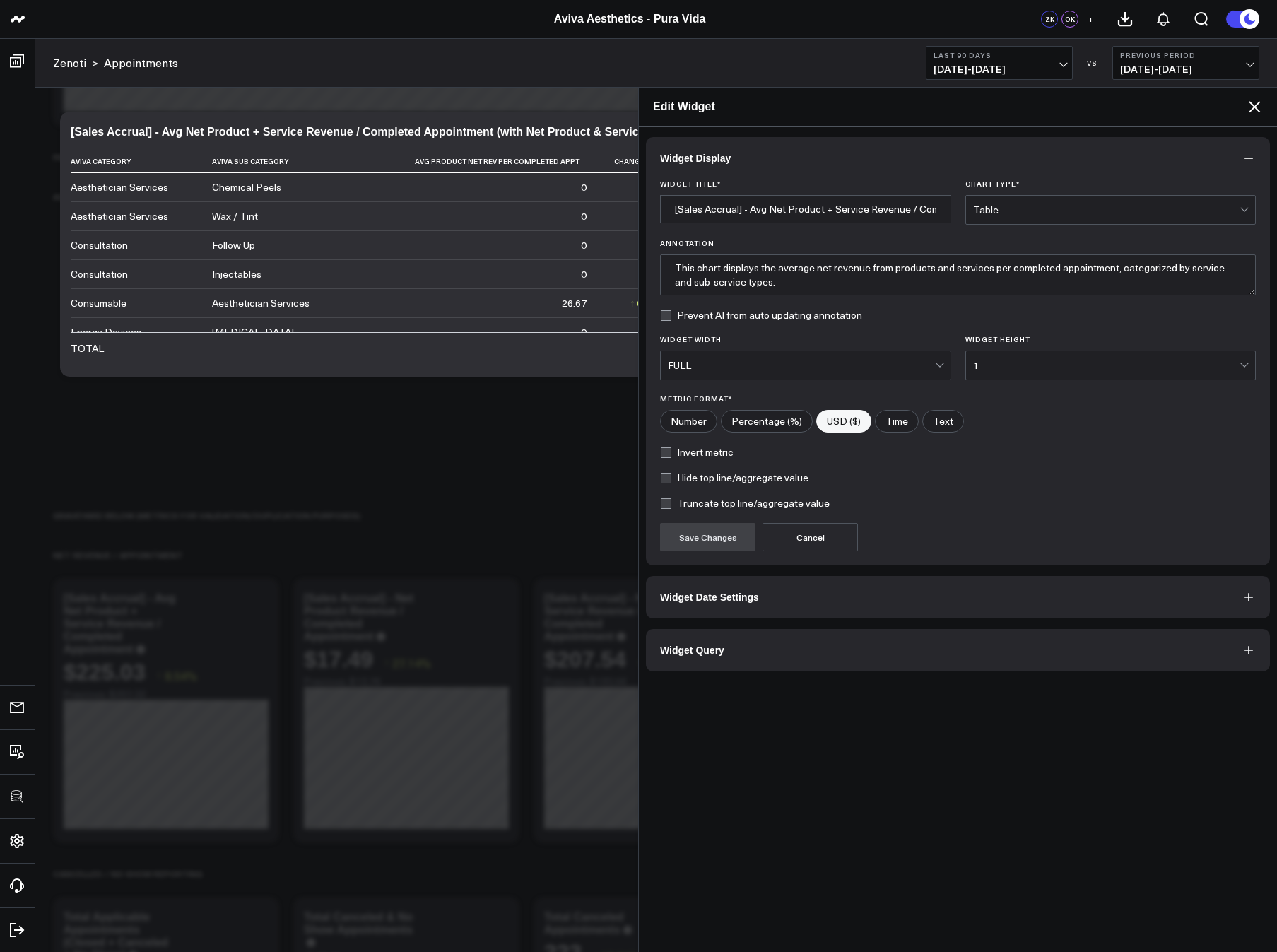
click at [804, 641] on button "Widget Query" at bounding box center [958, 650] width 624 height 43
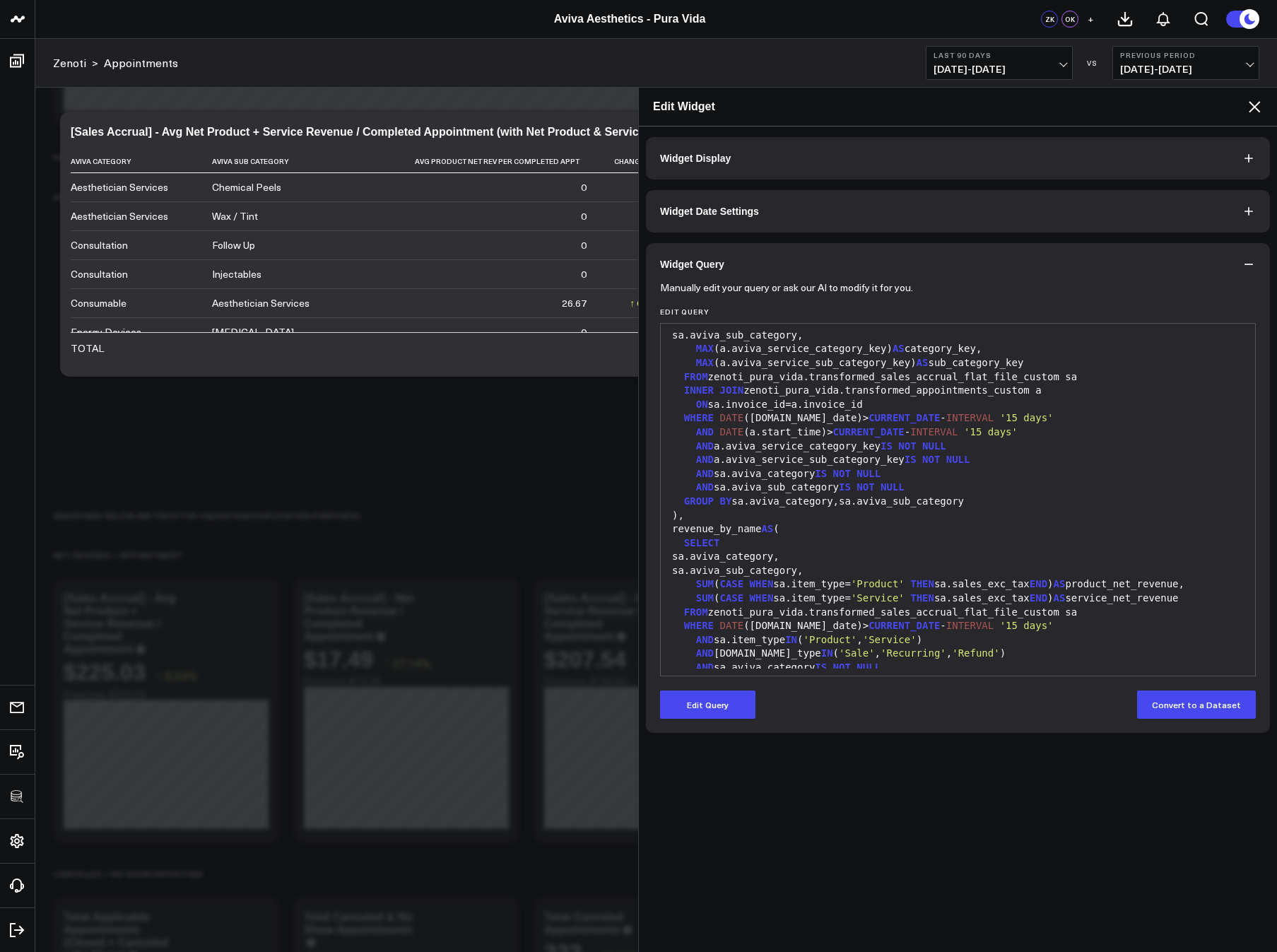
scroll to position [52, 0]
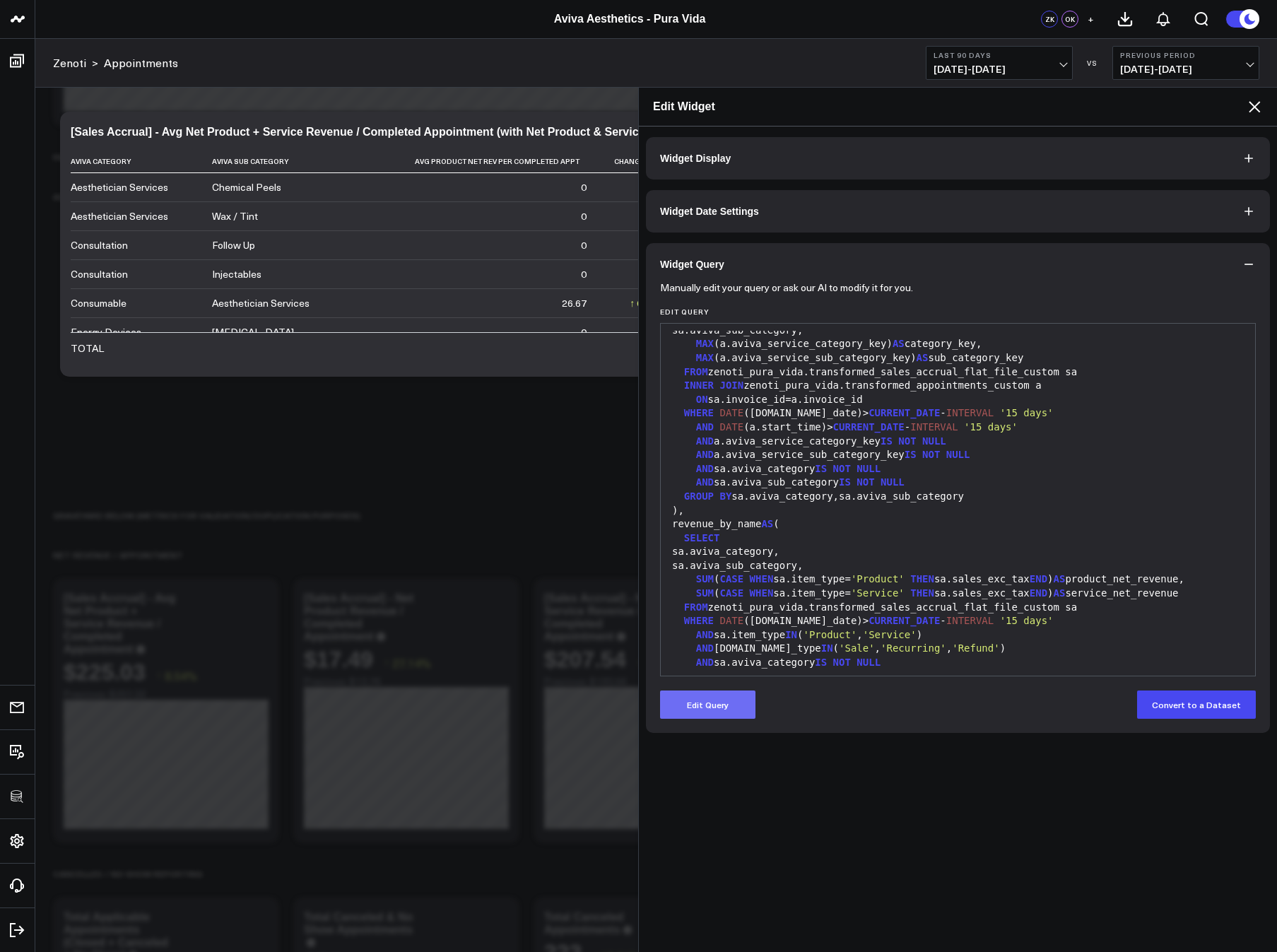
click at [711, 693] on button "Edit Query" at bounding box center [708, 704] width 95 height 28
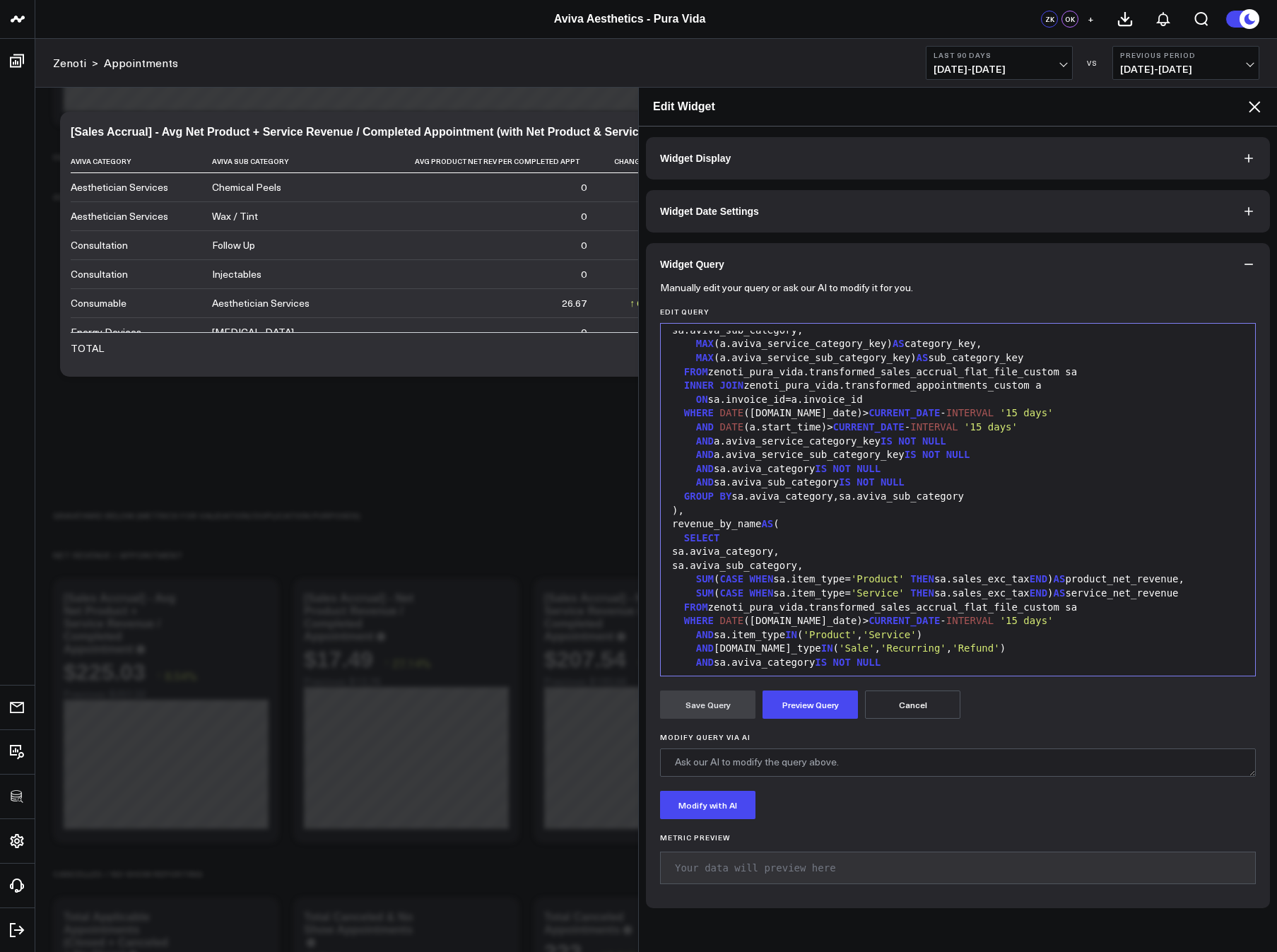
click at [841, 427] on span "CURRENT_DATE" at bounding box center [868, 427] width 71 height 12
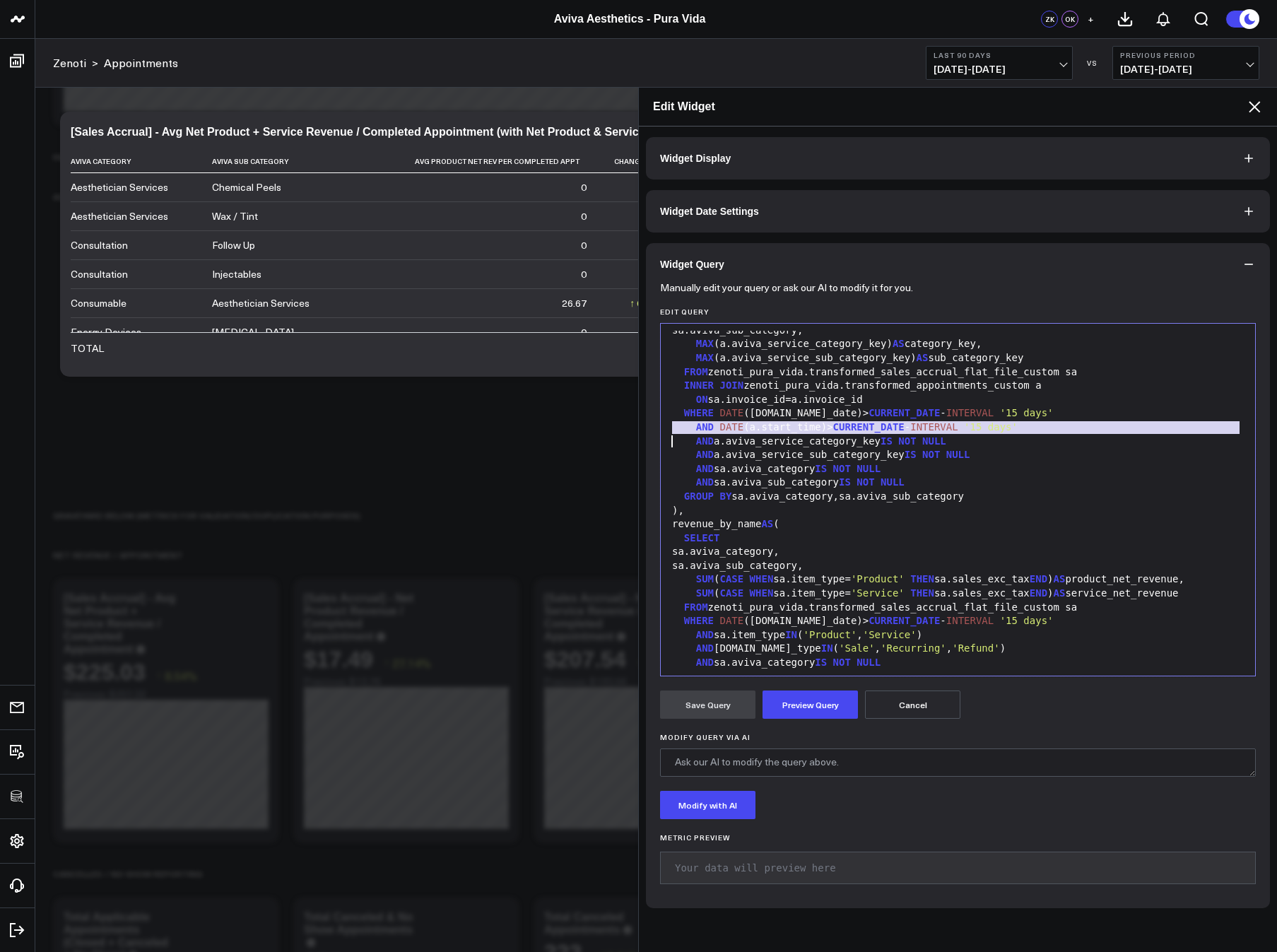
copy div "AND DATE (a.start_time)> CURRENT_DATE - INTERVAL '15 days'"
click at [1036, 624] on div "WHERE DATE ([DOMAIN_NAME]_date)> CURRENT_DATE - INTERVAL '15 days'" at bounding box center [958, 621] width 580 height 15
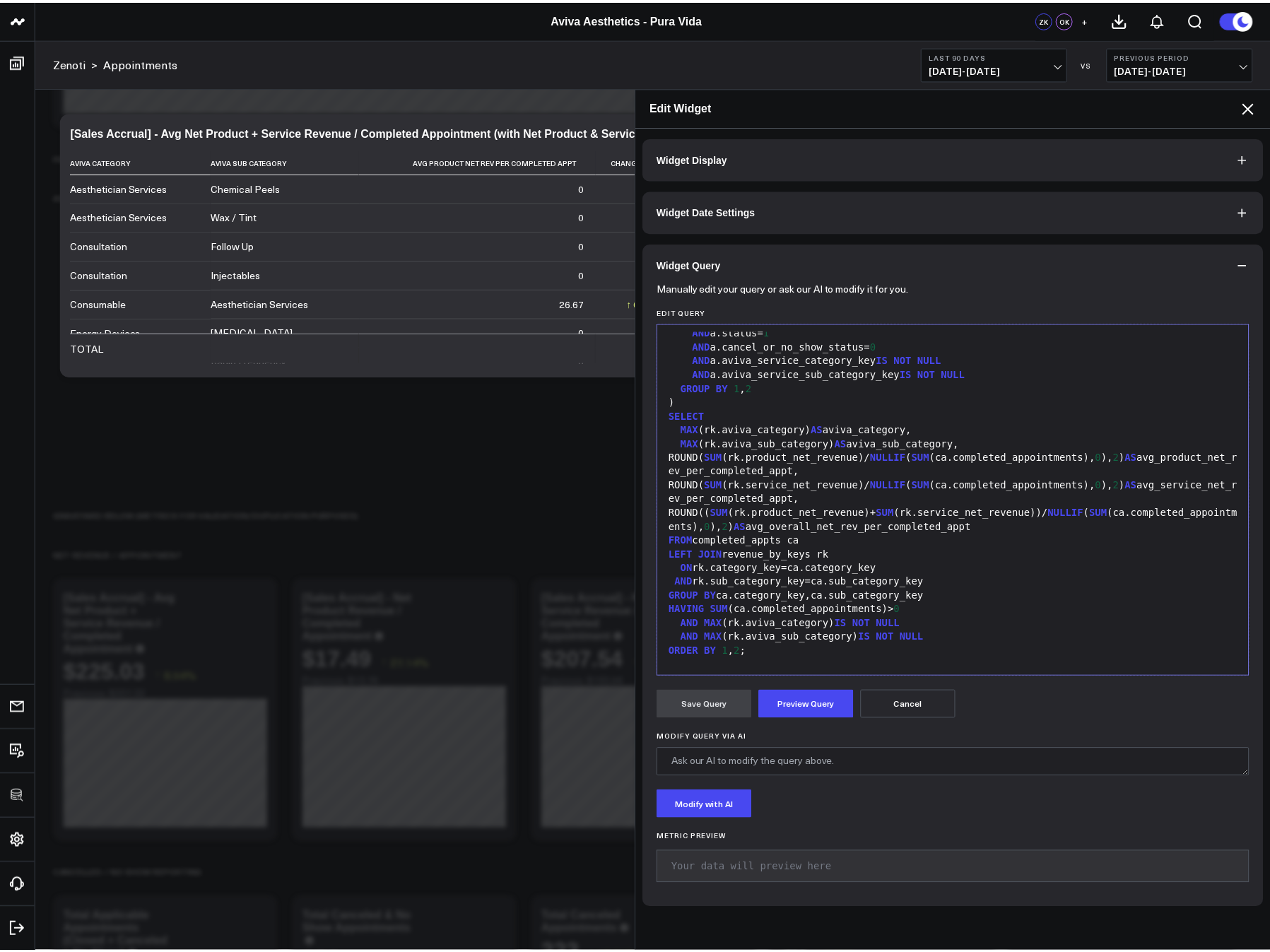
scroll to position [734, 0]
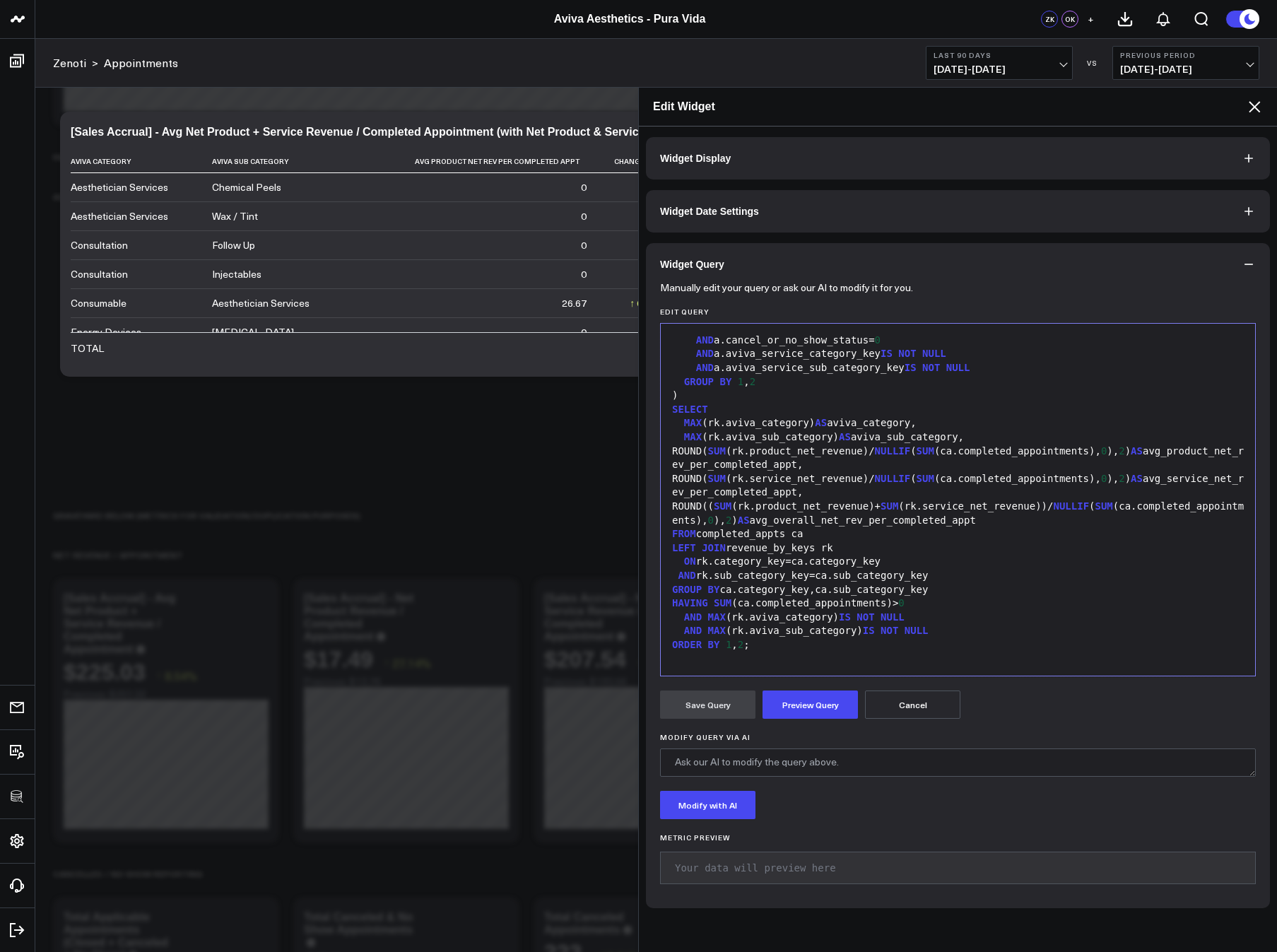
click at [930, 705] on button "Cancel" at bounding box center [913, 704] width 95 height 28
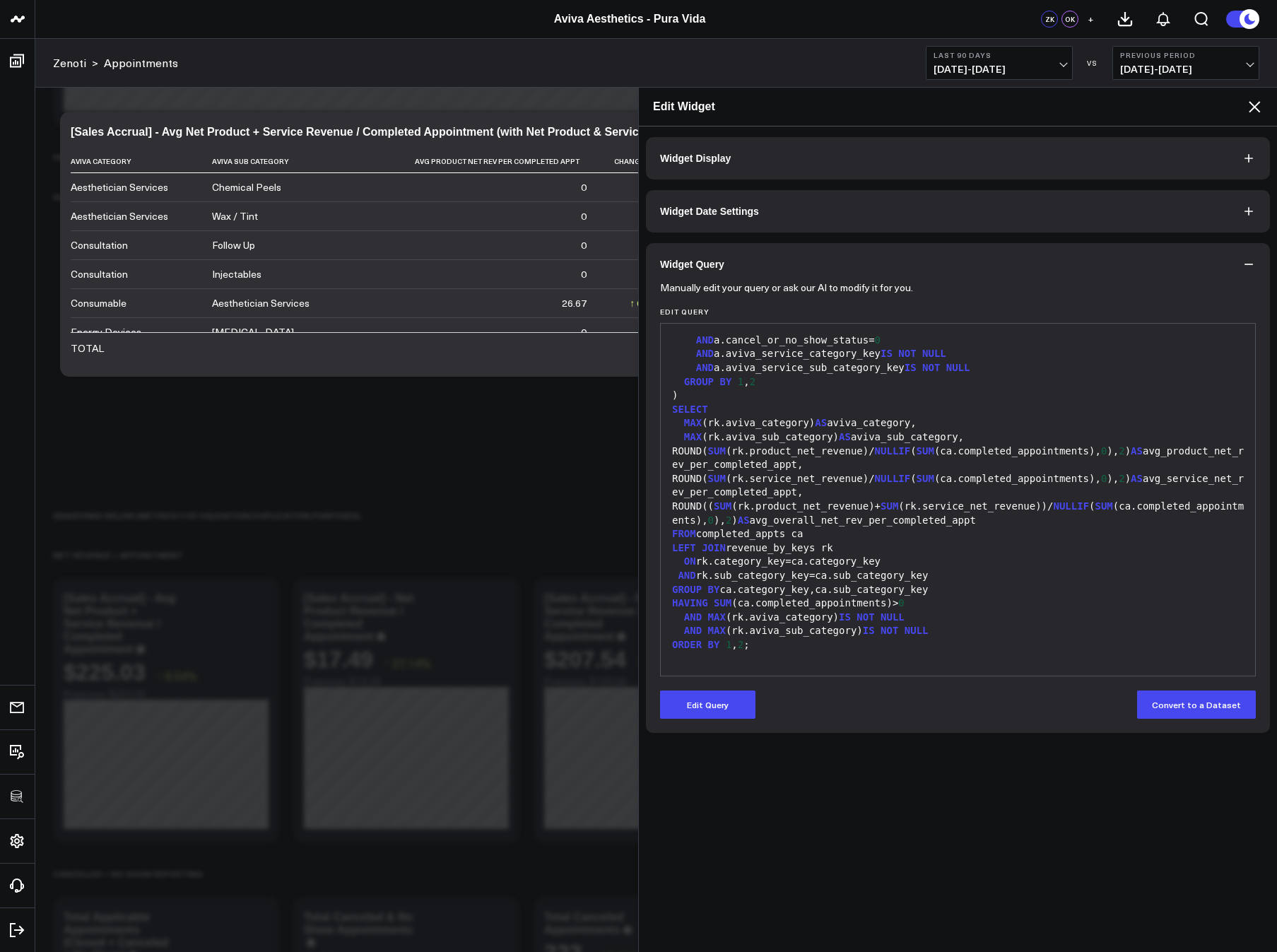
click at [1249, 110] on icon at bounding box center [1254, 106] width 17 height 17
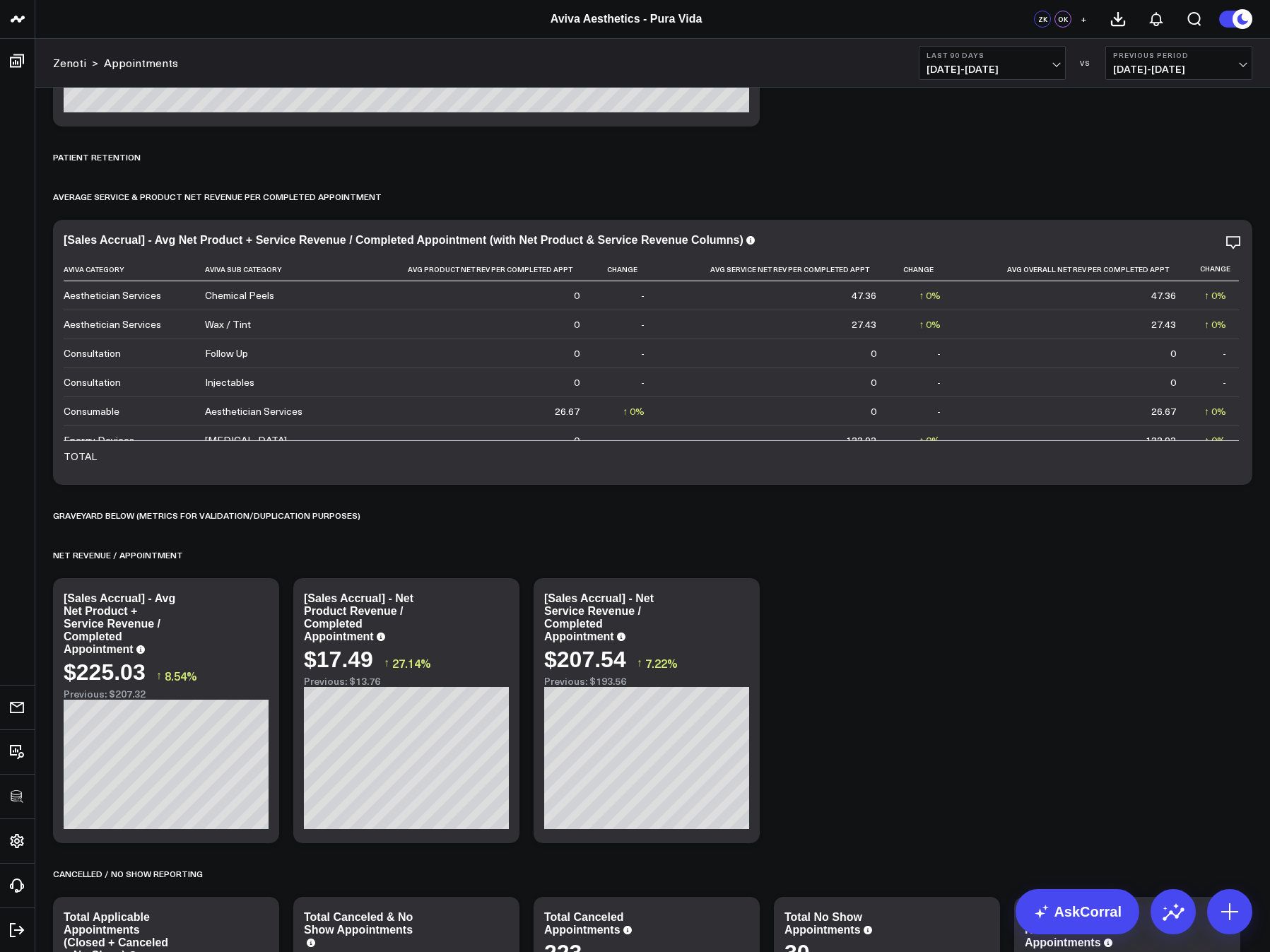
click at [1007, 60] on button "Last 90 Days 07/11/25 - 10/08/25" at bounding box center [992, 62] width 147 height 34
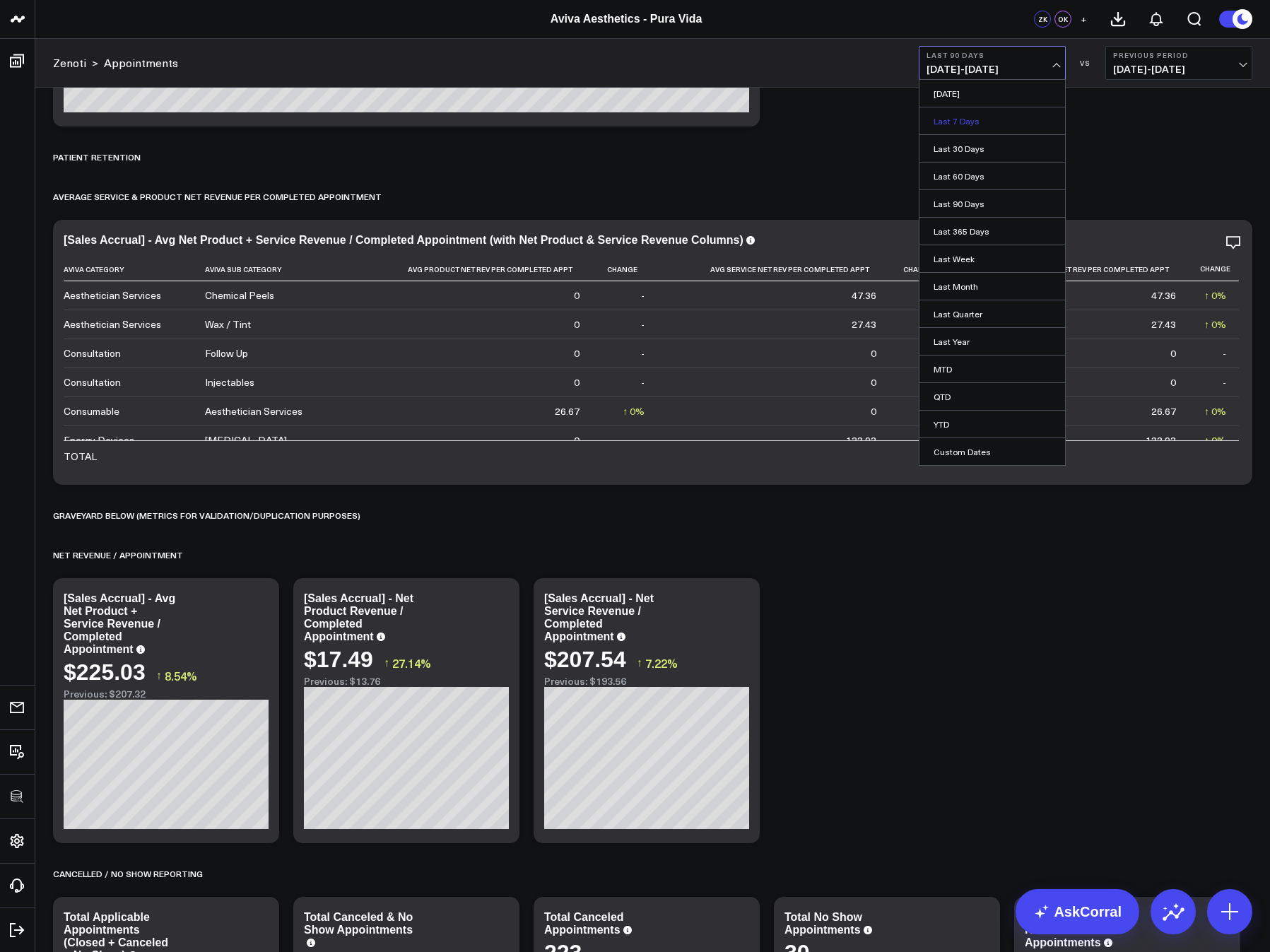
click at [952, 123] on link "Last 7 Days" at bounding box center [993, 121] width 146 height 27
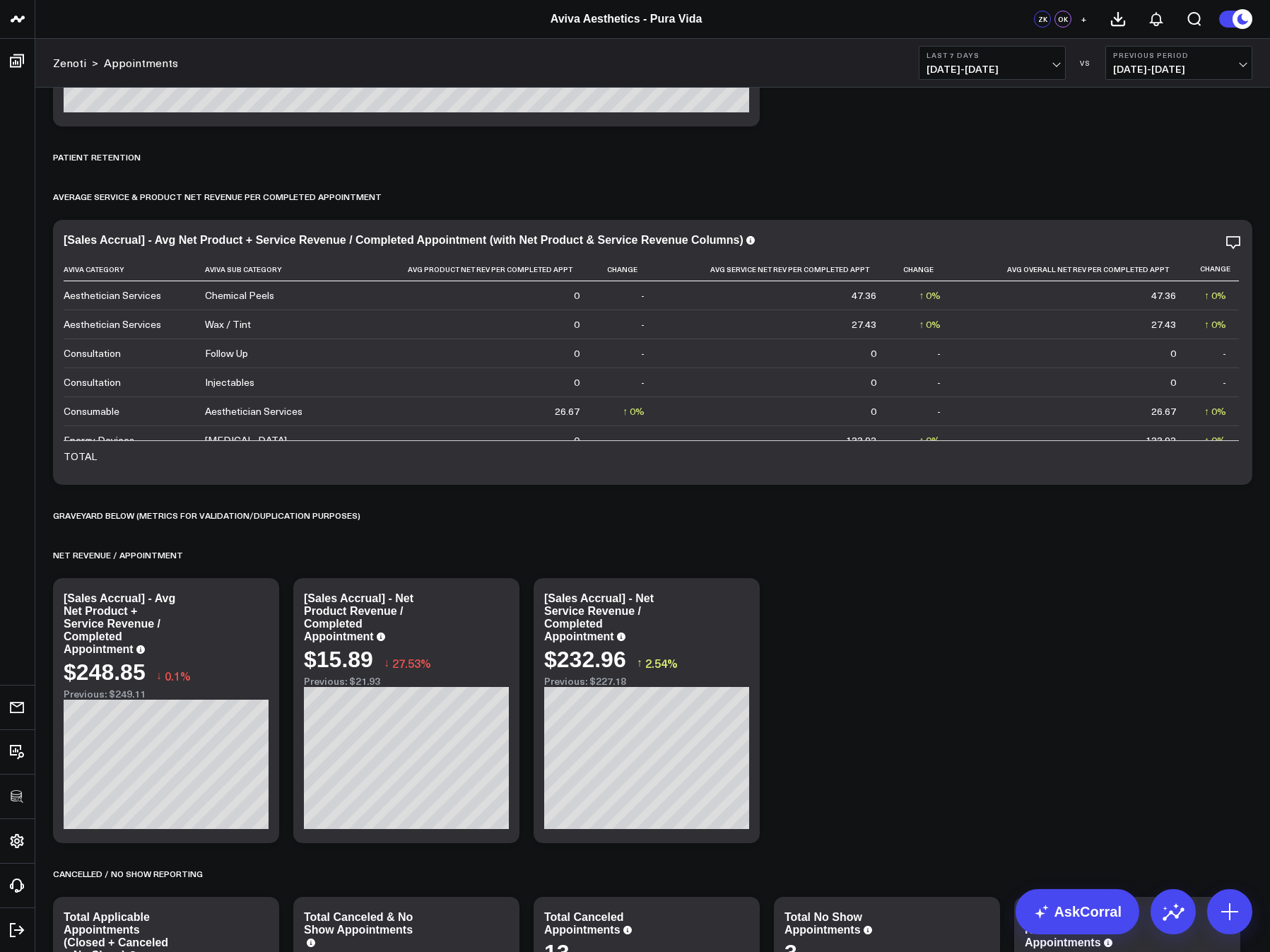
click at [959, 58] on b "Last 7 Days" at bounding box center [992, 55] width 131 height 9
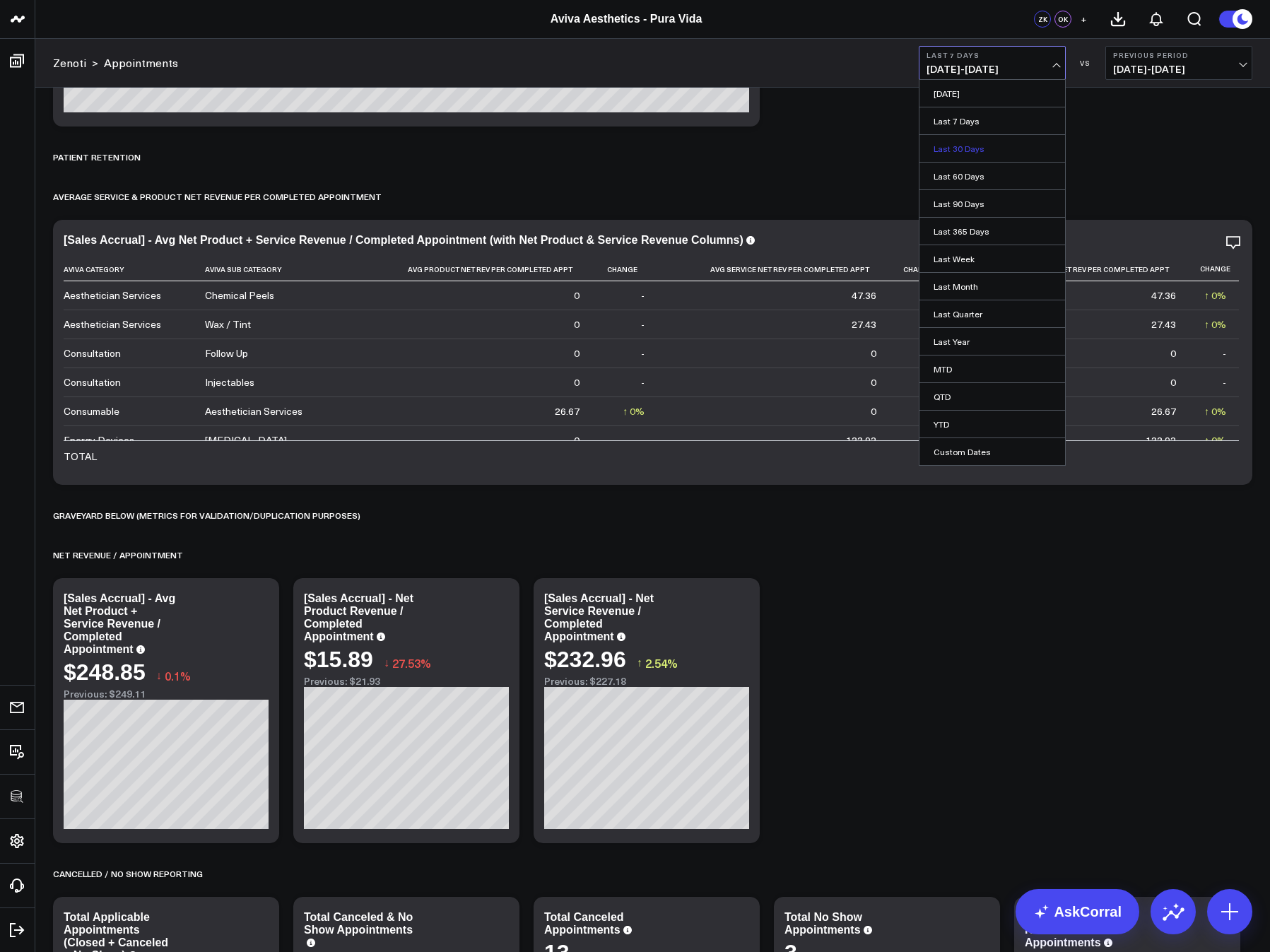
click at [950, 149] on link "Last 30 Days" at bounding box center [993, 149] width 146 height 27
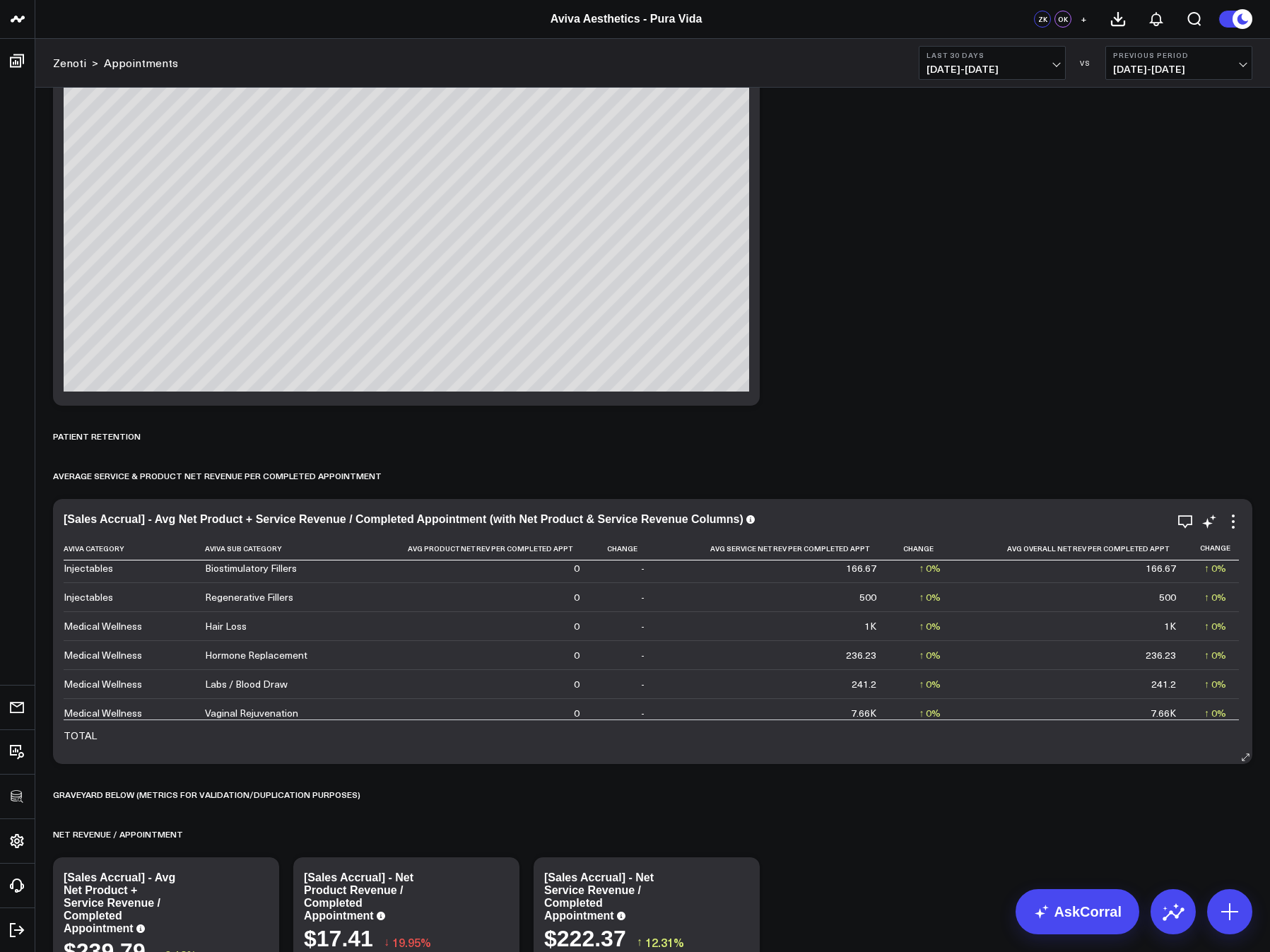
scroll to position [245, 0]
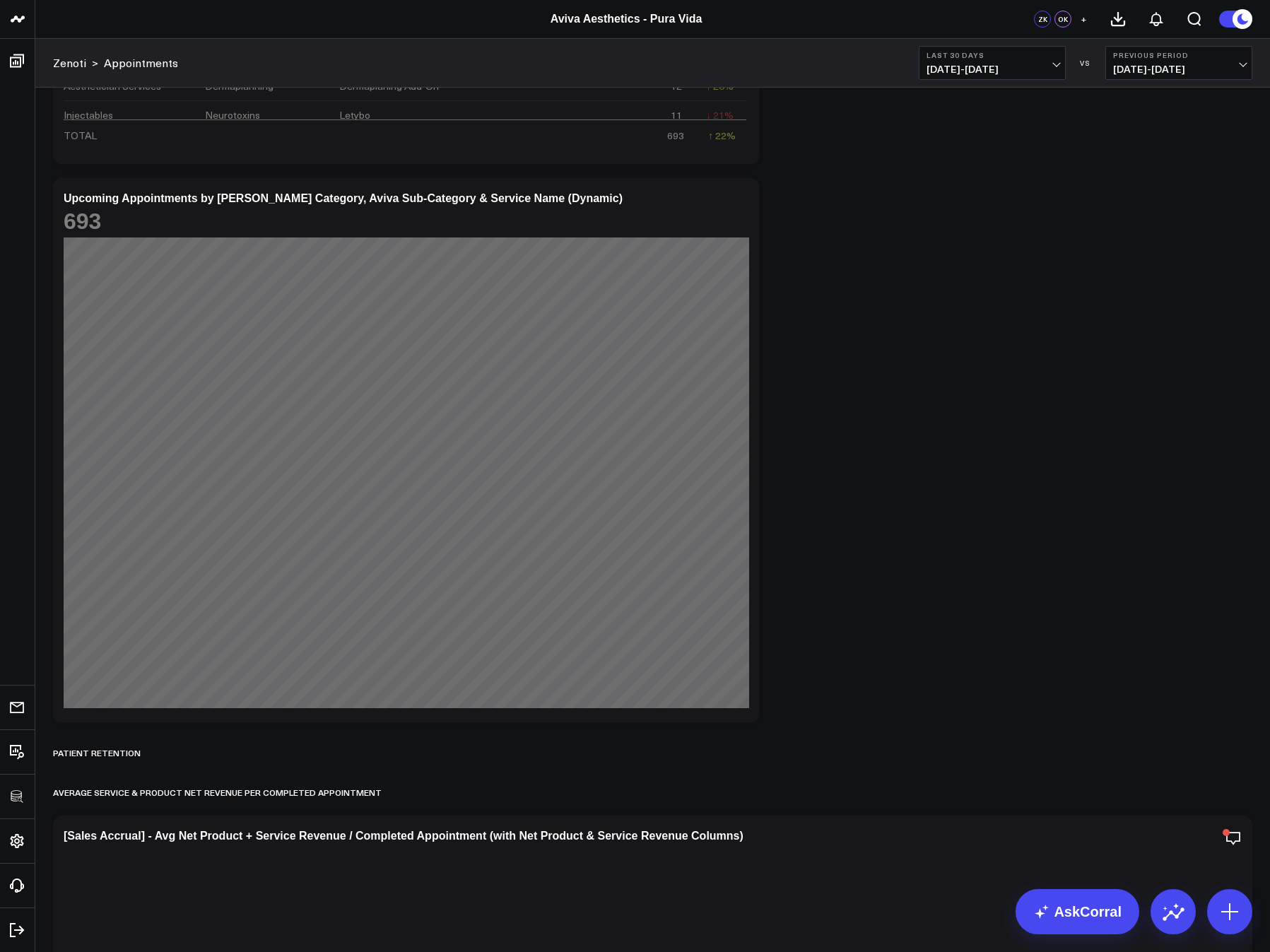
scroll to position [6399, 0]
